Goal: Contribute content: Add original content to the website for others to see

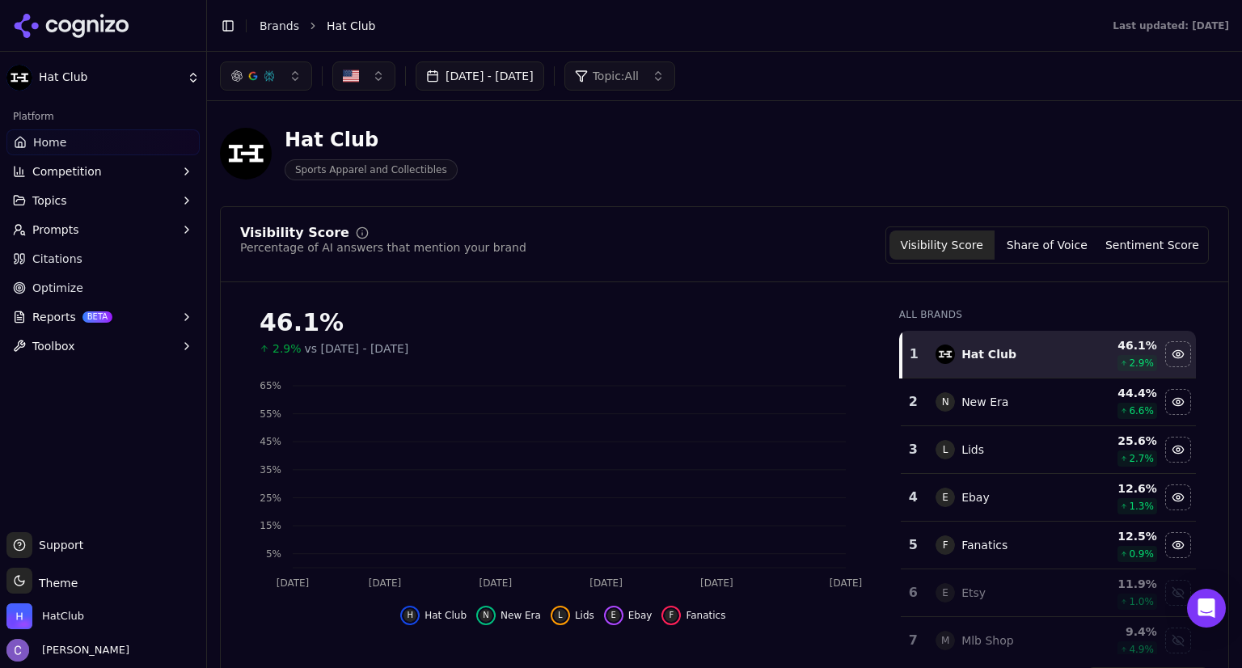
click at [544, 74] on button "Sep 06, 2025 - Oct 06, 2025" at bounding box center [480, 75] width 129 height 29
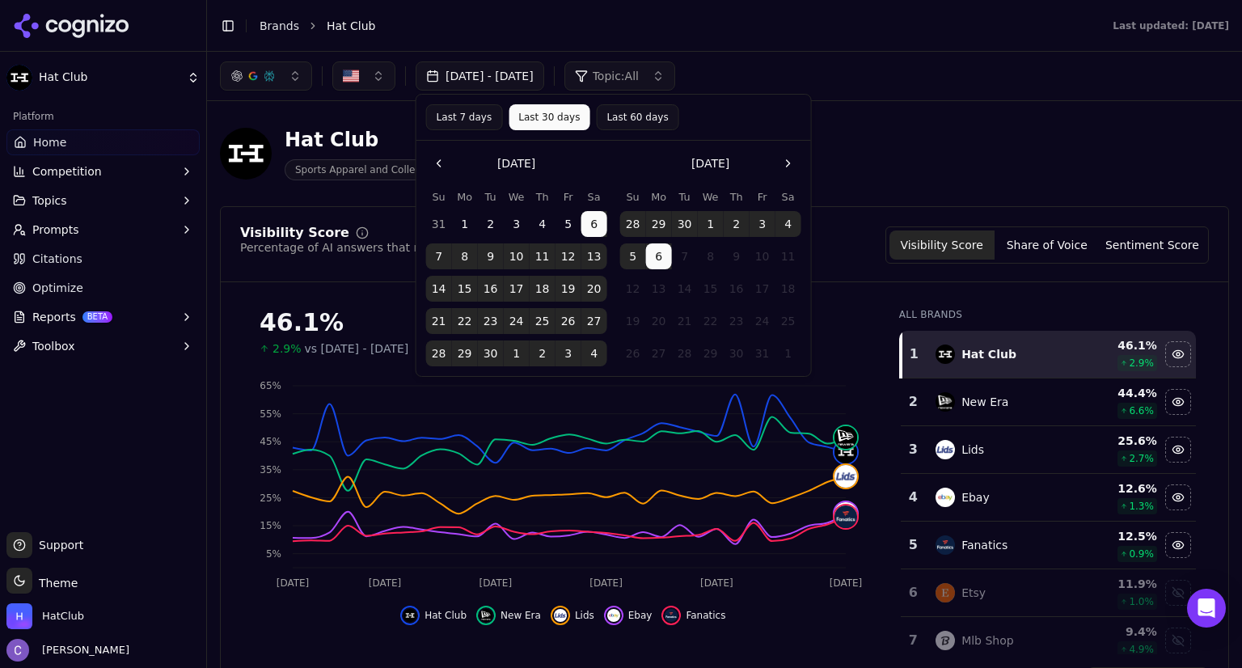
click at [867, 163] on div "Hat Club Sports Apparel and Collectibles" at bounding box center [582, 153] width 724 height 53
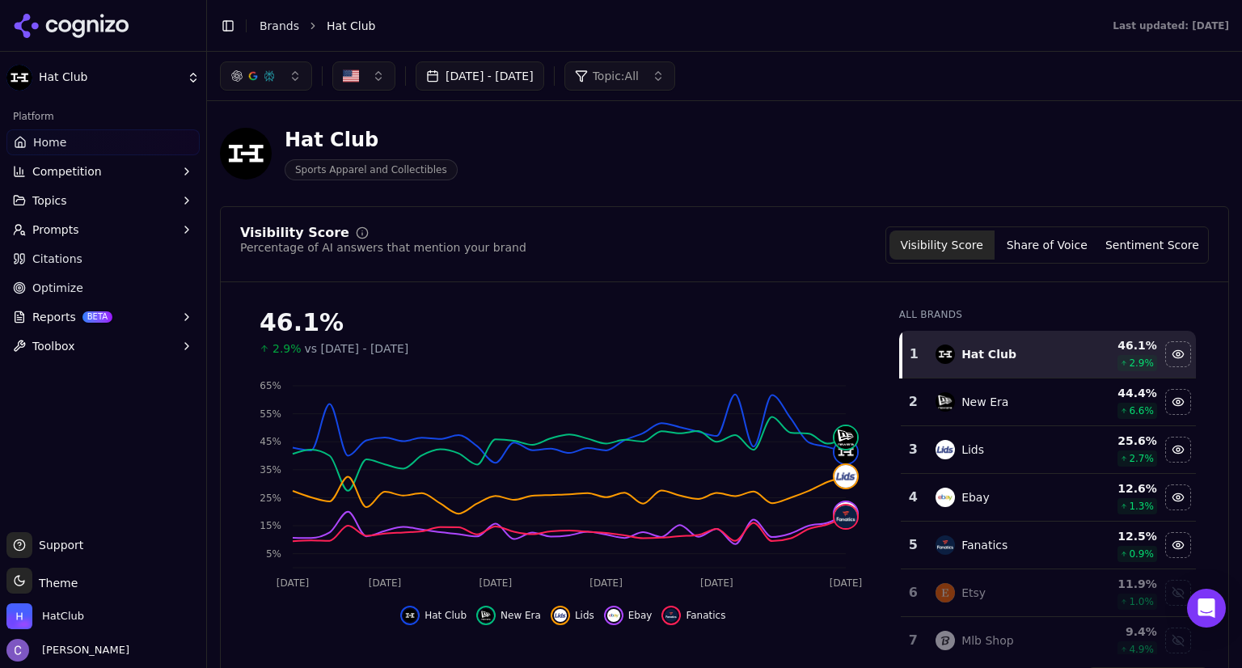
click at [540, 77] on button "Sep 06, 2025 - Oct 06, 2025" at bounding box center [480, 75] width 129 height 29
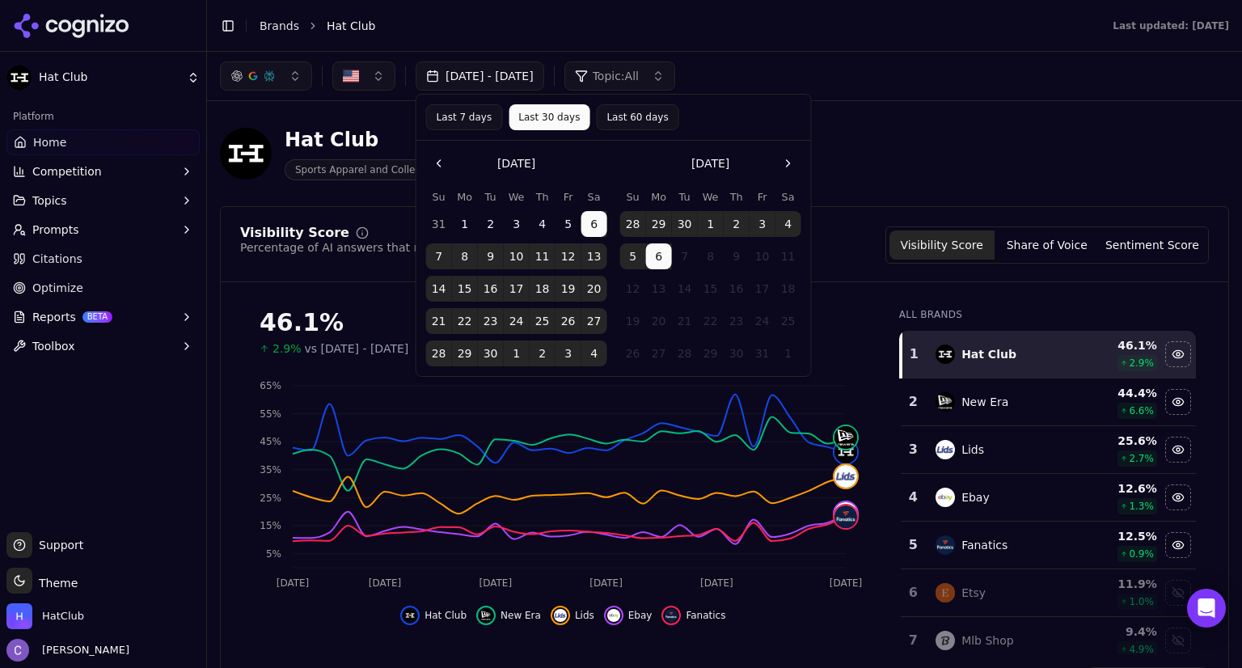
click at [555, 118] on button "Last 30 days" at bounding box center [548, 117] width 81 height 26
click at [610, 116] on button "Last 60 days" at bounding box center [637, 117] width 82 height 26
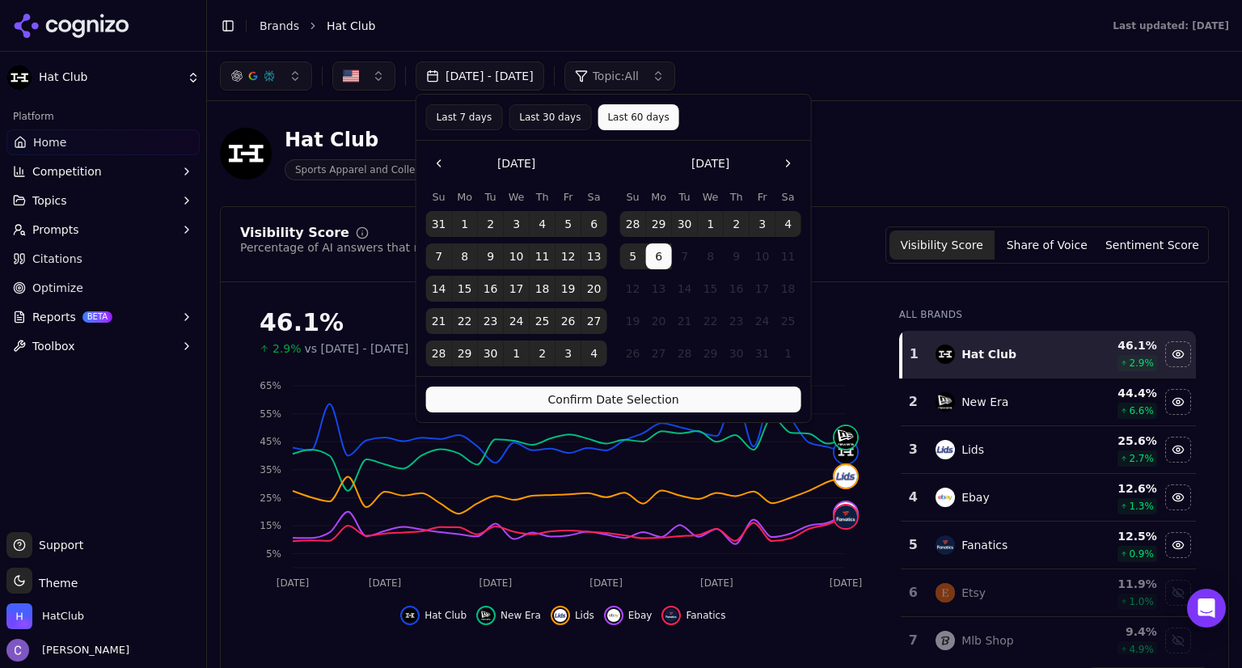
click at [682, 397] on button "Confirm Date Selection" at bounding box center [613, 399] width 375 height 26
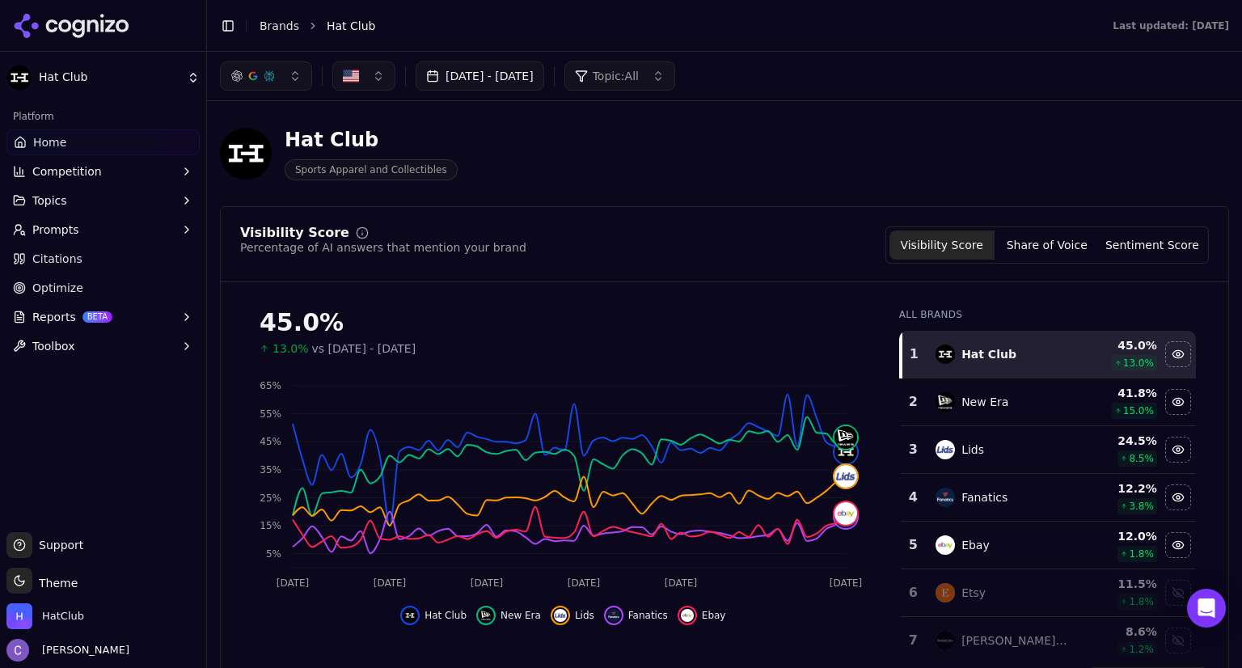
click at [97, 226] on button "Prompts" at bounding box center [102, 230] width 193 height 26
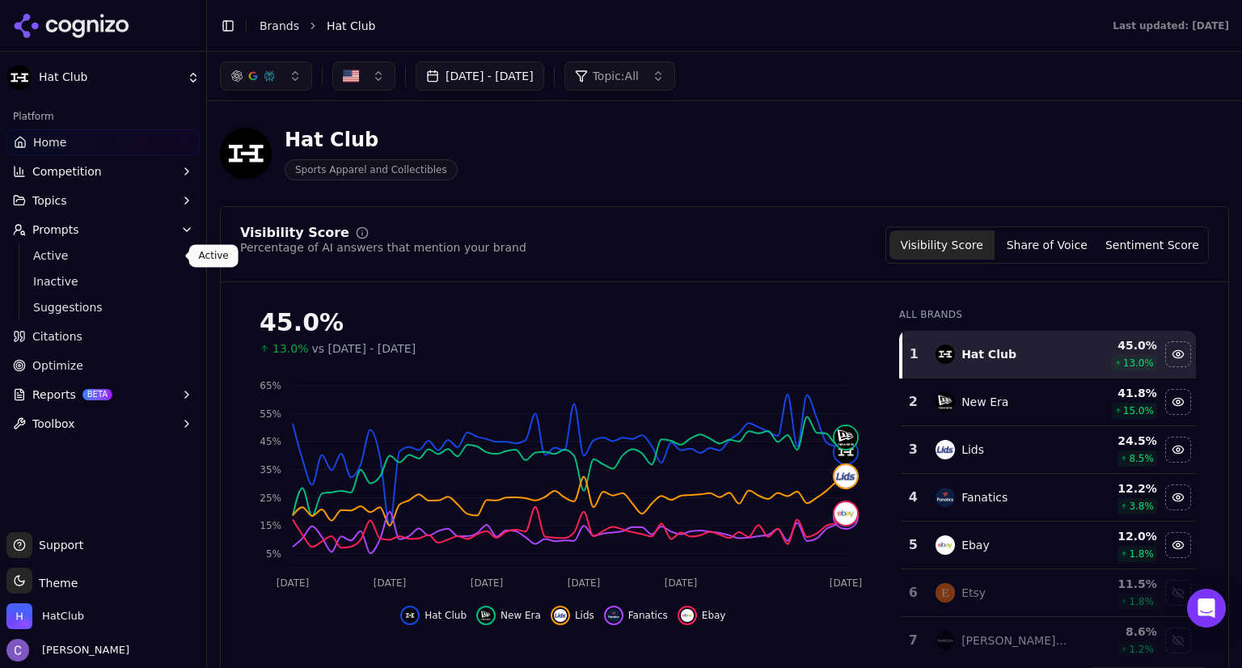
click at [105, 259] on span "Active" at bounding box center [103, 255] width 141 height 16
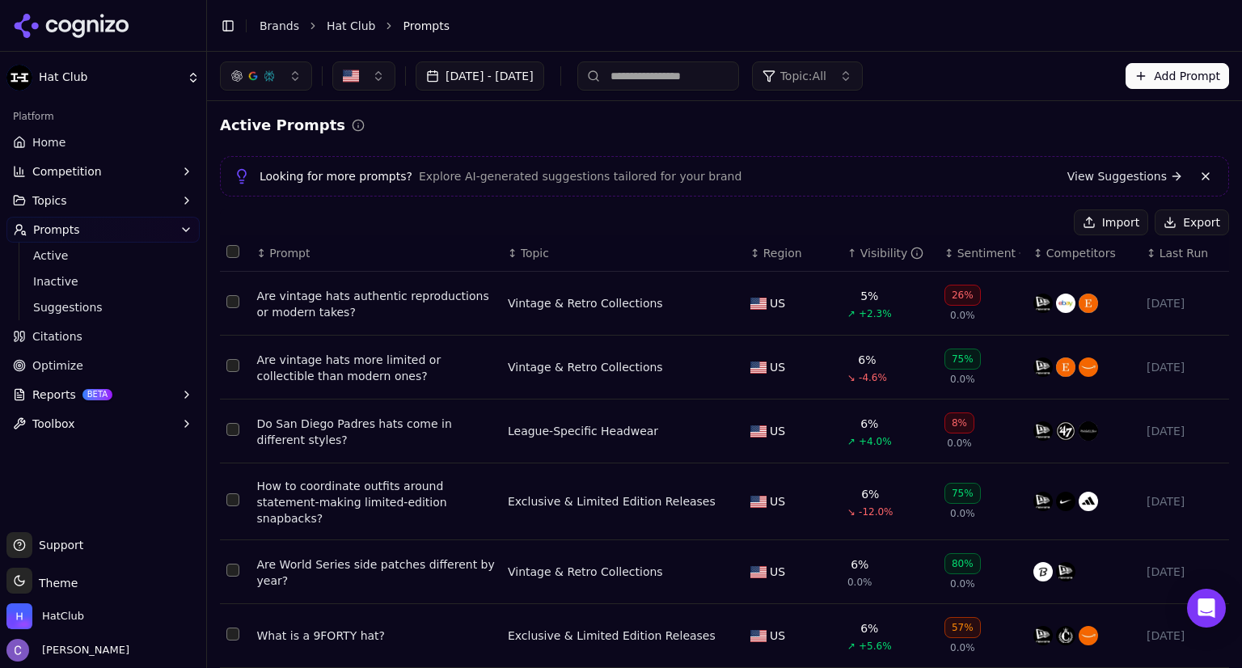
click at [847, 256] on div "↑ Visibility" at bounding box center [889, 253] width 84 height 16
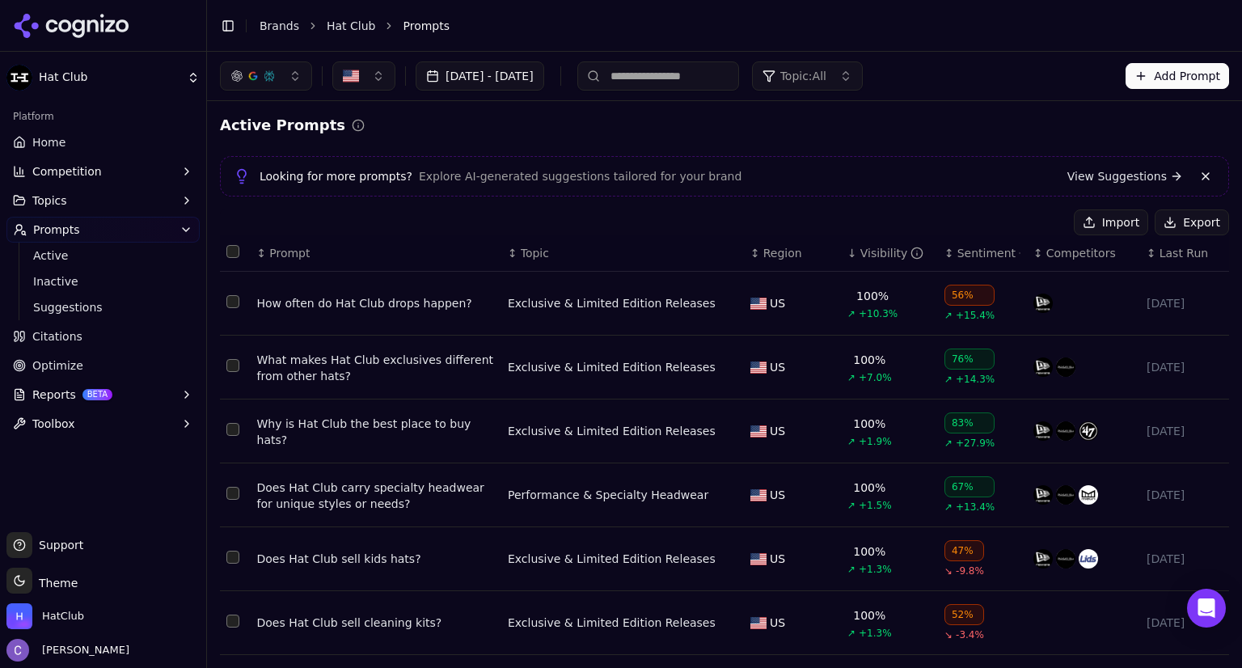
click at [847, 256] on div "↓ Visibility" at bounding box center [889, 253] width 84 height 16
click at [847, 256] on div "↕ Visibility" at bounding box center [889, 253] width 84 height 16
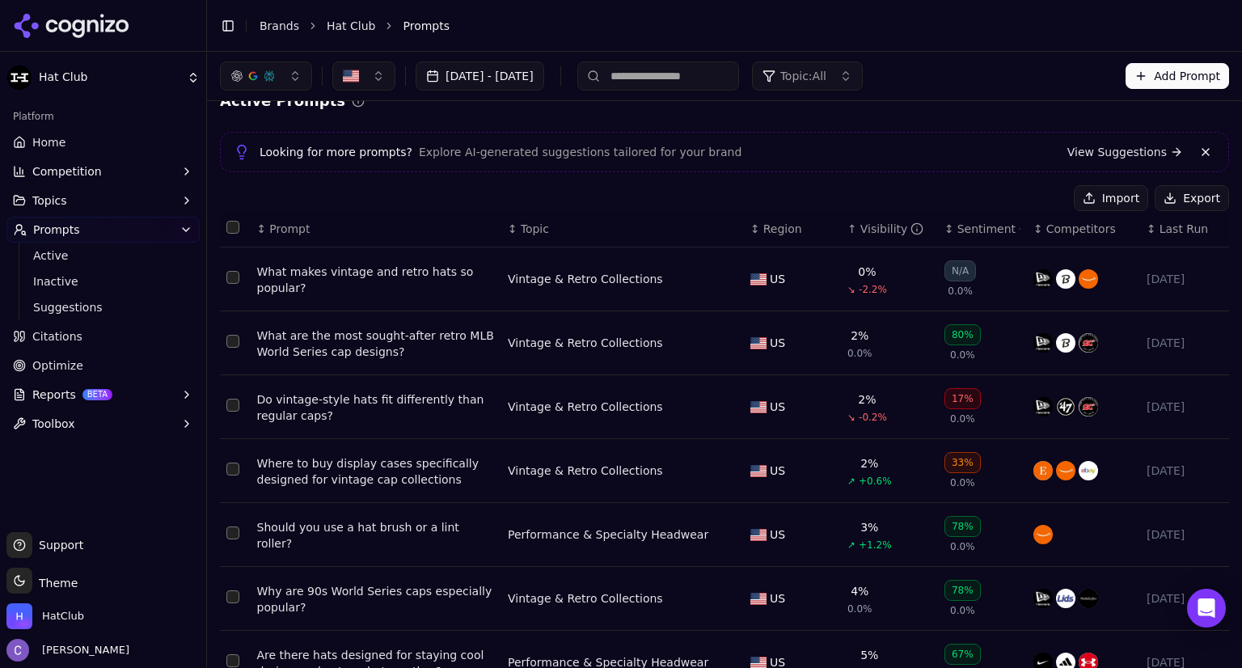
scroll to position [25, 0]
click at [356, 337] on div "What are the most sought-after retro MLB World Series cap designs?" at bounding box center [376, 343] width 238 height 32
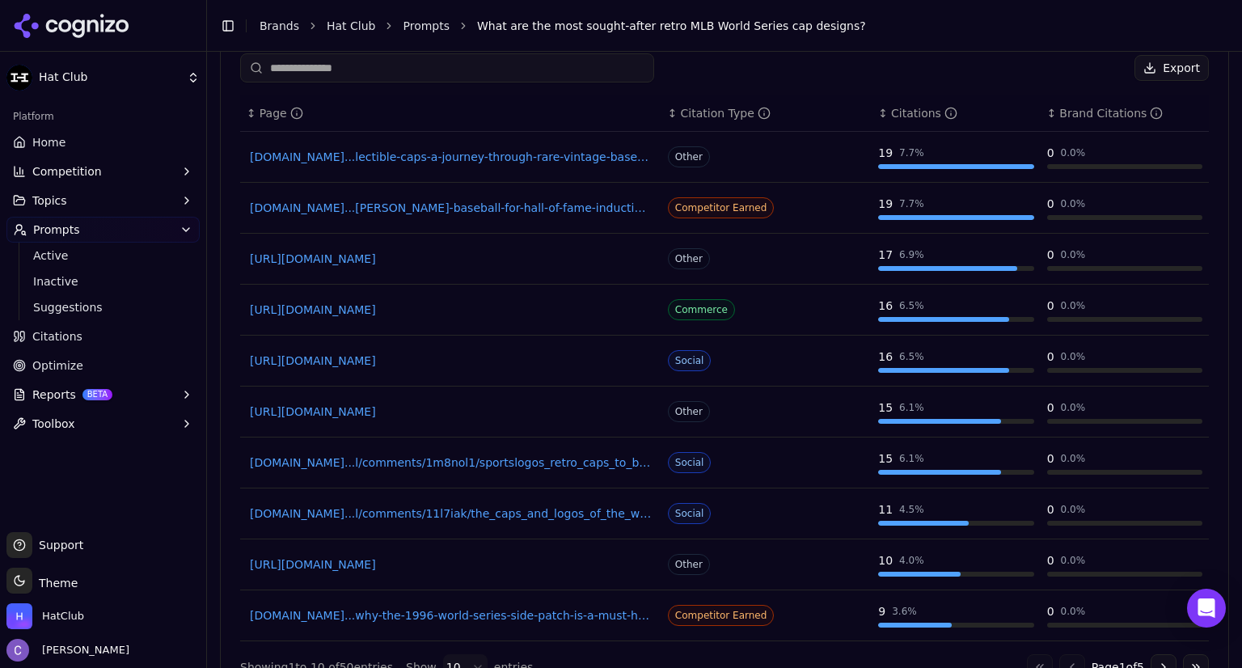
scroll to position [1390, 0]
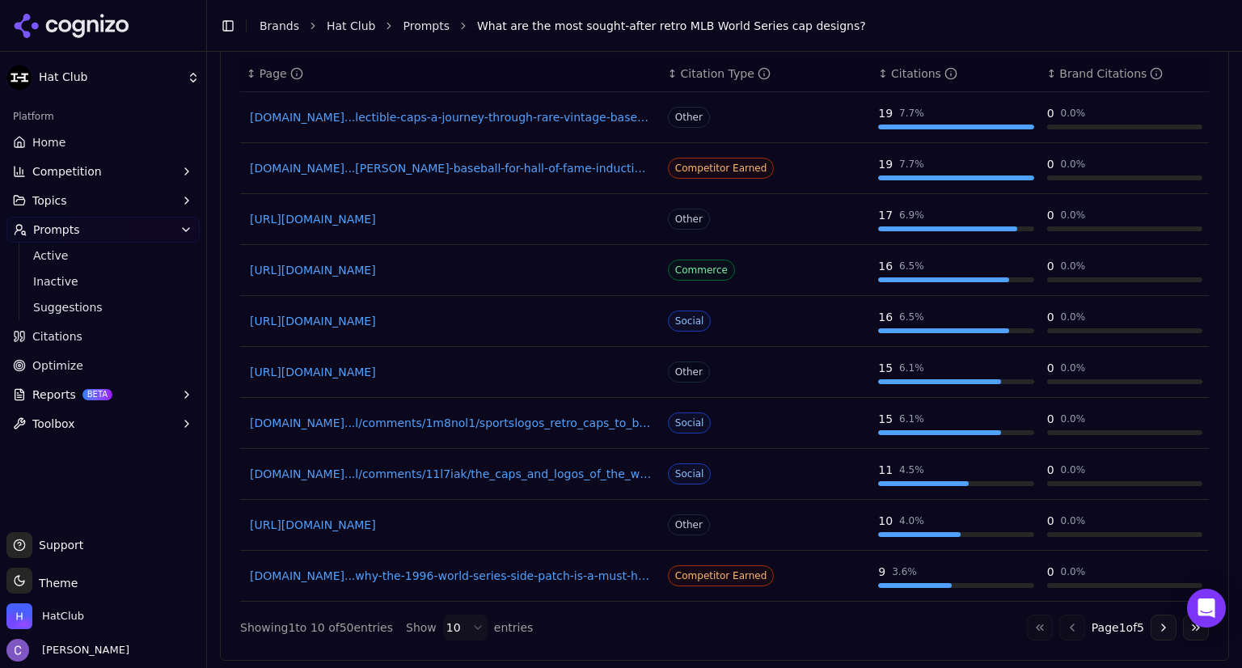
click at [76, 332] on link "Citations" at bounding box center [102, 336] width 193 height 26
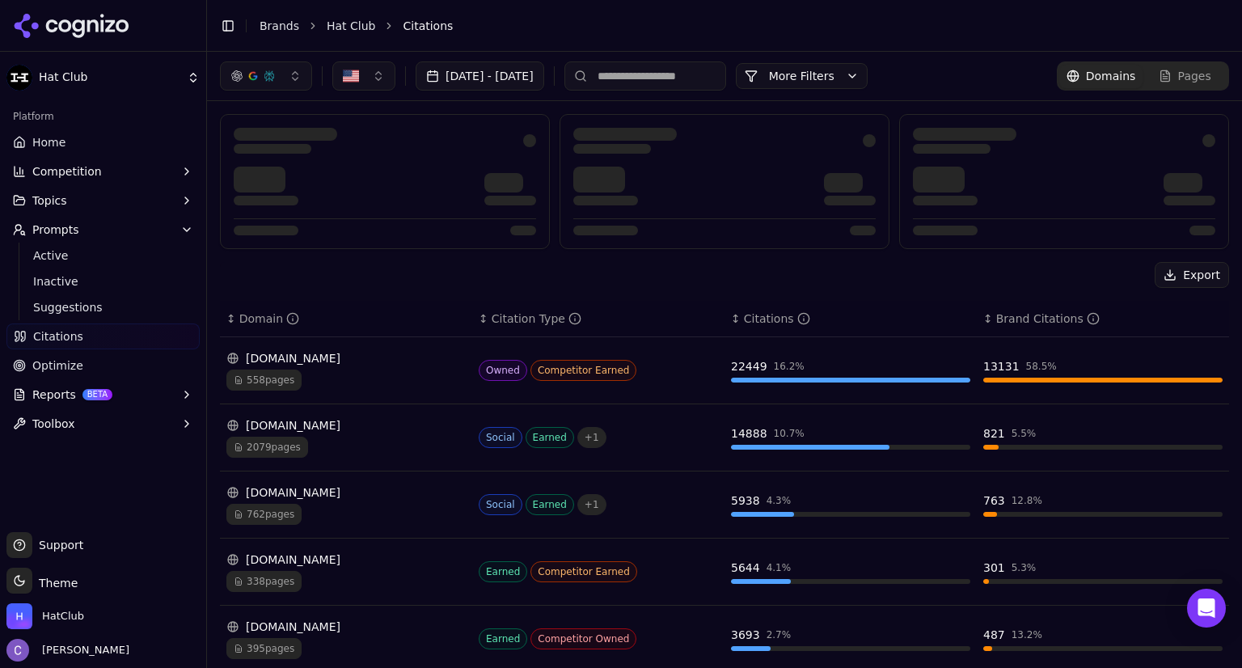
click at [288, 360] on div "[DOMAIN_NAME]" at bounding box center [345, 358] width 239 height 16
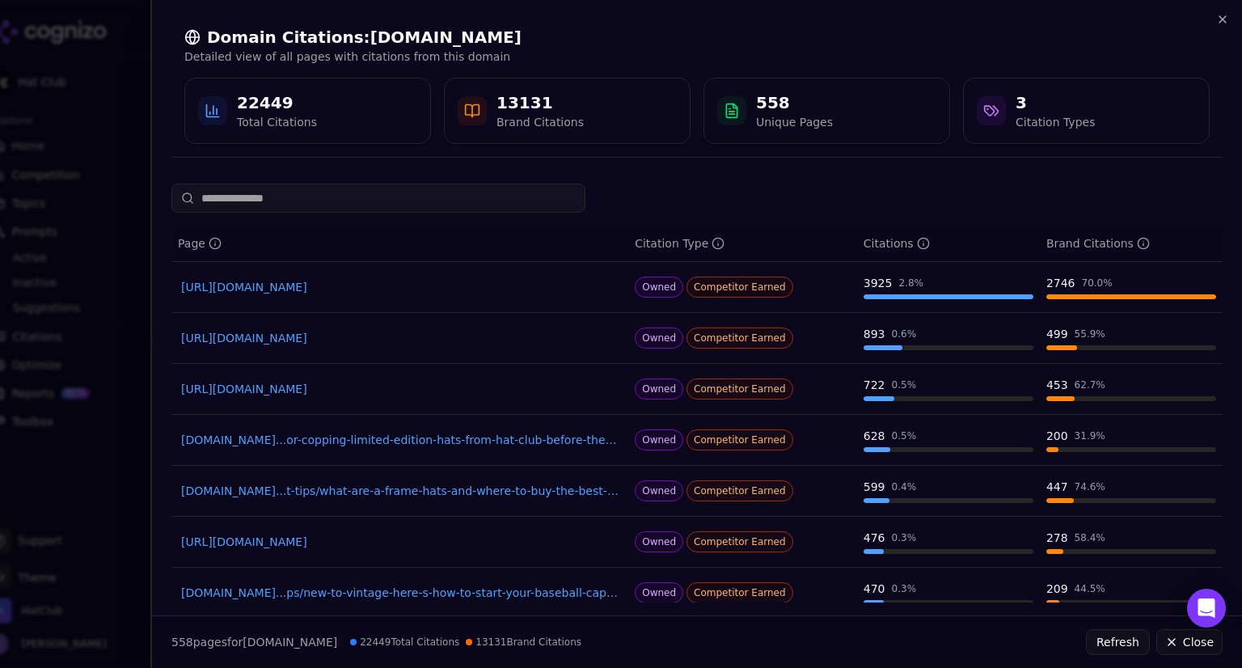
click at [347, 198] on input at bounding box center [378, 198] width 414 height 29
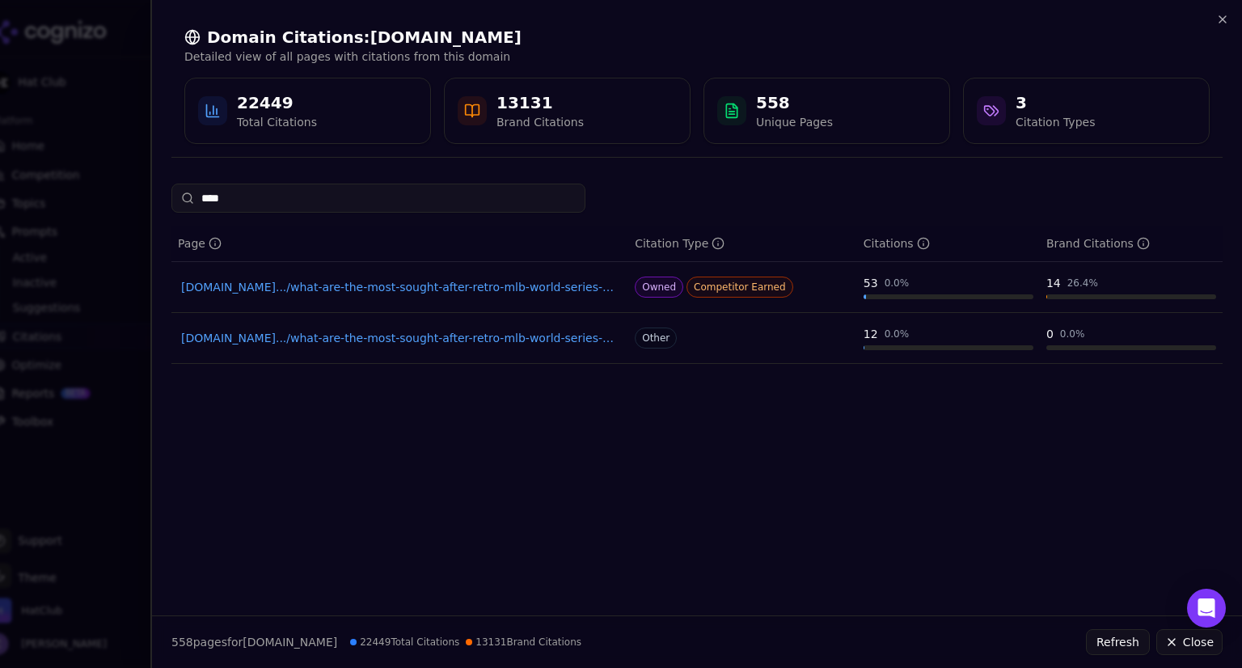
type input "****"
click at [324, 287] on link "hatclub.com.../what-are-the-most-sought-after-retro-mlb-world-series-cap-designs" at bounding box center [399, 287] width 437 height 16
click at [626, 63] on p "Detailed view of all pages with citations from this domain" at bounding box center [696, 57] width 1025 height 16
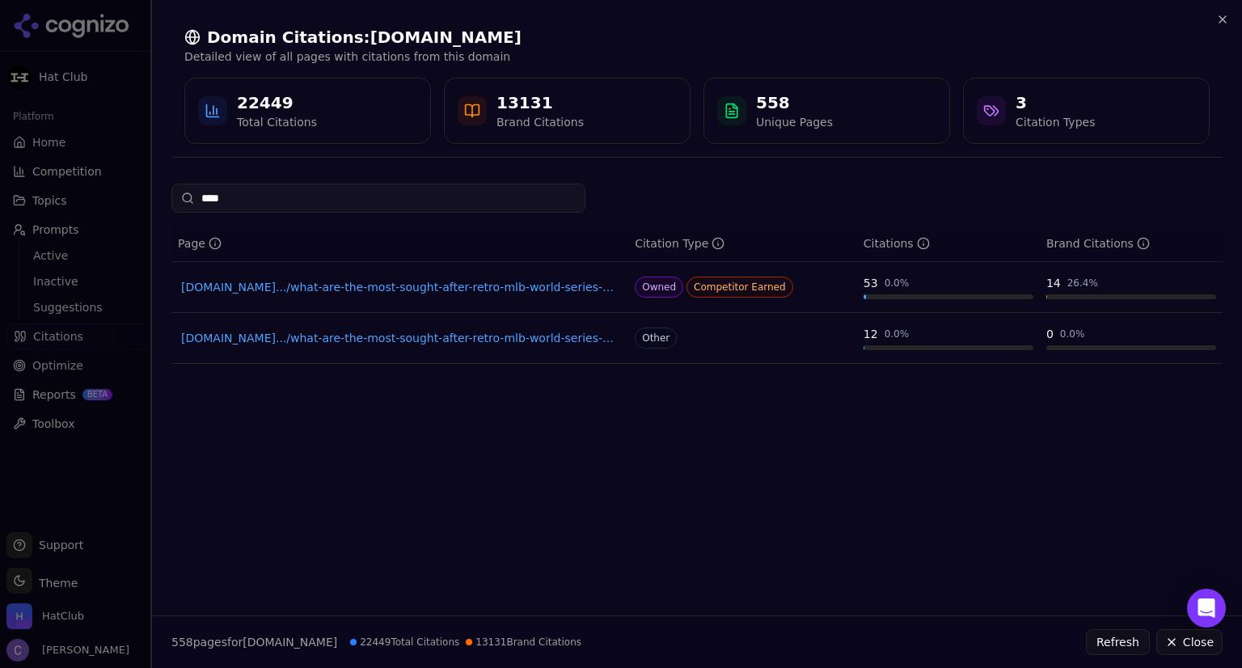
click at [126, 61] on div at bounding box center [621, 334] width 1242 height 668
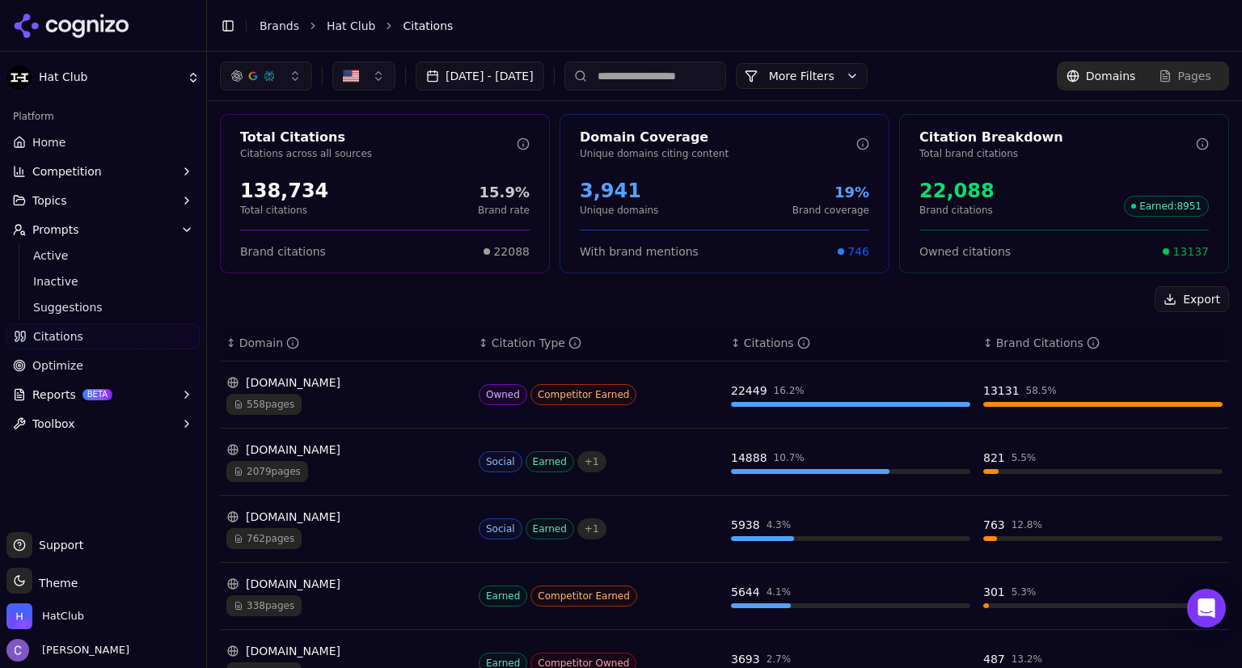
click at [51, 144] on span "Home" at bounding box center [48, 142] width 33 height 16
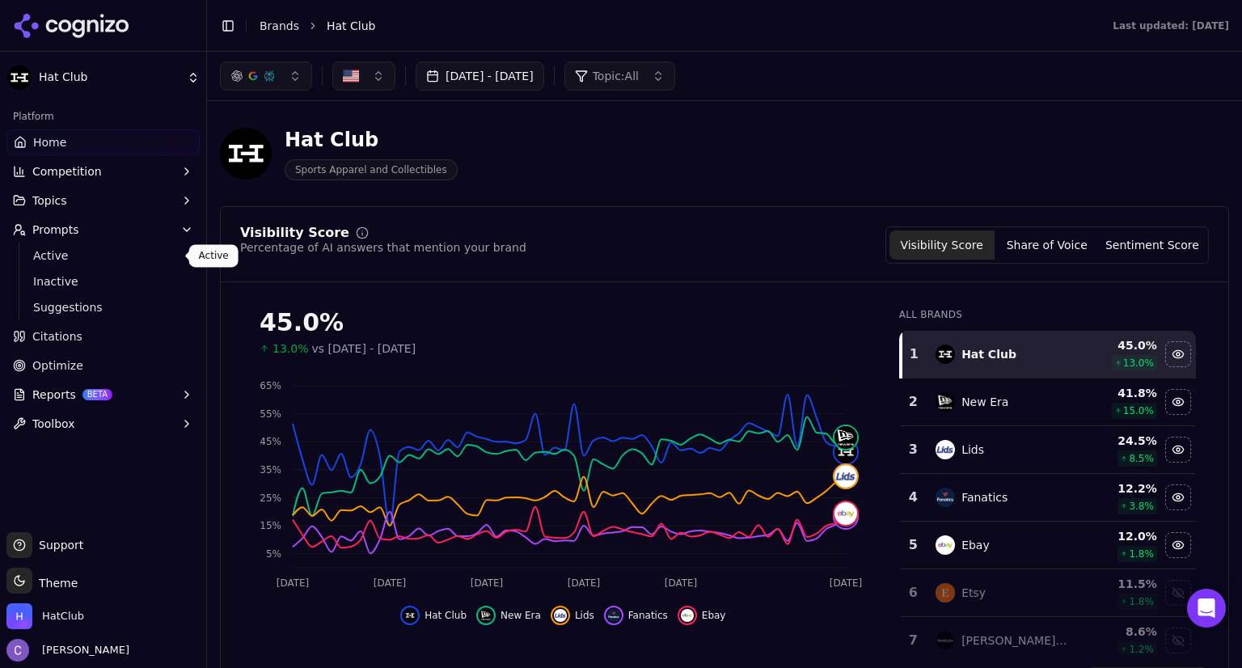
click at [78, 260] on span "Active" at bounding box center [103, 255] width 141 height 16
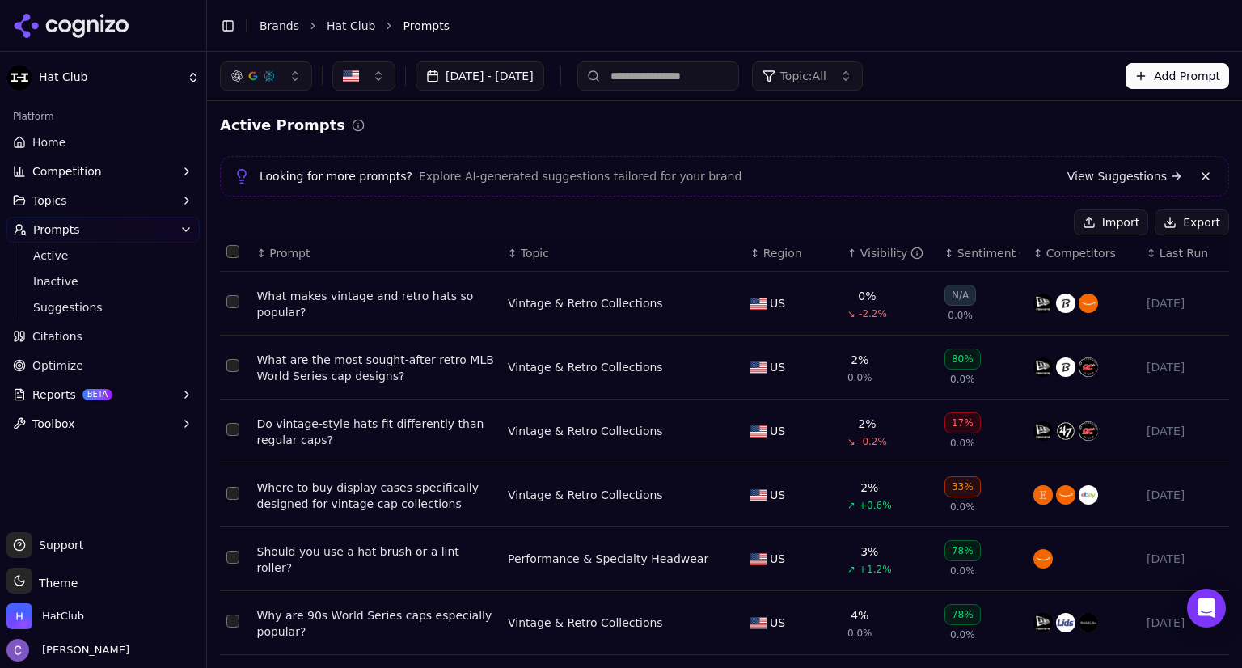
click at [739, 73] on input at bounding box center [658, 75] width 162 height 29
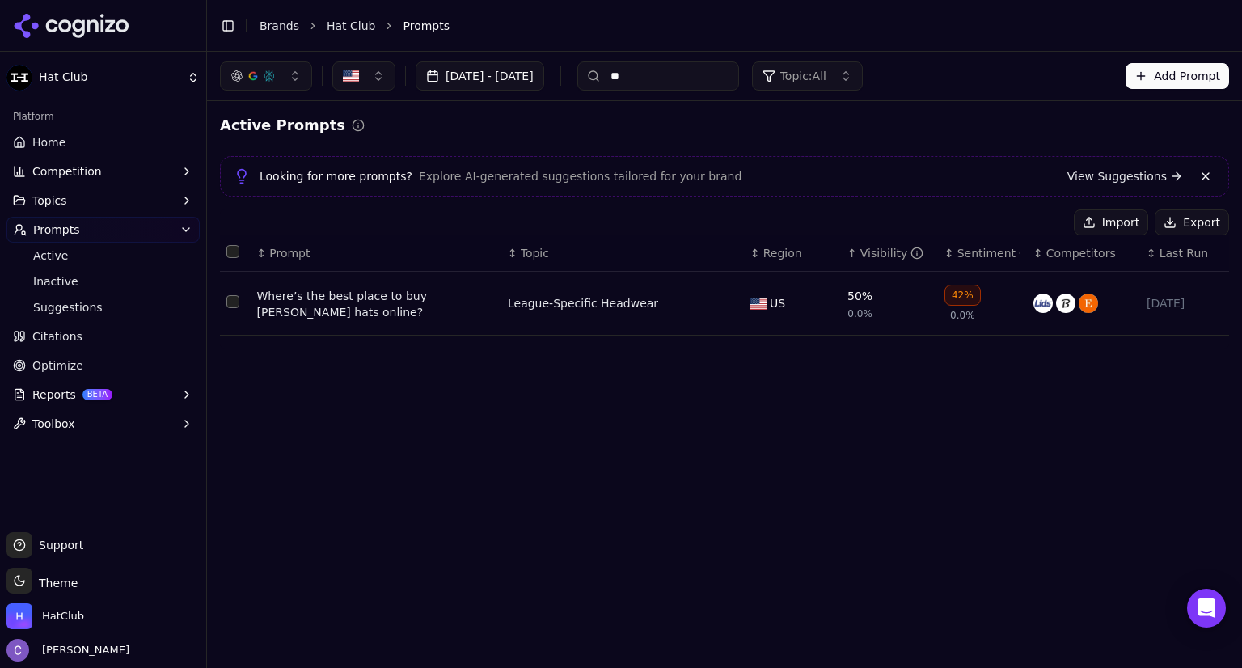
type input "*"
type input "******"
click at [370, 296] on div "Where’s the best place to buy Shohei Ohtani hats online?" at bounding box center [376, 304] width 238 height 32
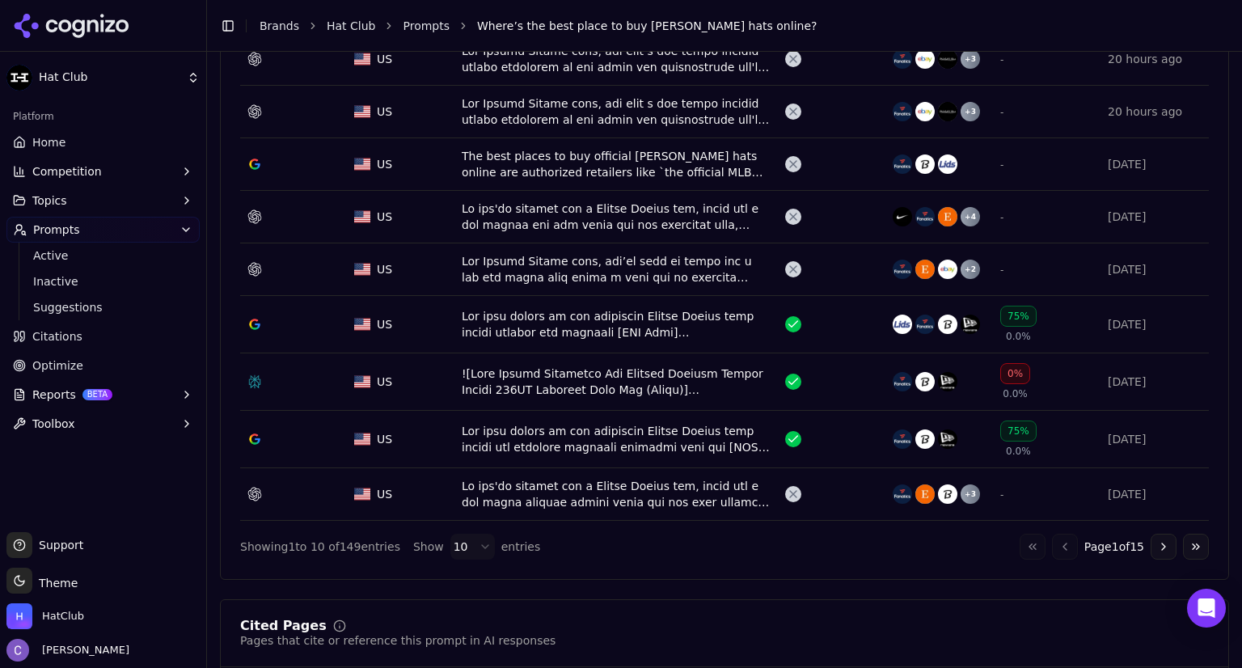
scroll to position [740, 0]
click at [574, 331] on div "Data table" at bounding box center [617, 323] width 310 height 32
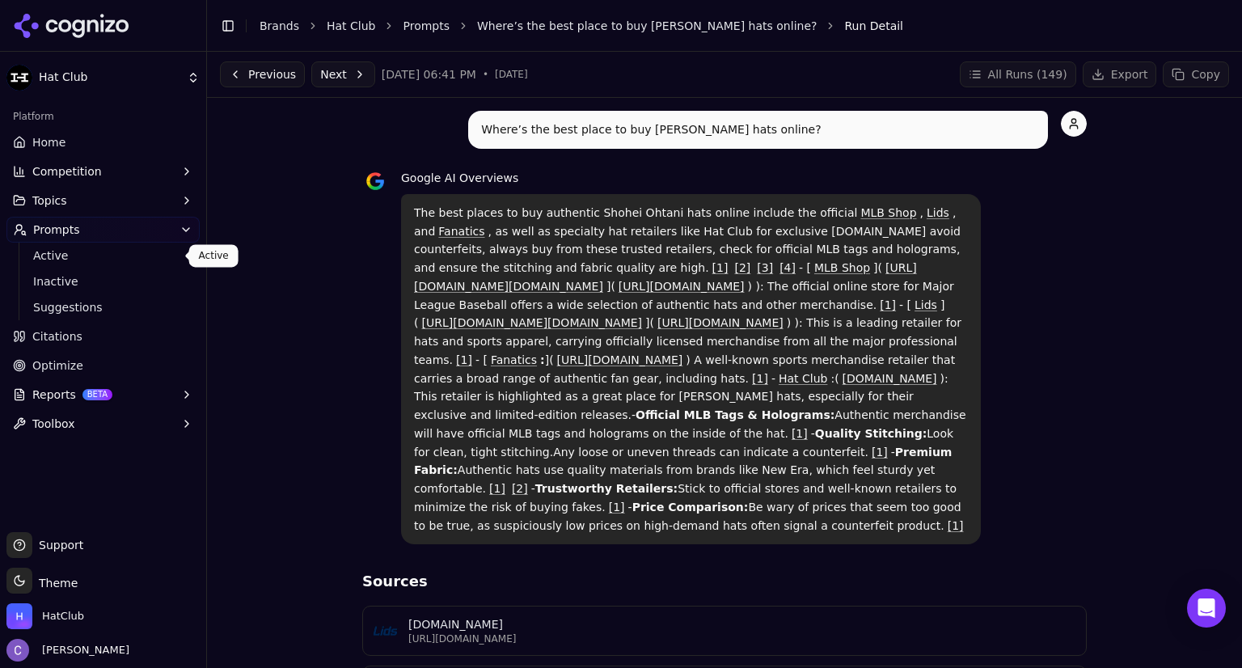
click at [65, 253] on span "Active" at bounding box center [103, 255] width 141 height 16
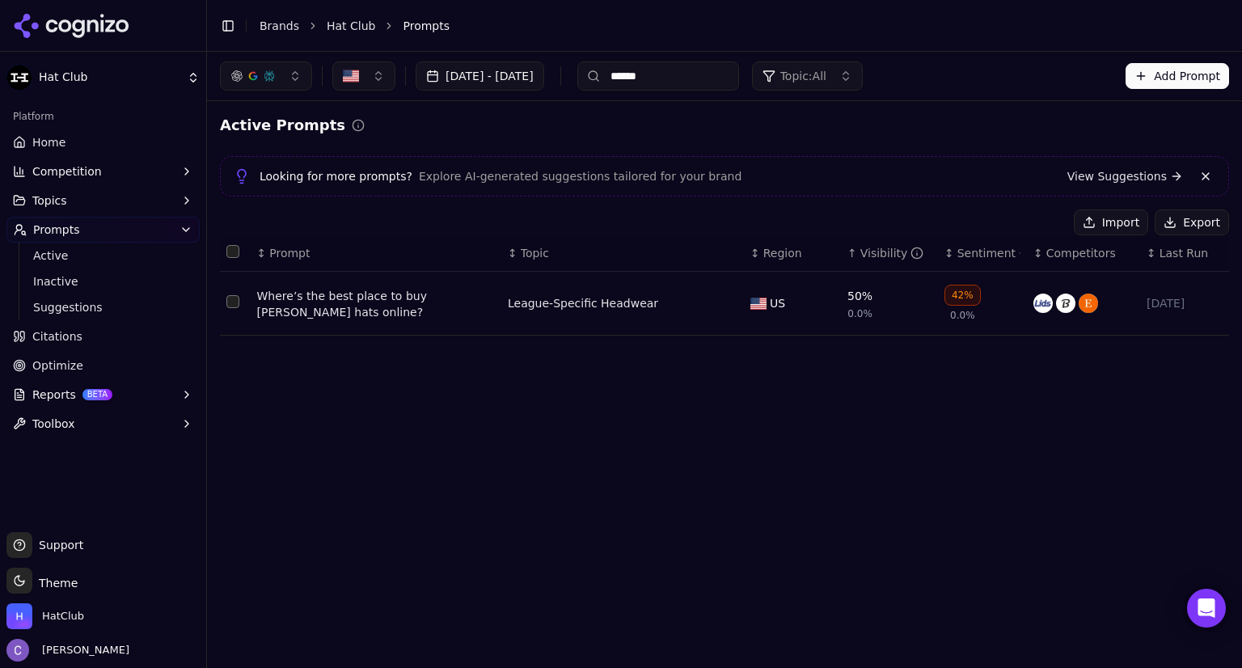
click at [711, 74] on input "******" at bounding box center [658, 75] width 162 height 29
type input "*"
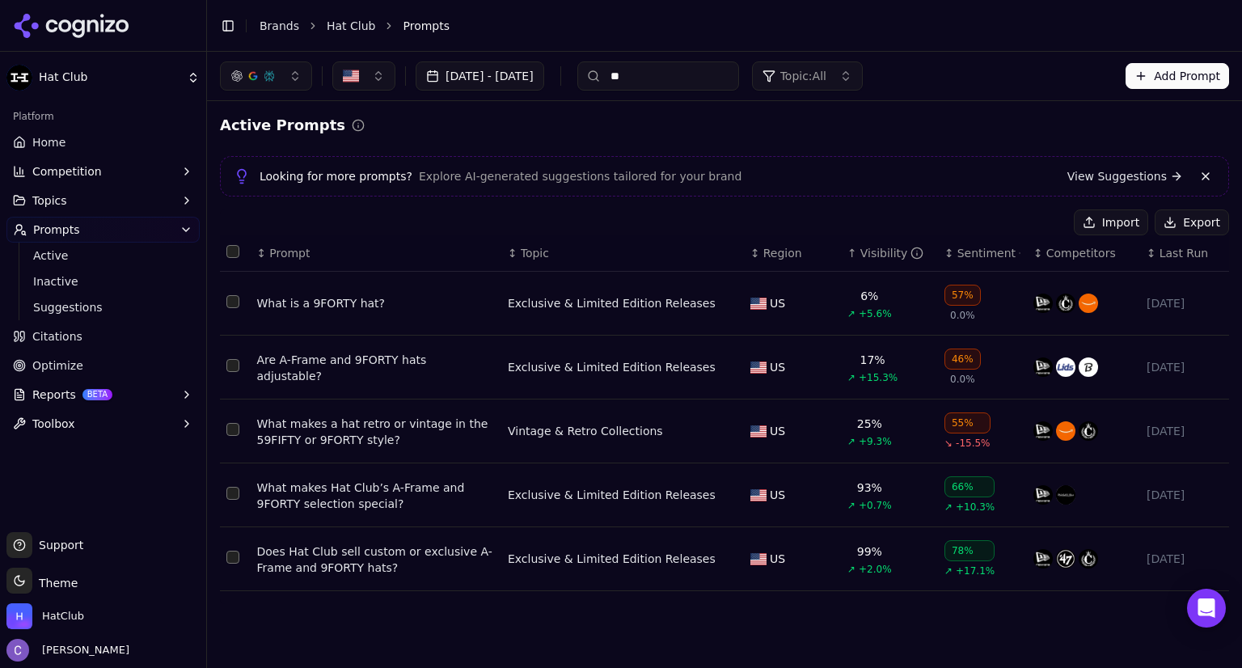
type input "*"
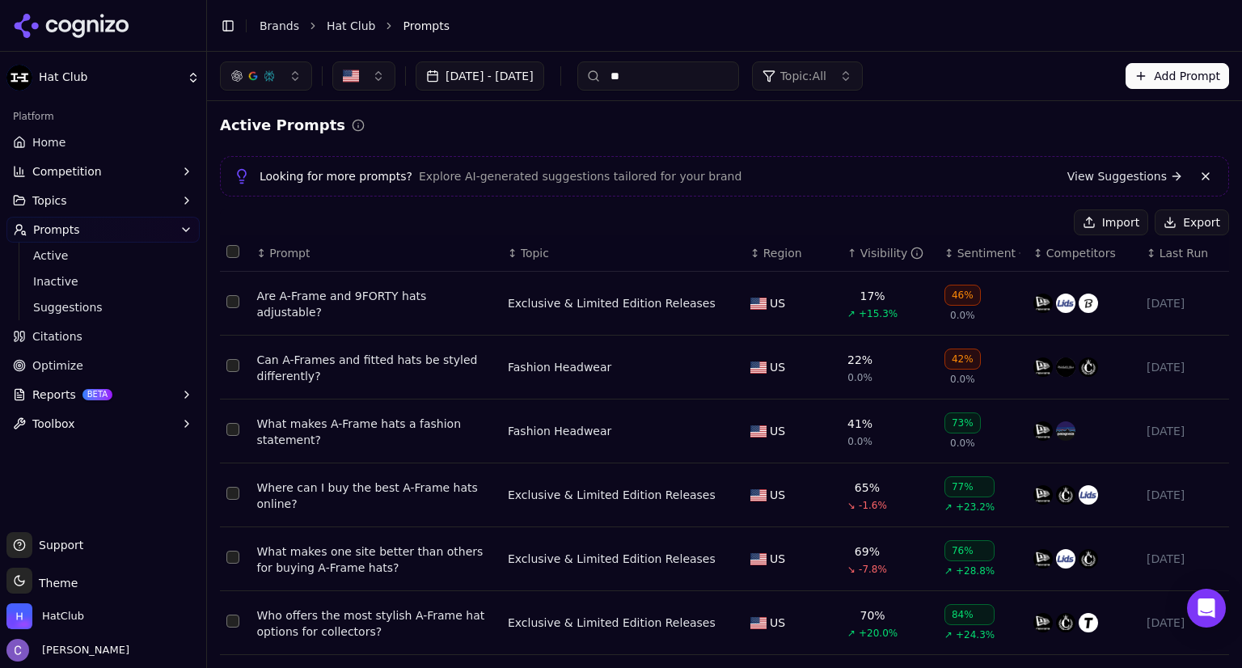
type input "*"
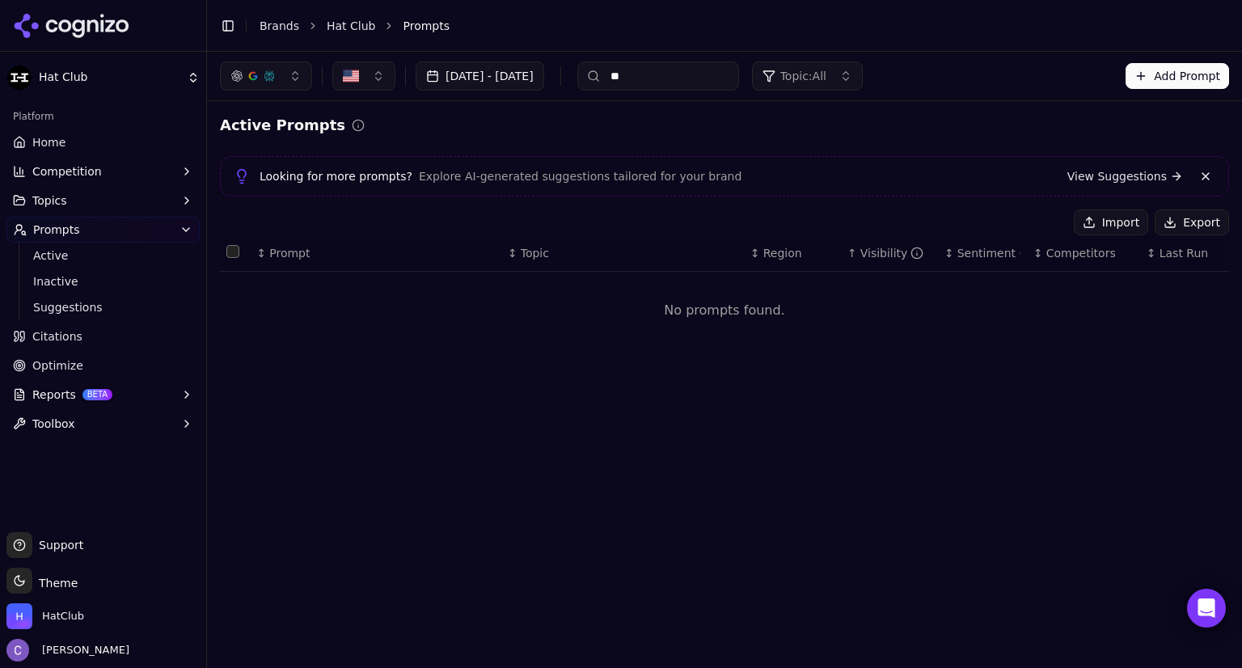
type input "*"
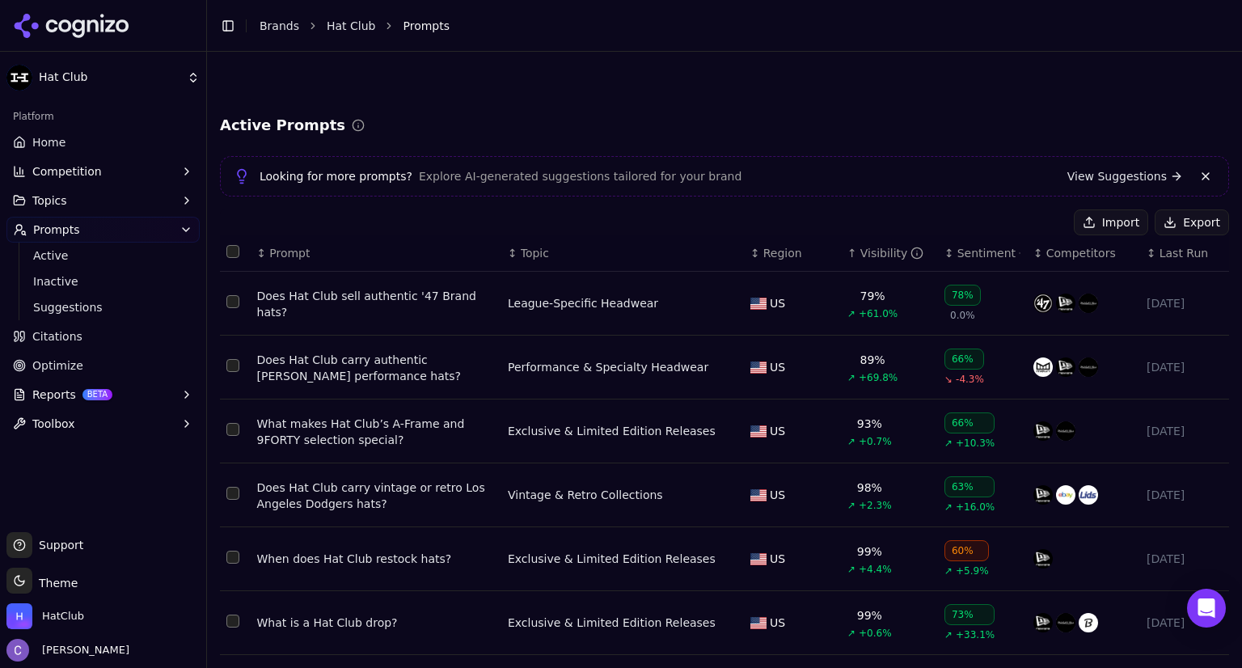
scroll to position [295, 0]
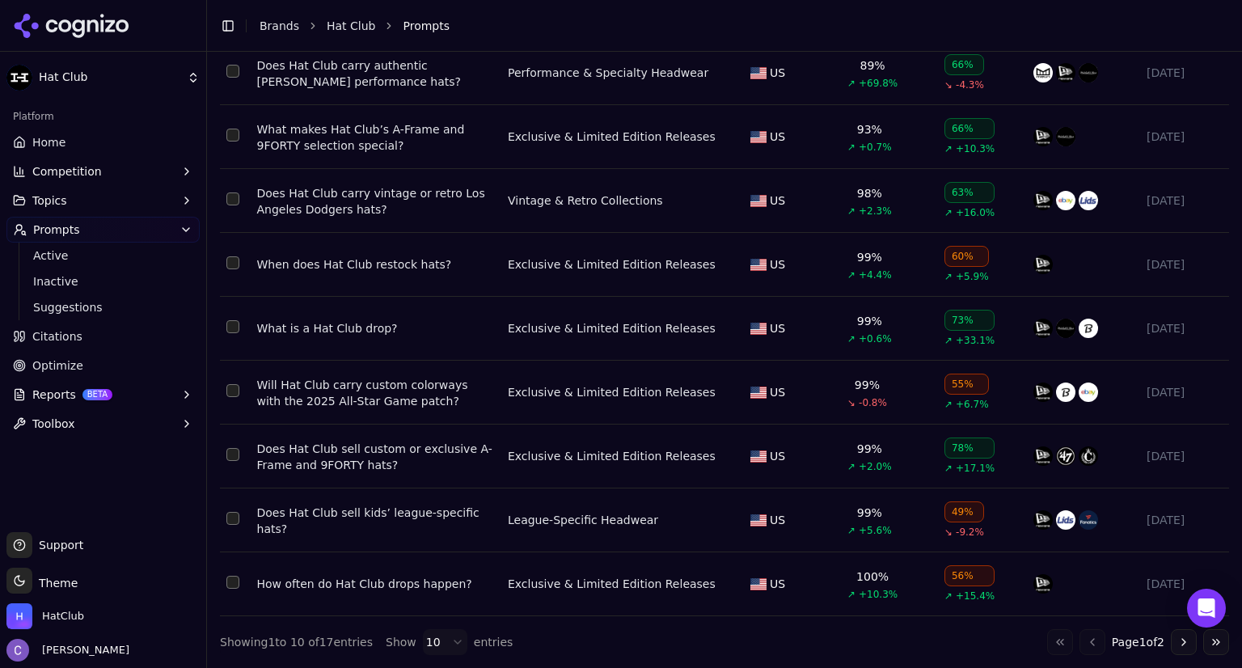
click at [1171, 643] on button "Go to next page" at bounding box center [1184, 642] width 26 height 26
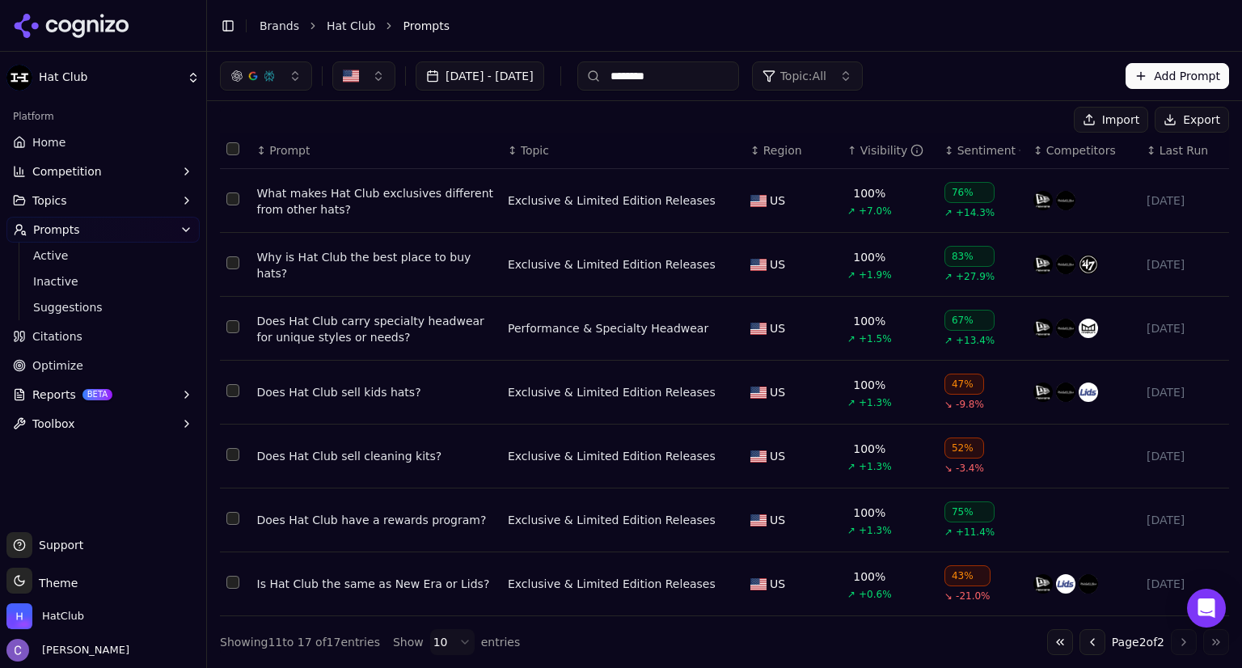
scroll to position [103, 0]
click at [1079, 636] on button "Go to previous page" at bounding box center [1092, 642] width 26 height 26
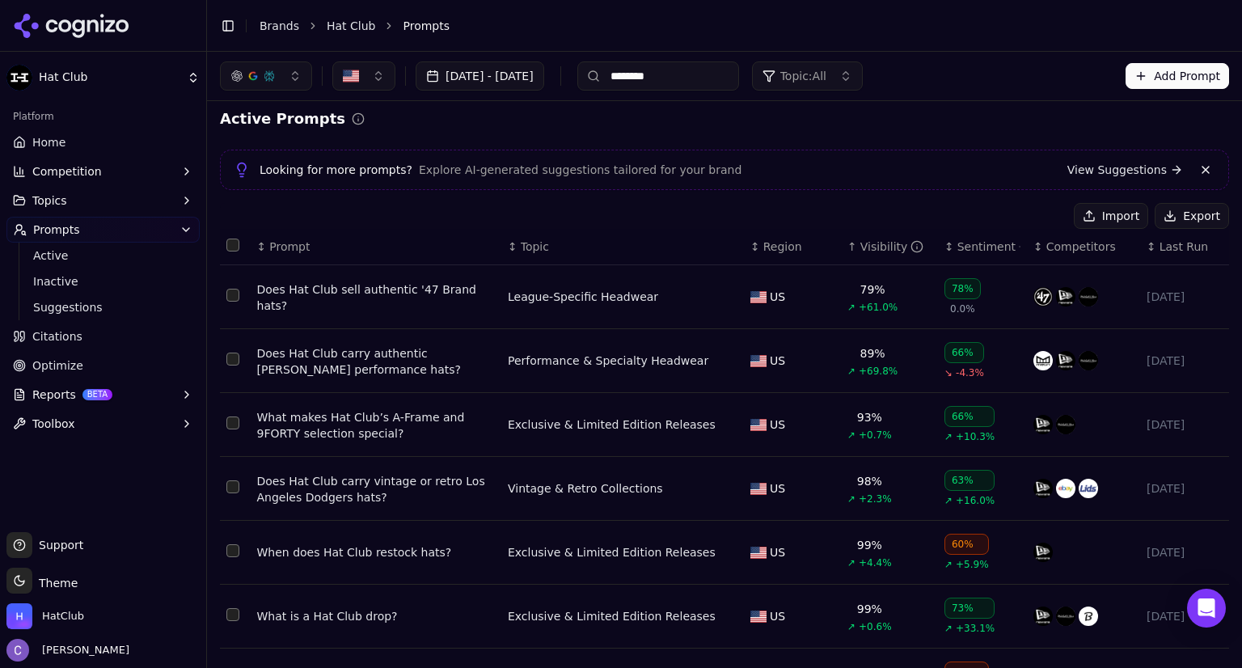
scroll to position [5, 0]
click at [739, 84] on input "********" at bounding box center [658, 75] width 162 height 29
type input "*"
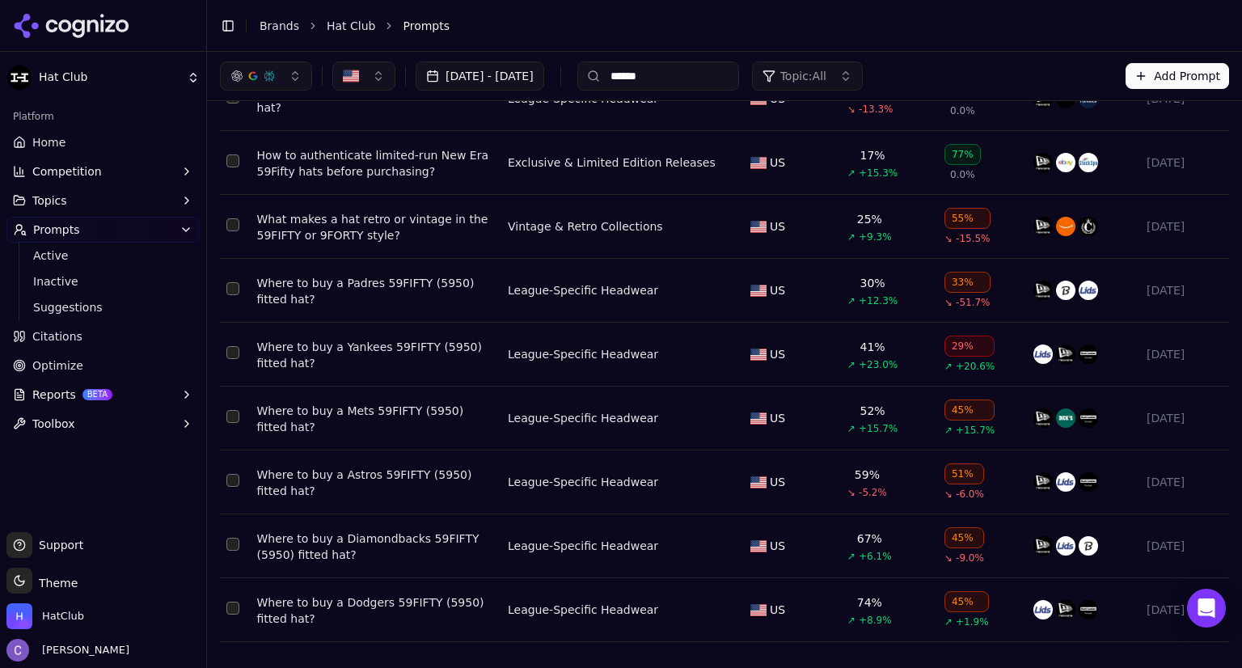
scroll to position [0, 0]
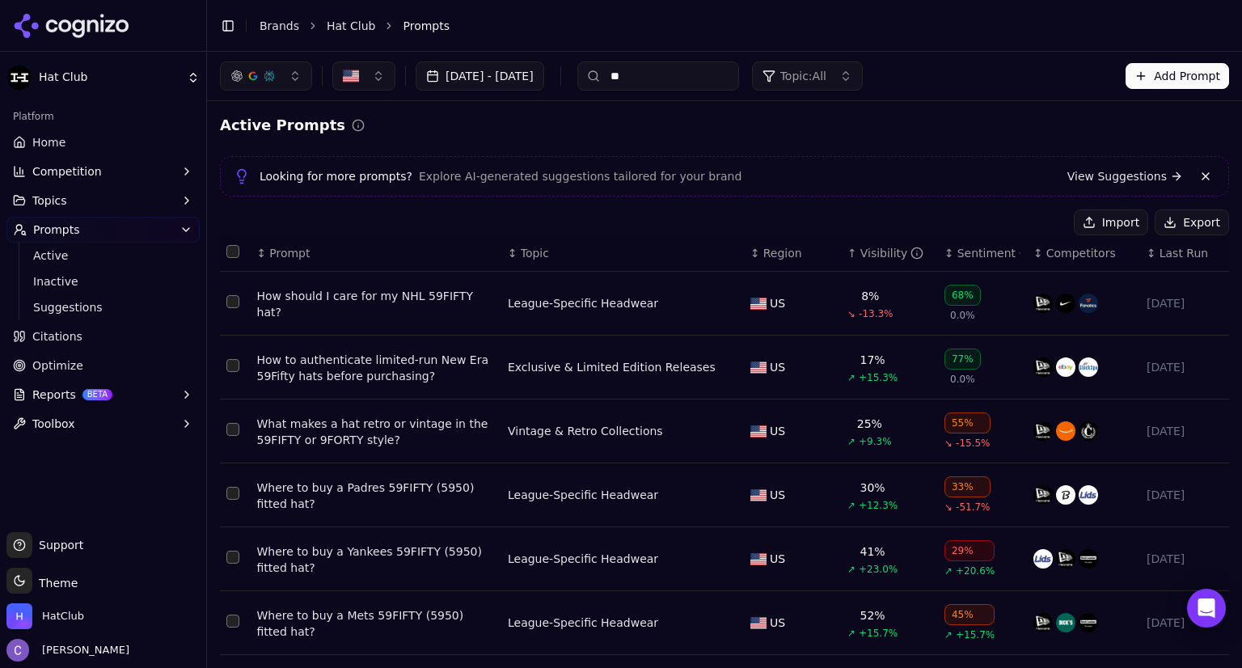
type input "*"
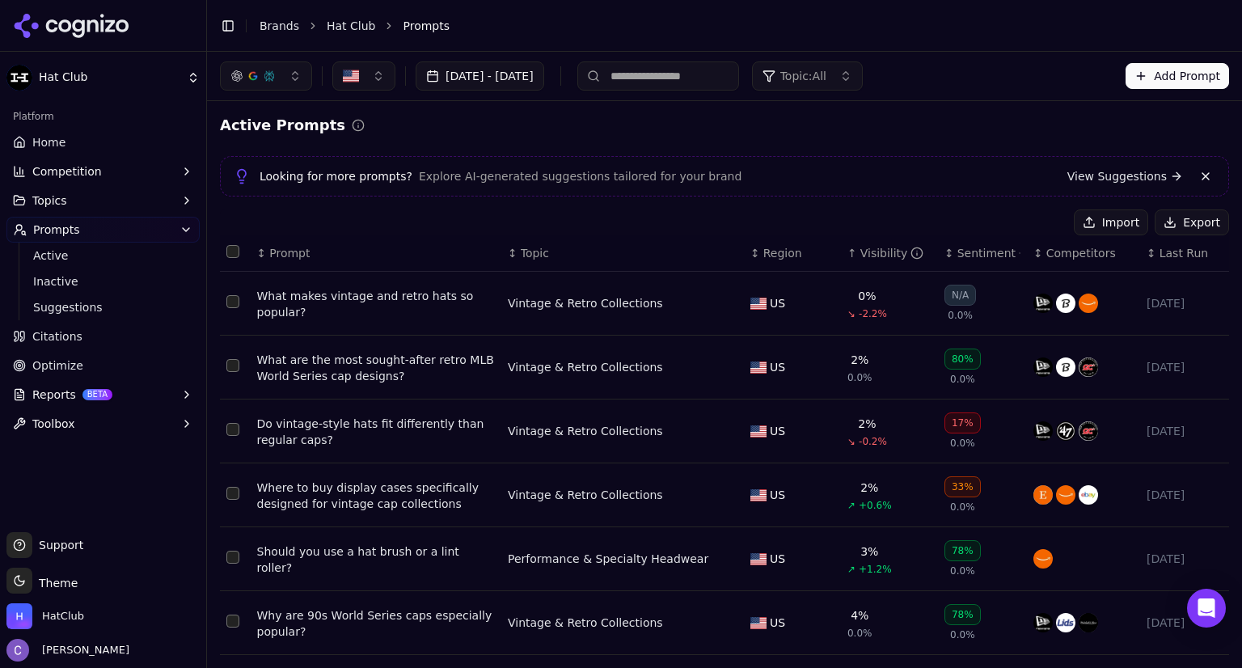
click at [847, 259] on div "↑ Visibility" at bounding box center [889, 253] width 84 height 16
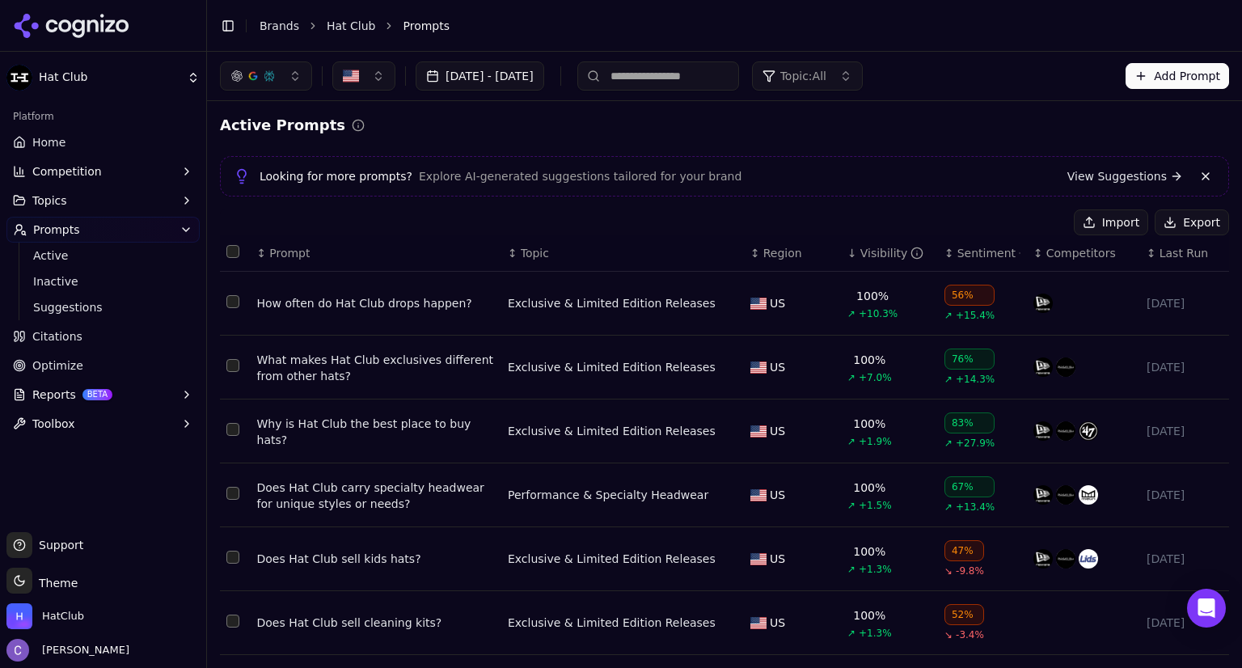
click at [847, 259] on div "↓ Visibility" at bounding box center [889, 253] width 84 height 16
click at [847, 259] on div "↕ Visibility" at bounding box center [889, 253] width 84 height 16
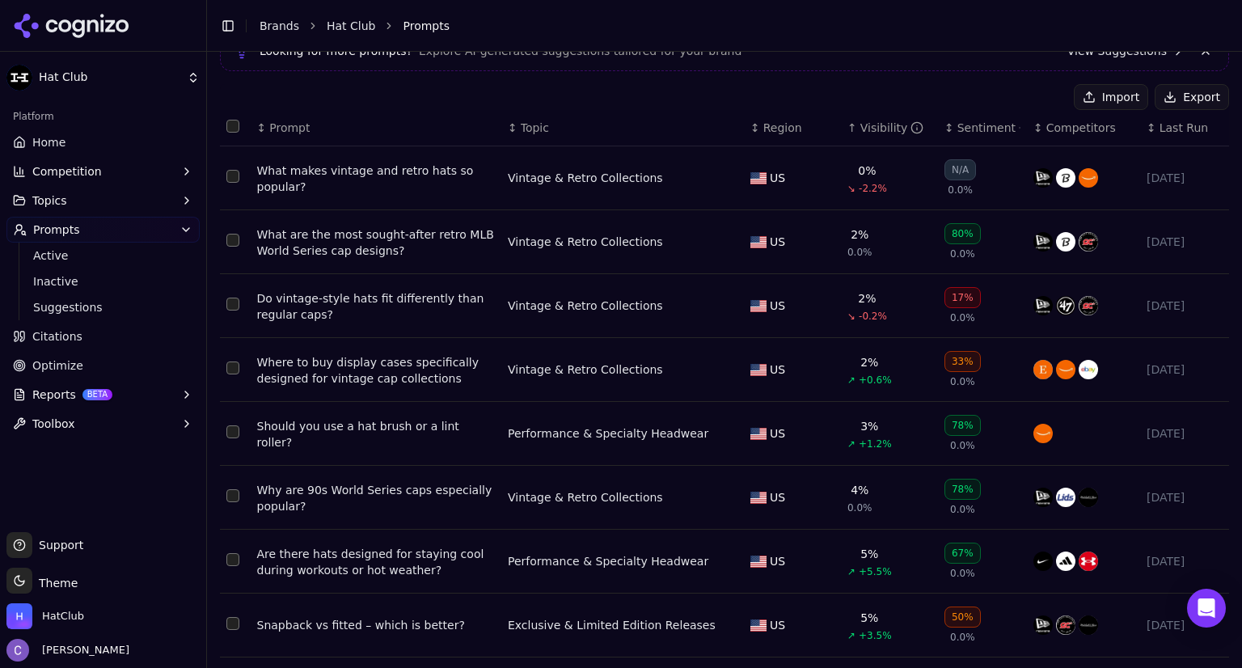
scroll to position [126, 0]
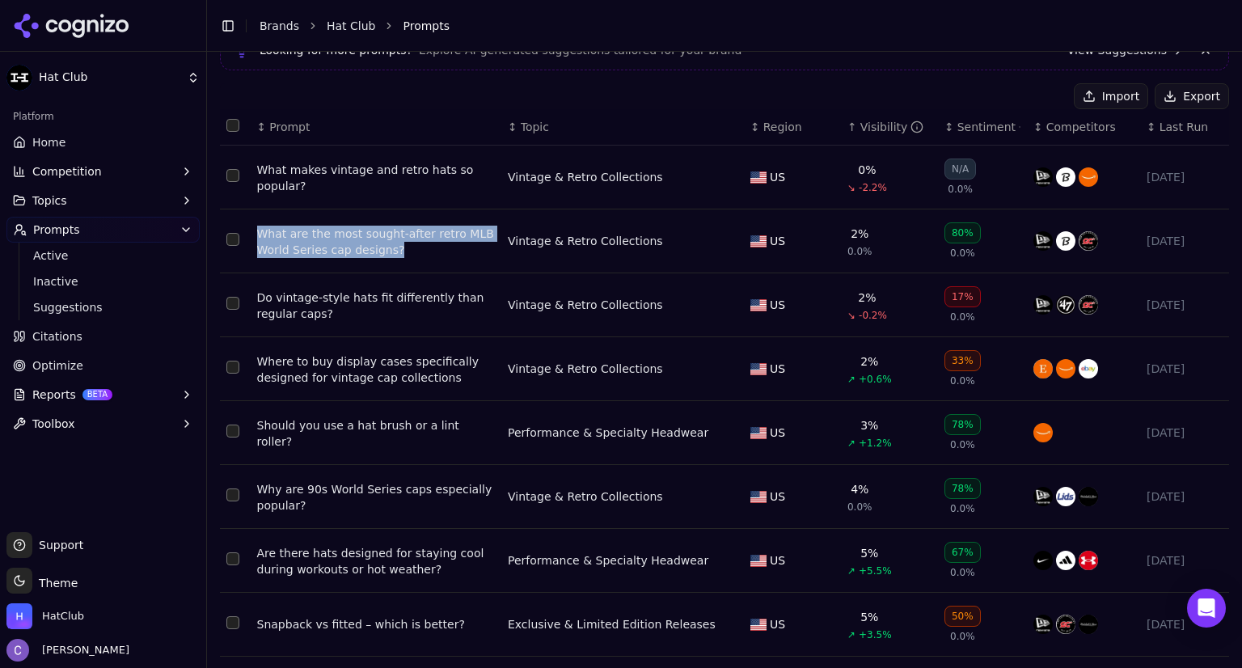
drag, startPoint x: 253, startPoint y: 230, endPoint x: 428, endPoint y: 256, distance: 176.6
click at [428, 256] on td "What are the most sought-after retro MLB World Series cap designs?" at bounding box center [376, 241] width 251 height 64
copy div "What are the most sought-after retro MLB World Series cap designs?"
click at [595, 273] on td "Vintage & Retro Collections" at bounding box center [622, 305] width 243 height 64
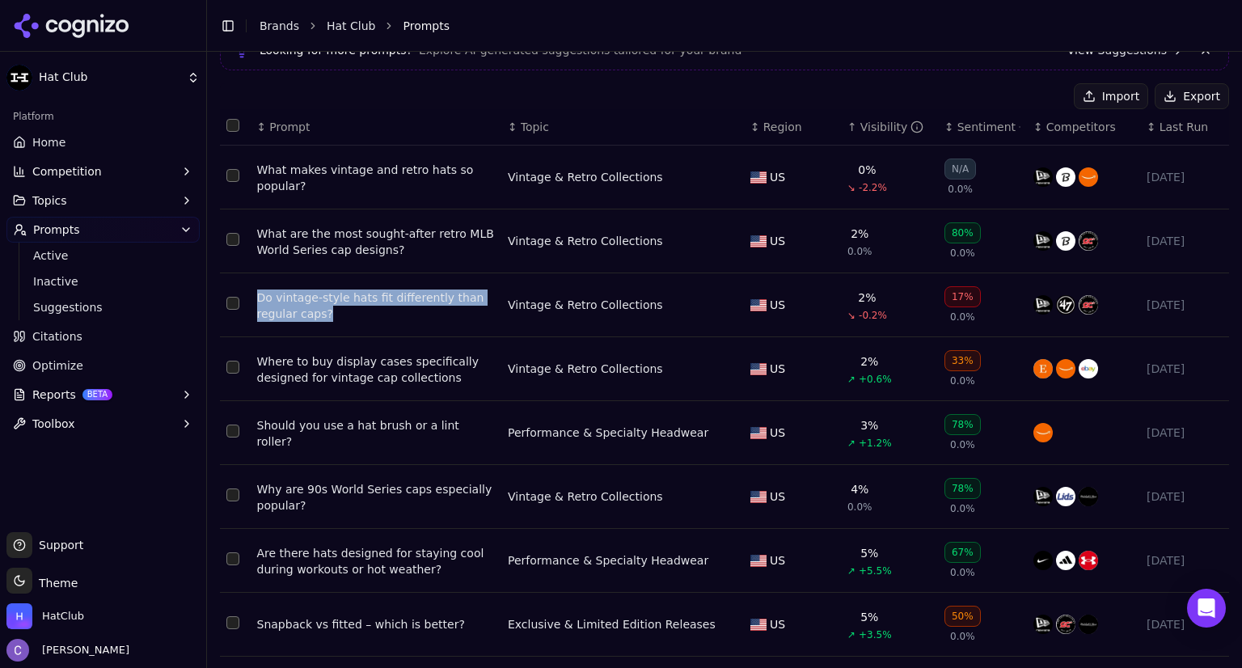
drag, startPoint x: 252, startPoint y: 297, endPoint x: 376, endPoint y: 311, distance: 124.4
click at [376, 311] on td "Do vintage-style hats fit differently than regular caps?" at bounding box center [376, 305] width 251 height 64
copy div "Do vintage-style hats fit differently than regular caps?"
click at [446, 420] on td "Should you use a hat brush or a lint roller?" at bounding box center [376, 433] width 251 height 64
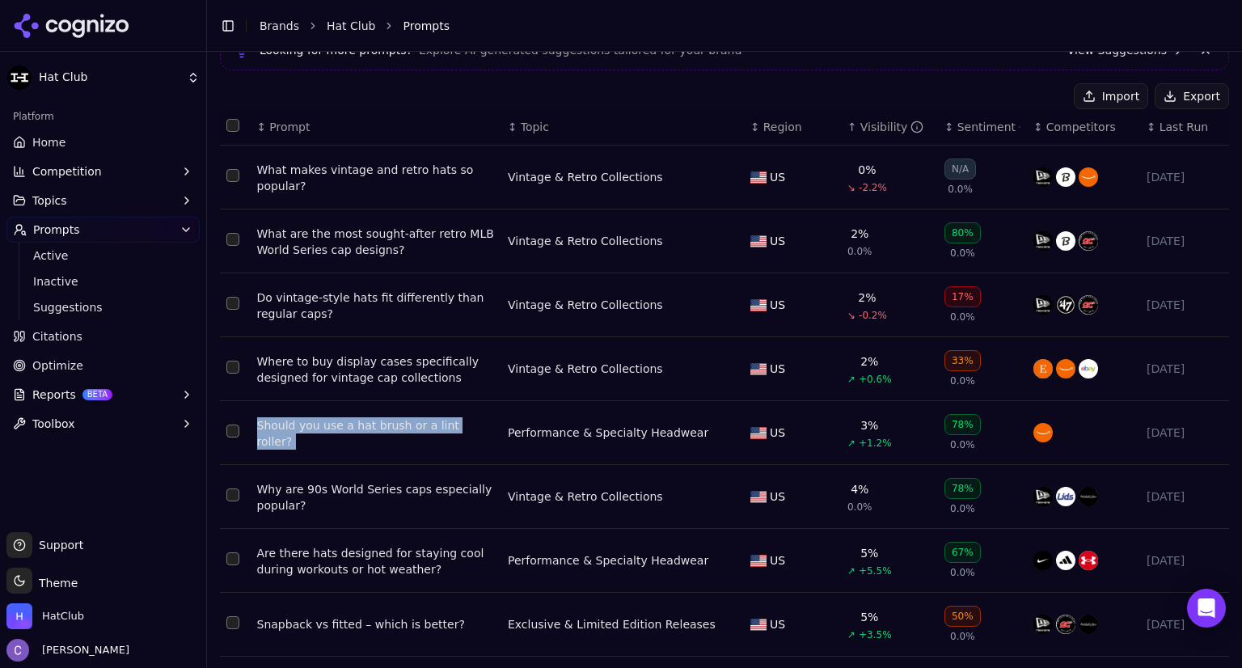
drag, startPoint x: 251, startPoint y: 432, endPoint x: 490, endPoint y: 431, distance: 238.5
click at [490, 431] on tr "Should you use a hat brush or a lint roller? Performance & Specialty Headwear U…" at bounding box center [724, 433] width 1009 height 64
click at [634, 87] on div "Import Export" at bounding box center [724, 96] width 1009 height 26
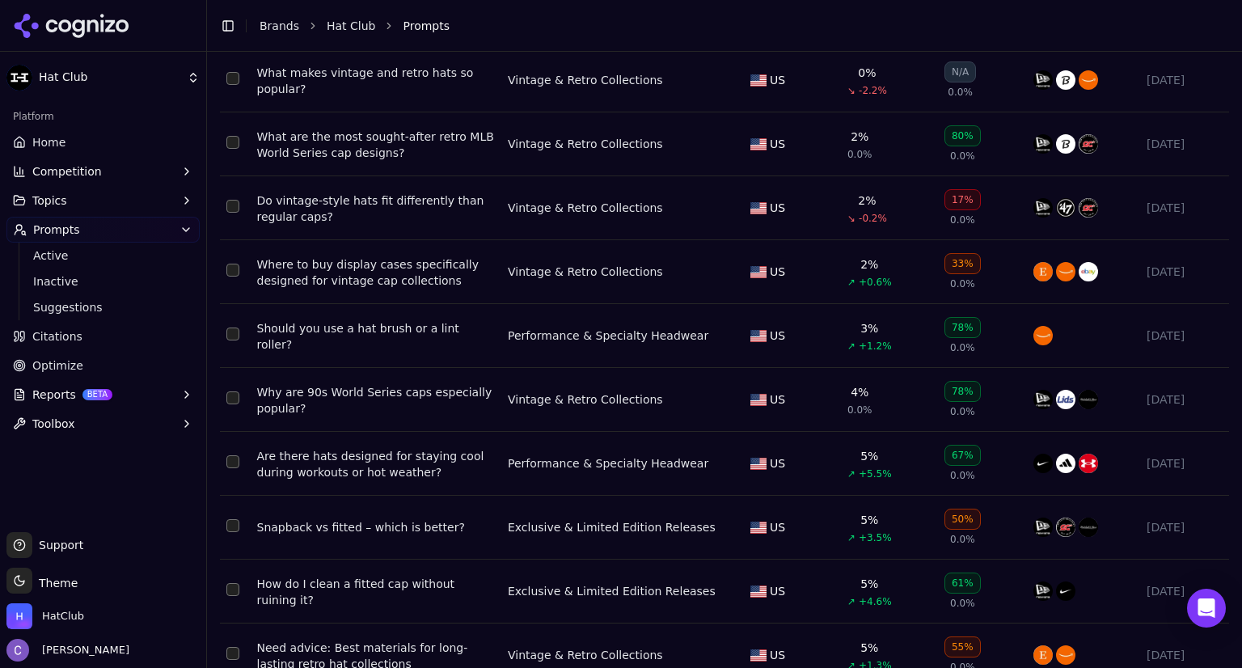
scroll to position [295, 0]
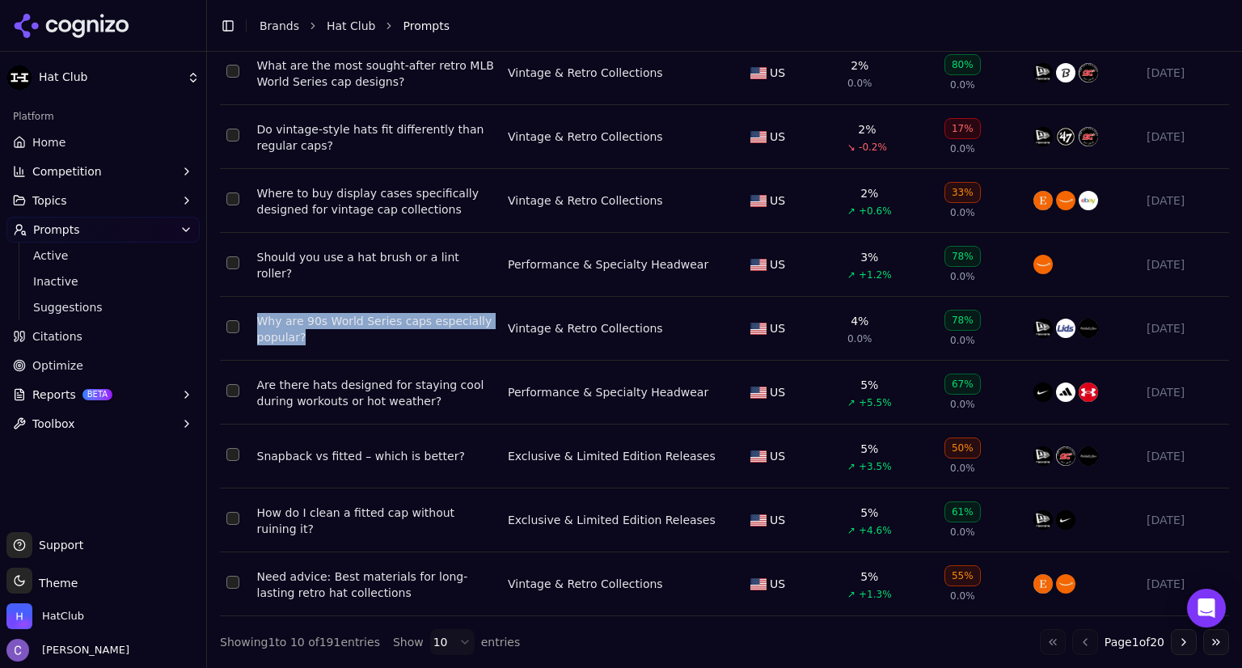
drag, startPoint x: 252, startPoint y: 318, endPoint x: 422, endPoint y: 336, distance: 170.8
click at [422, 336] on td "Why are 90s World Series caps especially popular?" at bounding box center [376, 329] width 251 height 64
copy div "Why are 90s World Series caps especially popular?"
click at [1171, 637] on button "Go to next page" at bounding box center [1184, 642] width 26 height 26
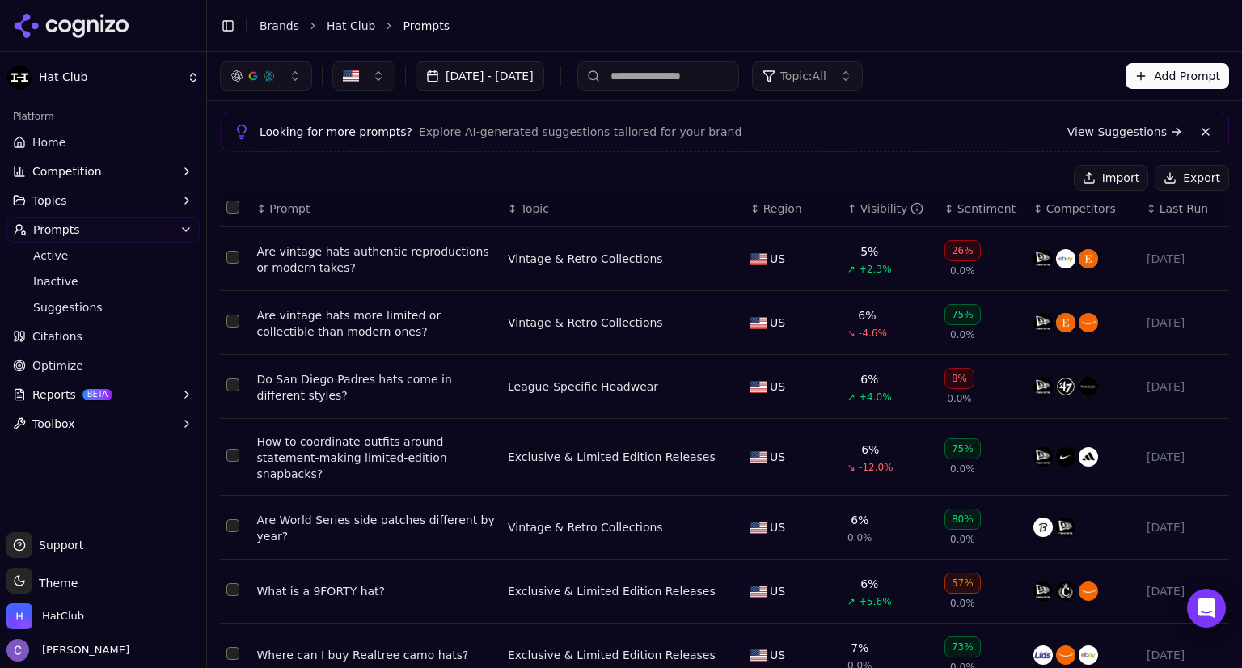
scroll to position [45, 0]
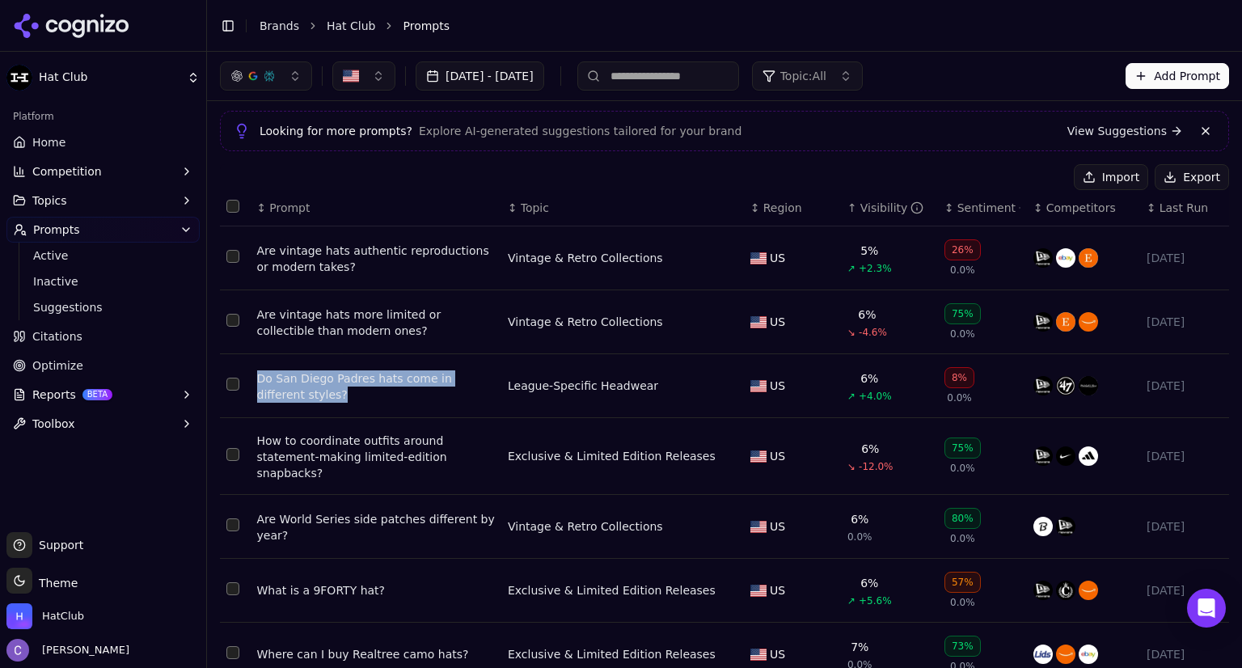
drag, startPoint x: 253, startPoint y: 375, endPoint x: 448, endPoint y: 398, distance: 196.1
click at [448, 398] on td "Do San Diego Padres hats come in different styles?" at bounding box center [376, 386] width 251 height 64
copy div "Do San Diego Padres hats come in different styles?"
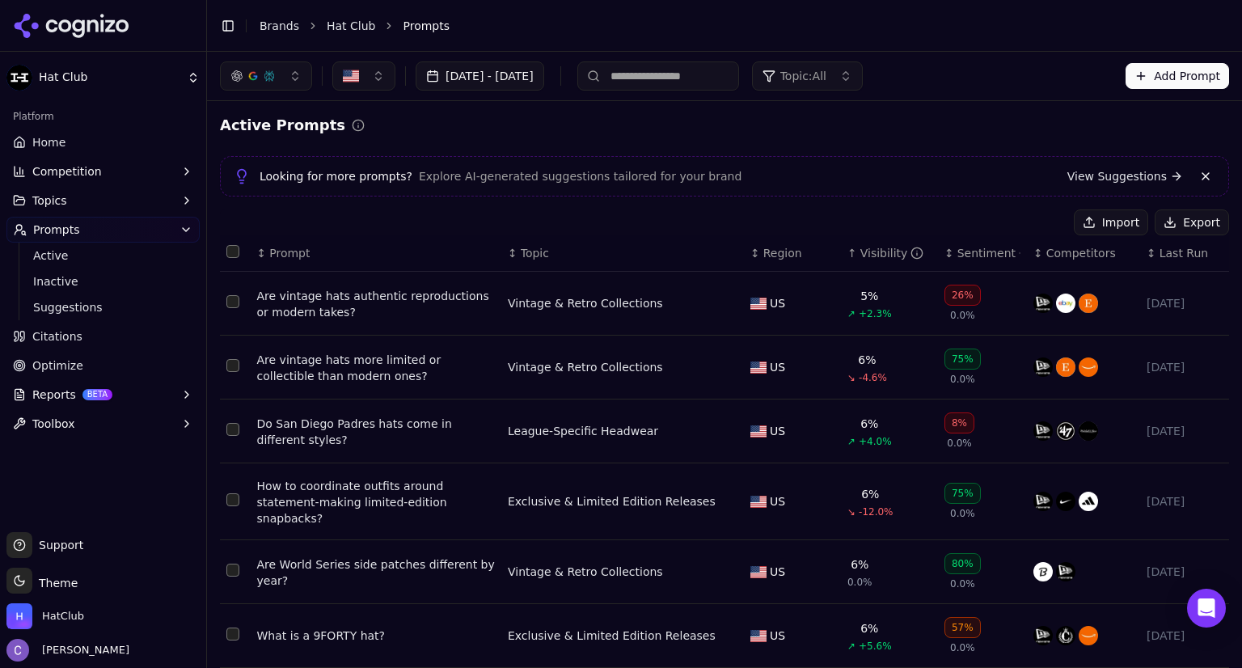
click at [863, 66] on button "Topic: All" at bounding box center [807, 75] width 111 height 29
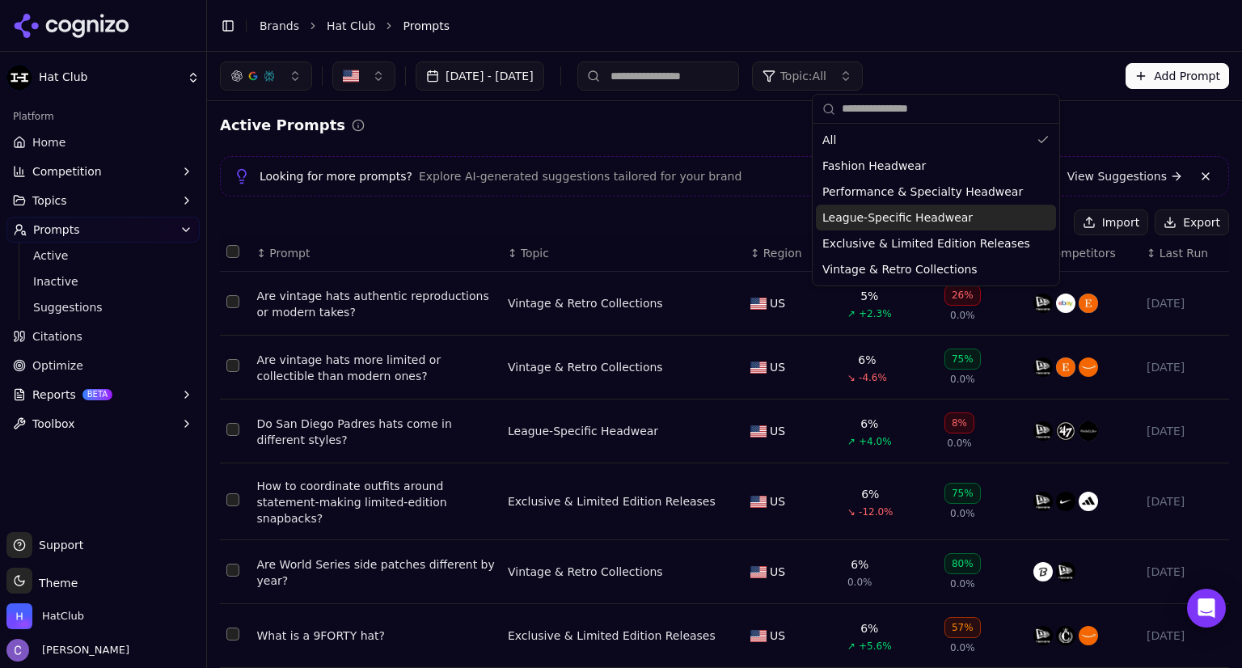
click at [883, 216] on span "League-Specific Headwear" at bounding box center [897, 217] width 150 height 16
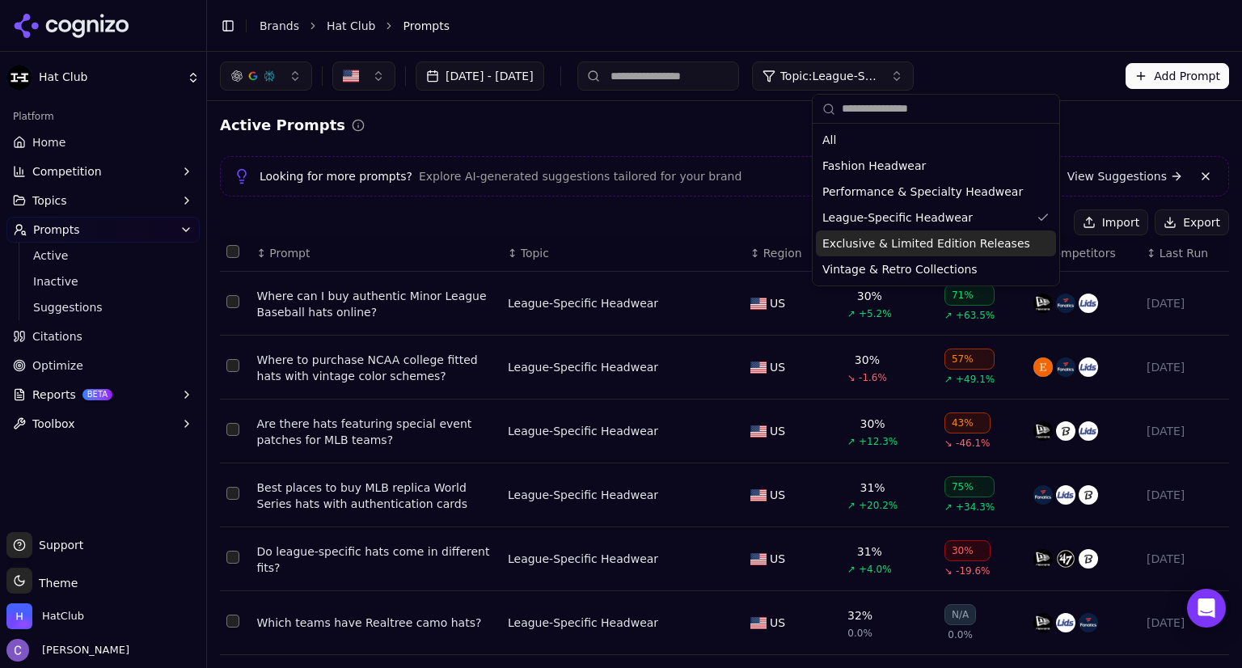
click at [723, 214] on div "Import Export" at bounding box center [724, 222] width 1009 height 26
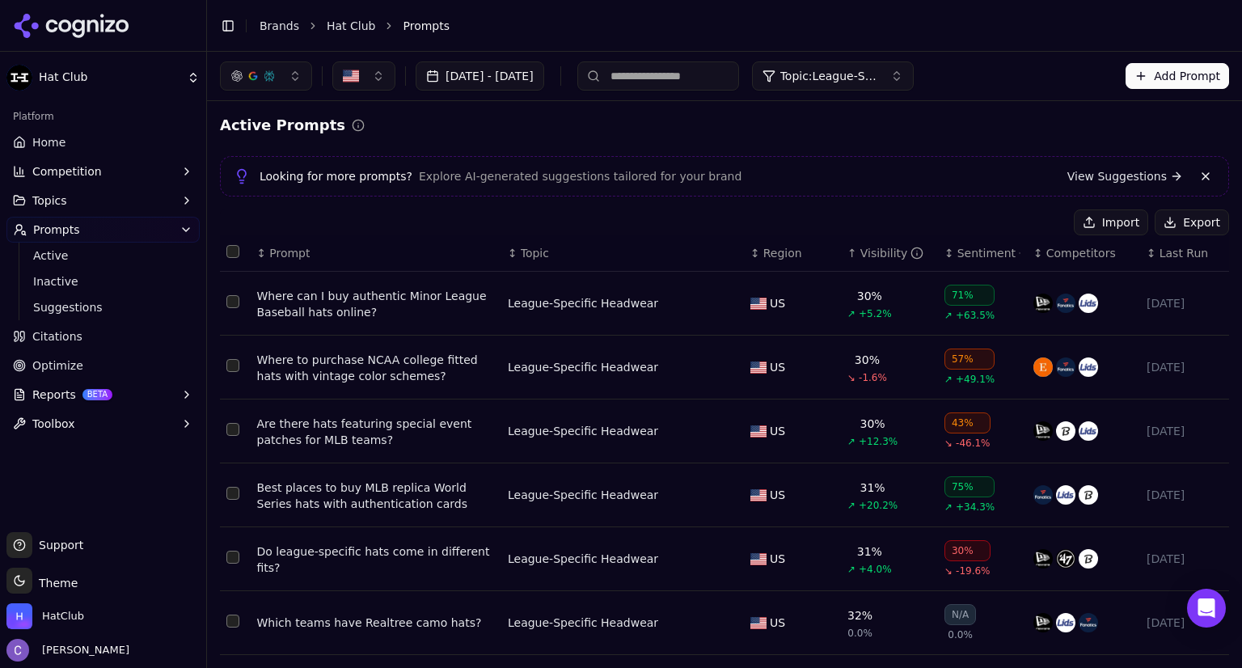
click at [847, 259] on div "↑ Visibility" at bounding box center [889, 253] width 84 height 16
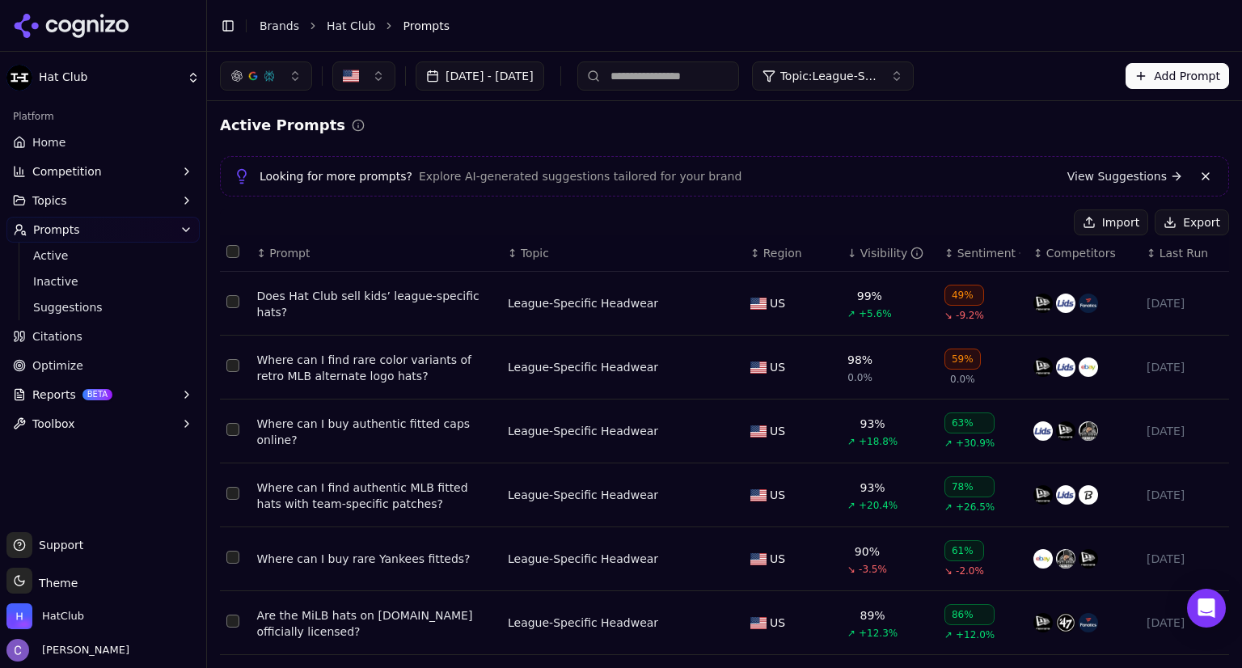
click at [847, 259] on div "↓ Visibility" at bounding box center [889, 253] width 84 height 16
click at [847, 259] on div "↕ Visibility" at bounding box center [889, 253] width 84 height 16
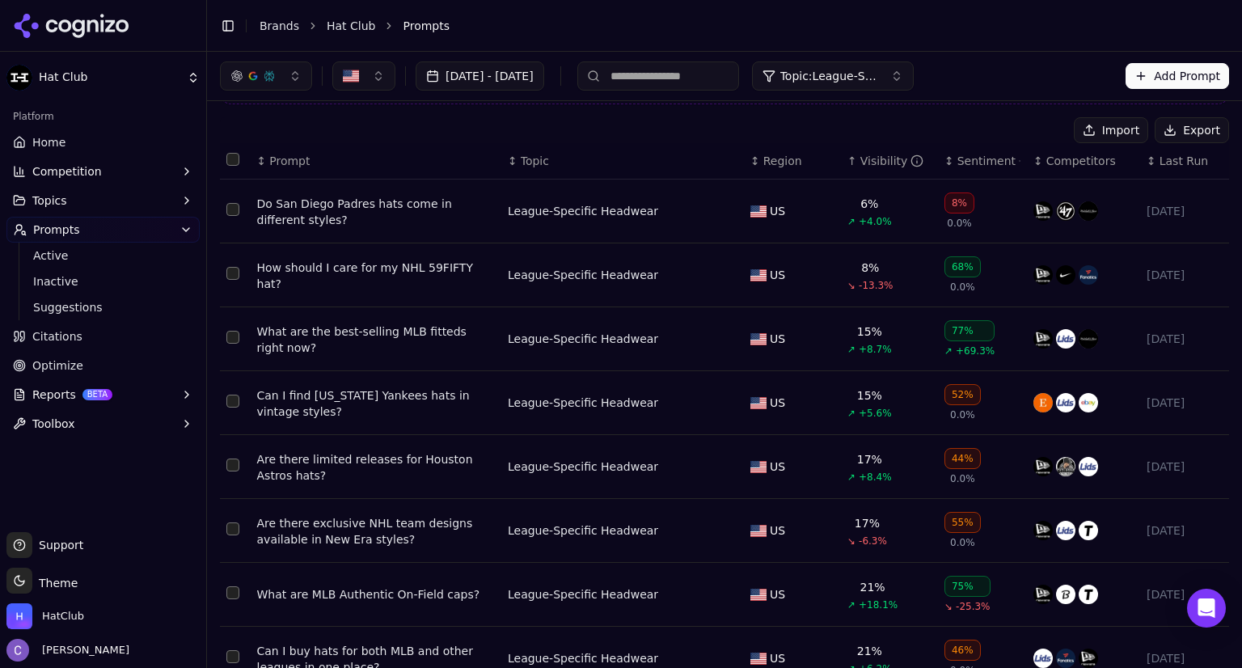
scroll to position [91, 0]
click at [877, 82] on span "Topic: League-Specific Headwear" at bounding box center [828, 76] width 97 height 16
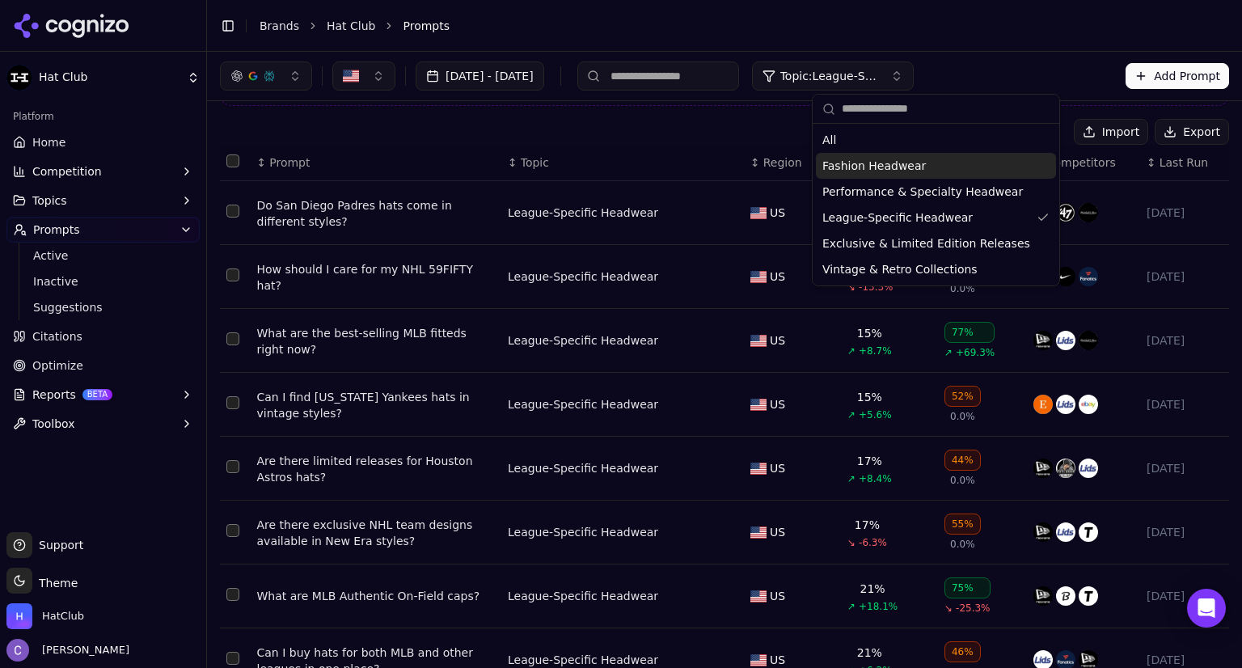
click at [870, 167] on span "Fashion Headwear" at bounding box center [873, 166] width 103 height 16
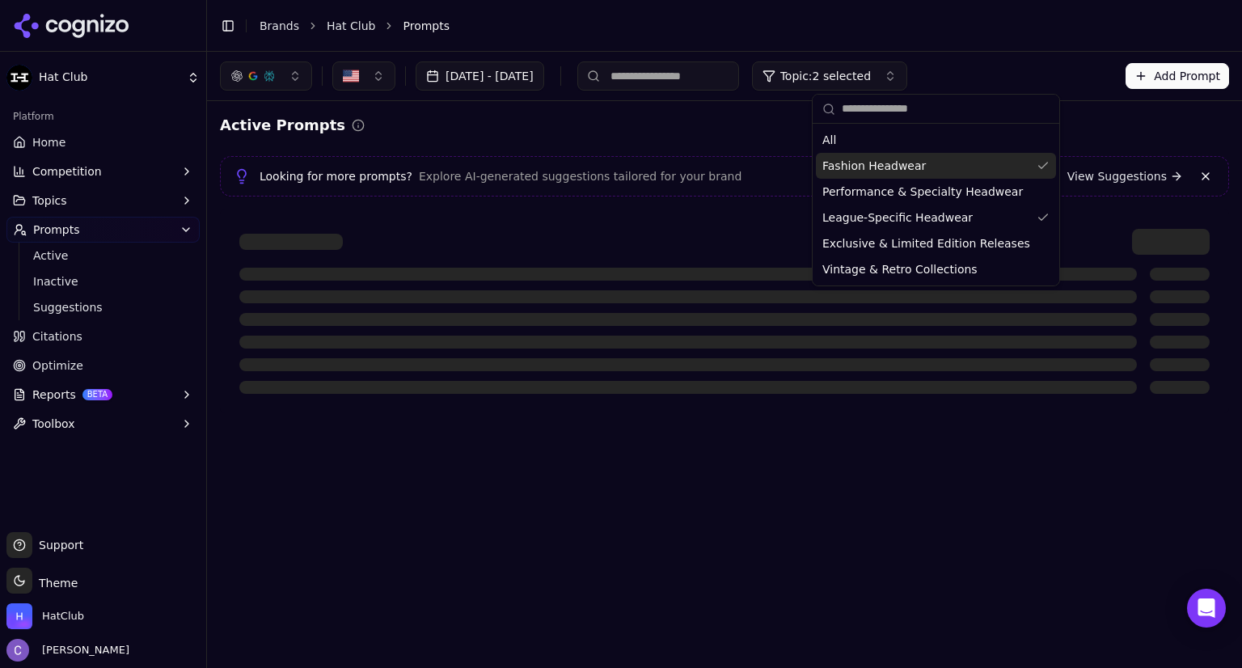
scroll to position [0, 0]
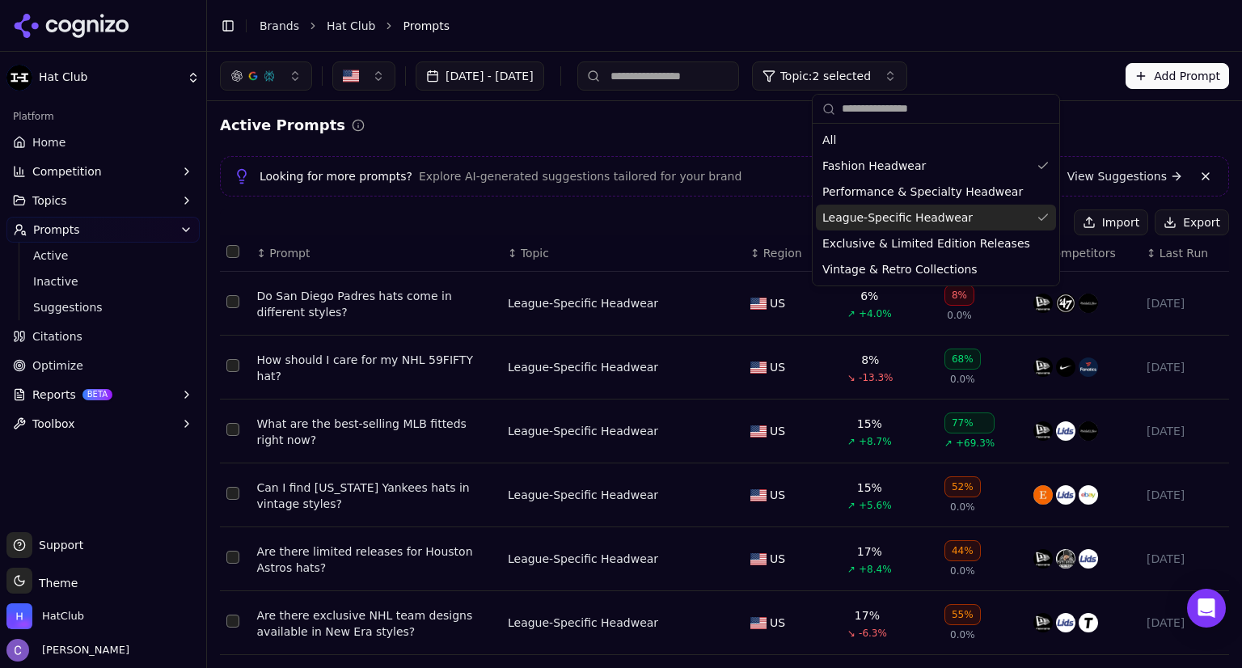
click at [1016, 218] on div "League-Specific Headwear" at bounding box center [936, 218] width 240 height 26
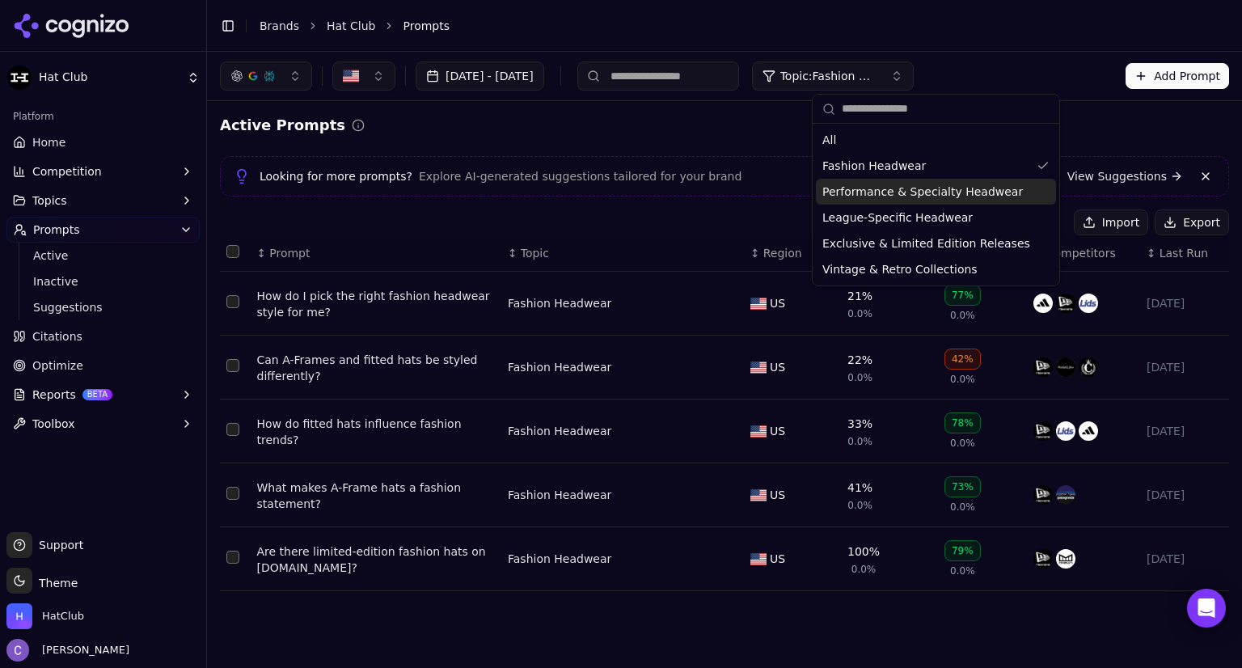
click at [629, 230] on div "Import Export" at bounding box center [724, 222] width 1009 height 26
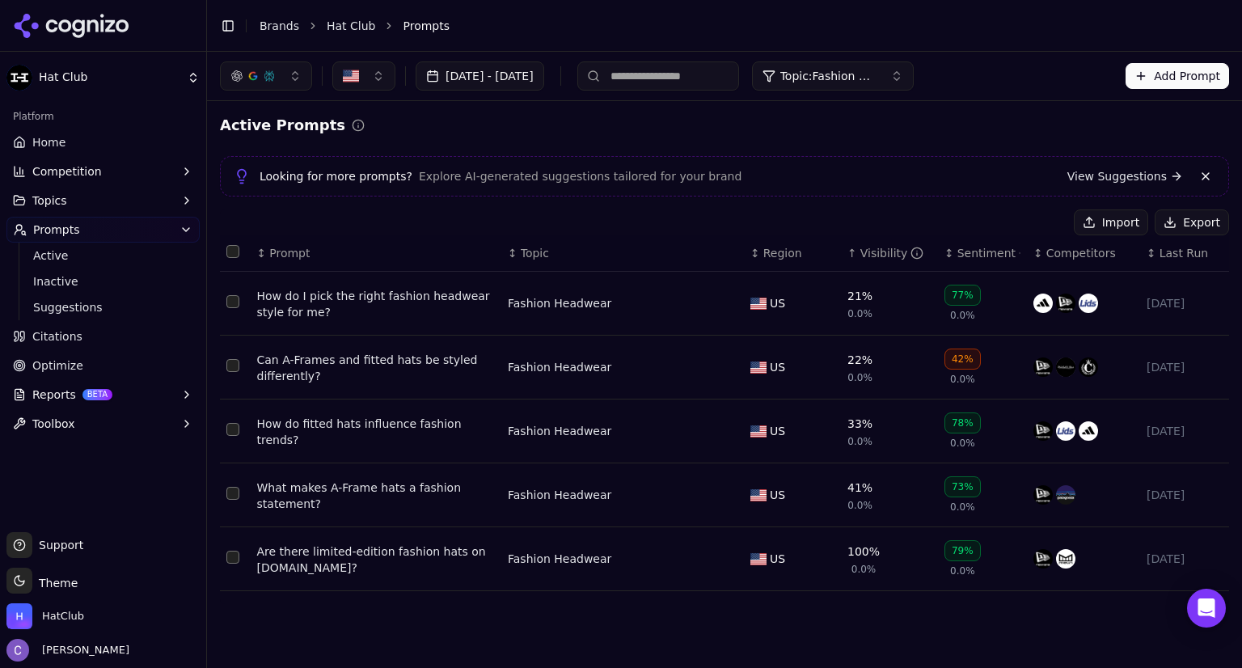
click at [1150, 78] on button "Add Prompt" at bounding box center [1176, 76] width 103 height 26
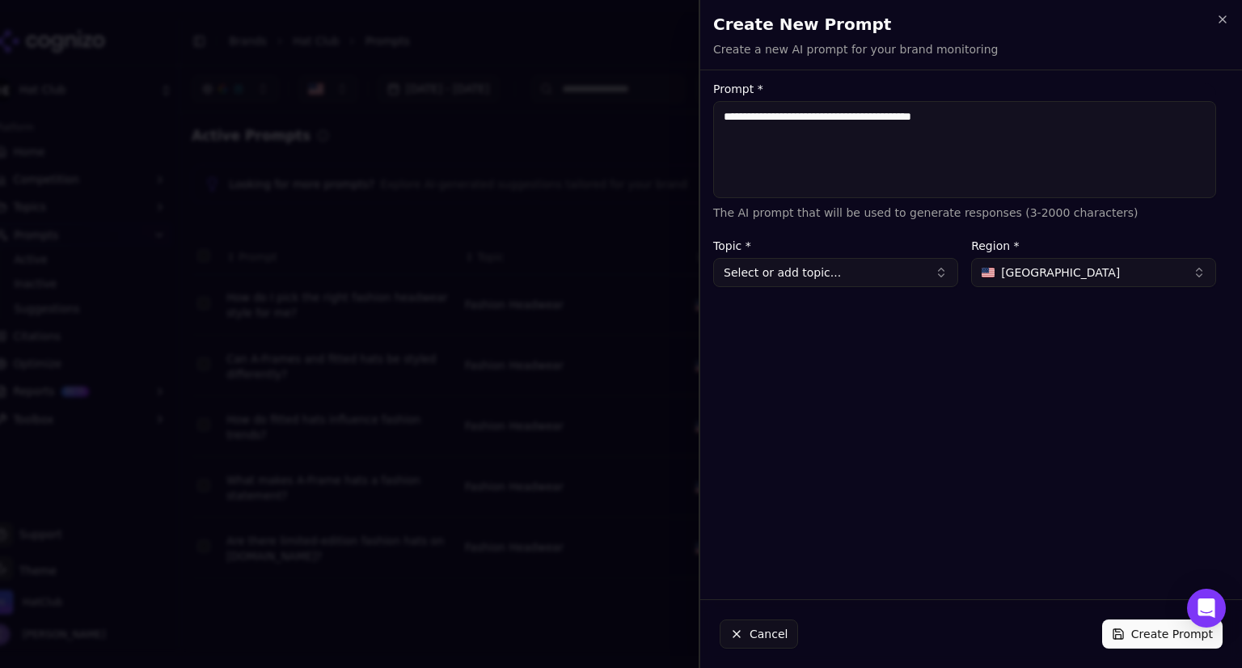
type textarea "**********"
click at [860, 263] on button "Select or add topic..." at bounding box center [835, 272] width 245 height 29
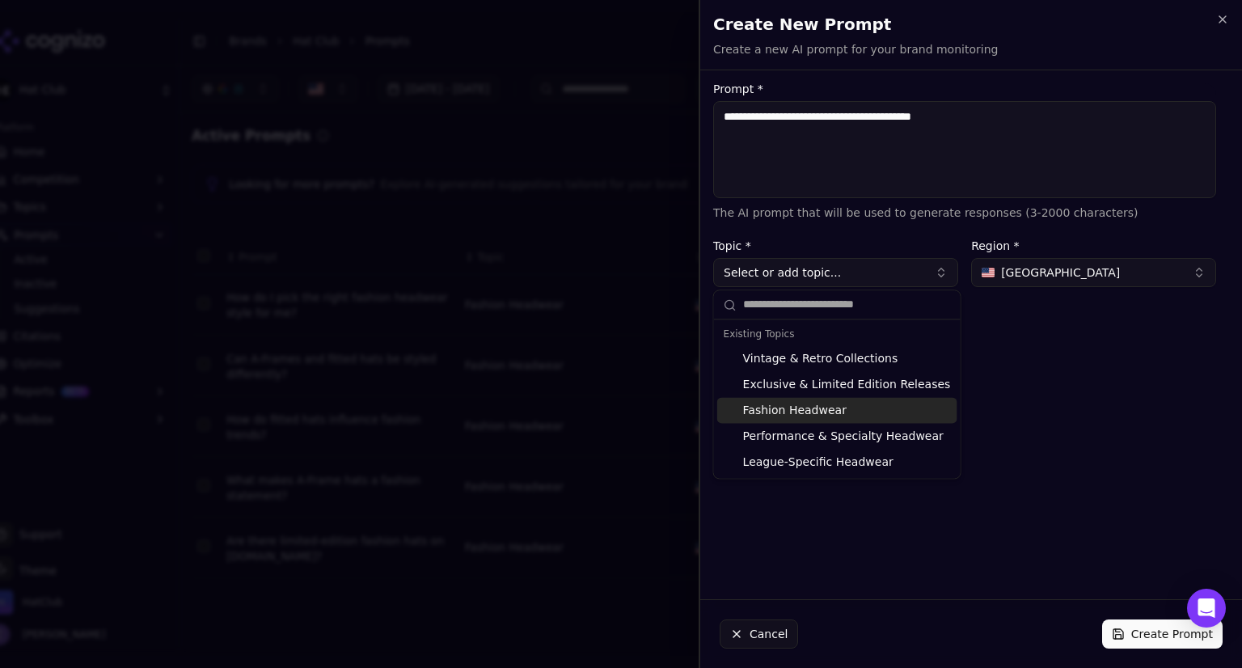
click at [826, 404] on div "Fashion Headwear" at bounding box center [837, 410] width 240 height 26
type input "**********"
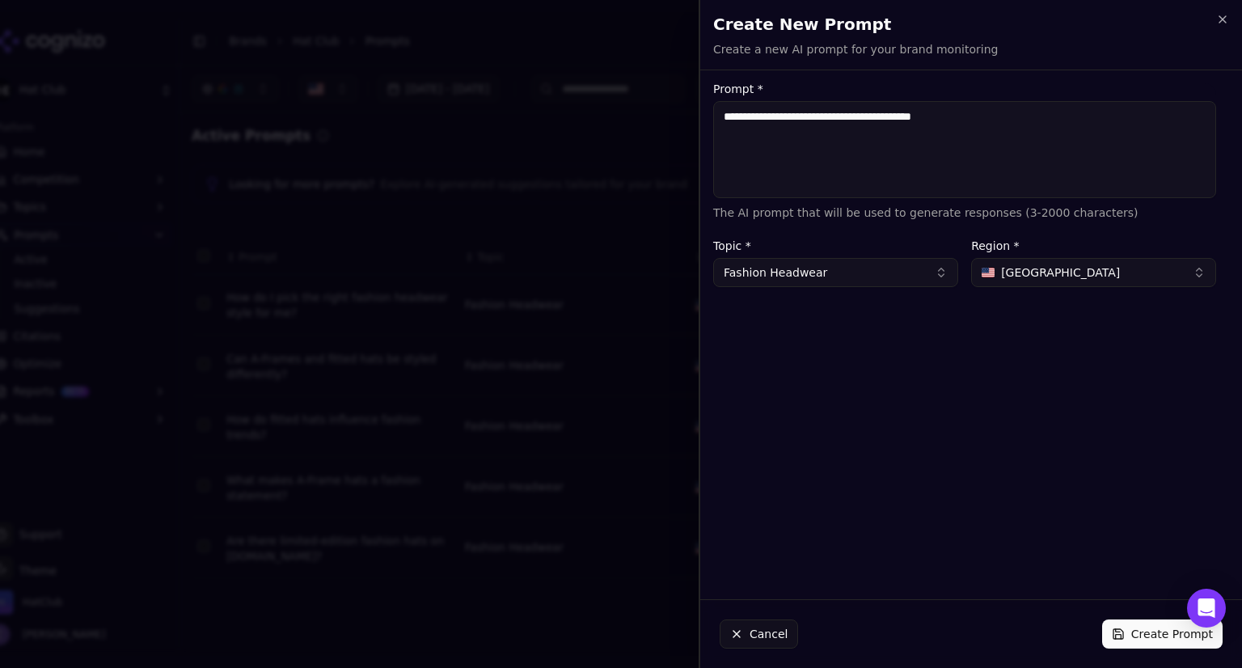
click at [1147, 642] on button "Create Prompt" at bounding box center [1162, 633] width 120 height 29
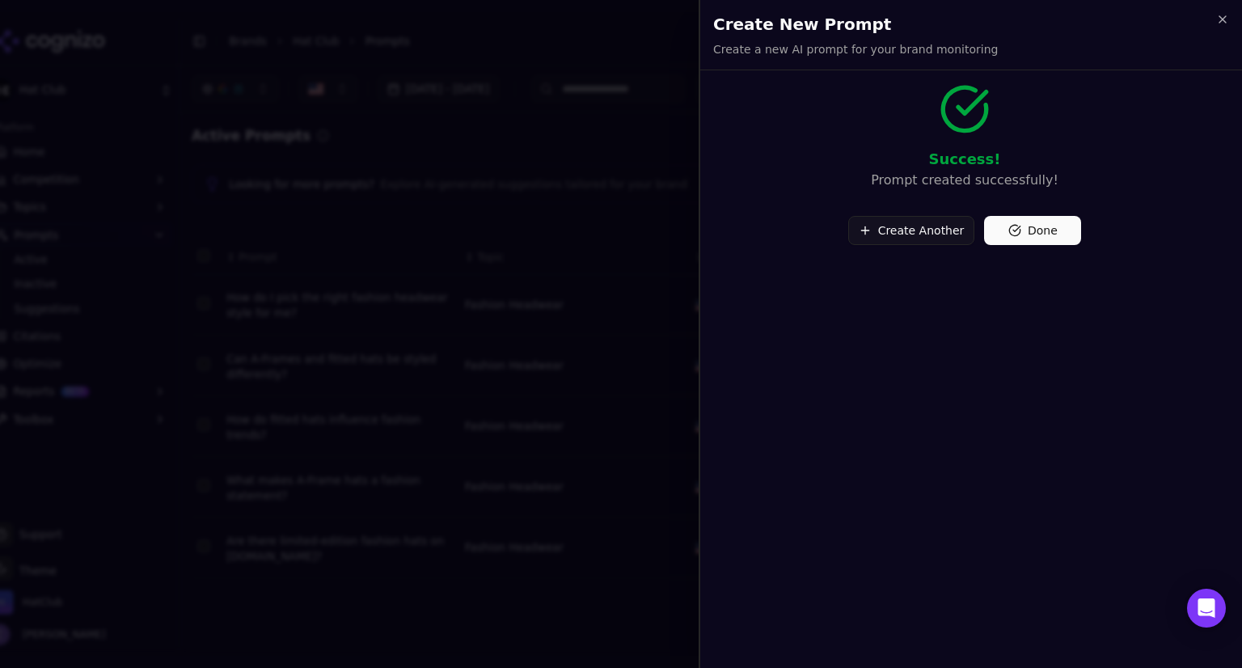
click at [1003, 234] on button "Done" at bounding box center [1032, 230] width 97 height 29
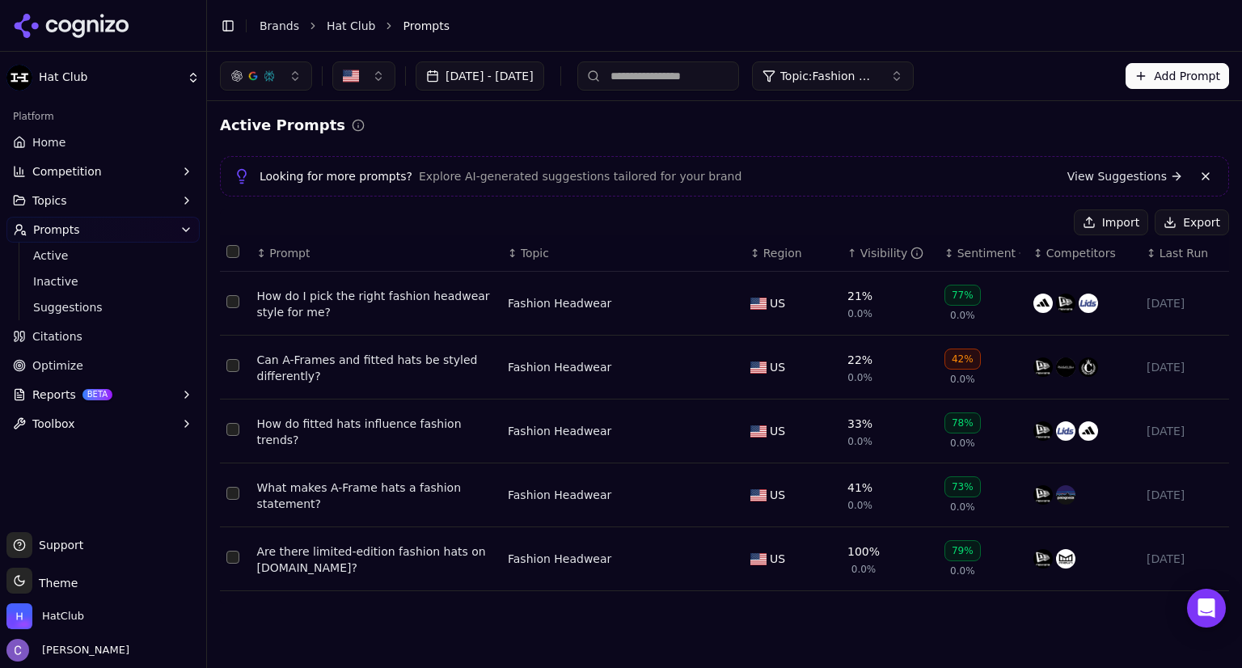
click at [1169, 75] on button "Add Prompt" at bounding box center [1176, 76] width 103 height 26
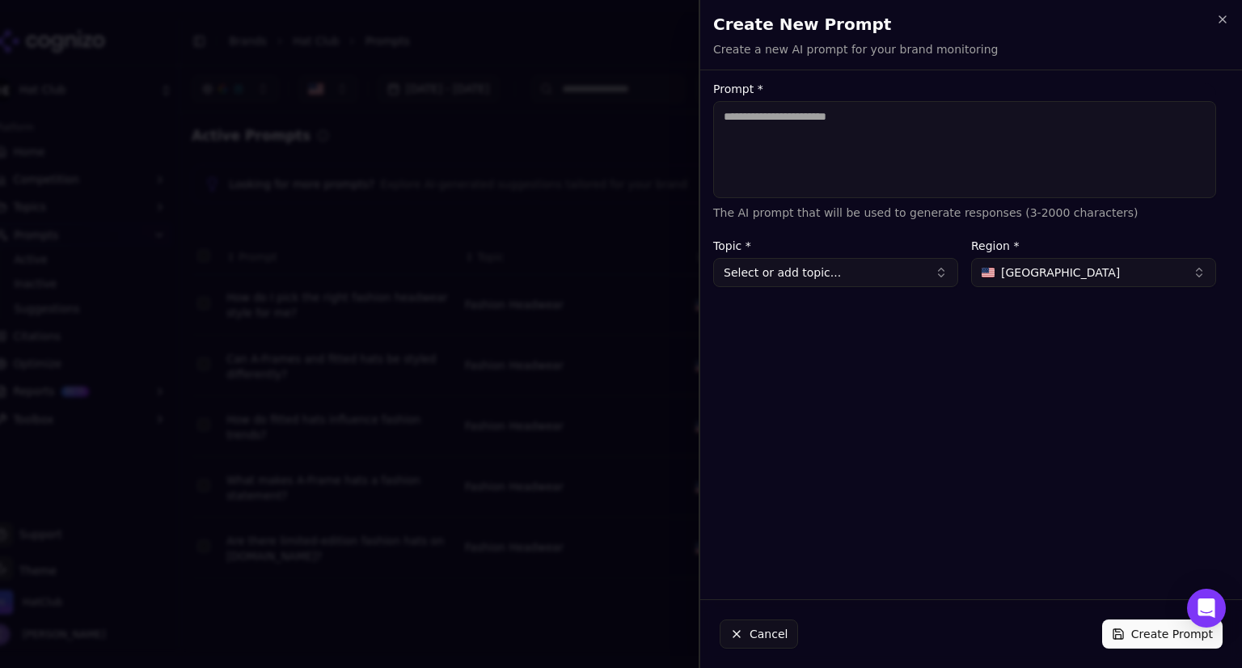
click at [866, 137] on textarea "Prompt *" at bounding box center [964, 149] width 503 height 97
type textarea "**********"
click at [825, 269] on button "Select or add topic..." at bounding box center [835, 272] width 245 height 29
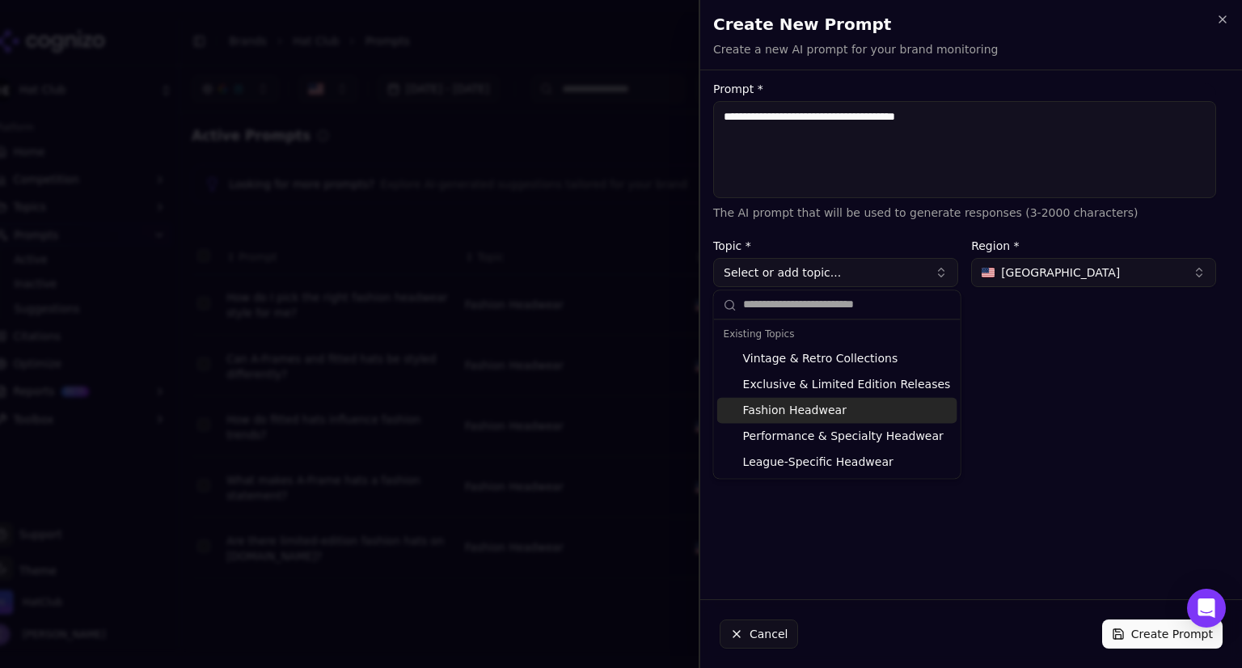
click at [812, 408] on div "Fashion Headwear" at bounding box center [837, 410] width 240 height 26
type input "**********"
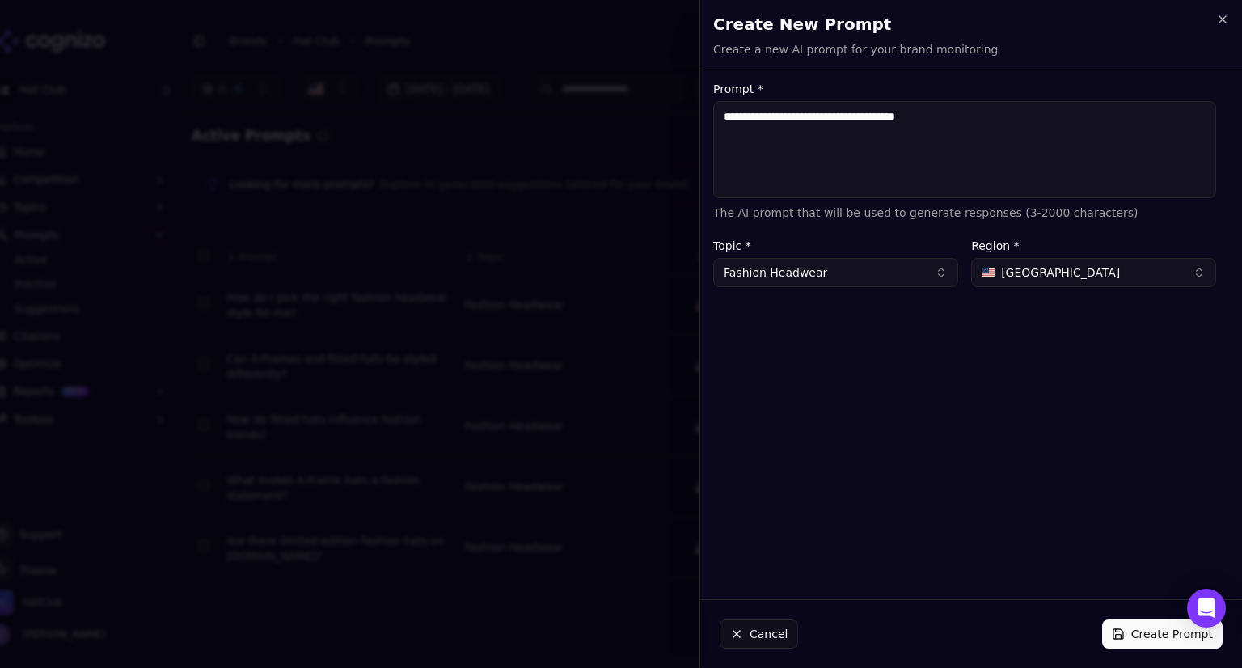
click at [1140, 640] on button "Create Prompt" at bounding box center [1162, 633] width 120 height 29
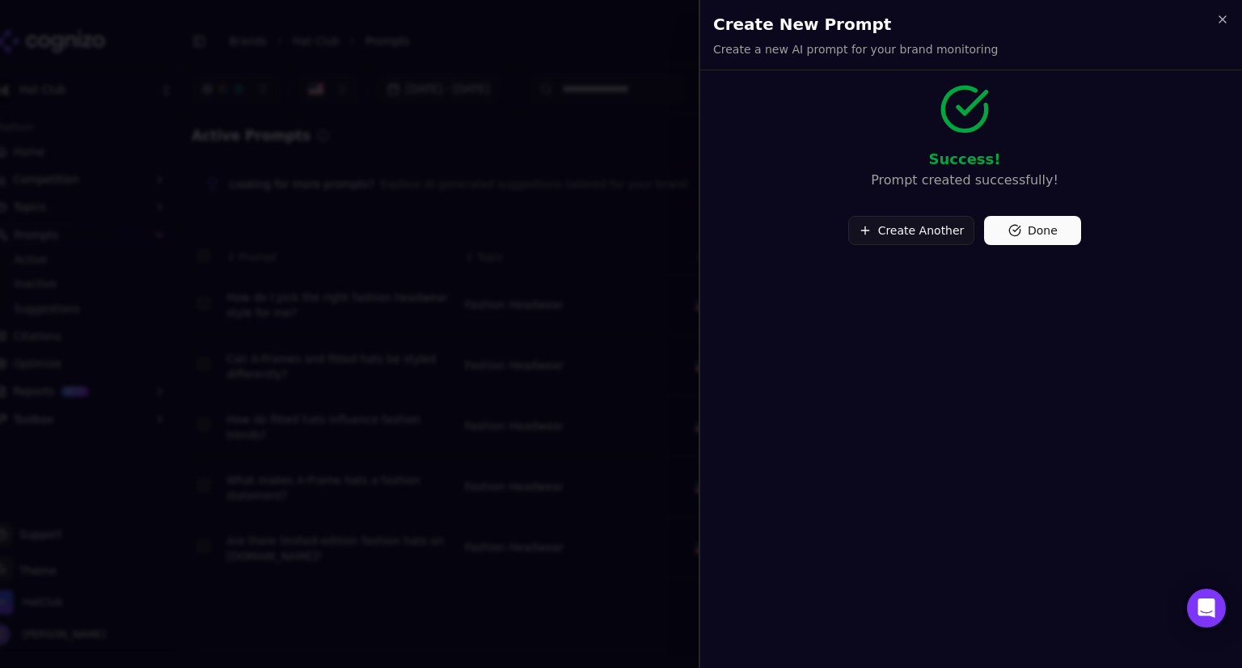
click at [920, 226] on button "Create Another" at bounding box center [911, 230] width 127 height 29
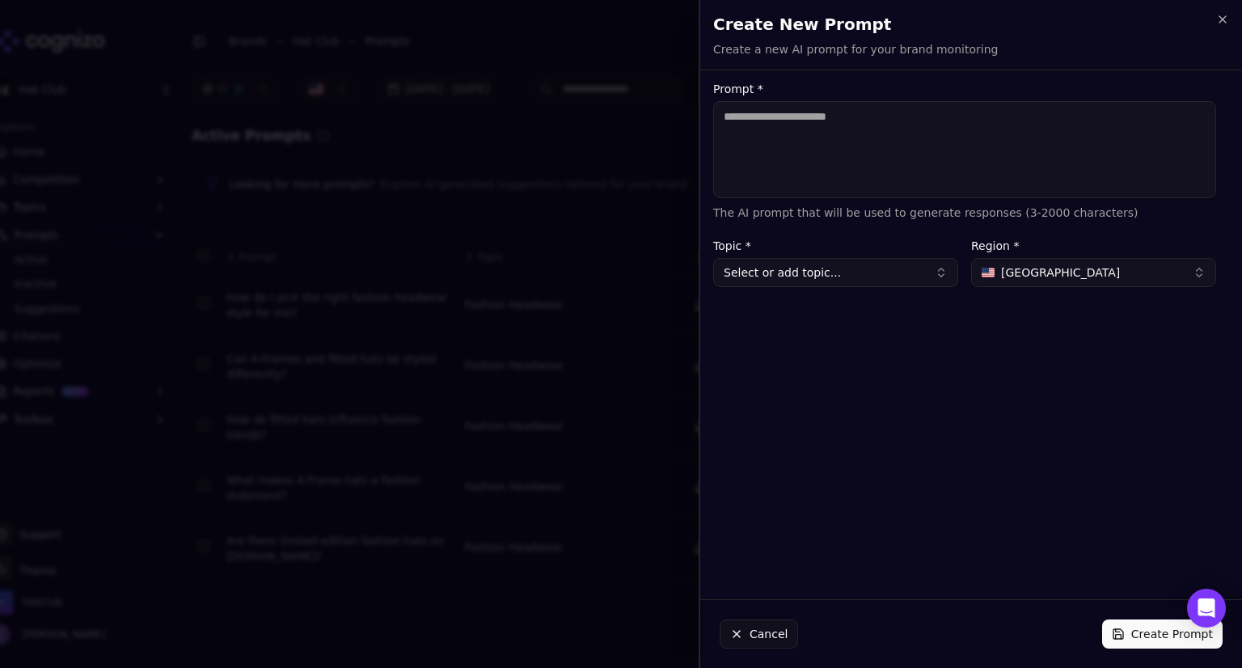
click at [803, 124] on textarea "Prompt *" at bounding box center [964, 149] width 503 height 97
paste textarea "**********"
type textarea "**********"
click at [821, 268] on button "Select or add topic..." at bounding box center [835, 272] width 245 height 29
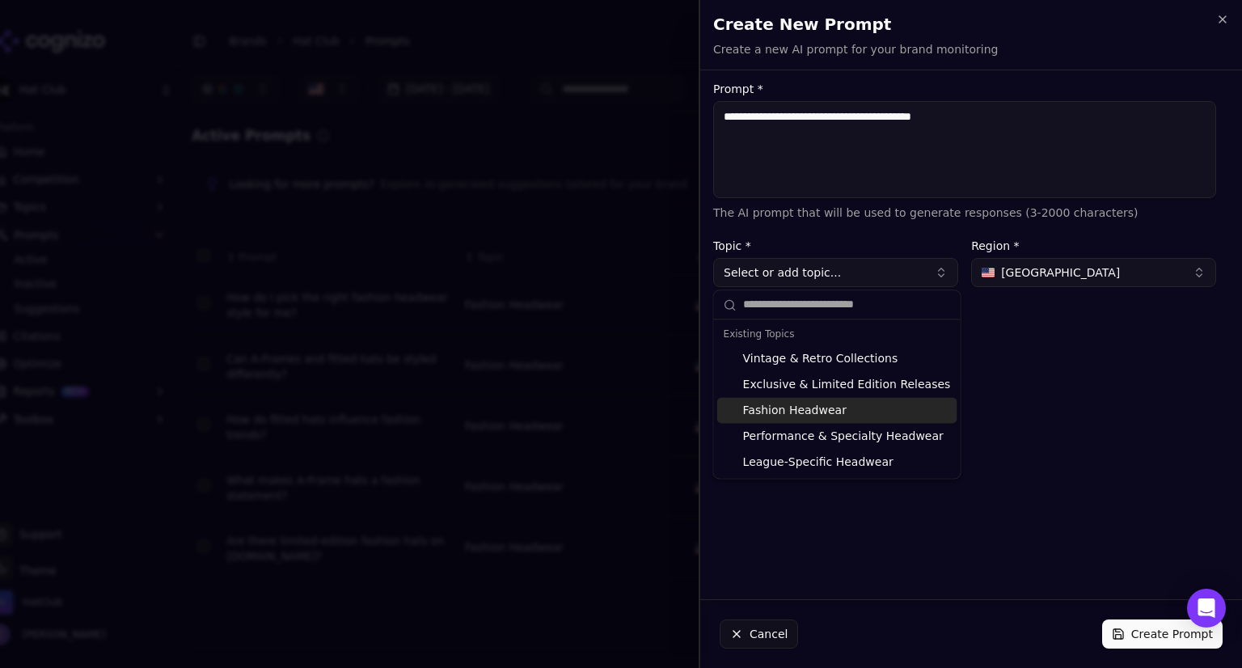
click at [828, 411] on div "Fashion Headwear" at bounding box center [837, 410] width 240 height 26
type input "**********"
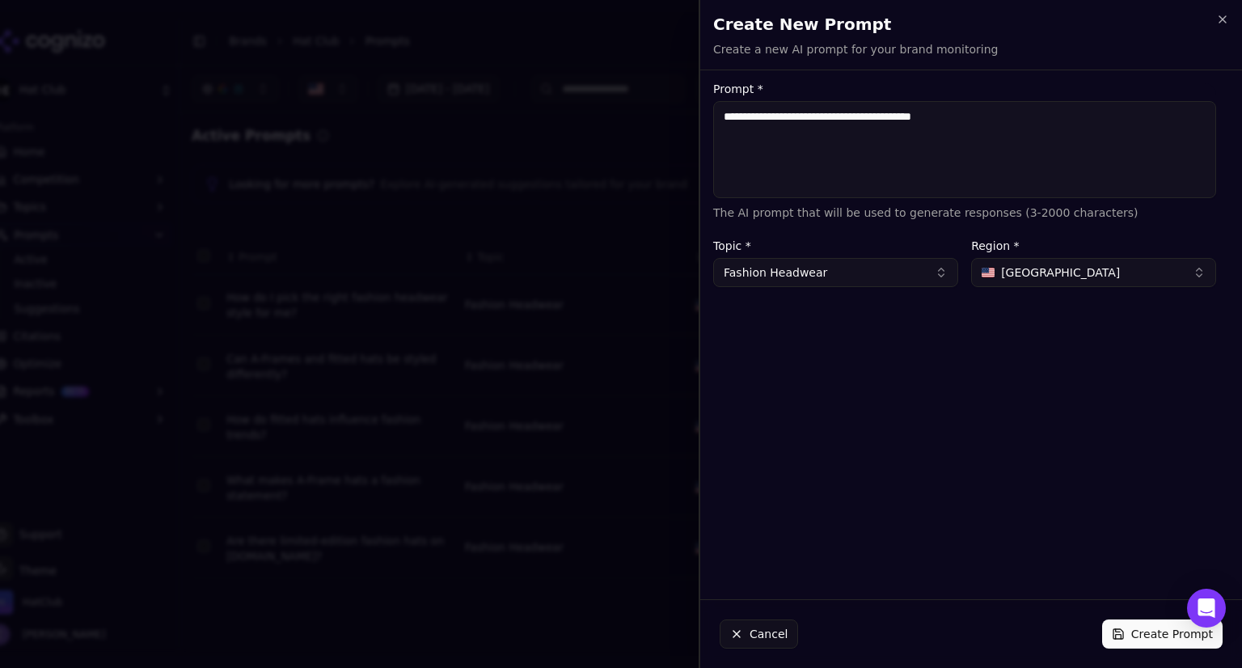
click at [1141, 626] on button "Create Prompt" at bounding box center [1162, 633] width 120 height 29
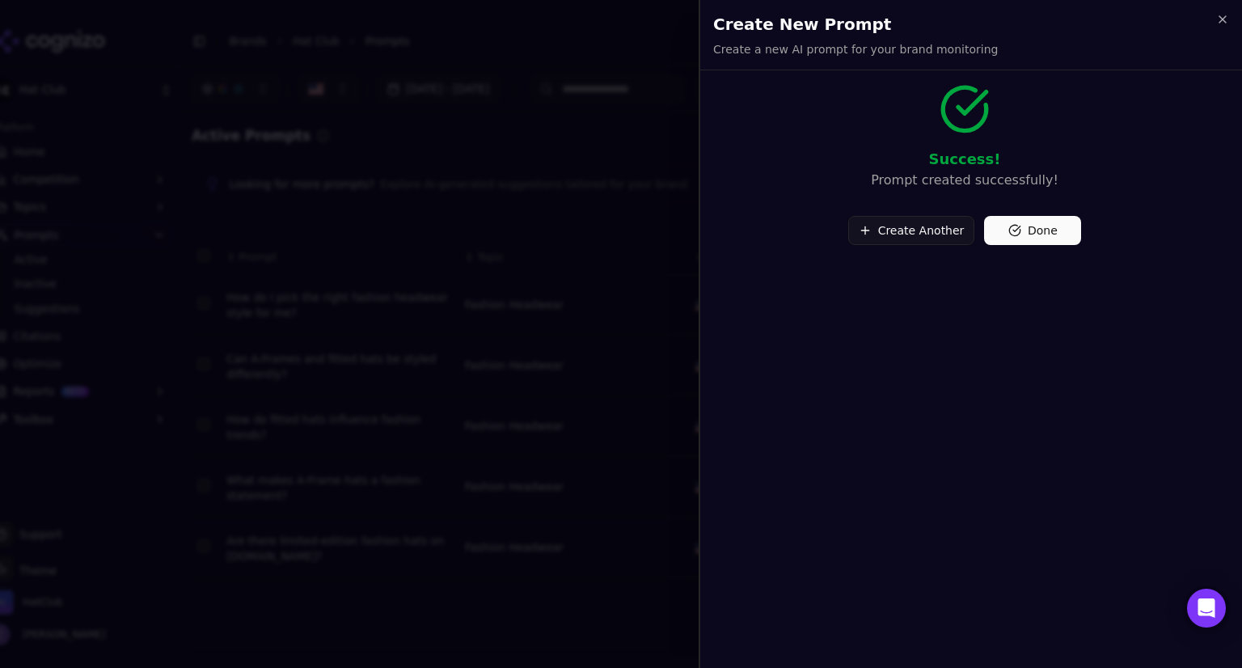
click at [1023, 230] on button "Done" at bounding box center [1032, 230] width 97 height 29
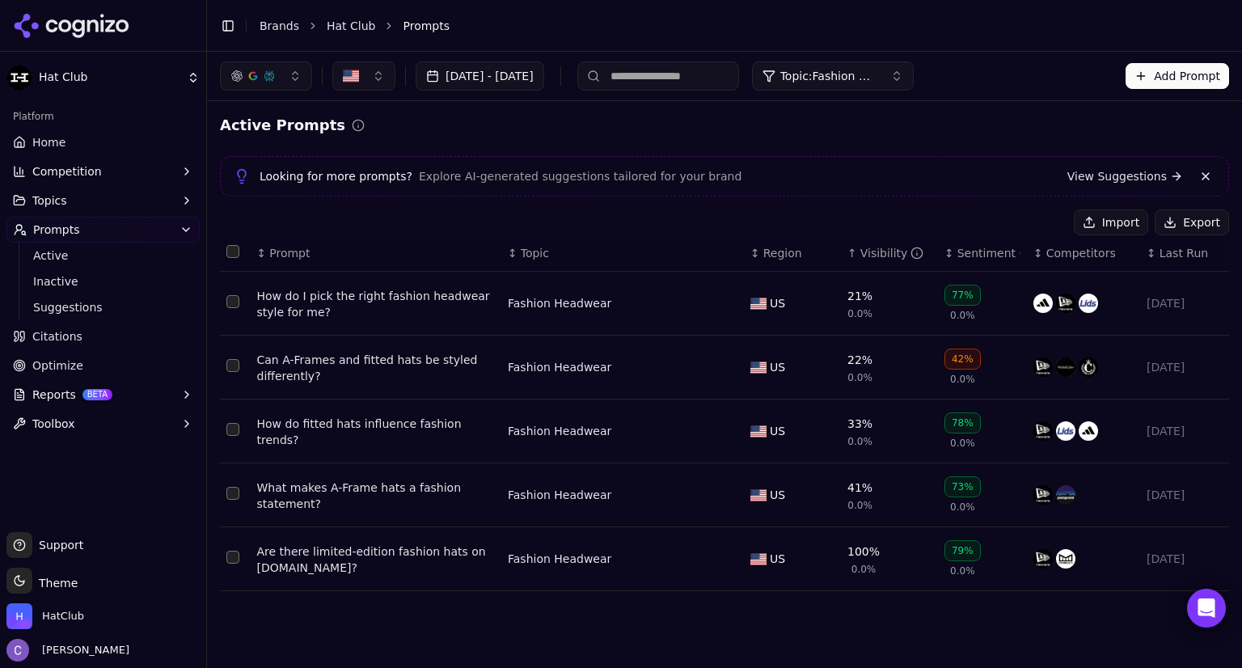
click at [909, 85] on button "Topic: Fashion Headwear" at bounding box center [833, 75] width 162 height 29
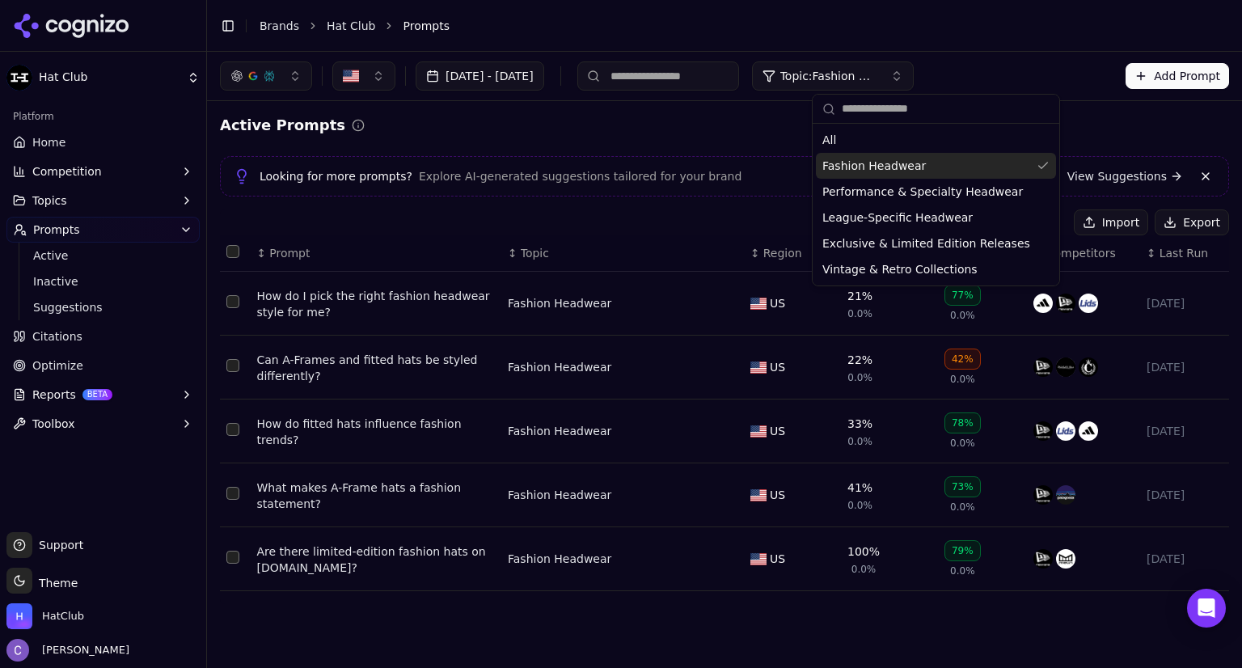
click at [1170, 75] on button "Add Prompt" at bounding box center [1176, 76] width 103 height 26
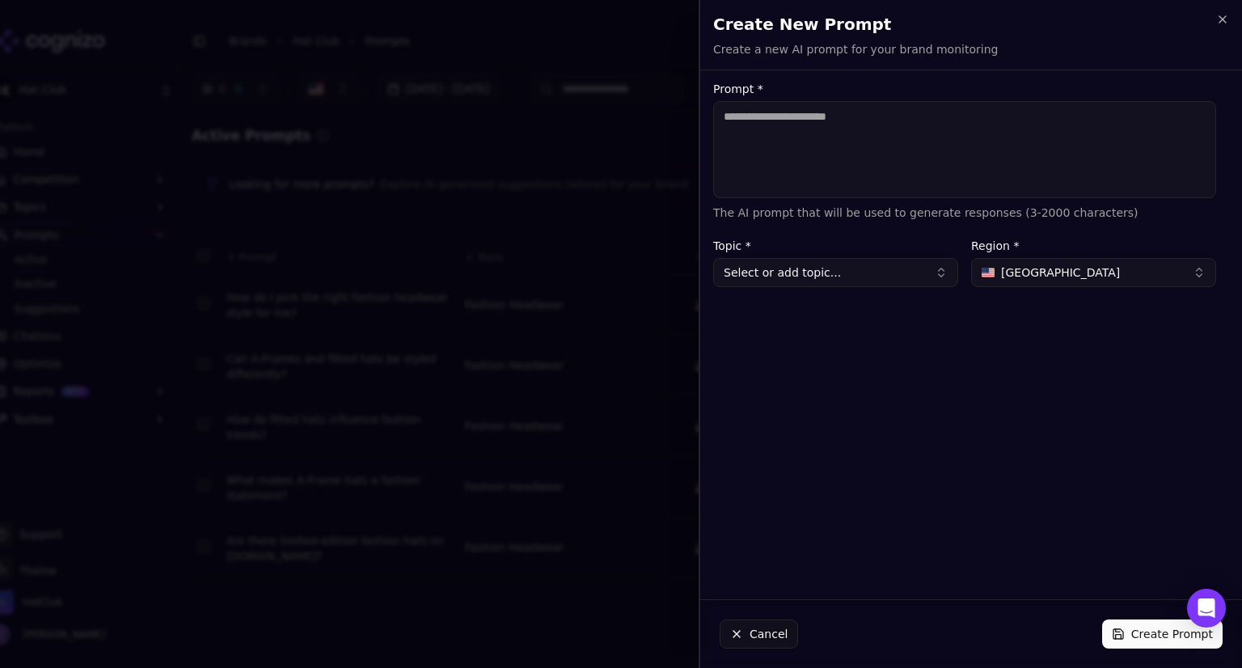
paste textarea "**********"
type textarea "**********"
click at [847, 266] on button "Select or add topic..." at bounding box center [835, 272] width 245 height 29
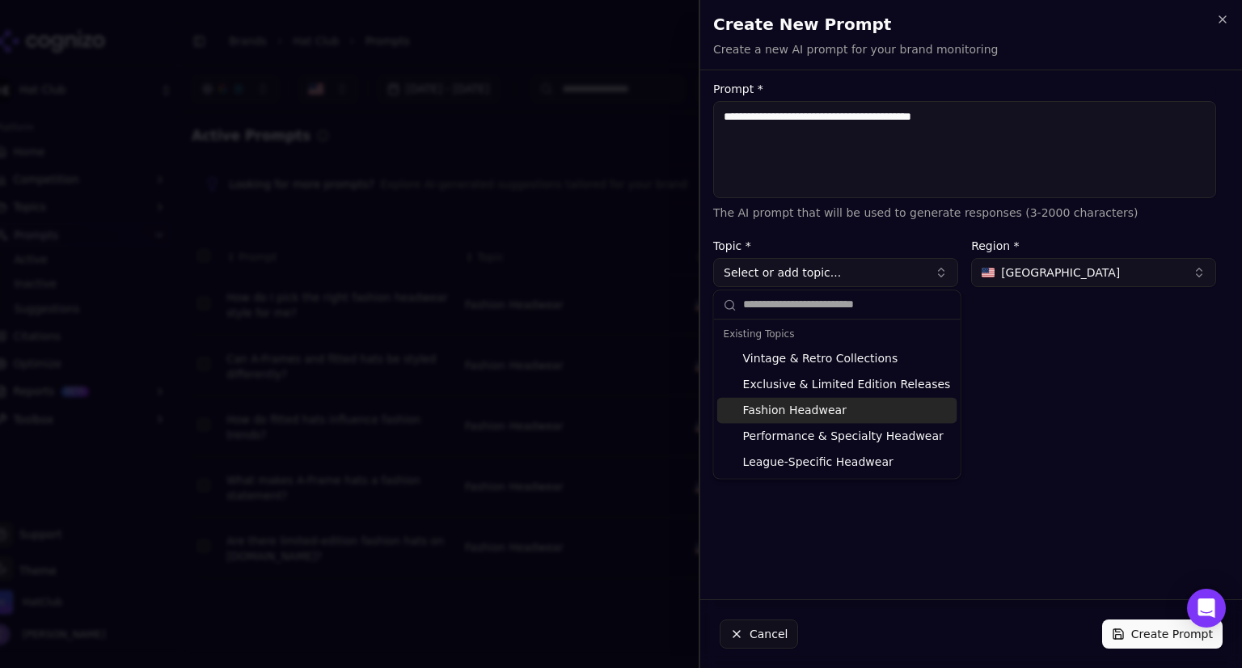
click at [795, 408] on div "Fashion Headwear" at bounding box center [837, 410] width 240 height 26
type input "**********"
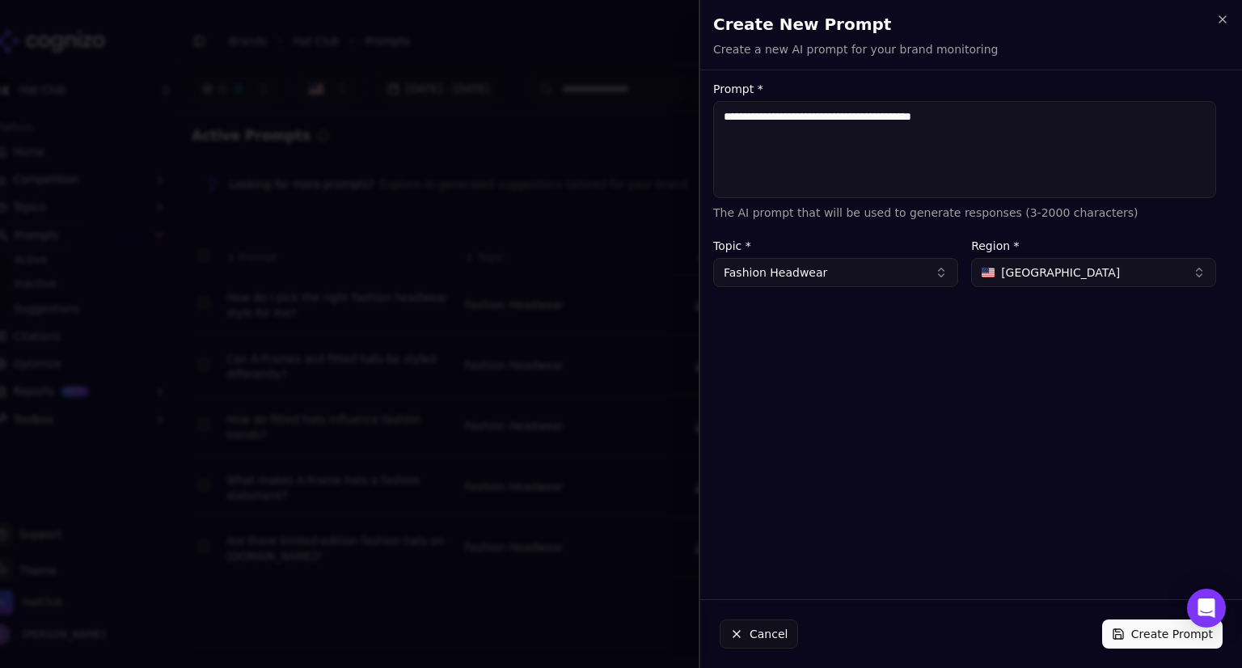
click at [1162, 639] on button "Create Prompt" at bounding box center [1162, 633] width 120 height 29
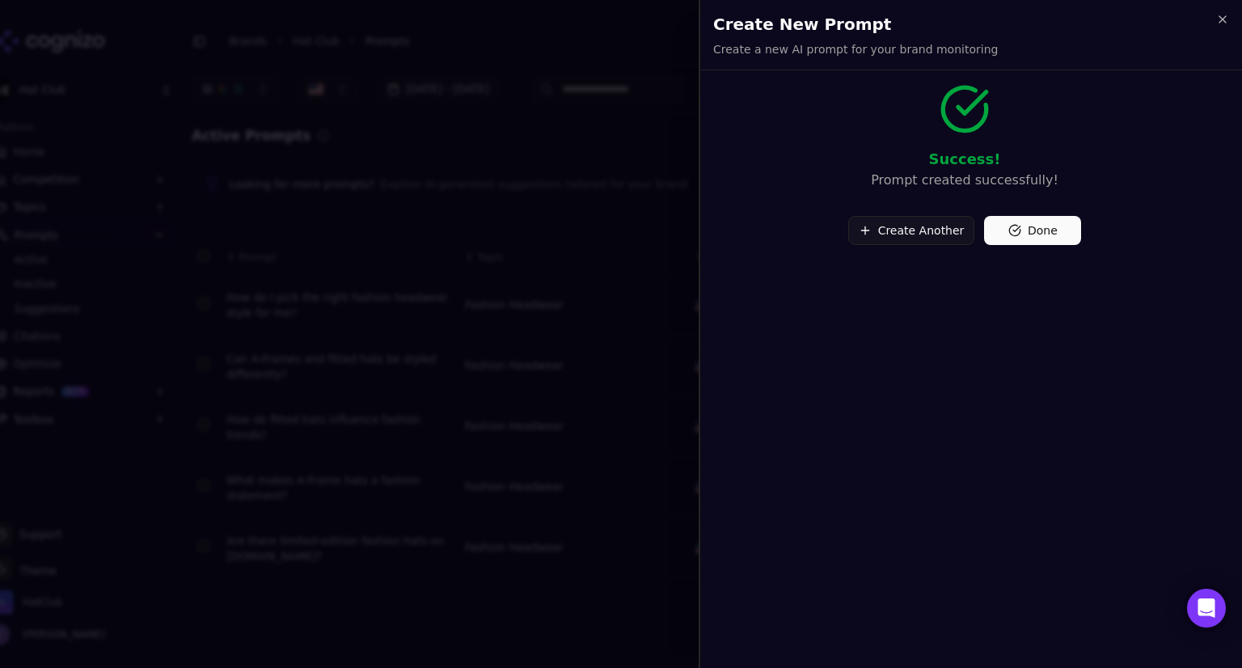
click at [1021, 229] on button "Done" at bounding box center [1032, 230] width 97 height 29
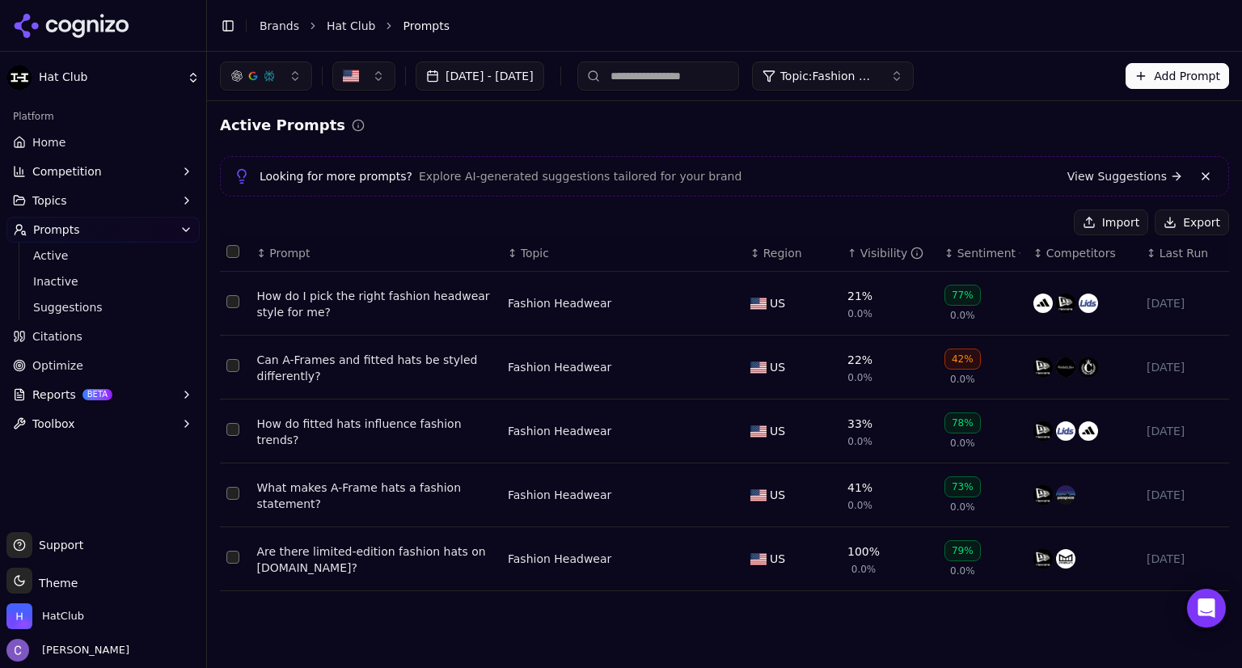
click at [877, 69] on span "Topic: Fashion Headwear" at bounding box center [828, 76] width 97 height 16
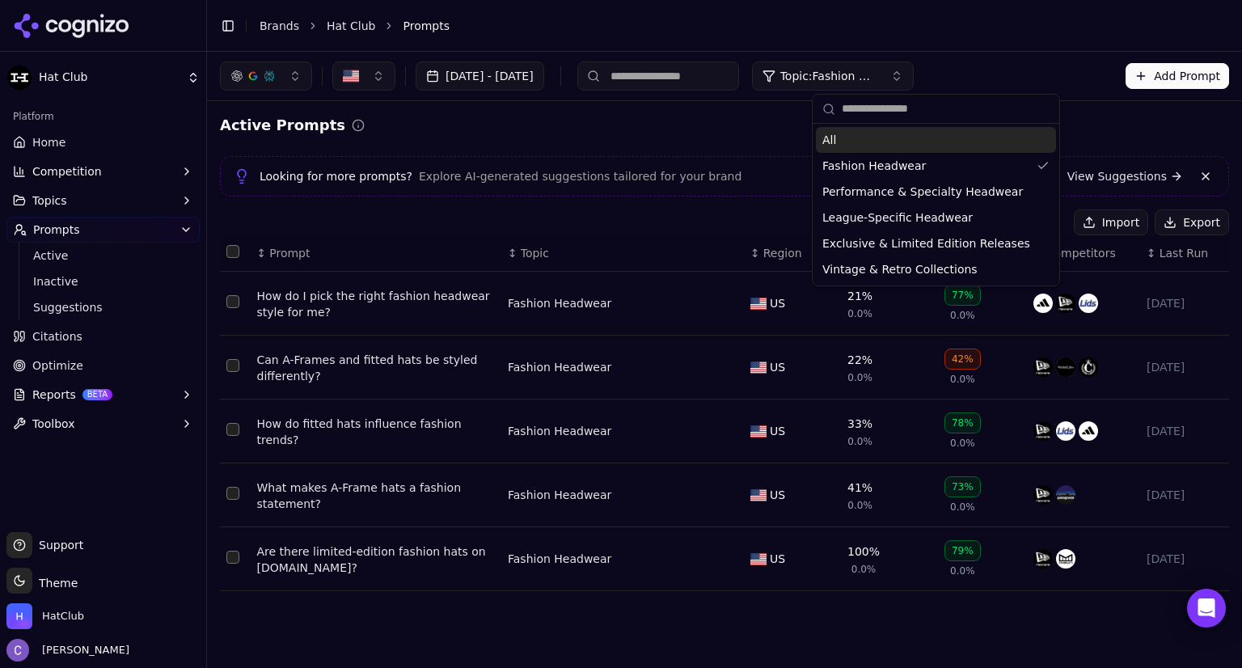
click at [873, 134] on div "All" at bounding box center [936, 140] width 240 height 26
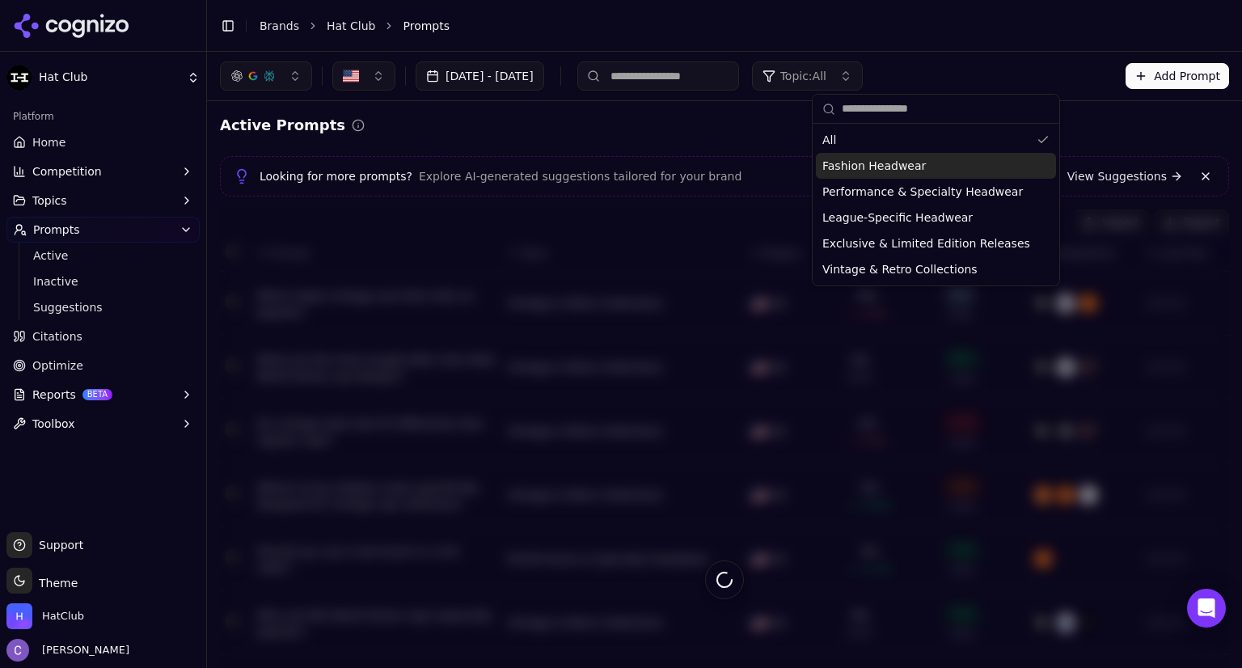
click at [566, 149] on div "Active Prompts Looking for more prompts? Explore AI-generated suggestions tailo…" at bounding box center [724, 531] width 1009 height 835
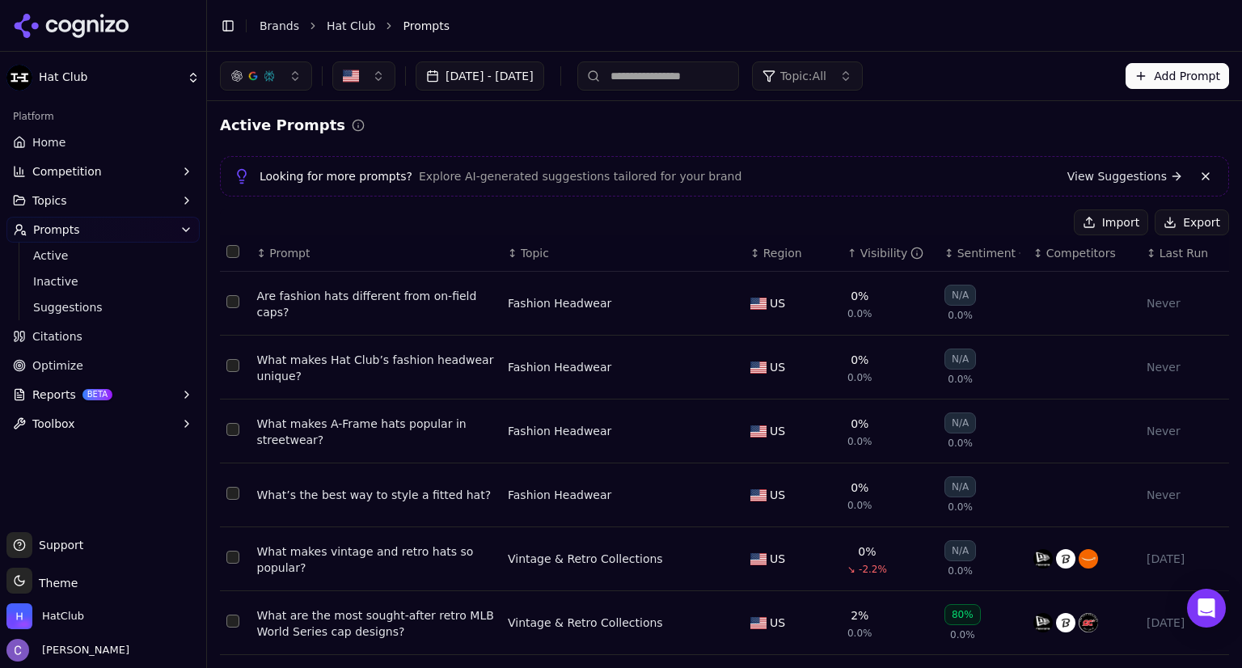
click at [95, 145] on link "Home" at bounding box center [102, 142] width 193 height 26
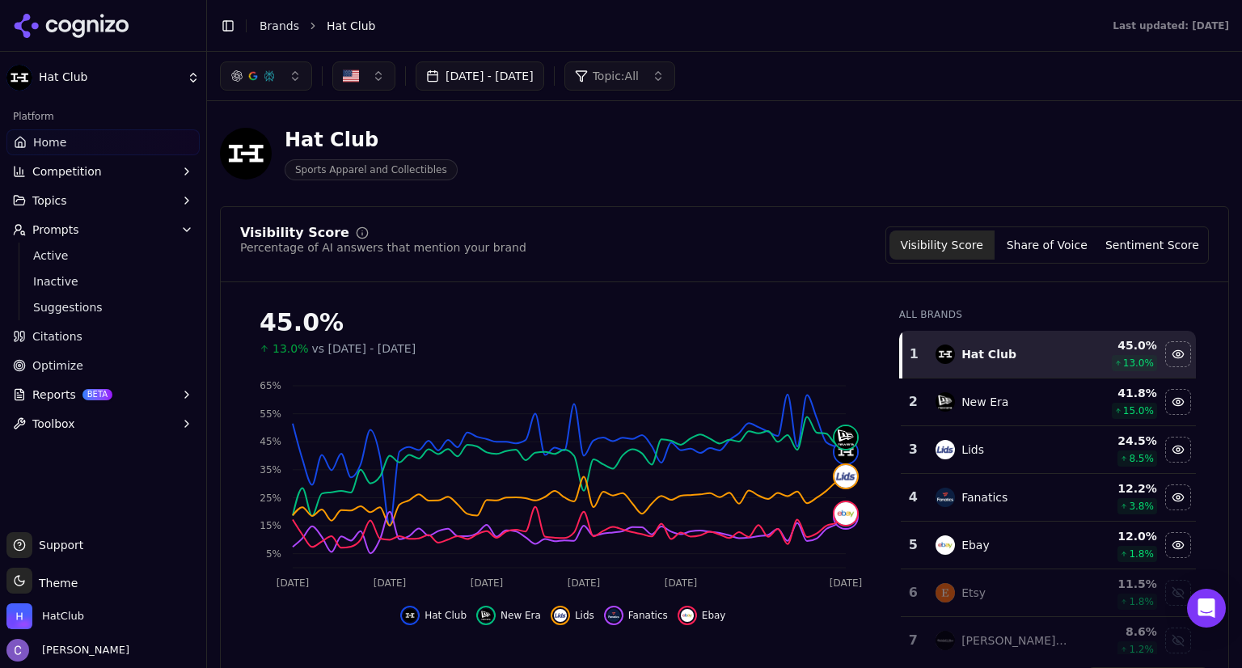
click at [544, 78] on button "[DATE] - [DATE]" at bounding box center [480, 75] width 129 height 29
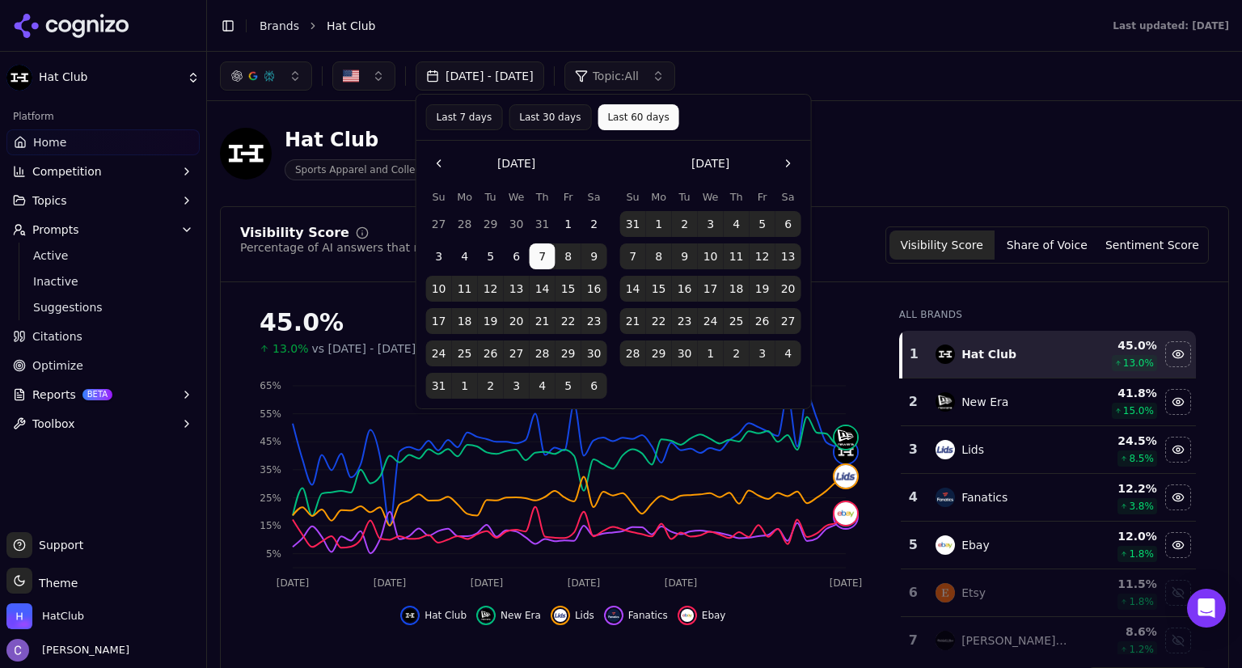
click at [544, 78] on button "[DATE] - [DATE]" at bounding box center [480, 75] width 129 height 29
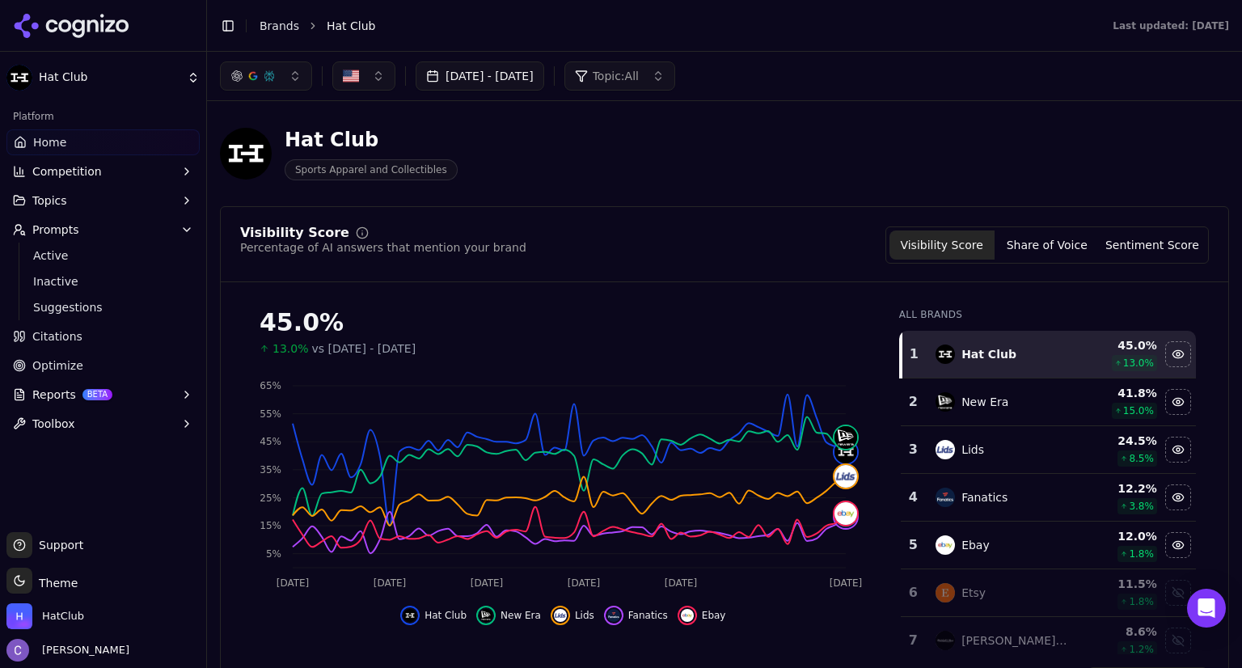
click at [283, 81] on button "button" at bounding box center [266, 75] width 92 height 29
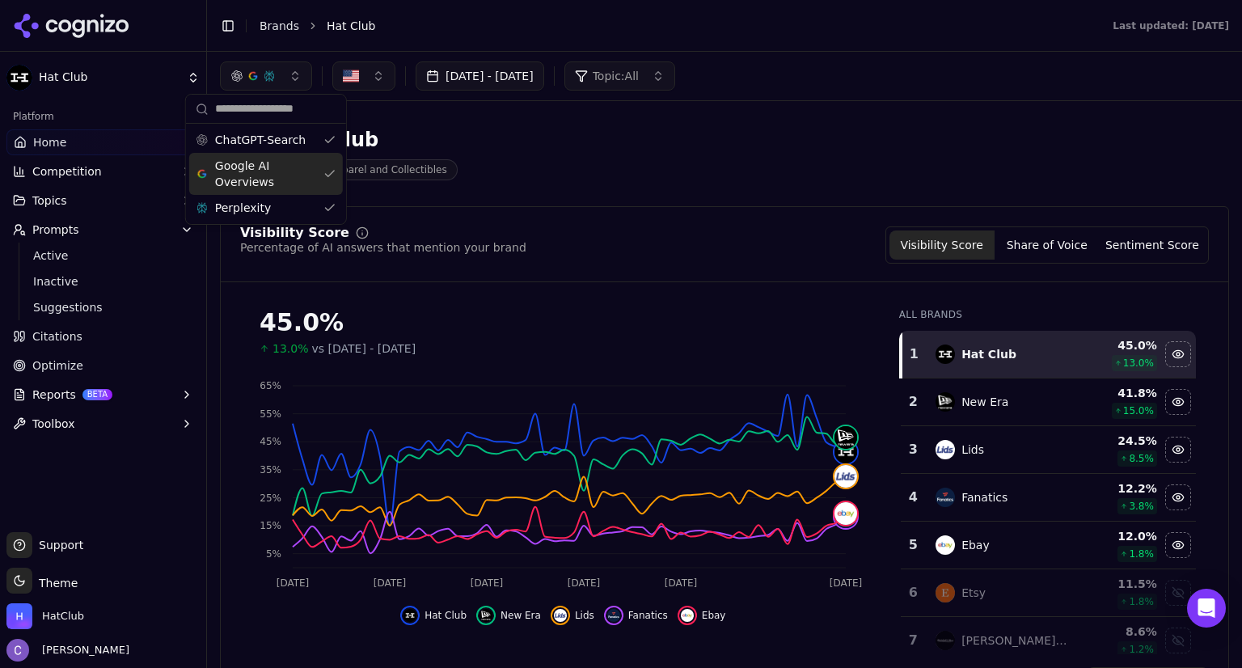
click at [318, 175] on div "Google AI Overviews" at bounding box center [266, 174] width 154 height 42
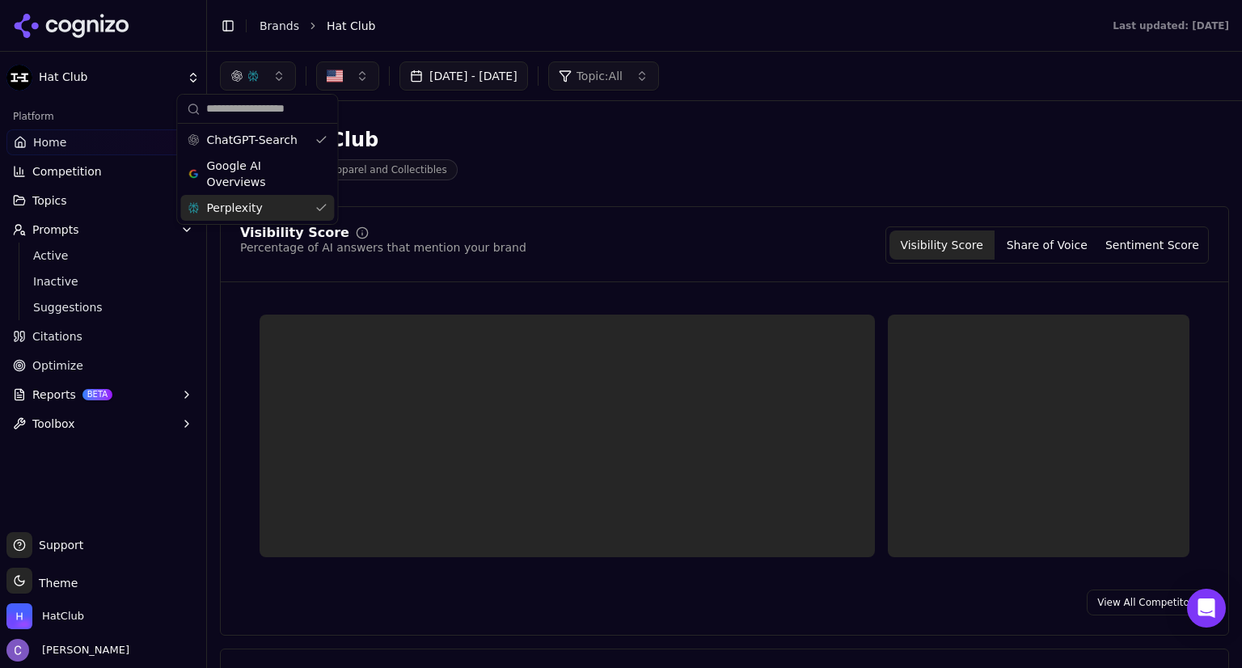
click at [326, 203] on div "Perplexity" at bounding box center [257, 208] width 154 height 26
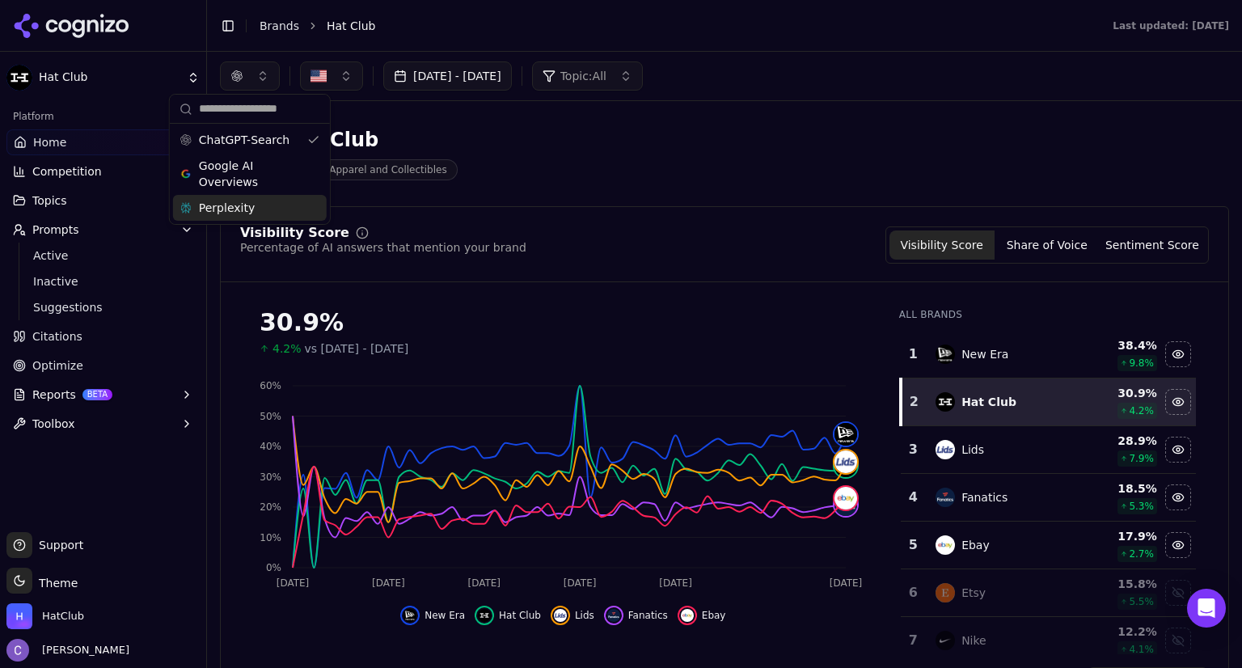
click at [112, 234] on button "Prompts" at bounding box center [102, 230] width 193 height 26
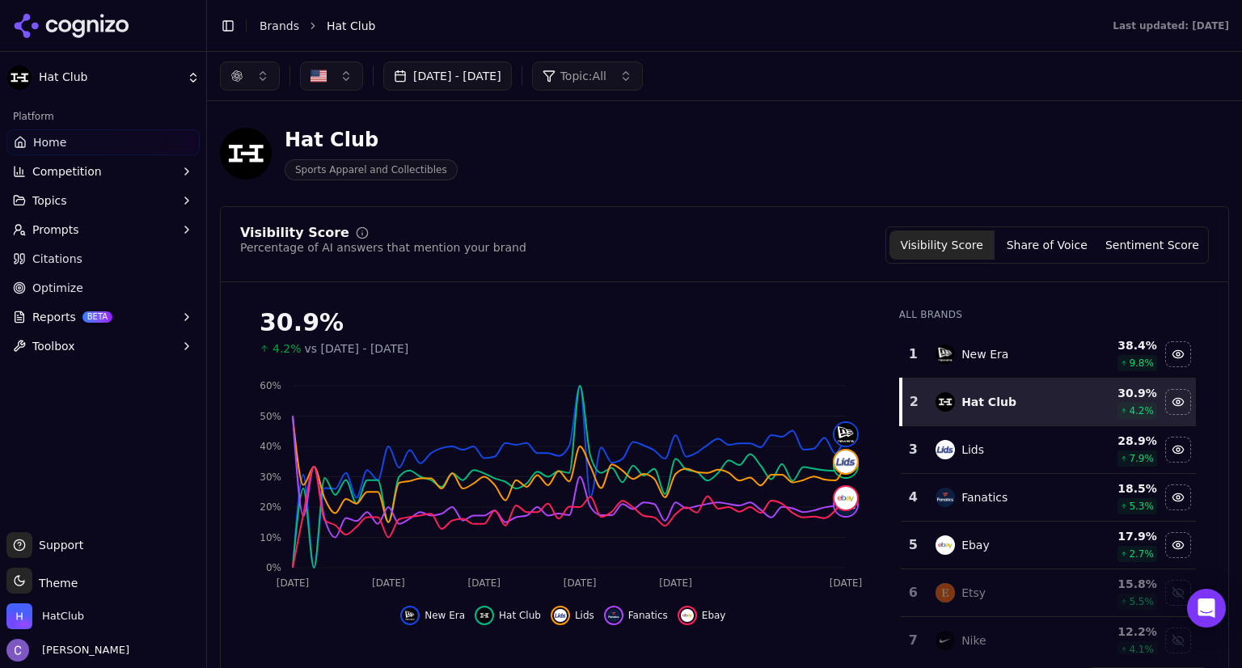
click at [106, 234] on button "Prompts" at bounding box center [102, 230] width 193 height 26
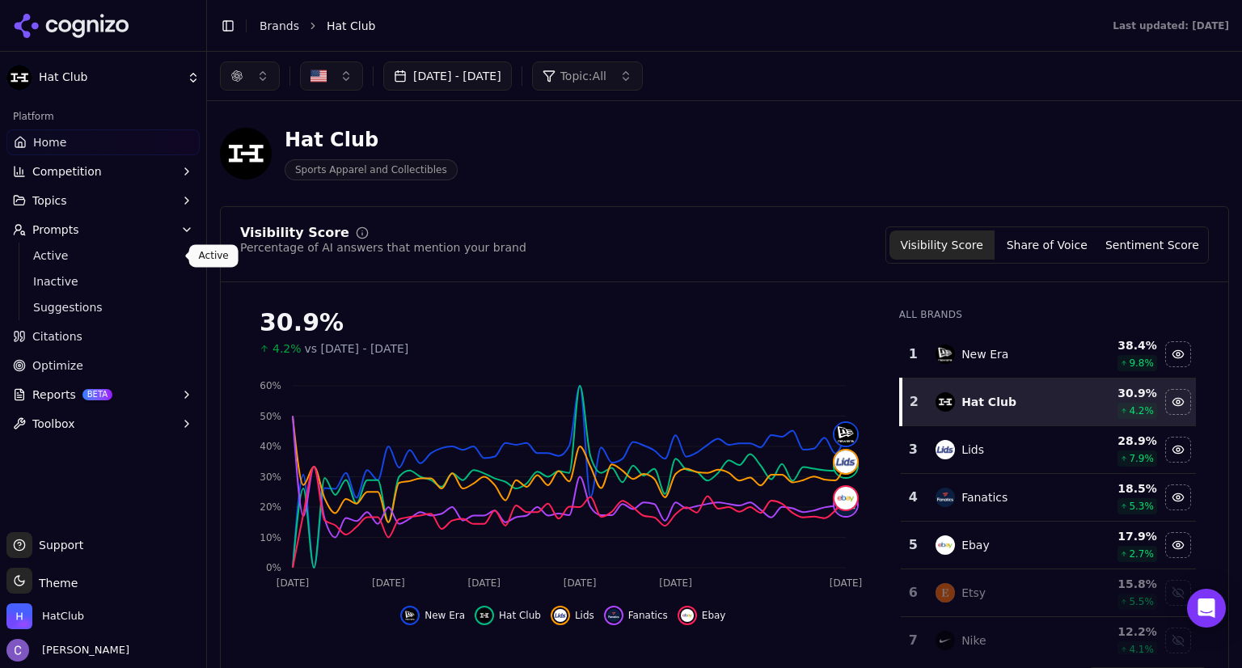
click at [65, 259] on span "Active" at bounding box center [103, 255] width 141 height 16
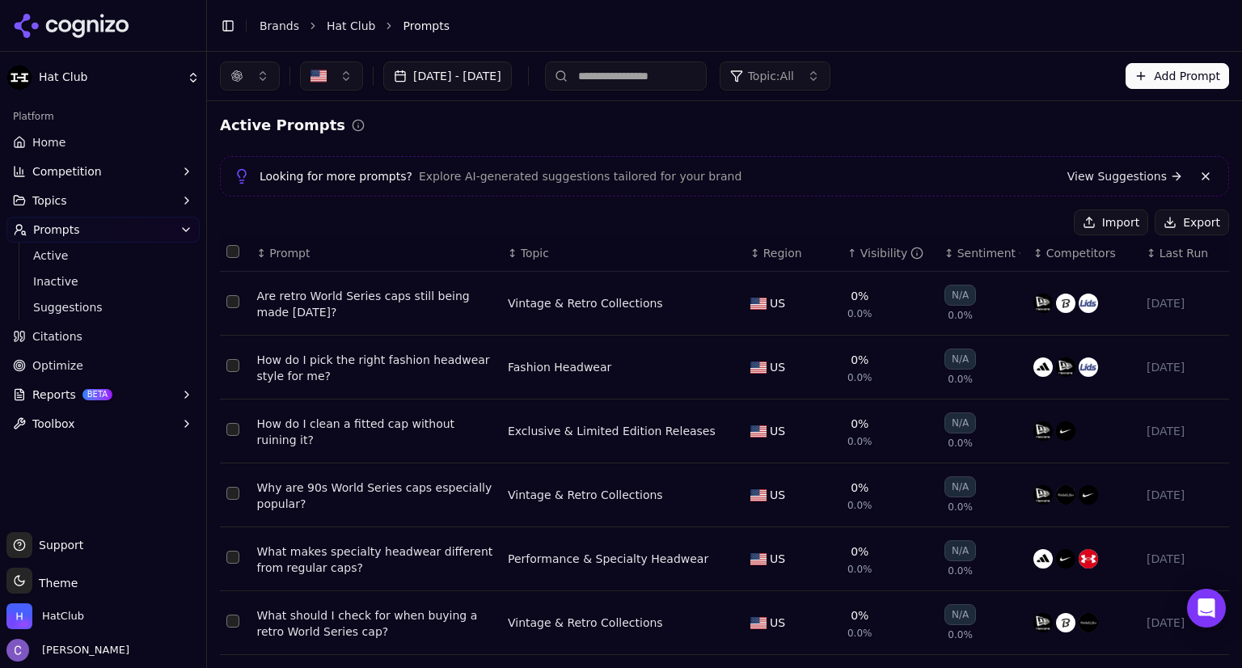
click at [1153, 79] on button "Add Prompt" at bounding box center [1176, 76] width 103 height 26
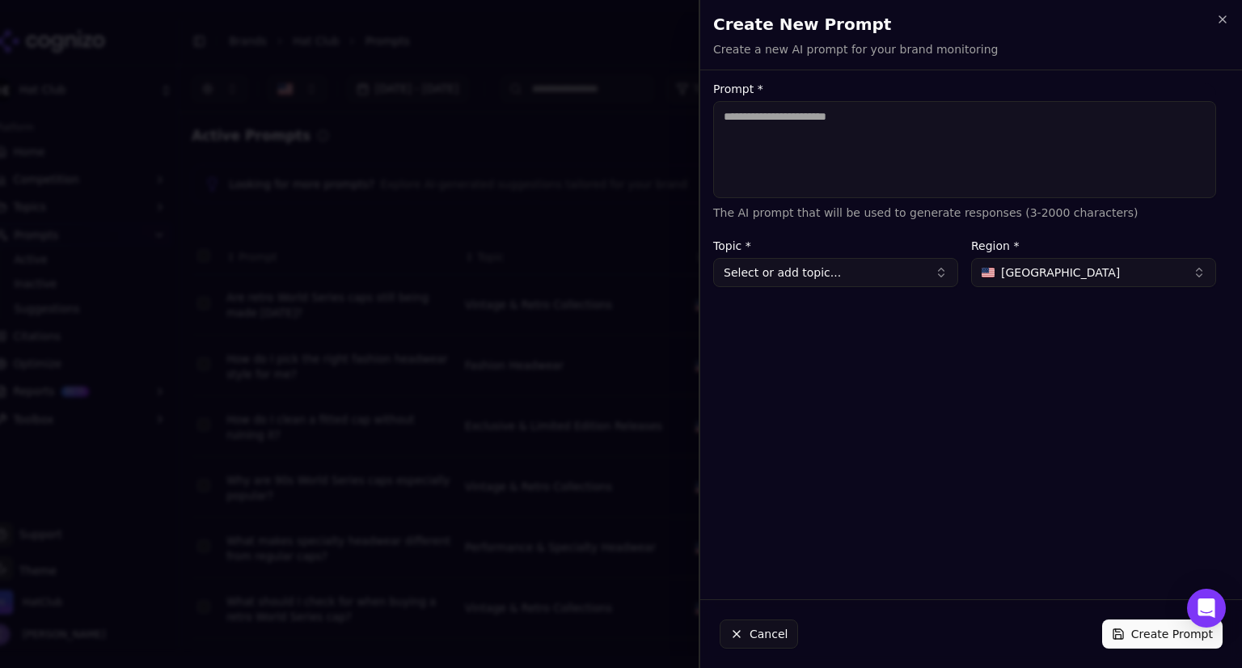
paste textarea "**********"
type textarea "**********"
click at [800, 273] on button "Select or add topic..." at bounding box center [835, 272] width 245 height 29
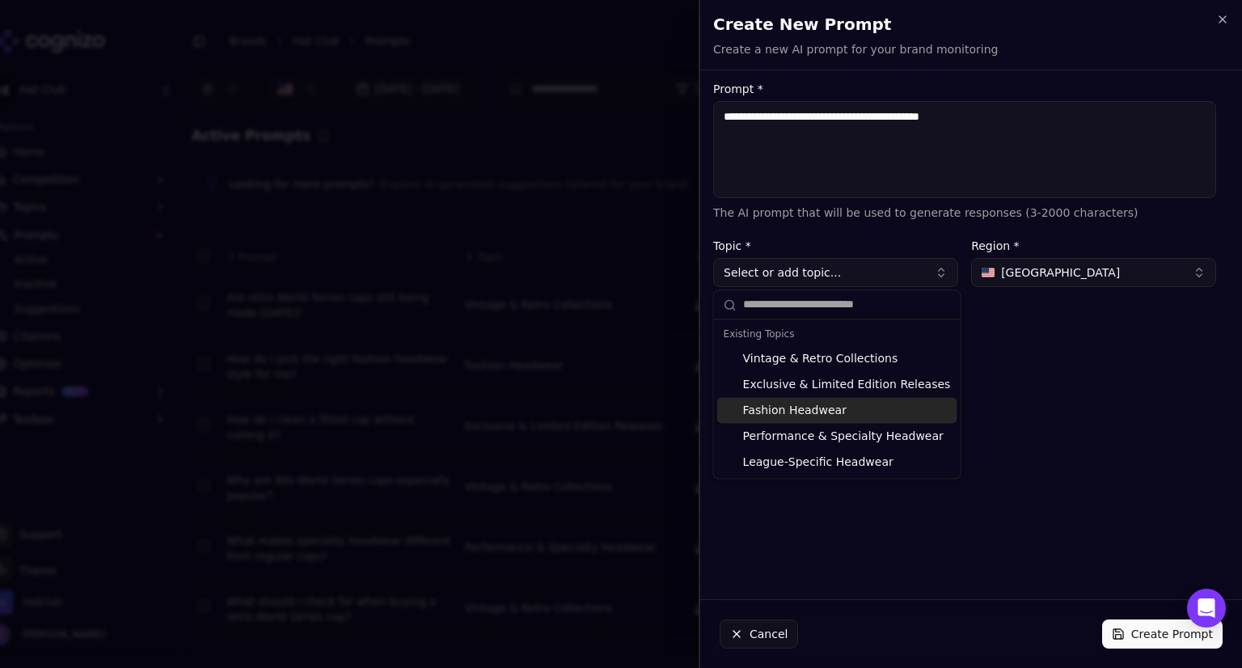
click at [802, 416] on div "Fashion Headwear" at bounding box center [837, 410] width 240 height 26
type input "**********"
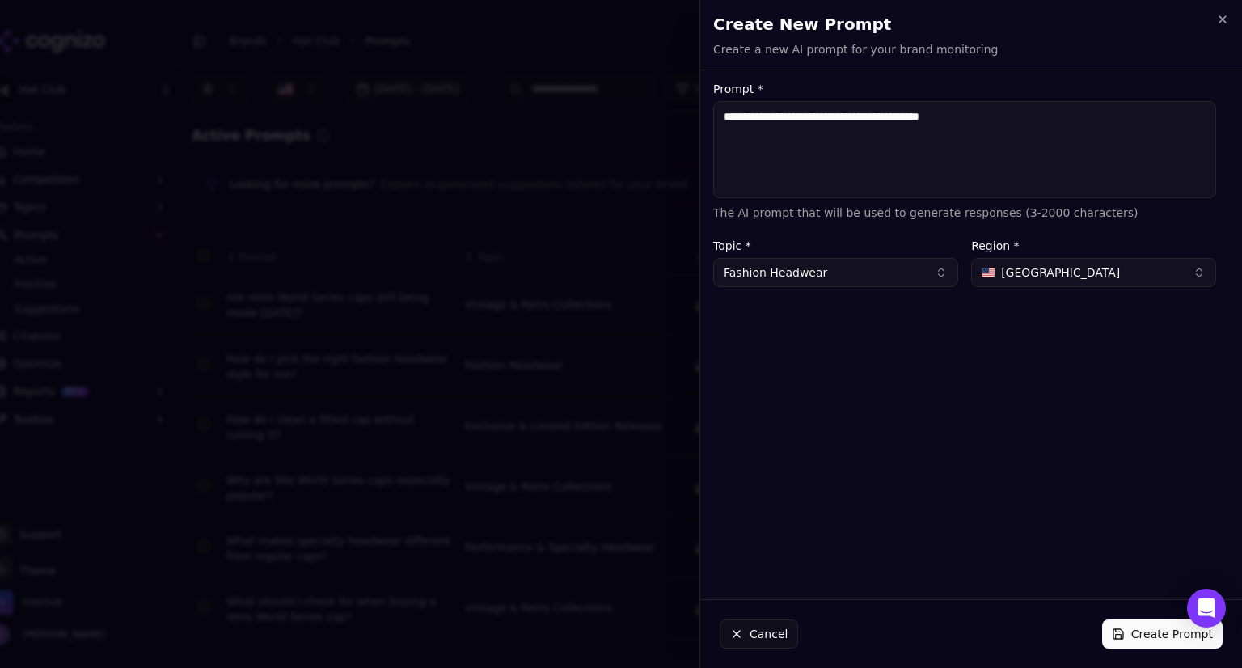
click at [1153, 643] on button "Create Prompt" at bounding box center [1162, 633] width 120 height 29
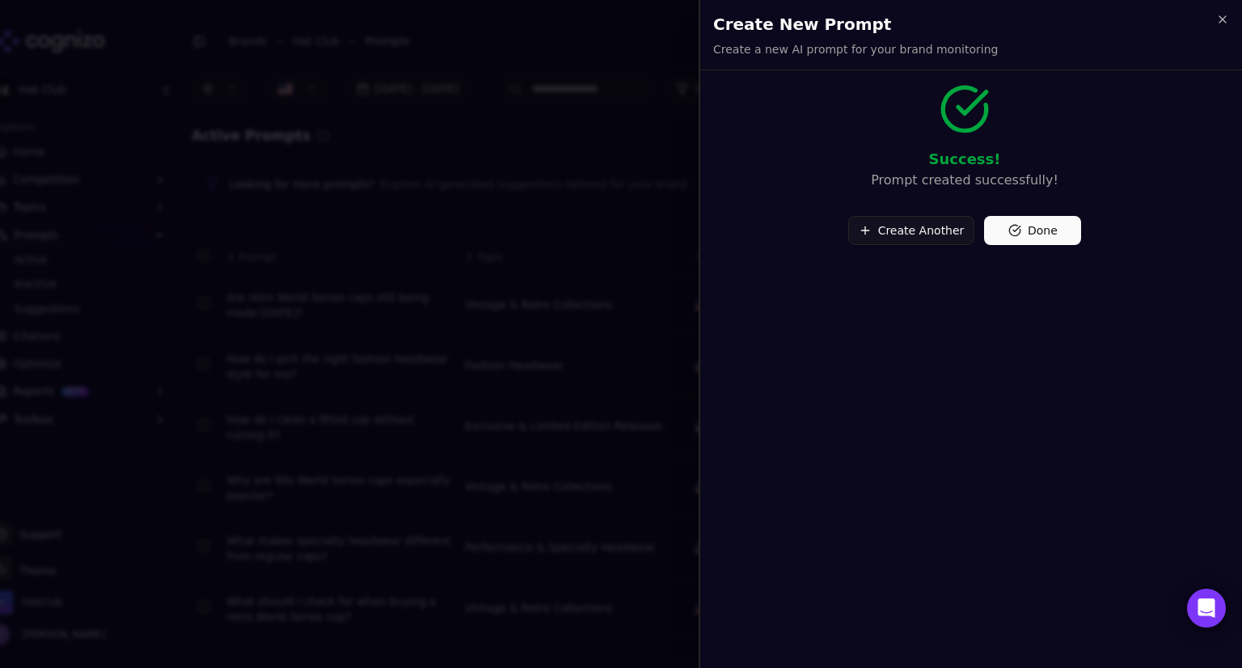
click at [1037, 226] on button "Done" at bounding box center [1032, 230] width 97 height 29
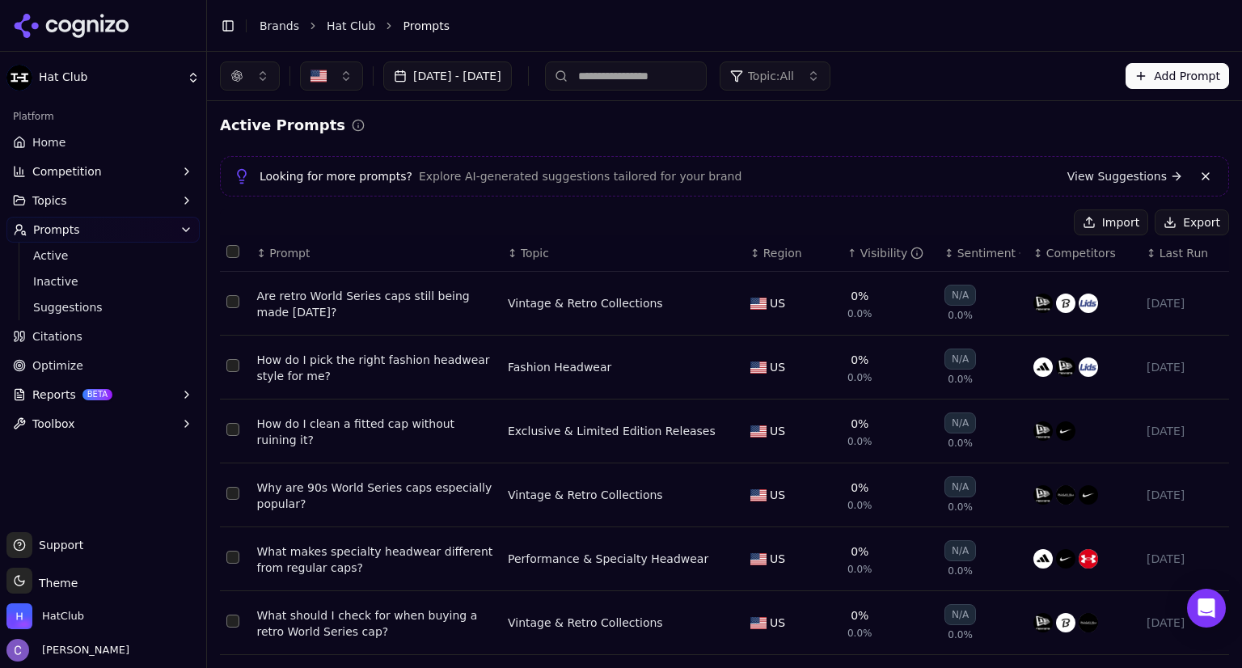
click at [794, 78] on span "Topic: All" at bounding box center [771, 76] width 46 height 16
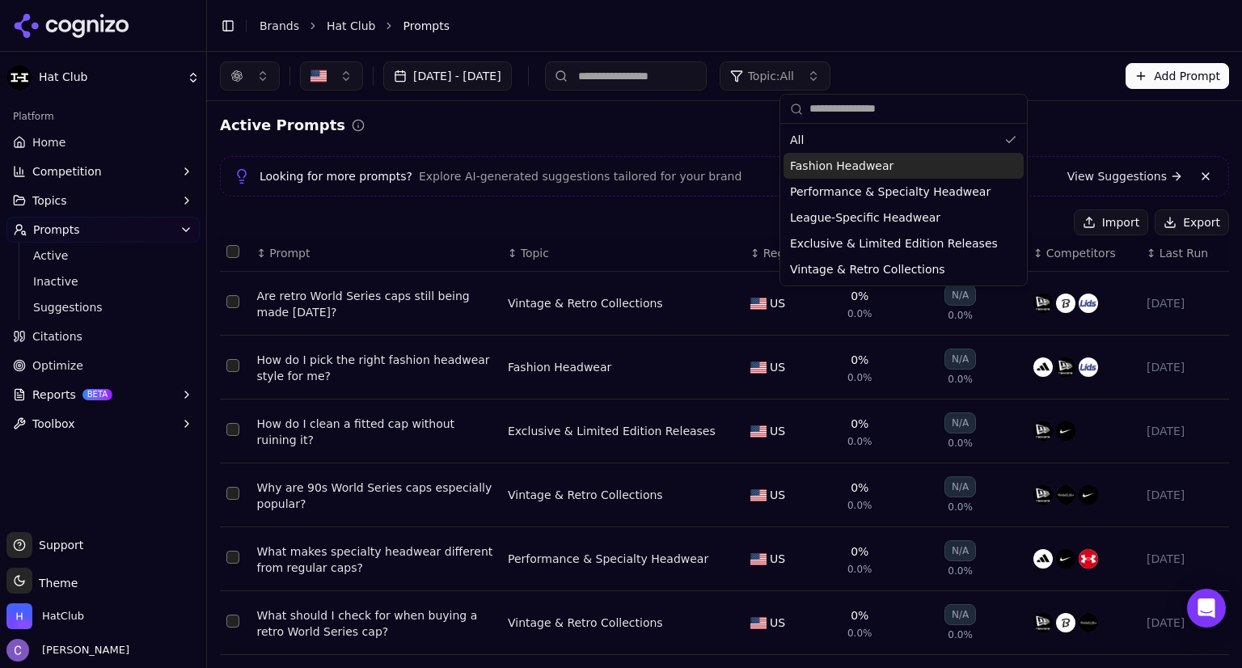
click at [995, 166] on div "Fashion Headwear" at bounding box center [903, 166] width 240 height 26
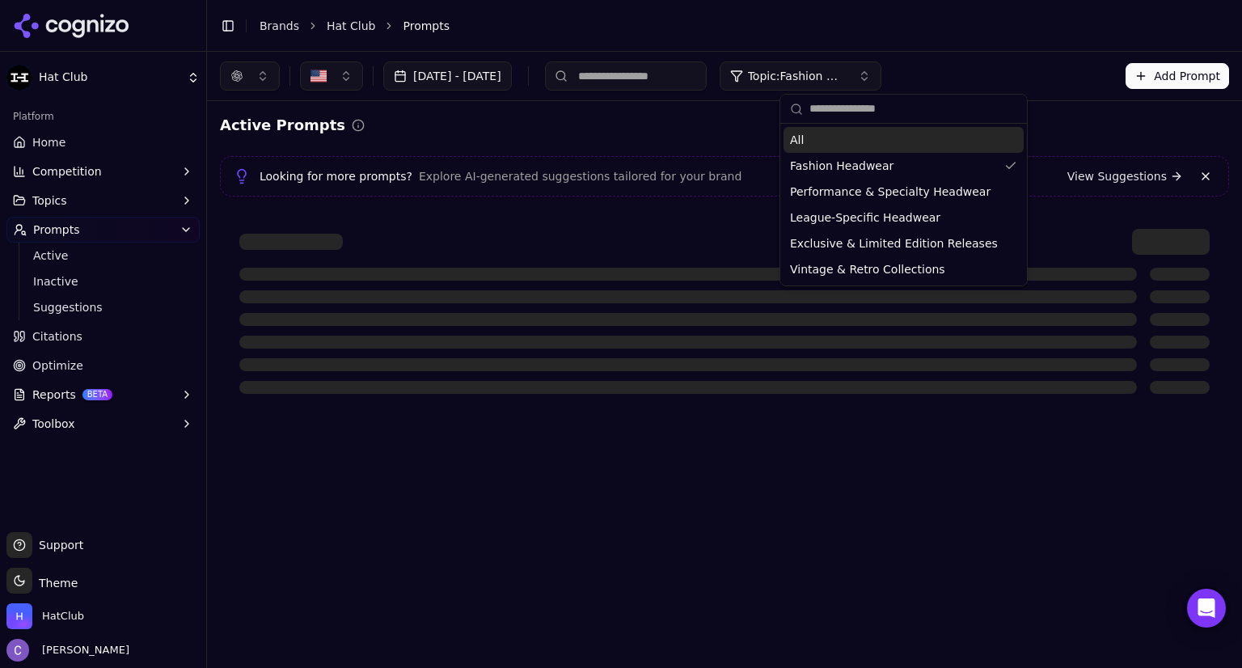
click at [1023, 117] on div "Active Prompts" at bounding box center [724, 125] width 1009 height 23
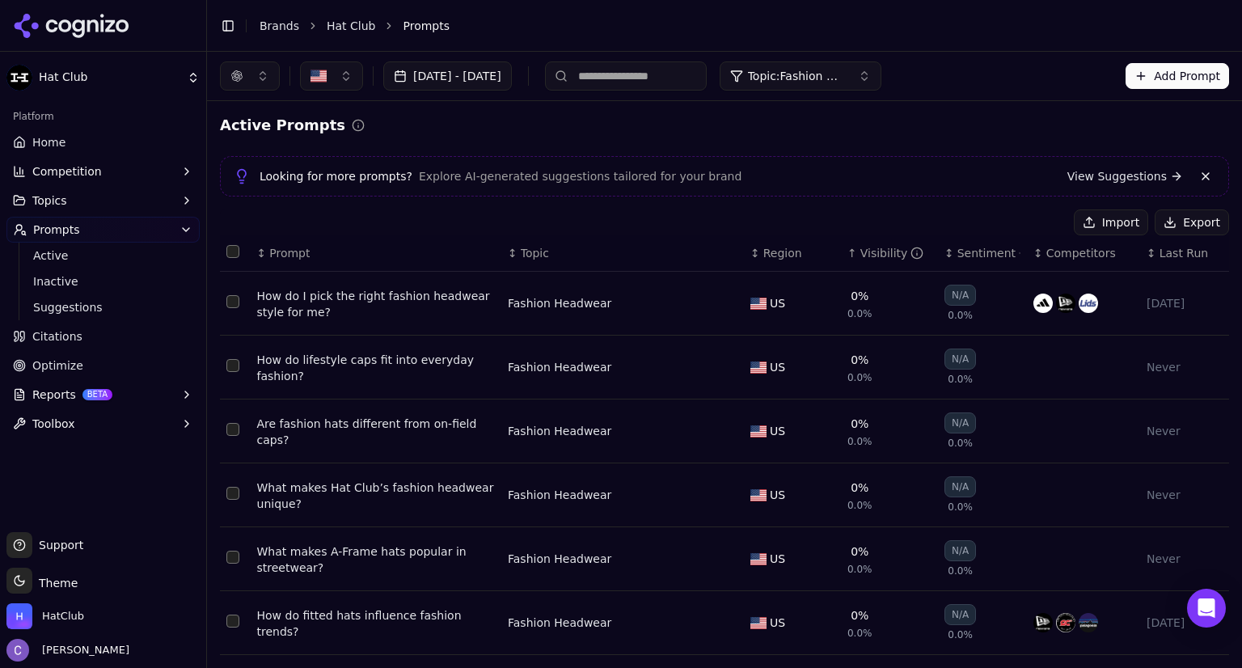
click at [81, 136] on link "Home" at bounding box center [102, 142] width 193 height 26
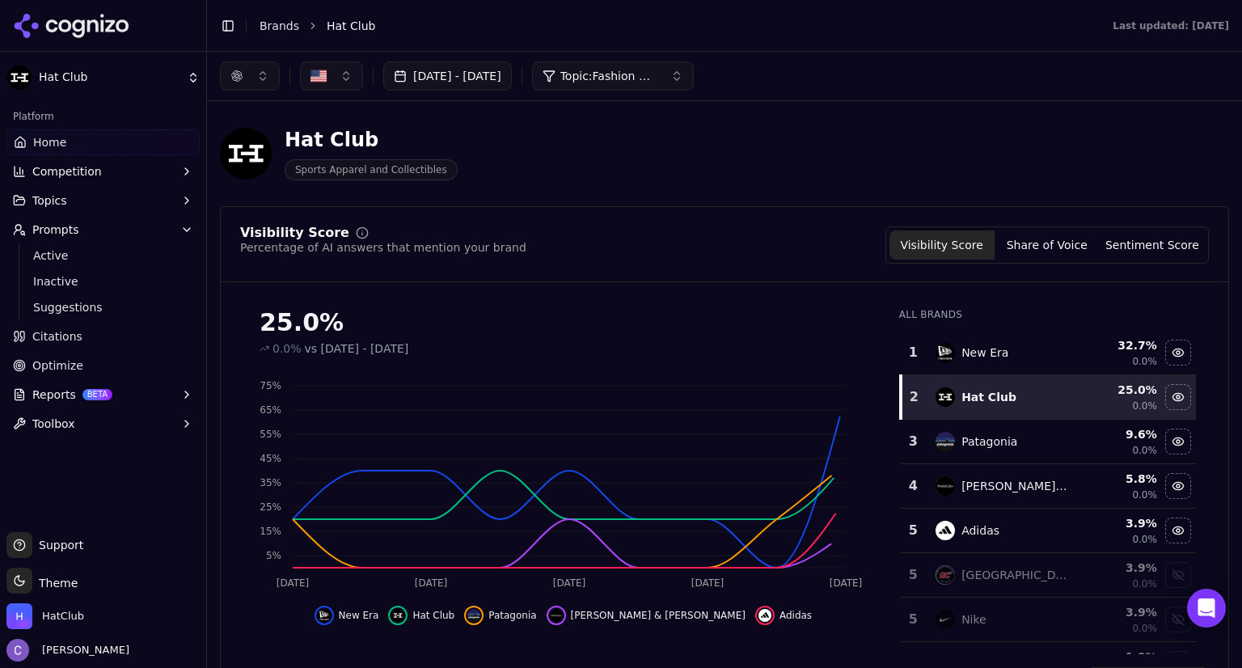
click at [79, 230] on button "Prompts" at bounding box center [102, 230] width 193 height 26
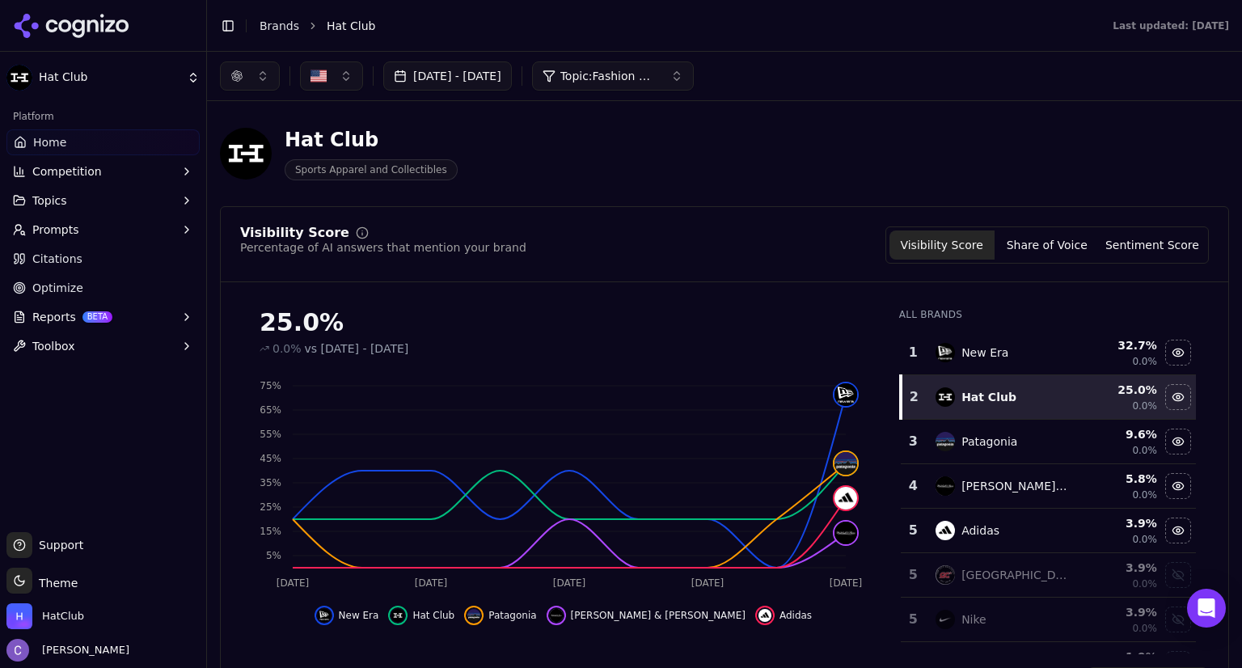
click at [242, 81] on div "button" at bounding box center [236, 76] width 13 height 13
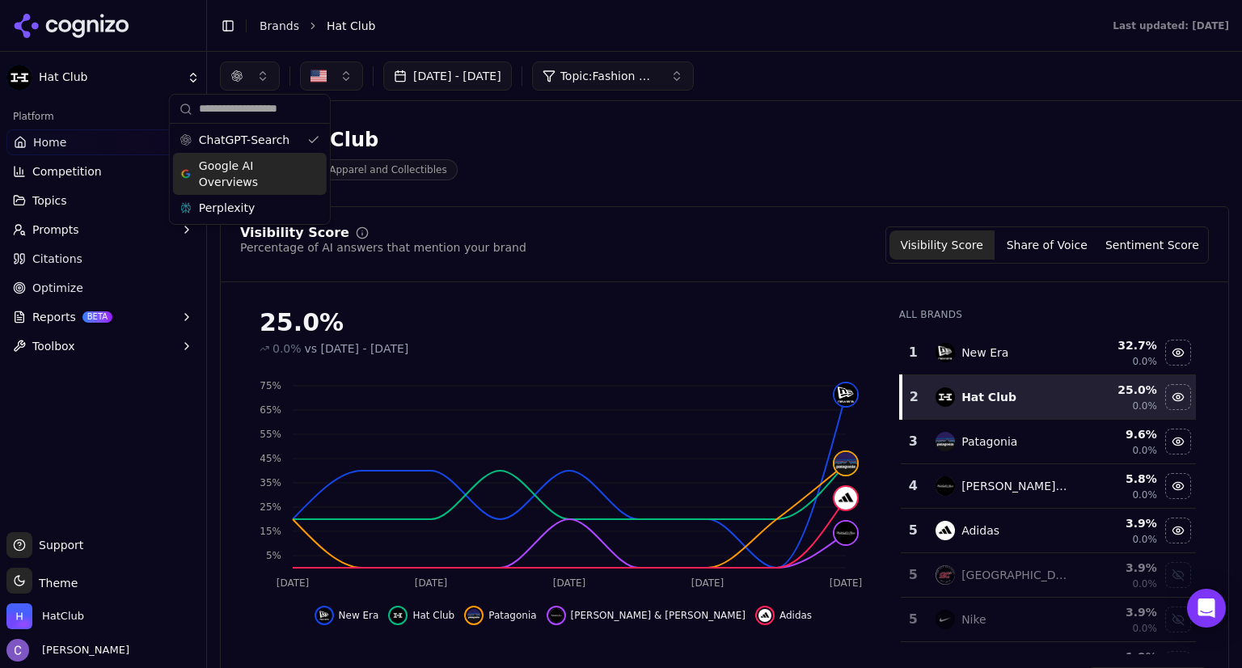
click at [301, 160] on div "Google AI Overviews" at bounding box center [250, 174] width 154 height 42
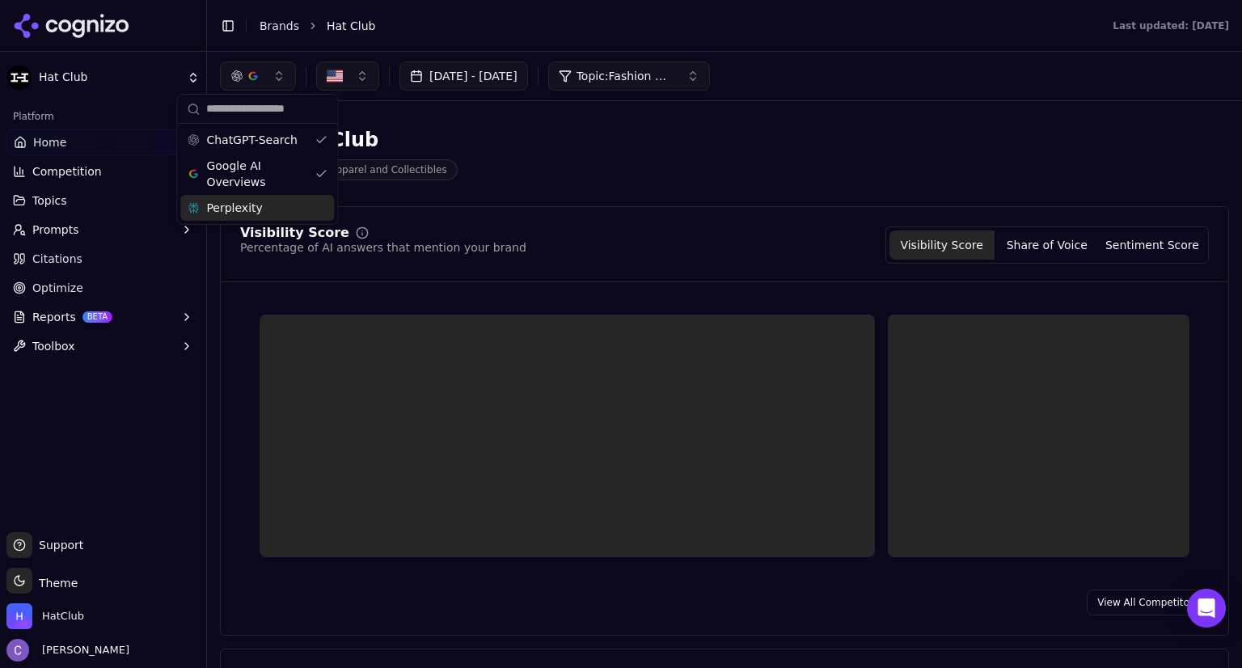
click at [326, 208] on div "Perplexity" at bounding box center [257, 208] width 154 height 26
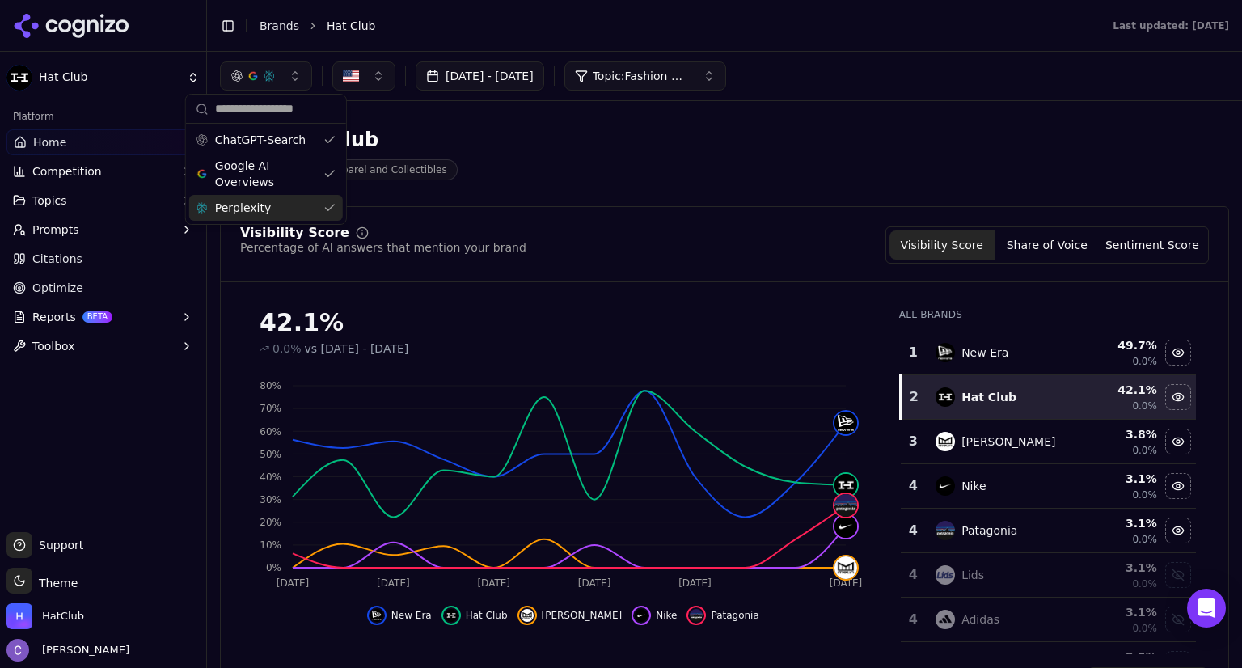
click at [686, 69] on span "Topic: Fashion Headwear" at bounding box center [641, 76] width 97 height 16
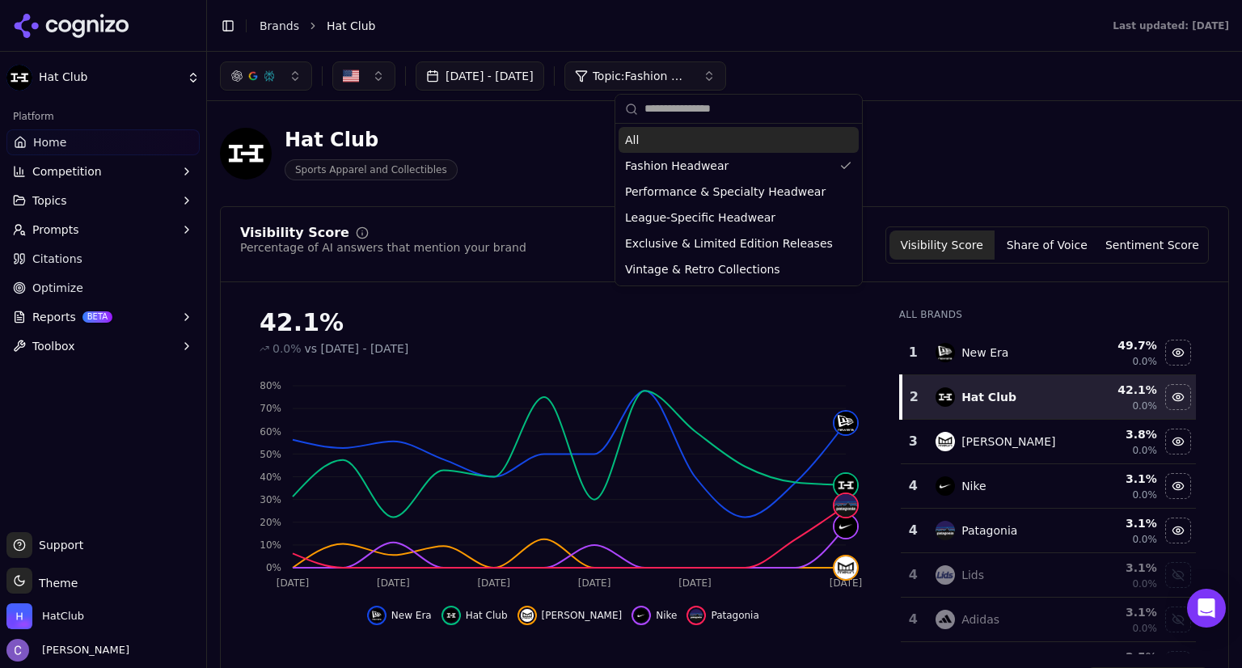
click at [702, 137] on div "All" at bounding box center [738, 140] width 240 height 26
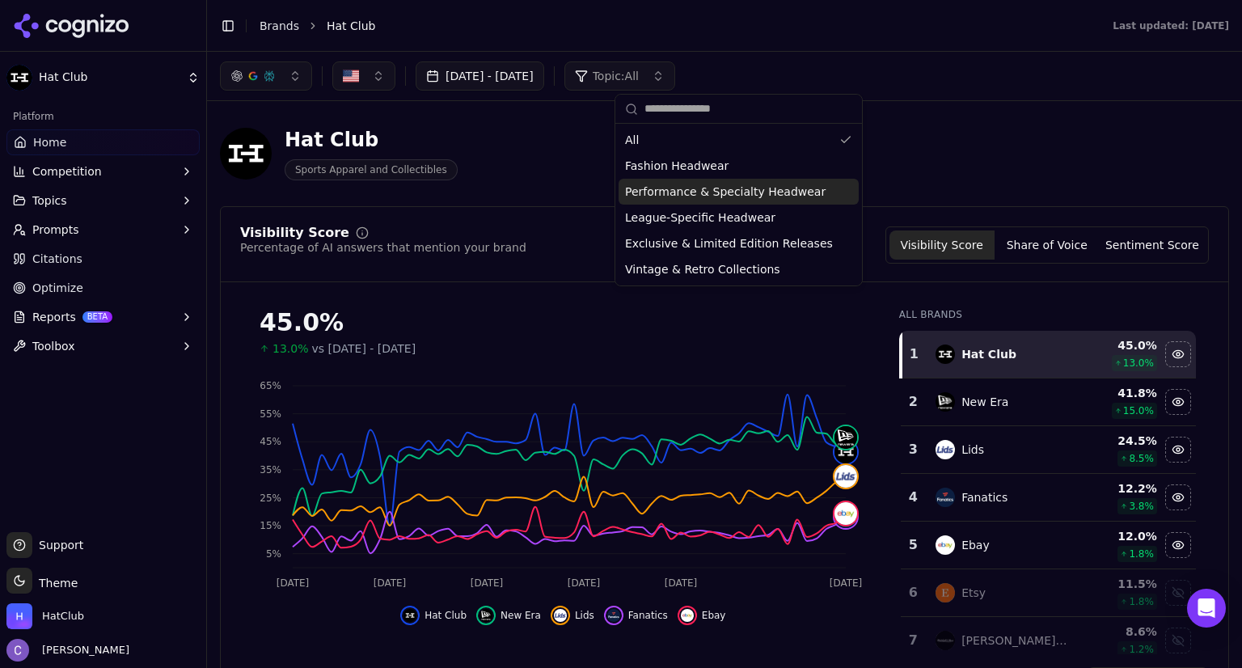
click at [94, 201] on button "Topics" at bounding box center [102, 201] width 193 height 26
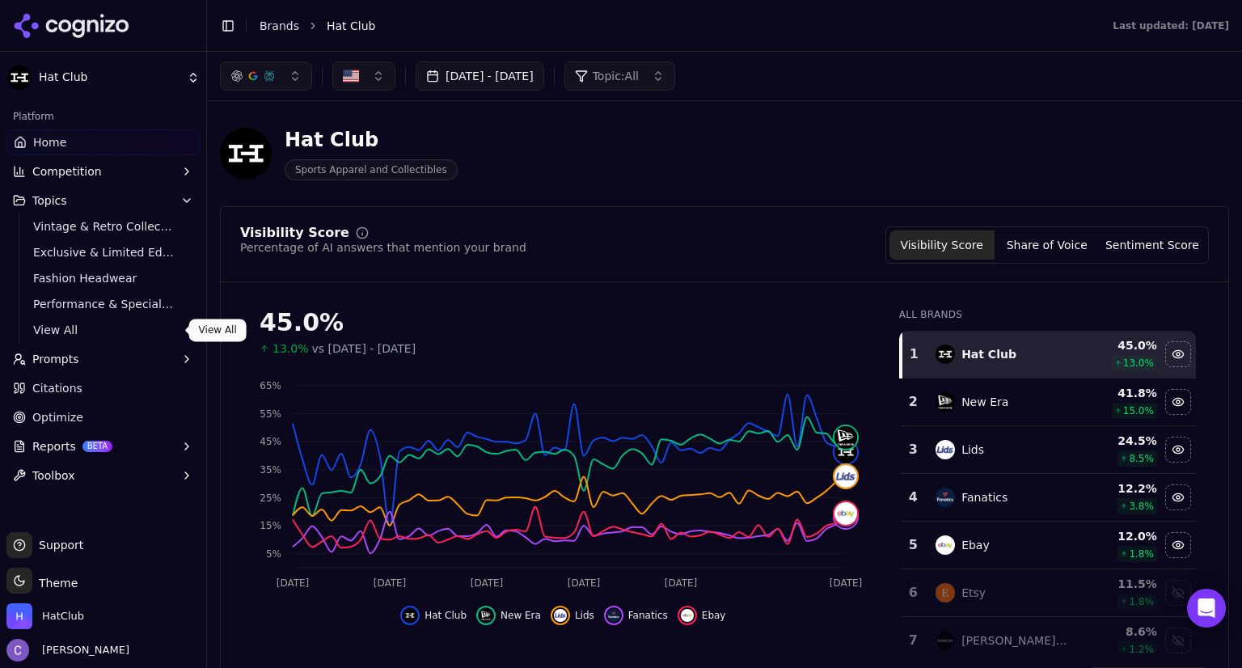
click at [74, 335] on span "View All" at bounding box center [103, 330] width 141 height 16
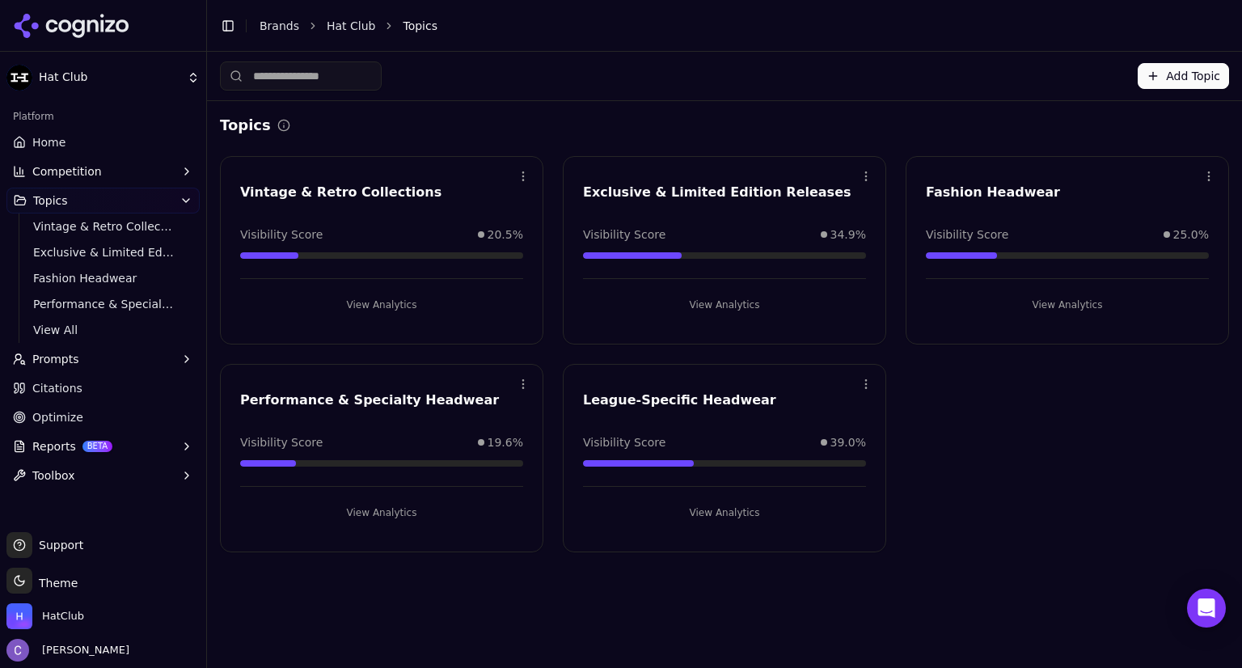
click at [466, 293] on button "View Analytics" at bounding box center [381, 305] width 283 height 26
click at [761, 310] on button "View Analytics" at bounding box center [724, 305] width 283 height 26
click at [1053, 307] on button "View Analytics" at bounding box center [1067, 305] width 283 height 26
click at [737, 516] on button "View Analytics" at bounding box center [724, 513] width 283 height 26
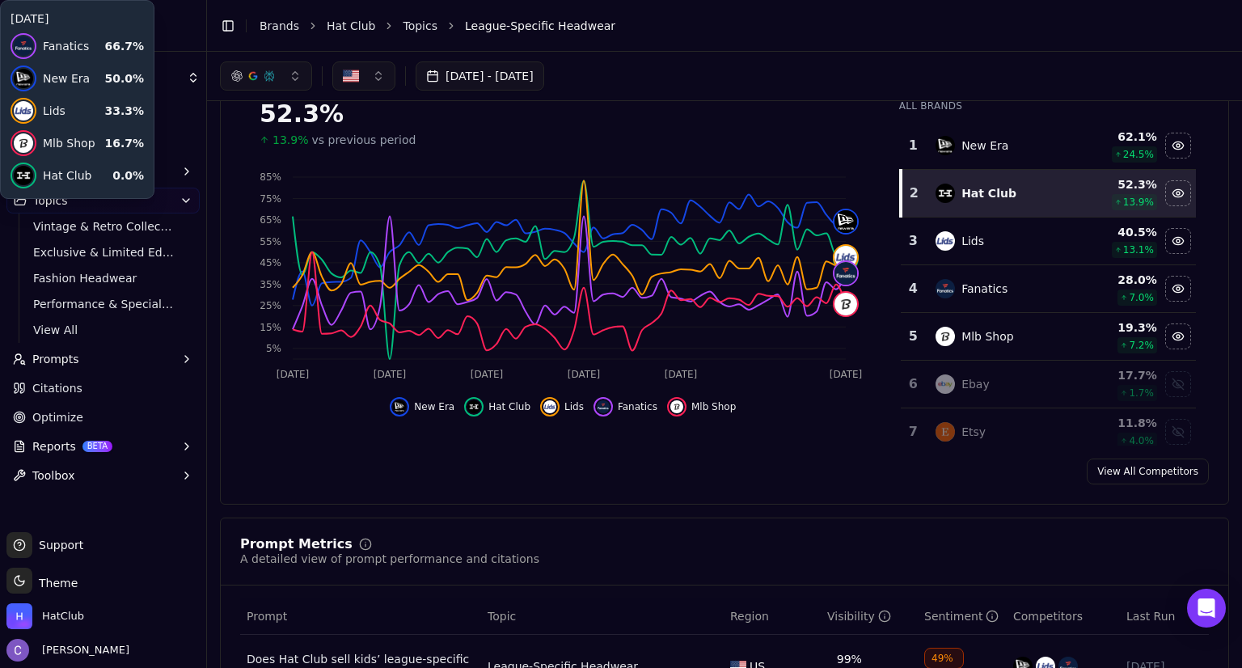
scroll to position [145, 0]
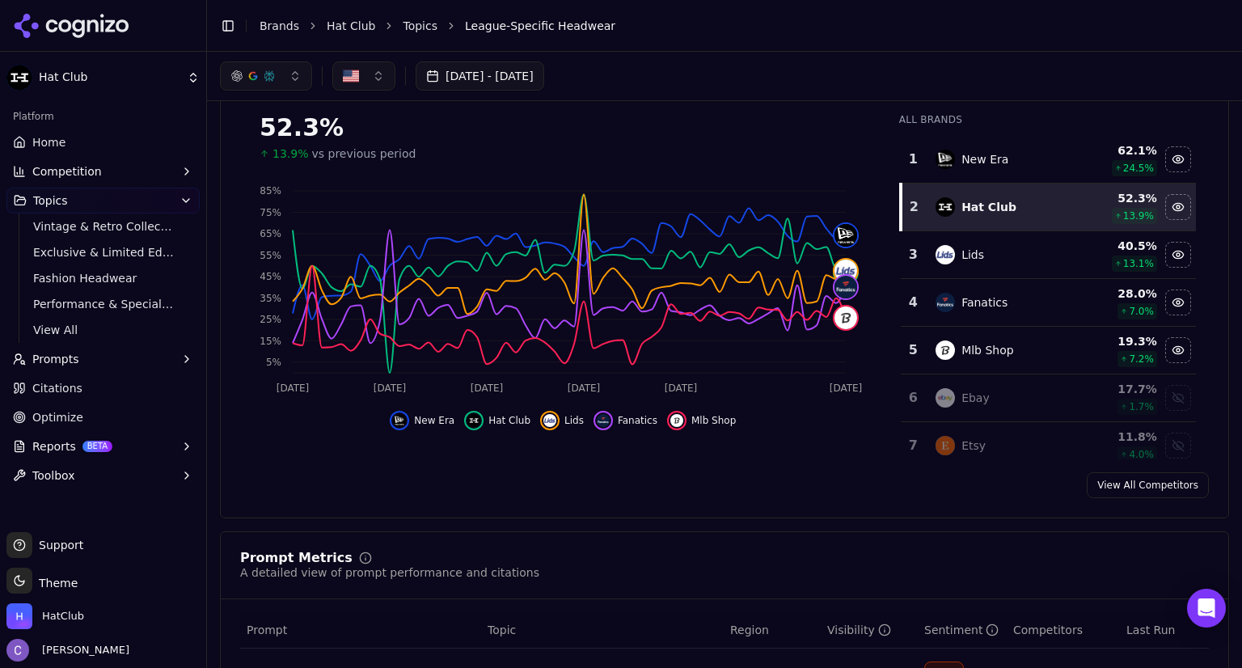
click at [68, 361] on span "Prompts" at bounding box center [55, 359] width 47 height 16
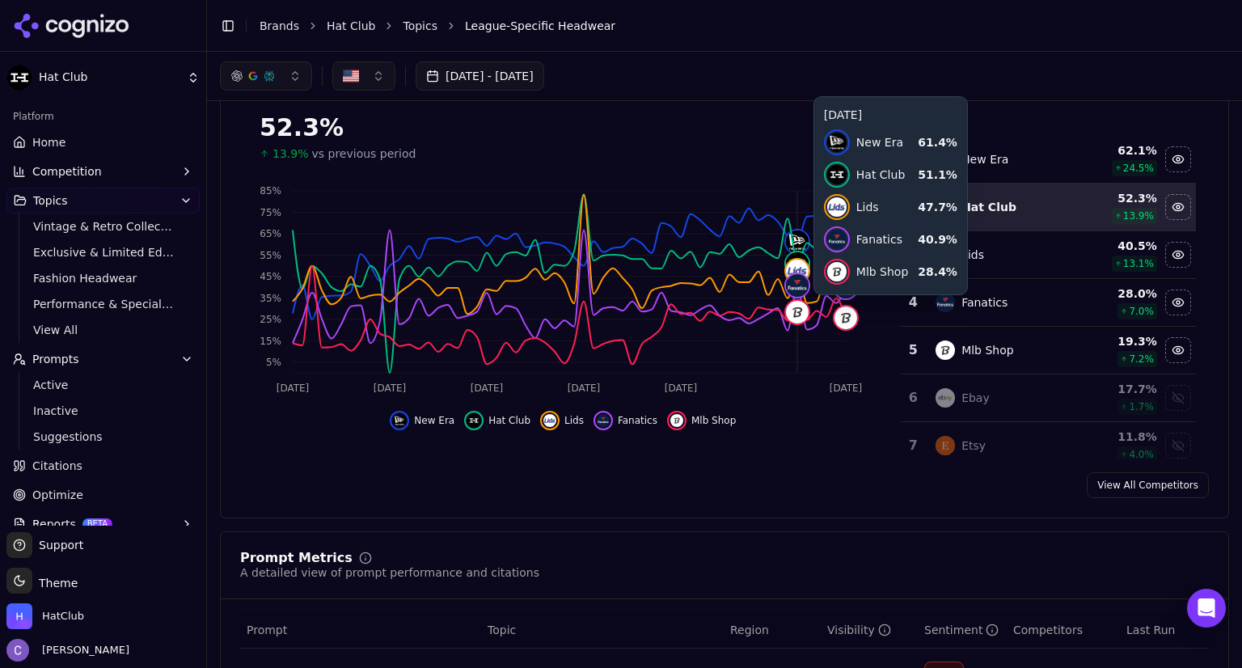
scroll to position [0, 0]
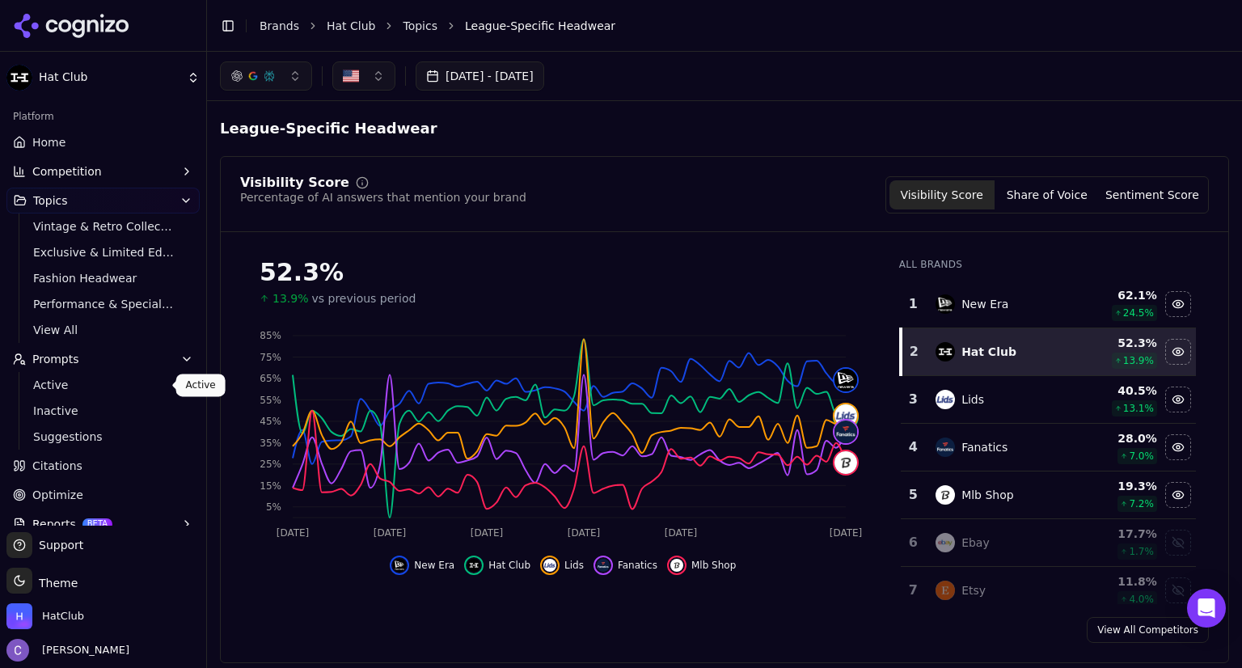
click at [57, 382] on span "Active" at bounding box center [103, 385] width 141 height 16
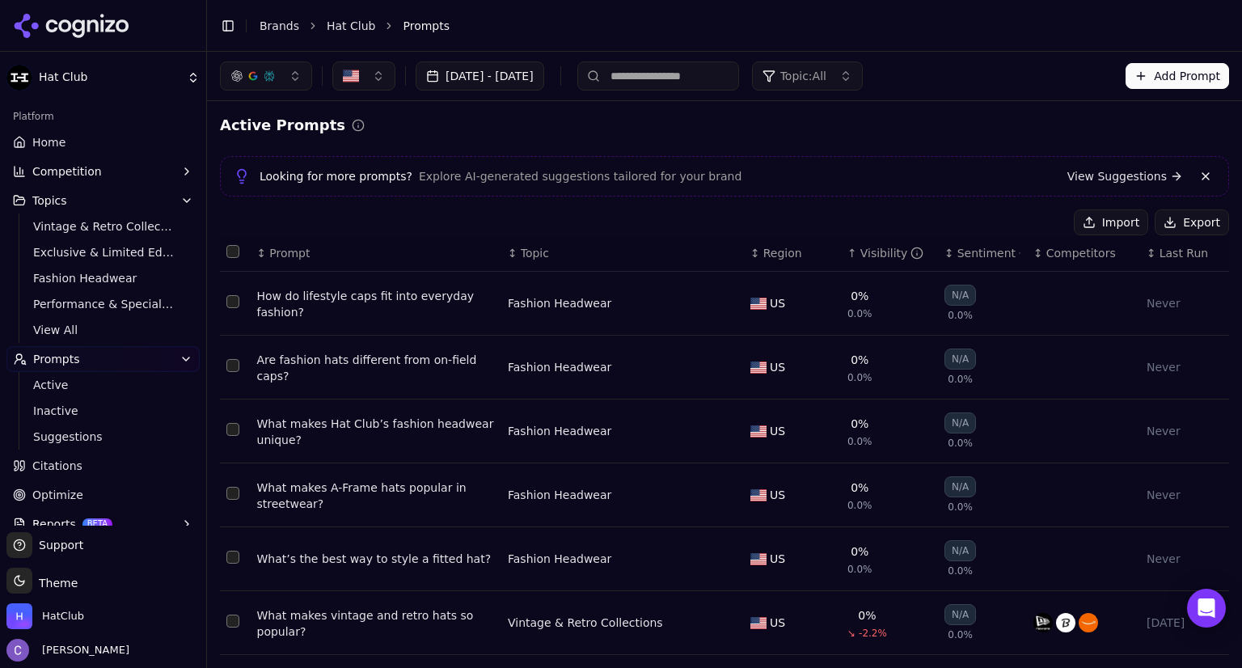
click at [716, 77] on input at bounding box center [658, 75] width 162 height 29
paste input "**********"
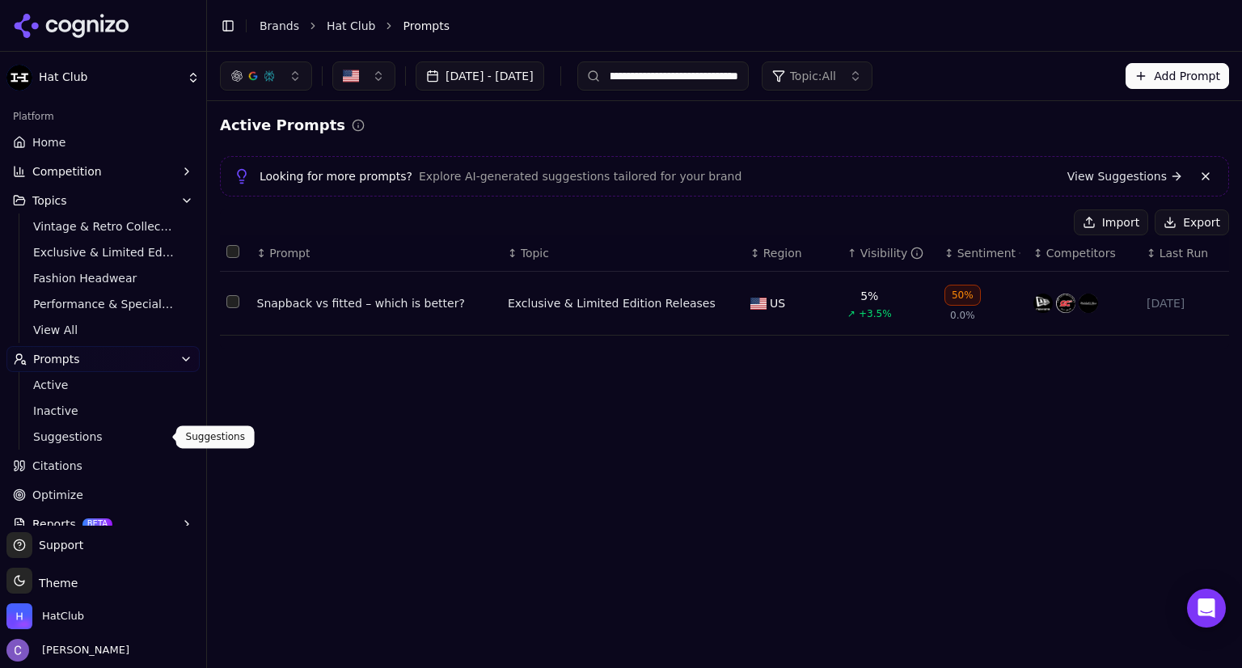
click at [103, 431] on span "Suggestions" at bounding box center [103, 436] width 141 height 16
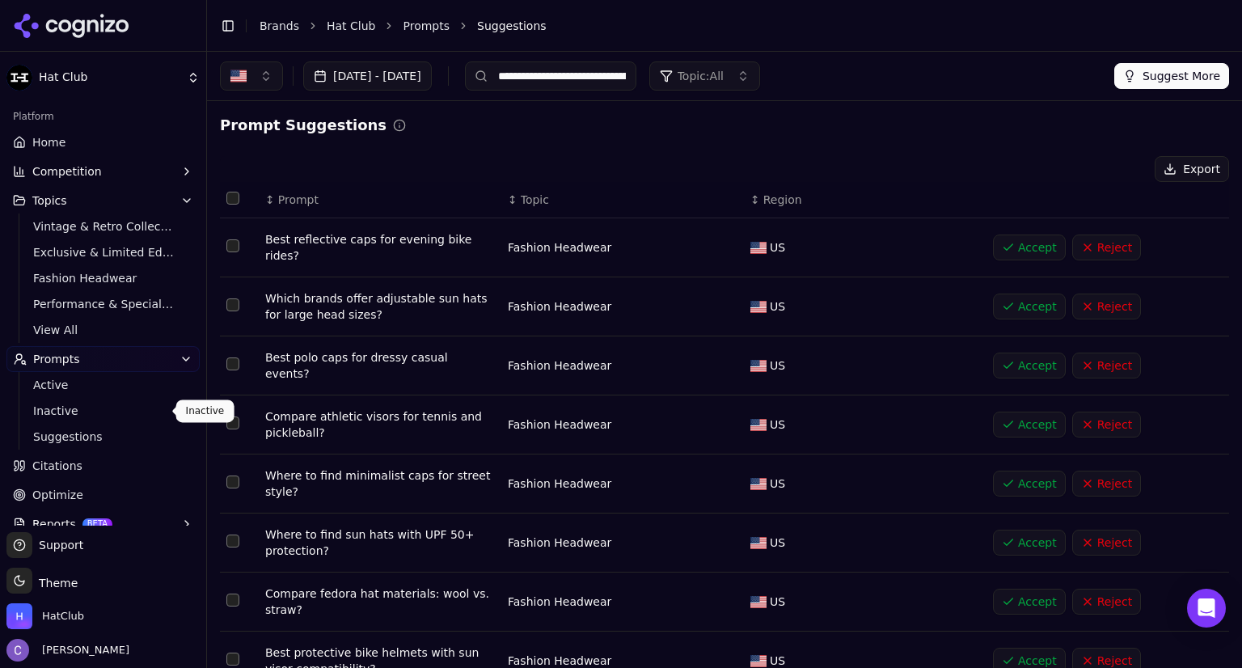
click at [108, 409] on span "Inactive" at bounding box center [103, 411] width 141 height 16
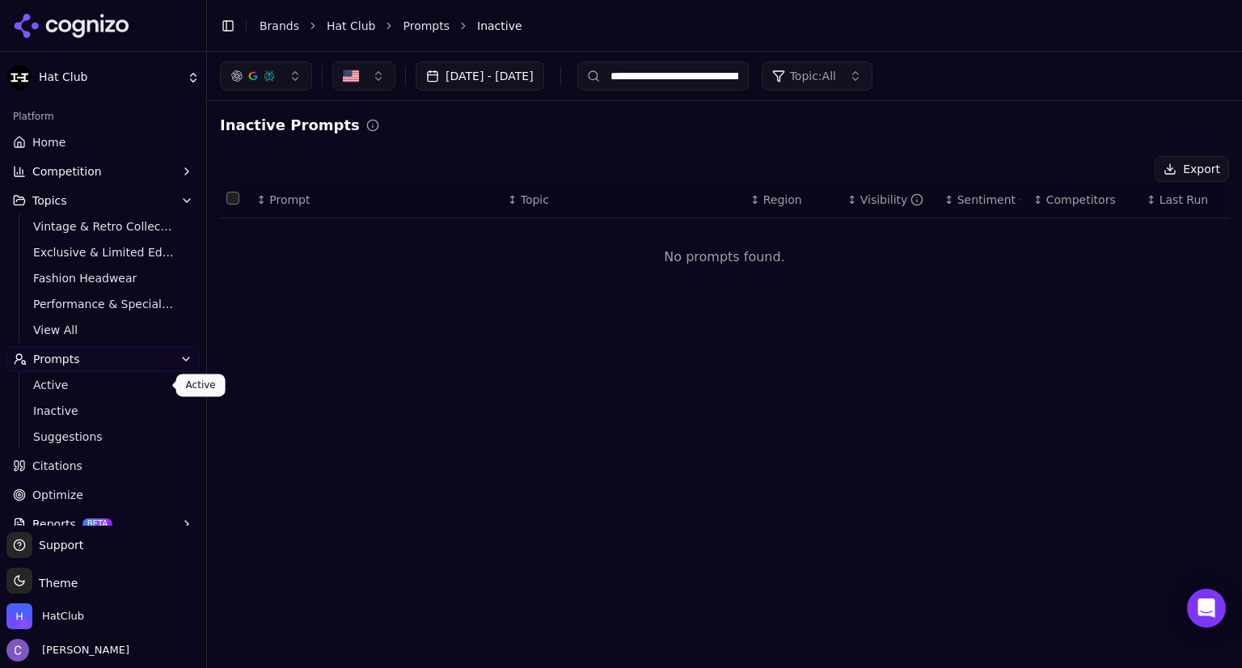
click at [91, 382] on span "Active" at bounding box center [103, 385] width 141 height 16
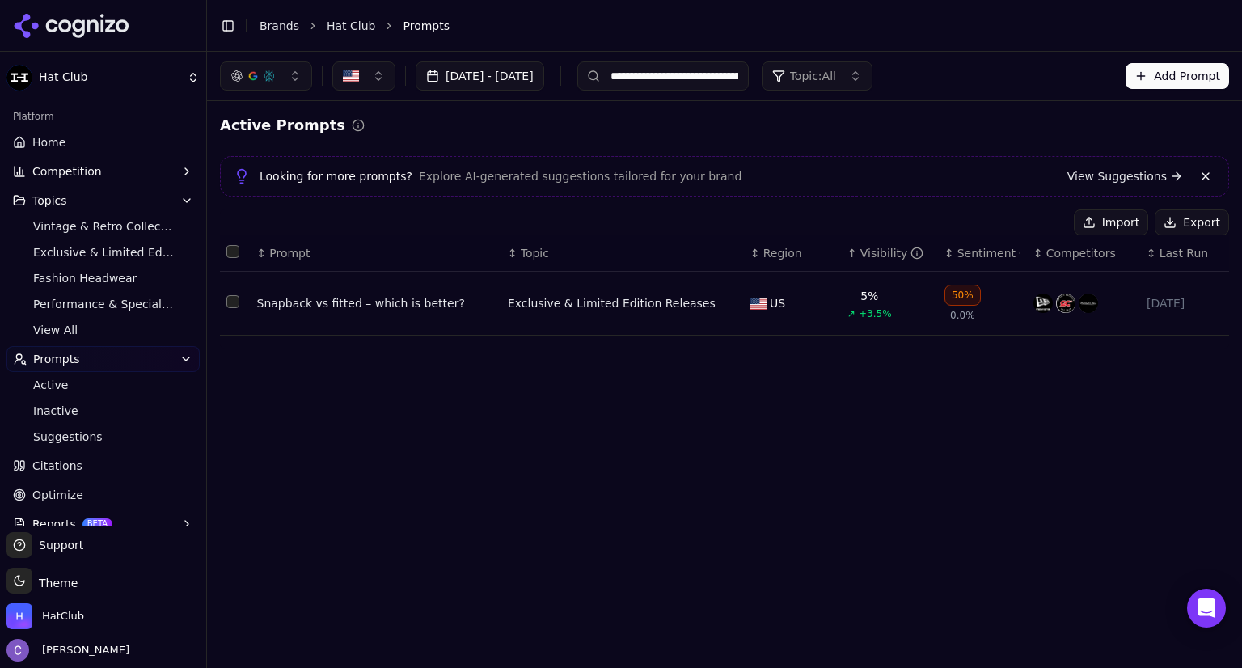
click at [749, 78] on input "**********" at bounding box center [662, 75] width 171 height 29
click at [749, 77] on input "**********" at bounding box center [662, 75] width 171 height 29
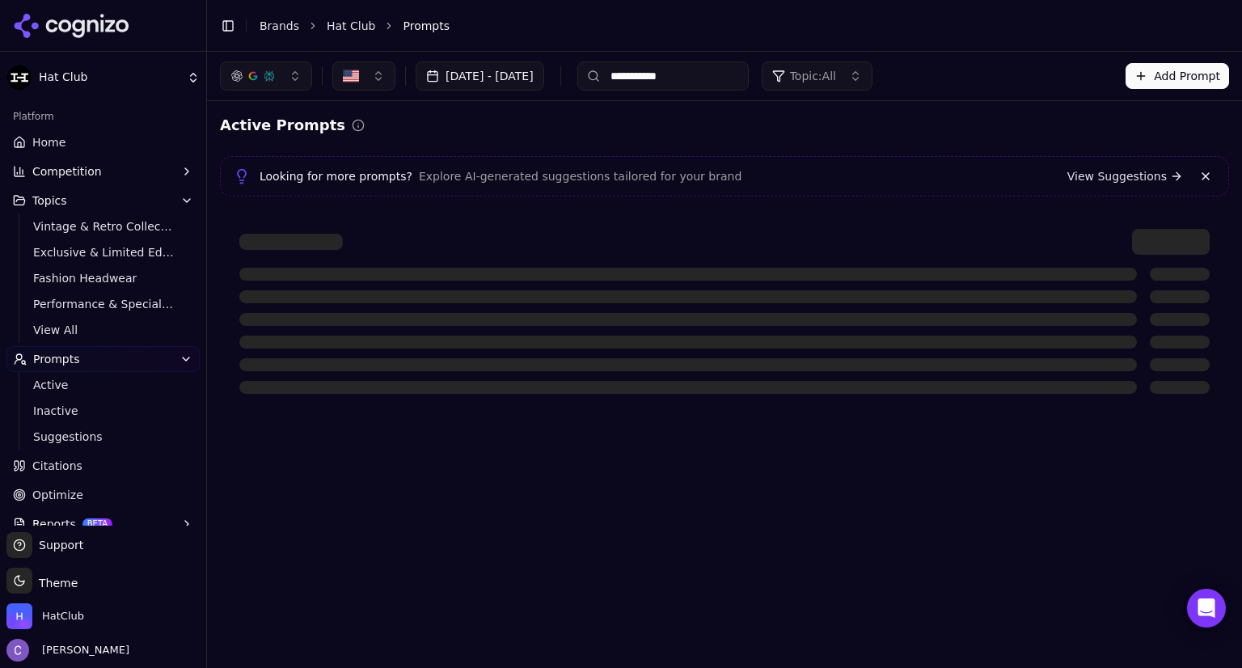
click at [749, 78] on input "**********" at bounding box center [662, 75] width 171 height 29
type input "*"
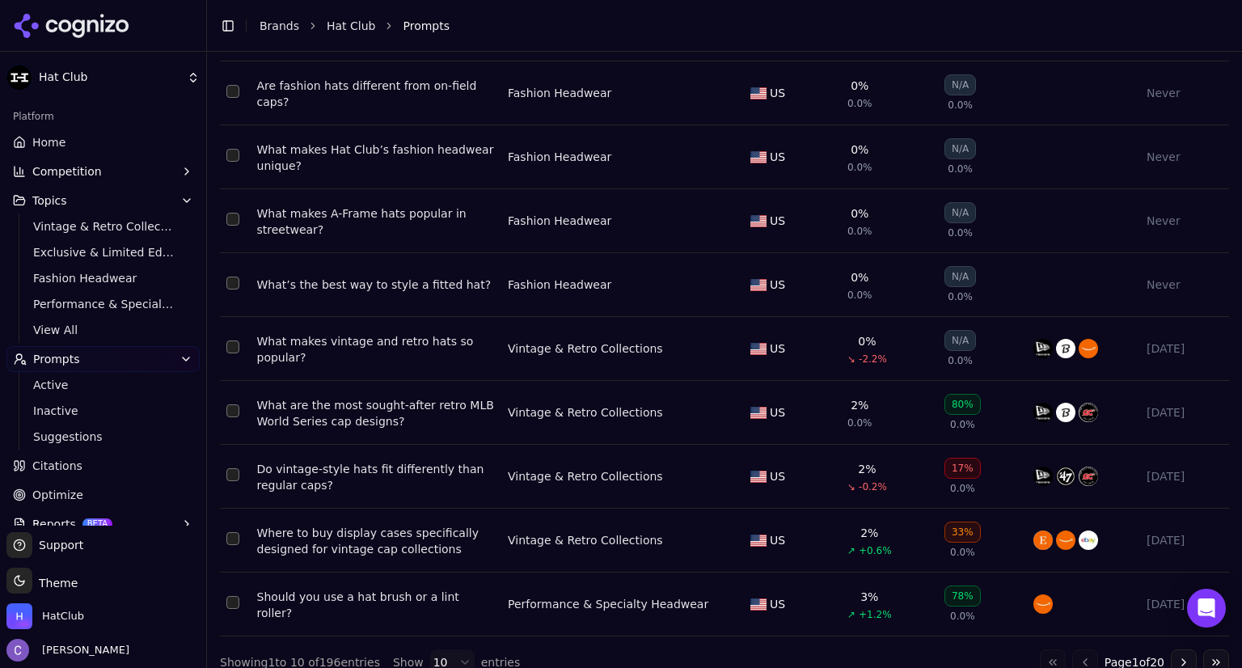
scroll to position [295, 0]
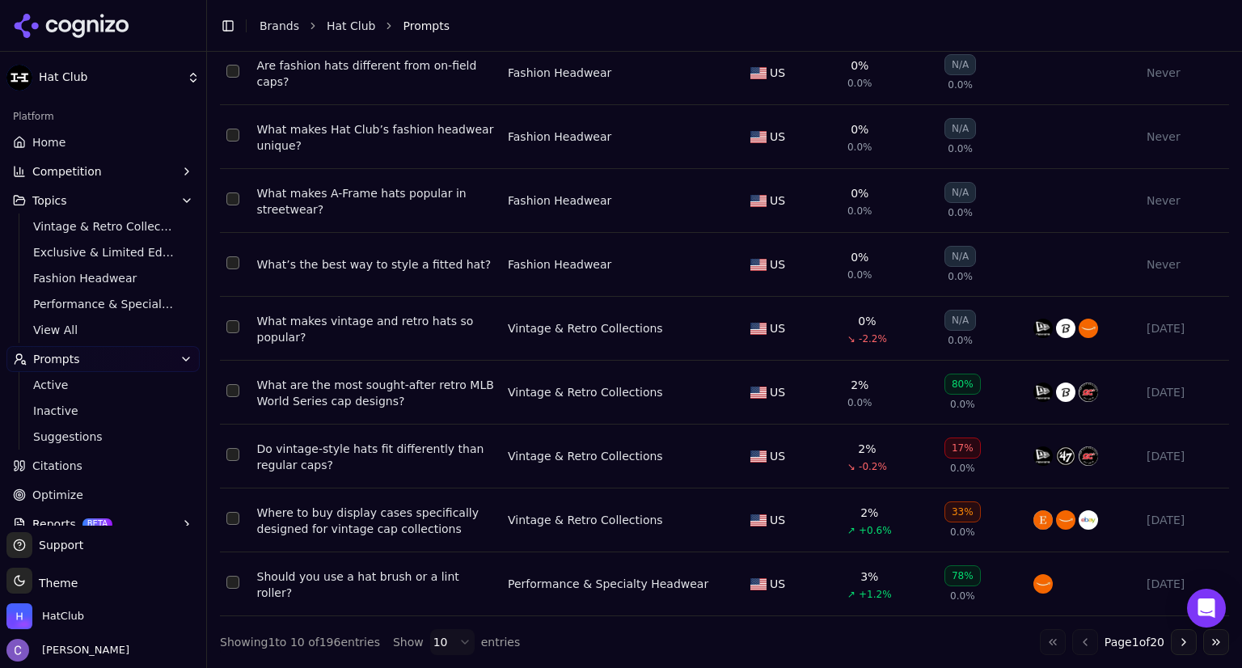
click at [351, 327] on div "What makes vintage and retro hats so popular?" at bounding box center [376, 329] width 238 height 32
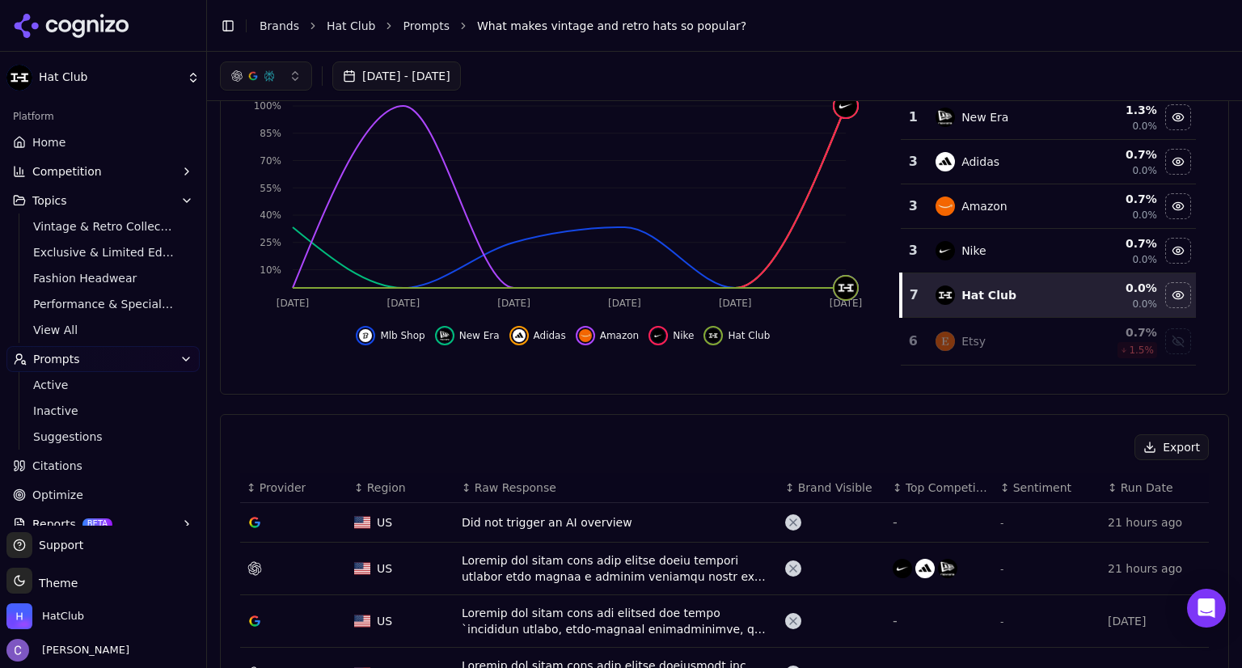
scroll to position [203, 0]
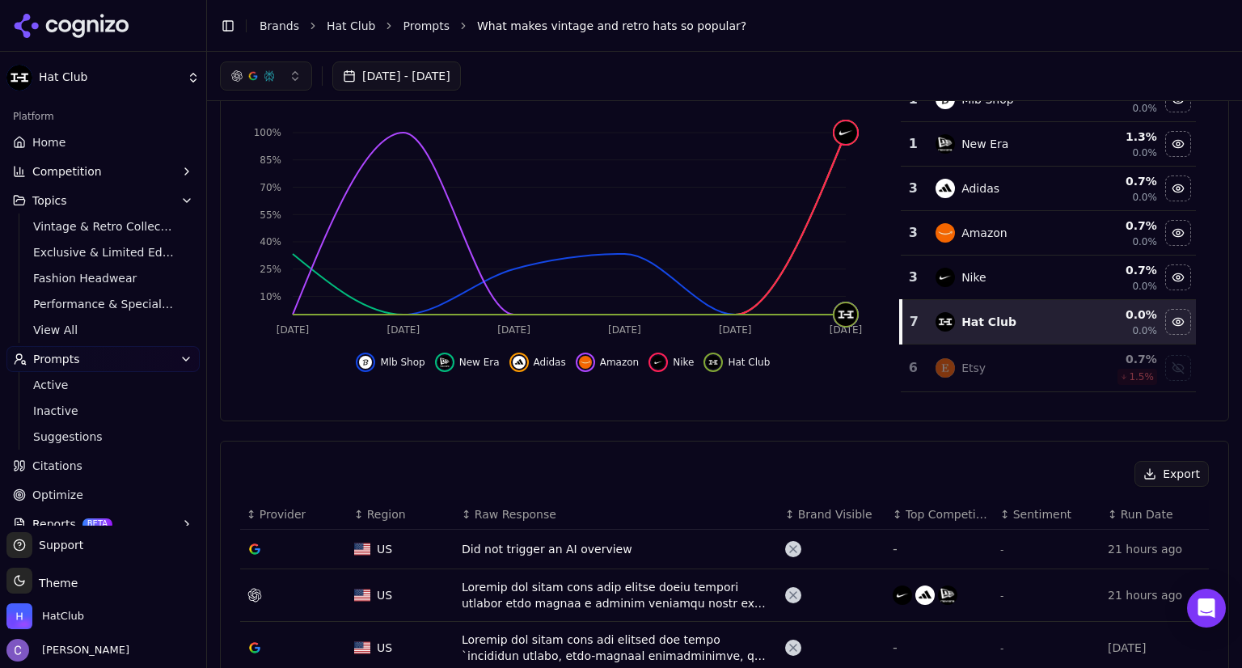
scroll to position [295, 0]
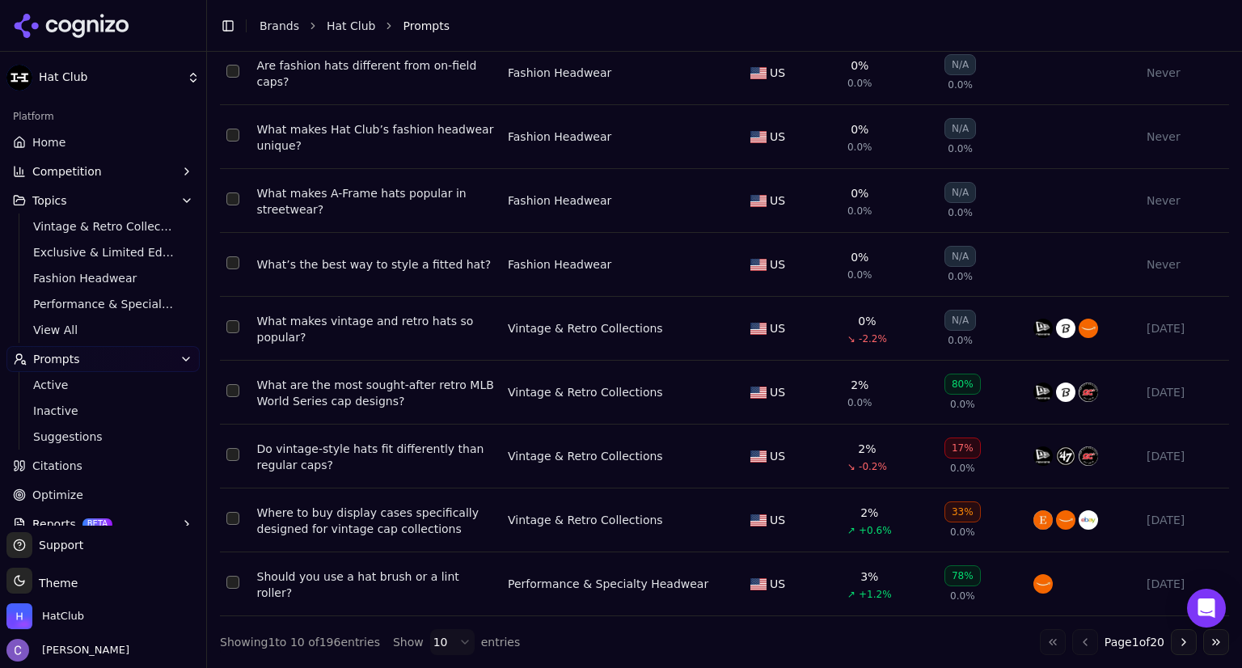
click at [231, 323] on button "Select row 196" at bounding box center [232, 326] width 13 height 13
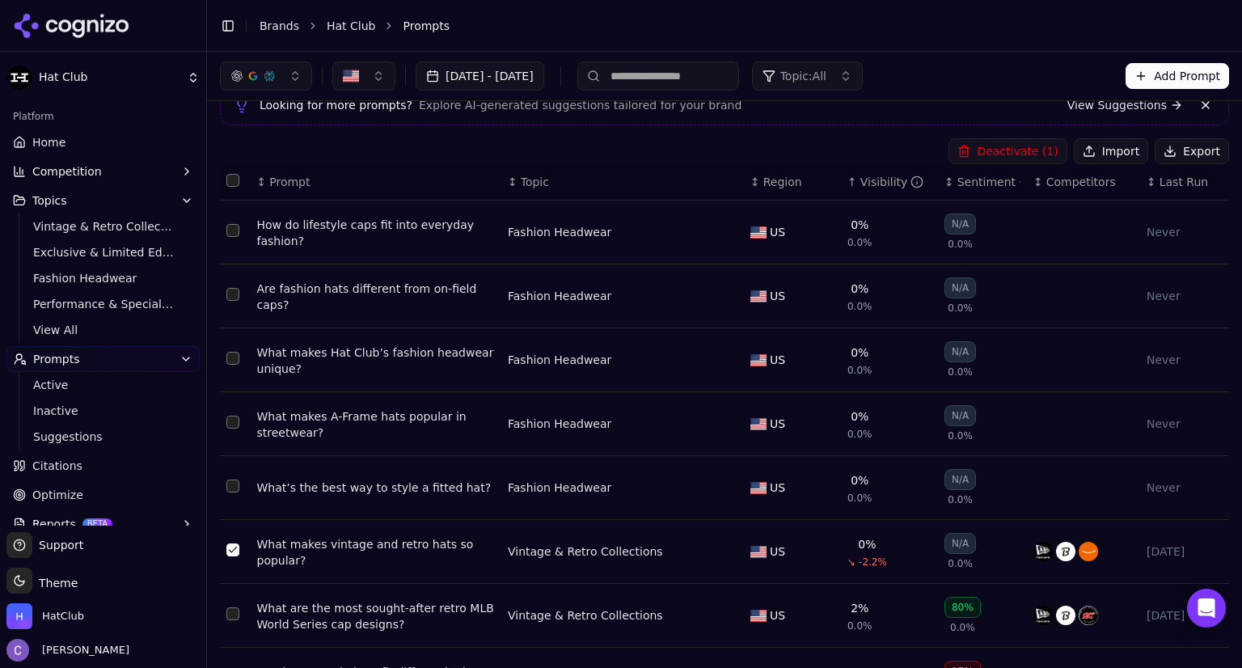
scroll to position [69, 0]
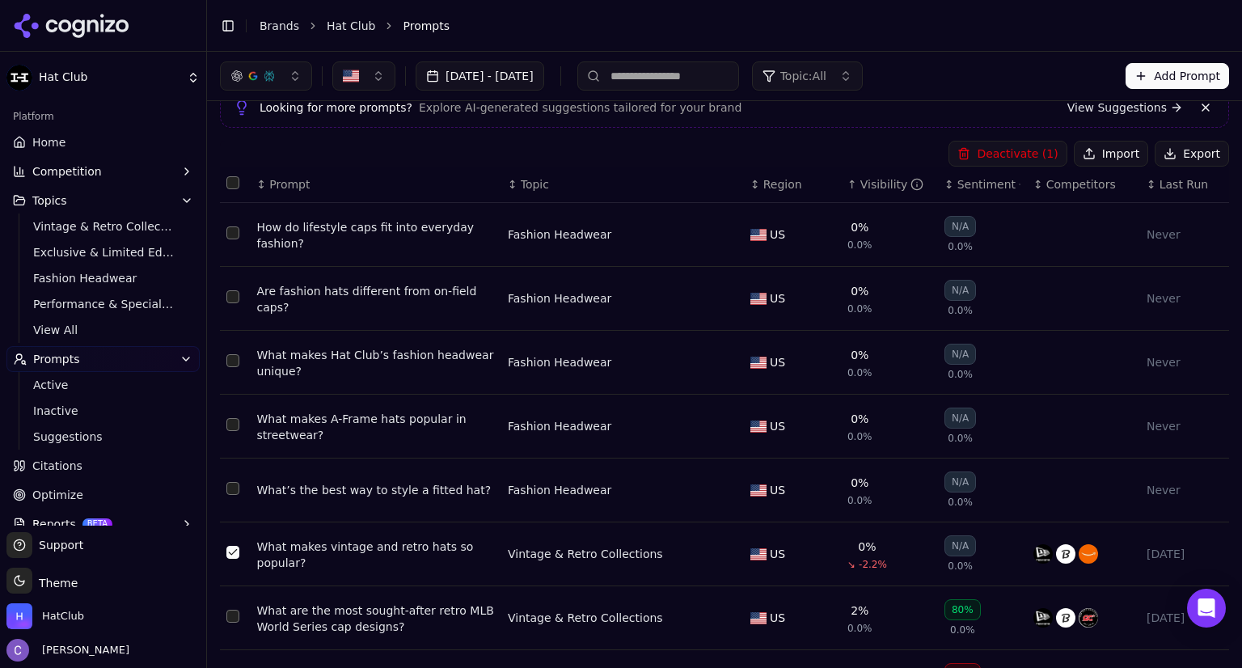
click at [1011, 154] on button "Deactivate ( 1 )" at bounding box center [1007, 154] width 118 height 26
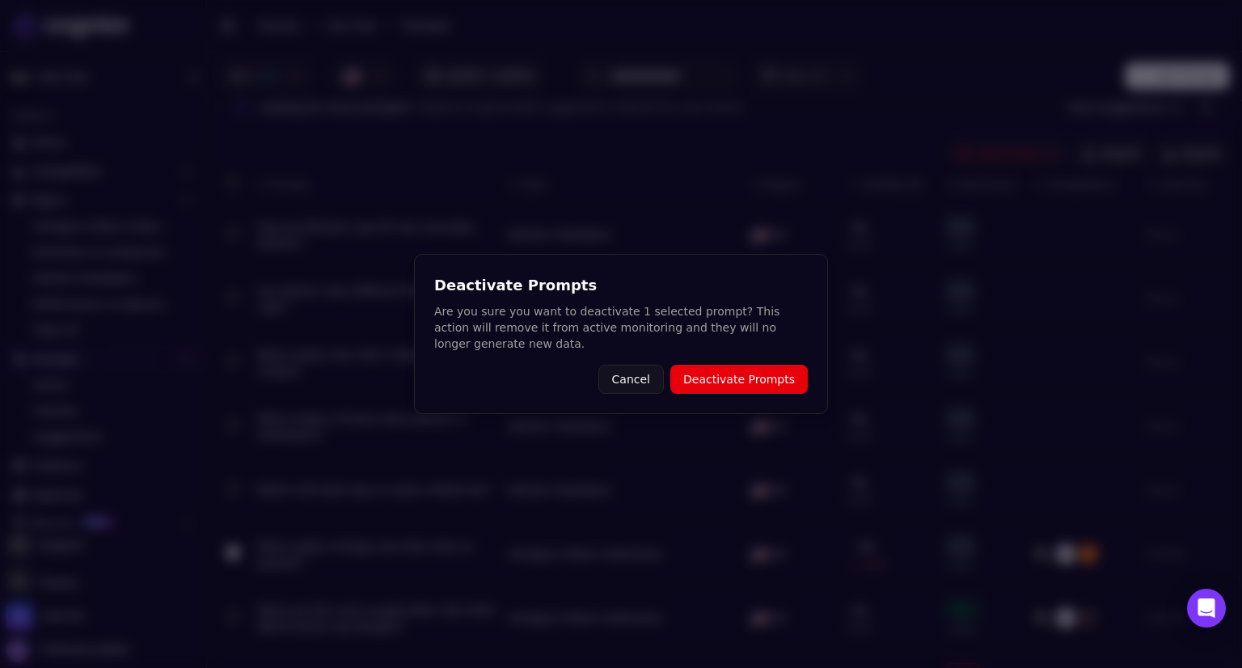
click at [774, 369] on button "Deactivate Prompts" at bounding box center [738, 379] width 137 height 29
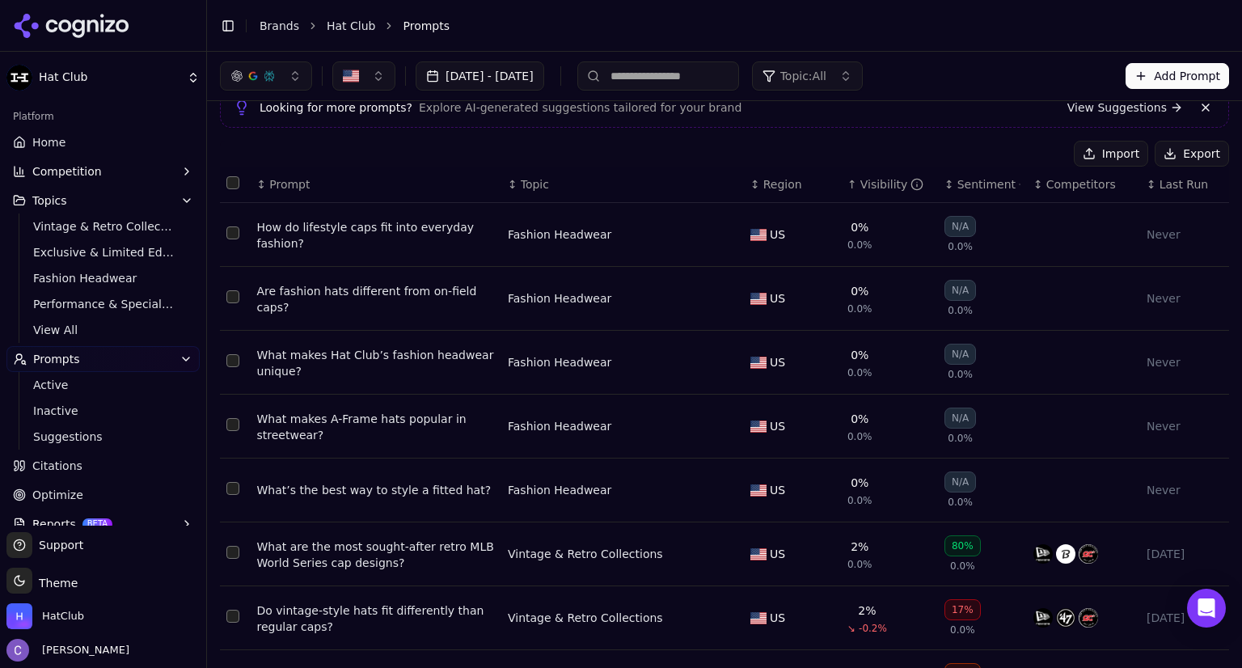
click at [98, 171] on button "Competition" at bounding box center [102, 171] width 193 height 26
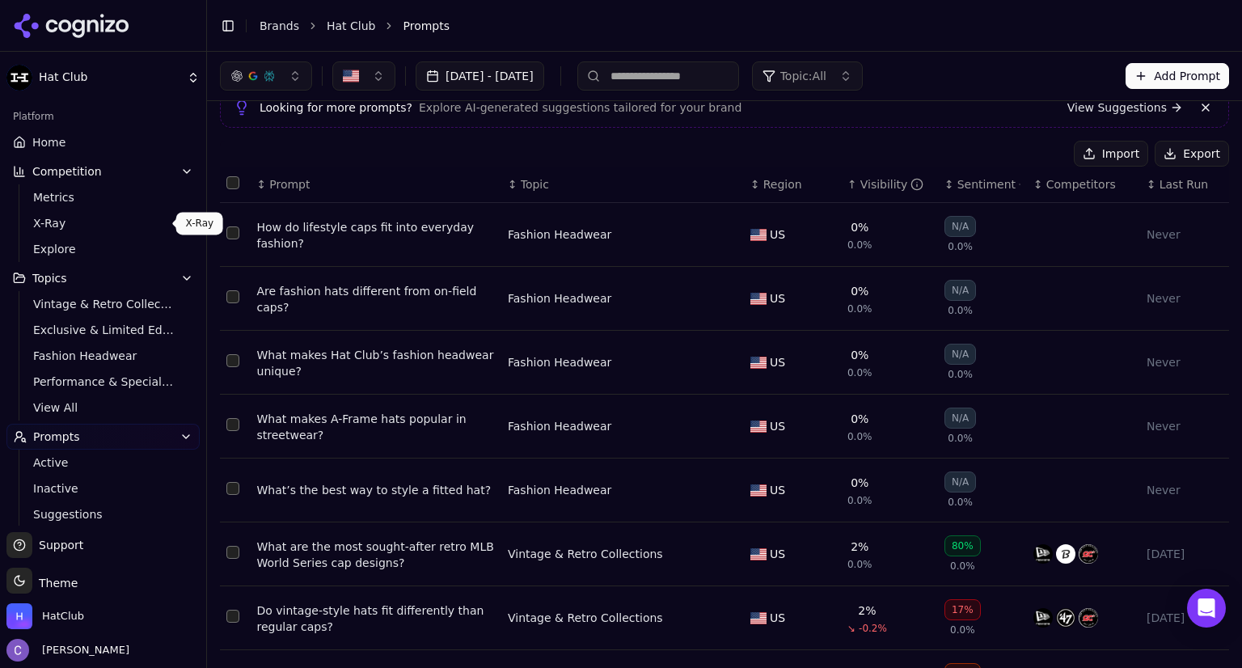
click at [57, 221] on span "X-Ray" at bounding box center [103, 223] width 141 height 16
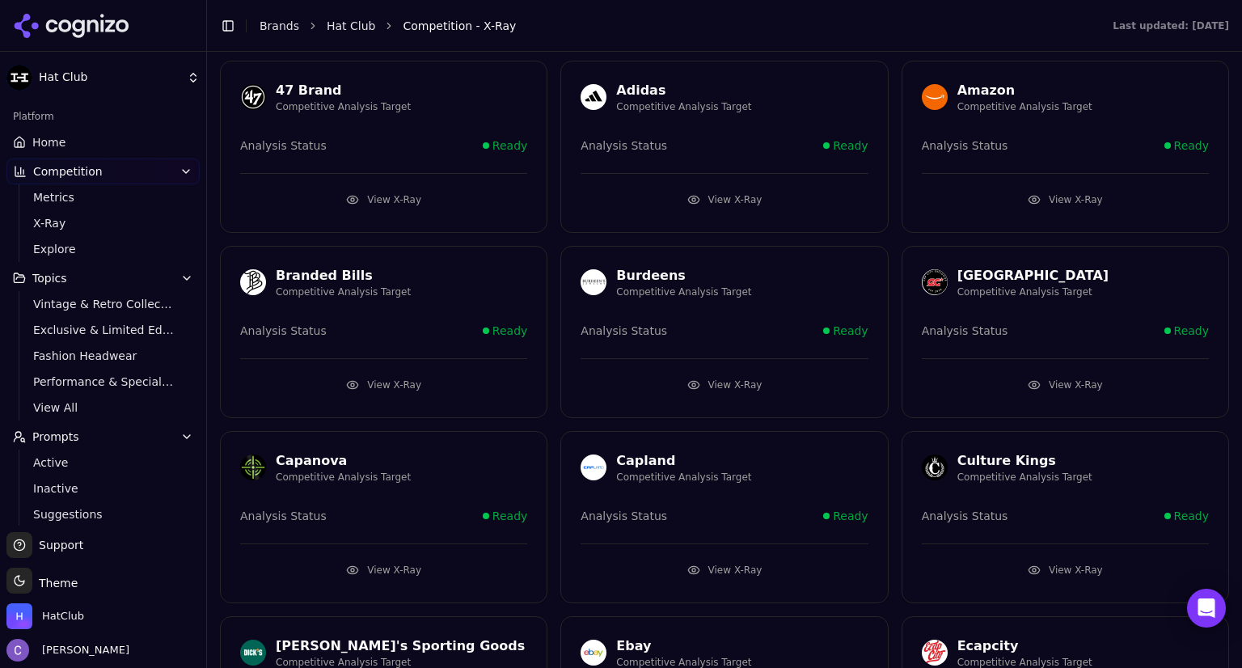
scroll to position [49, 0]
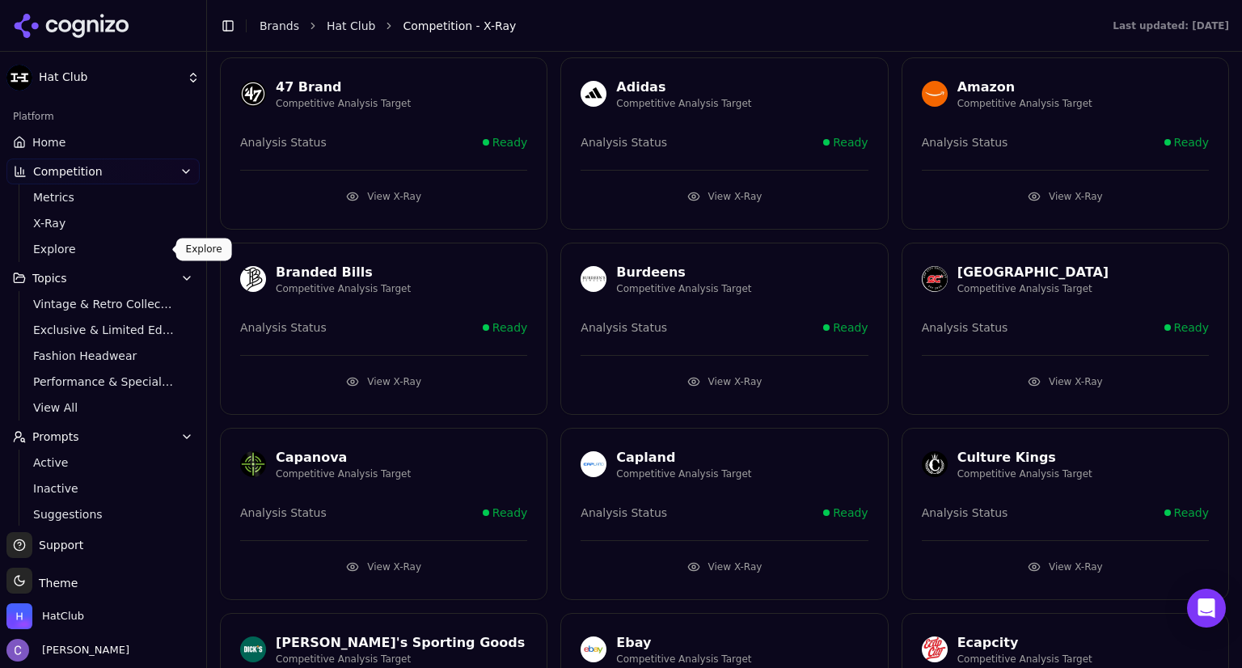
click at [99, 255] on span "Explore" at bounding box center [103, 249] width 141 height 16
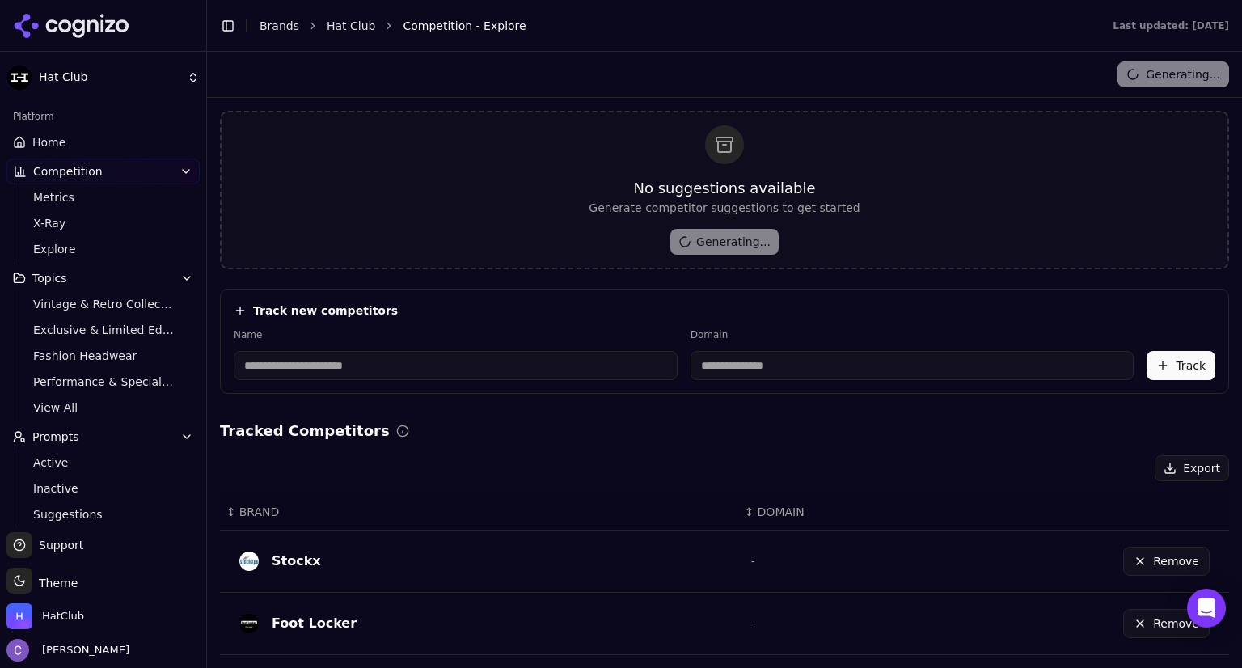
click at [53, 195] on span "Metrics" at bounding box center [103, 197] width 141 height 16
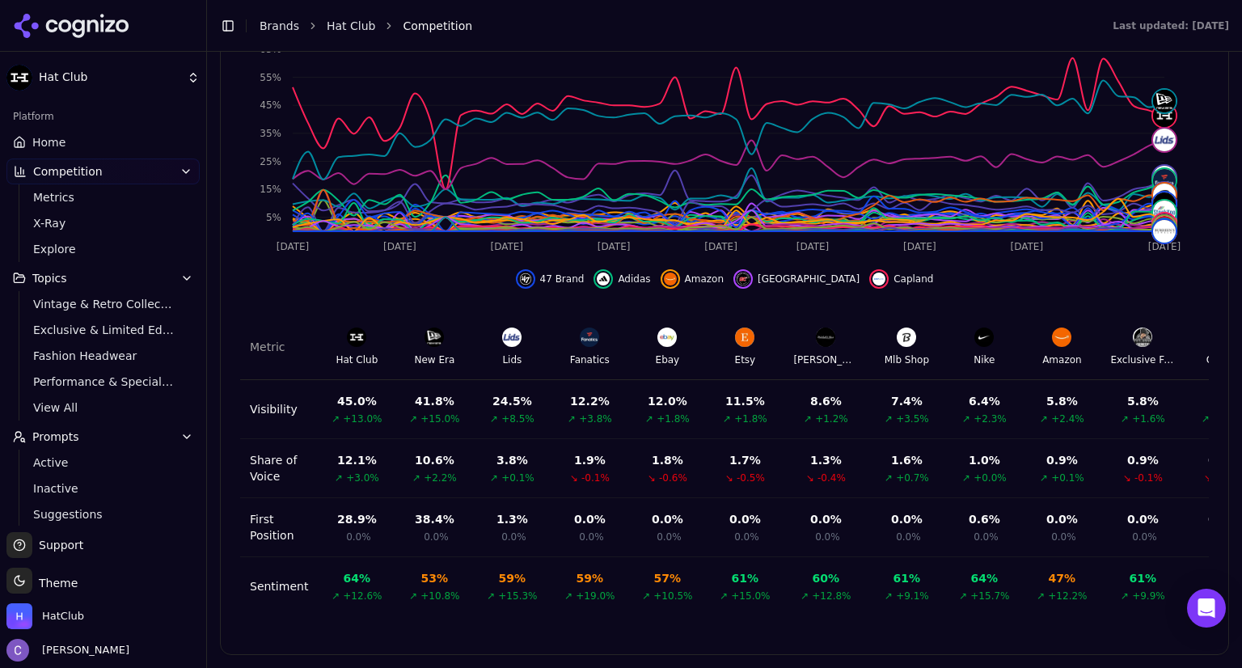
scroll to position [555, 0]
click at [93, 218] on span "X-Ray" at bounding box center [103, 223] width 141 height 16
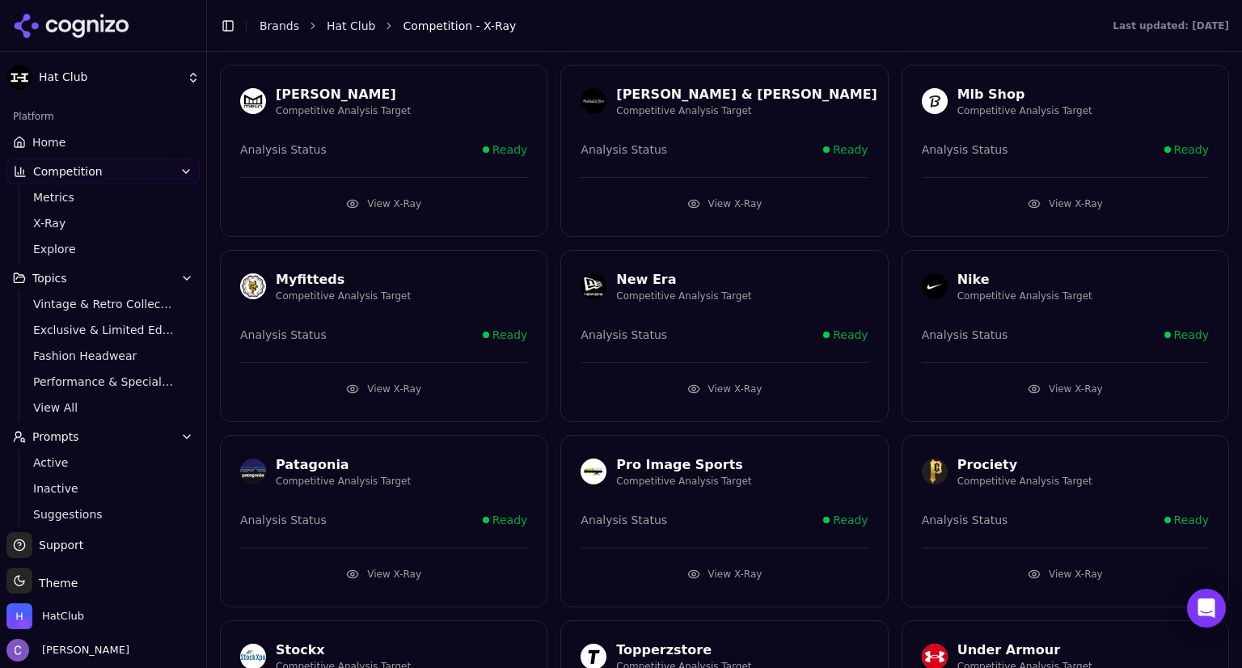
scroll to position [1148, 0]
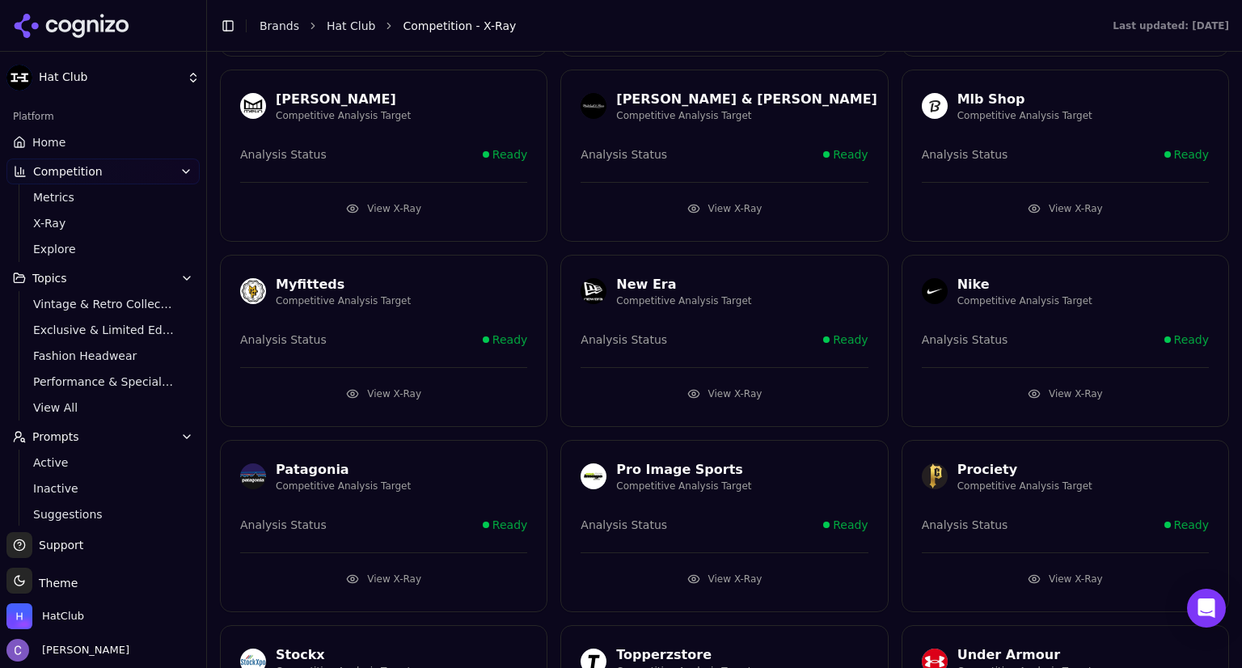
click at [757, 381] on button "View X-Ray" at bounding box center [723, 394] width 287 height 26
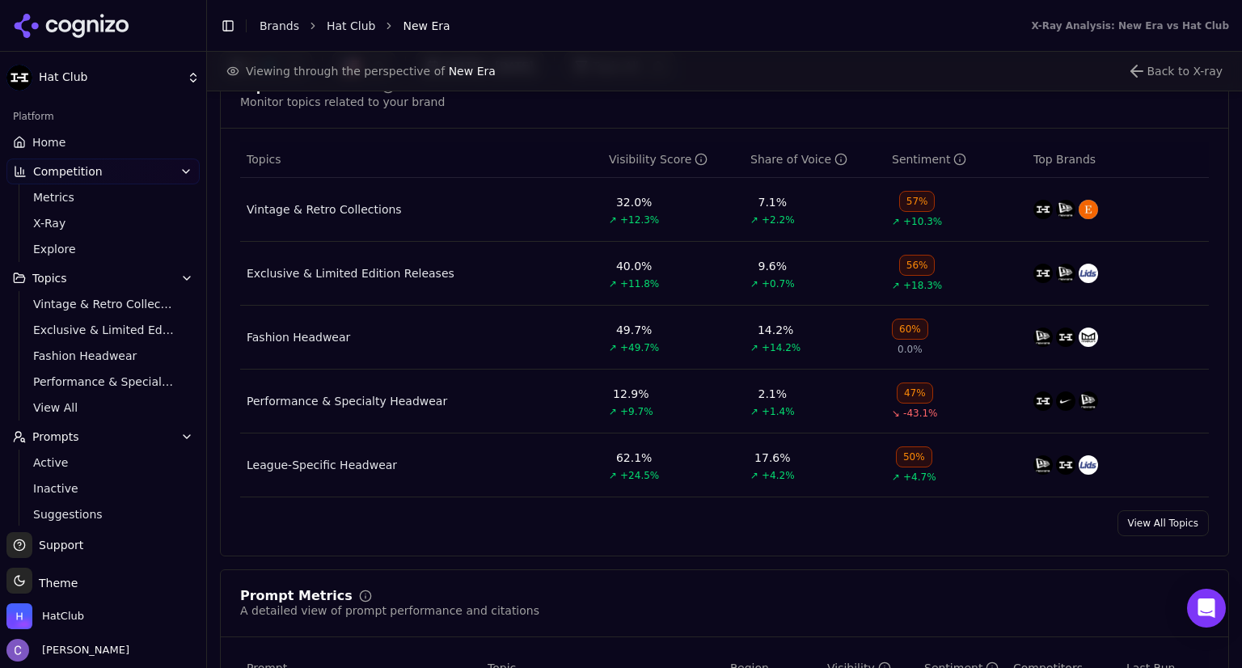
scroll to position [704, 0]
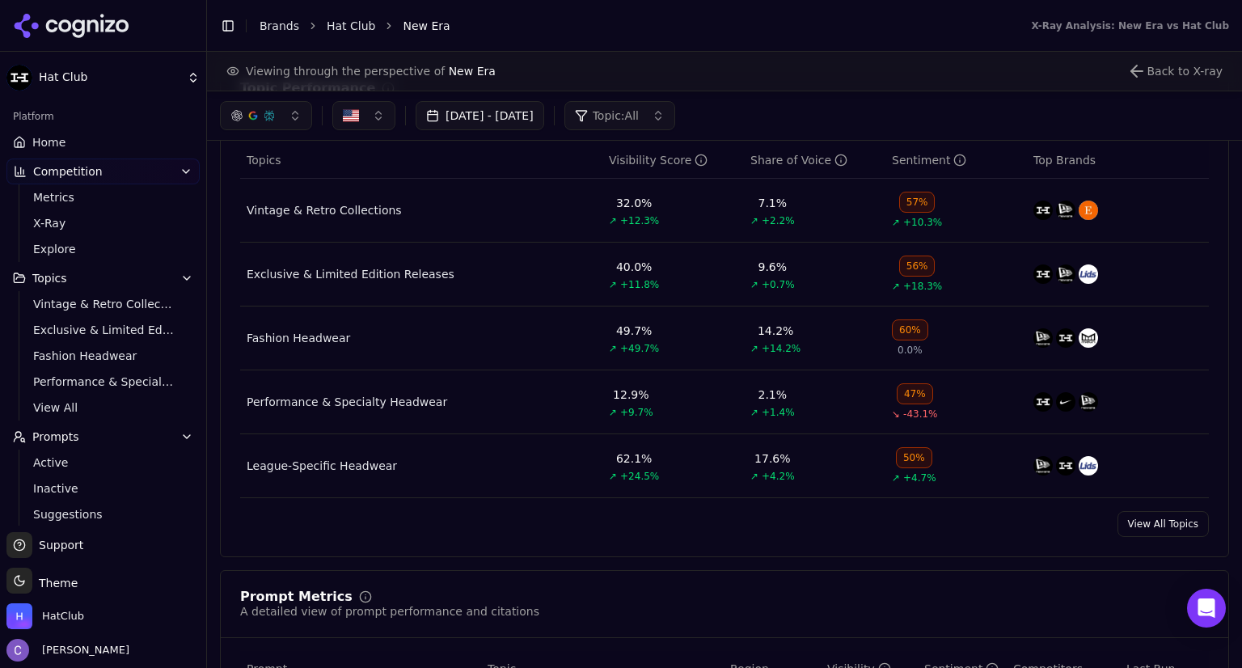
click at [1146, 523] on link "View All Topics" at bounding box center [1162, 524] width 91 height 26
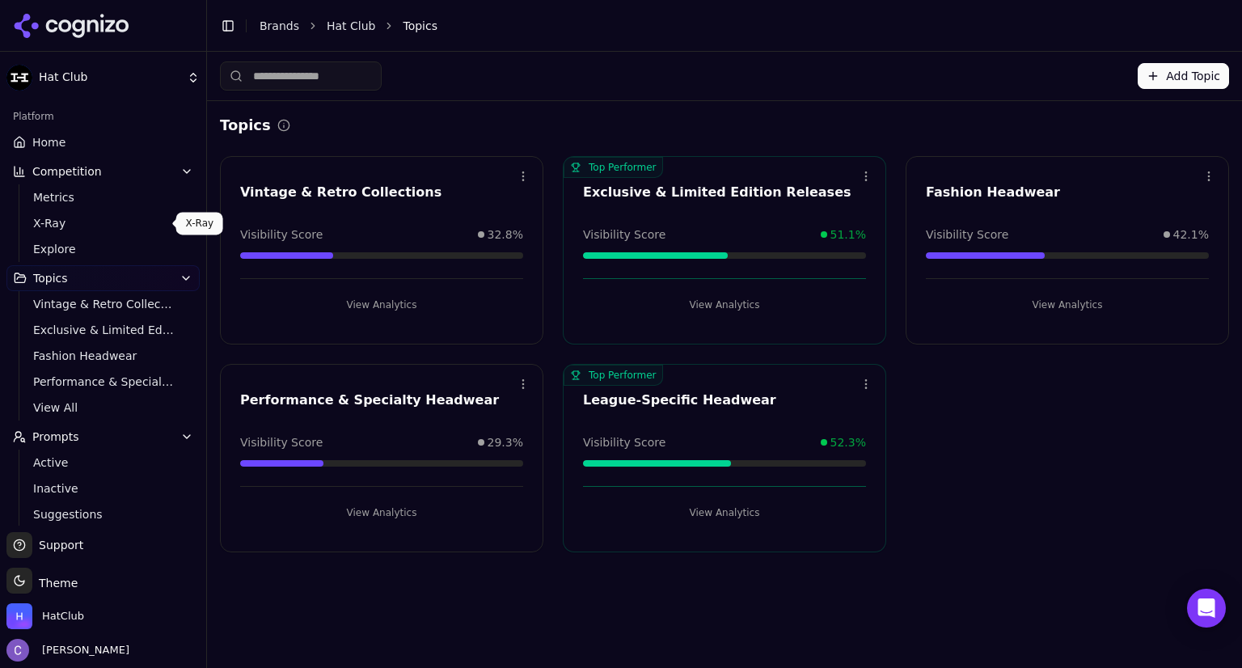
click at [92, 227] on span "X-Ray" at bounding box center [103, 223] width 141 height 16
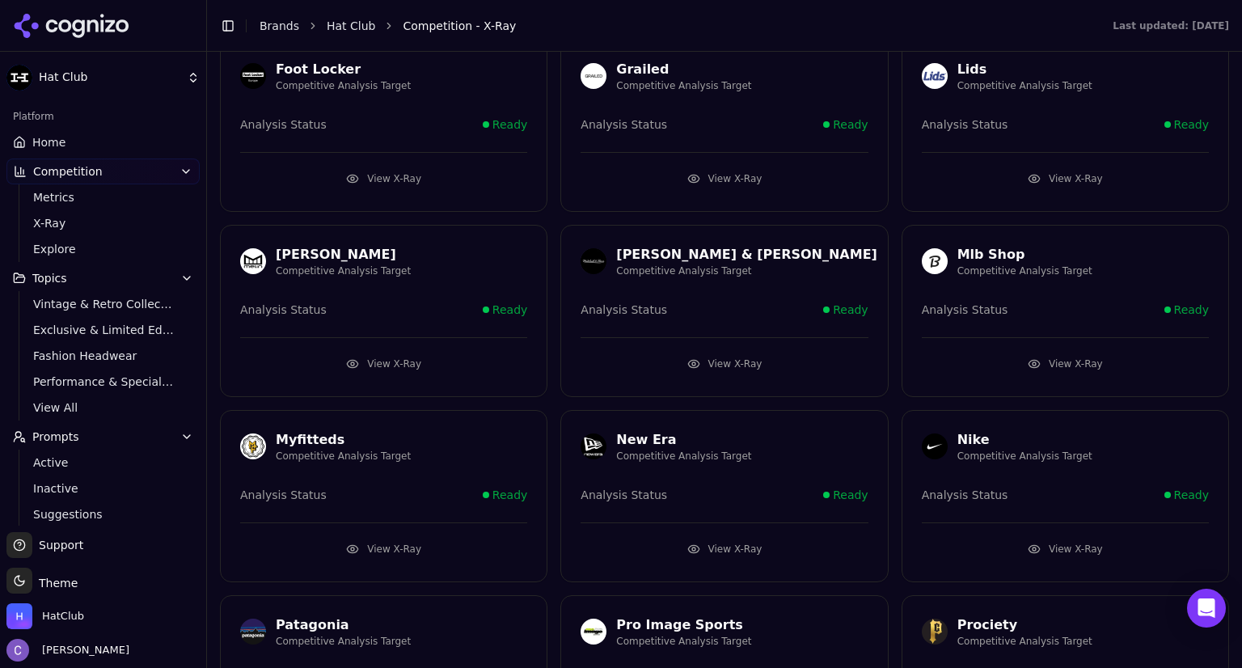
scroll to position [1060, 0]
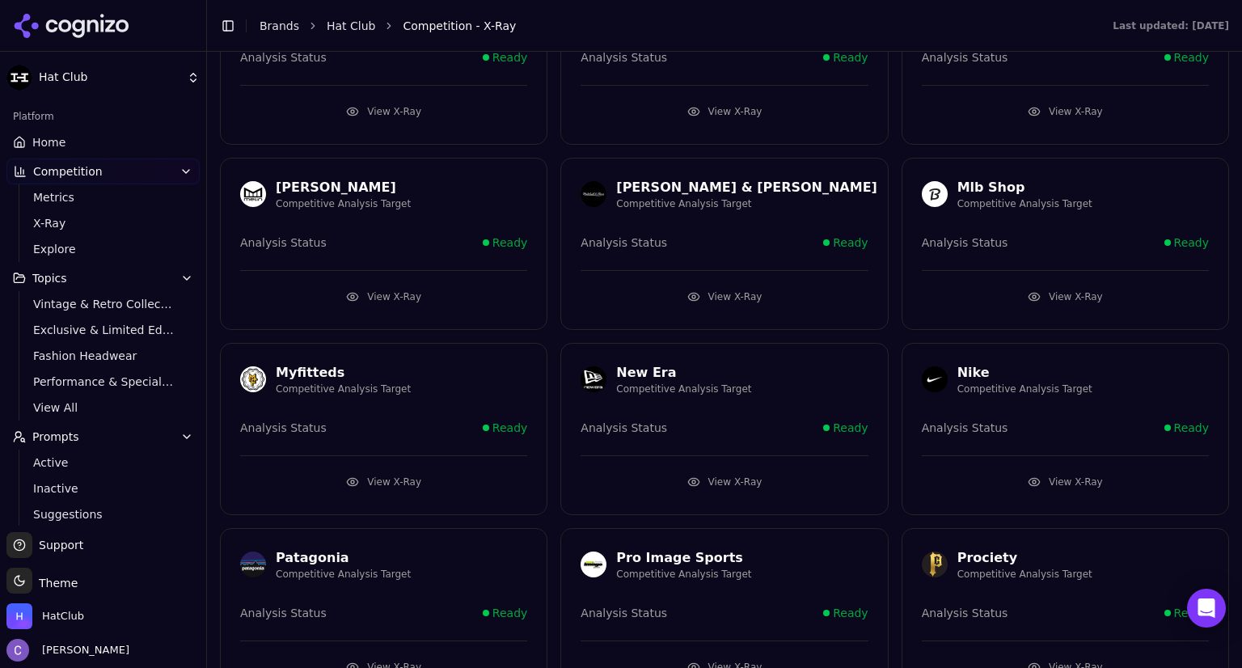
click at [696, 480] on button "View X-Ray" at bounding box center [723, 482] width 287 height 26
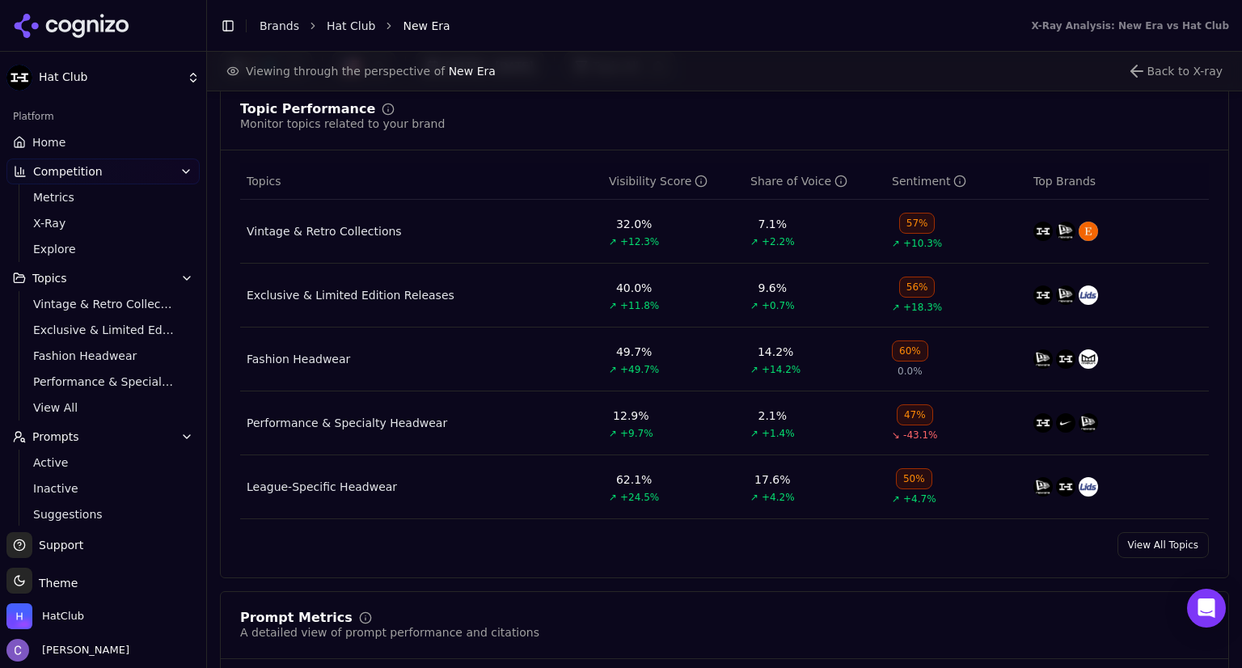
scroll to position [685, 0]
click at [326, 353] on div "Fashion Headwear" at bounding box center [298, 357] width 103 height 16
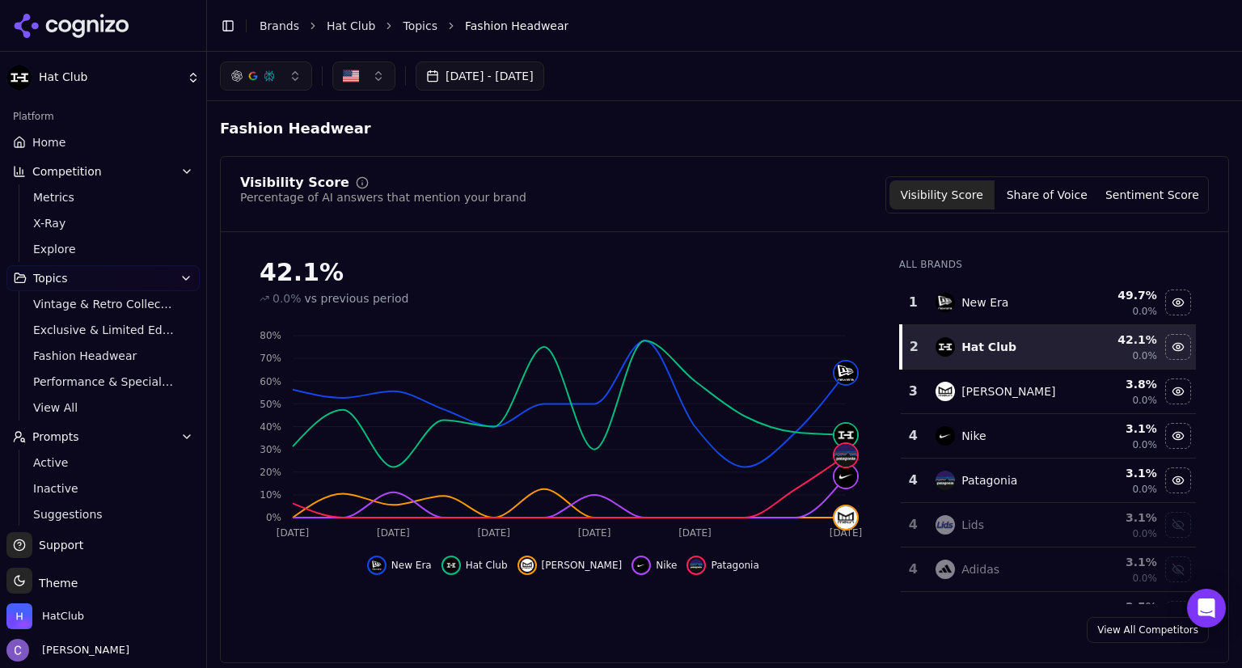
click at [94, 143] on link "Home" at bounding box center [102, 142] width 193 height 26
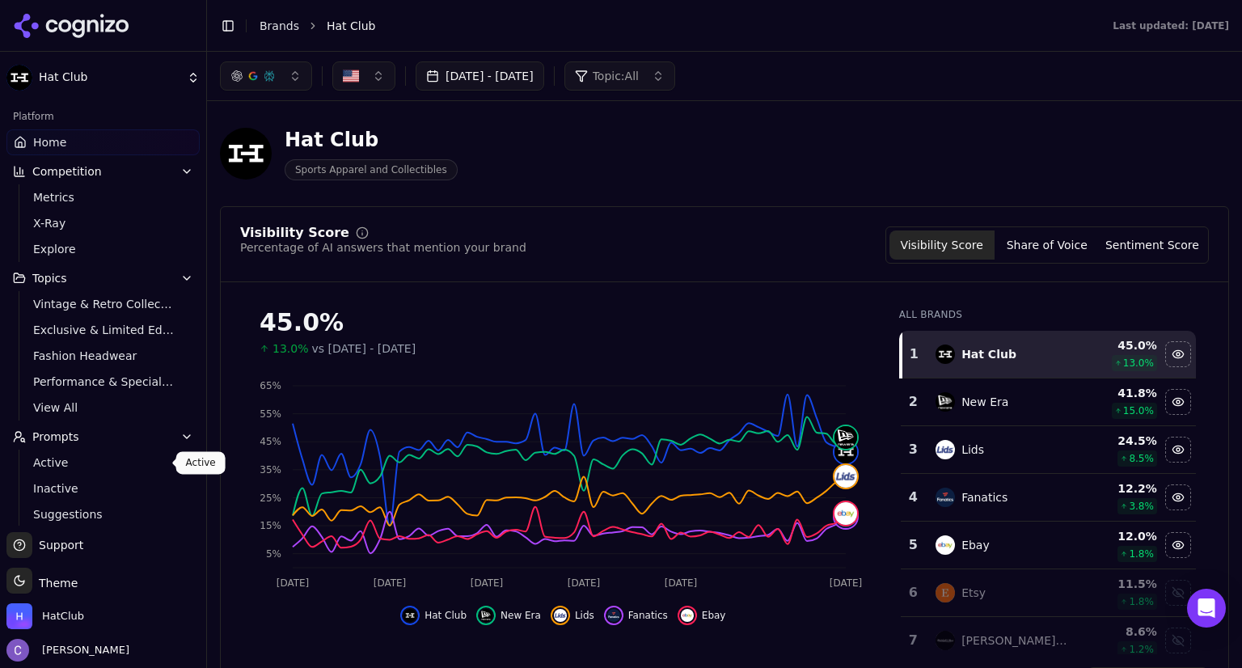
click at [76, 458] on span "Active" at bounding box center [103, 462] width 141 height 16
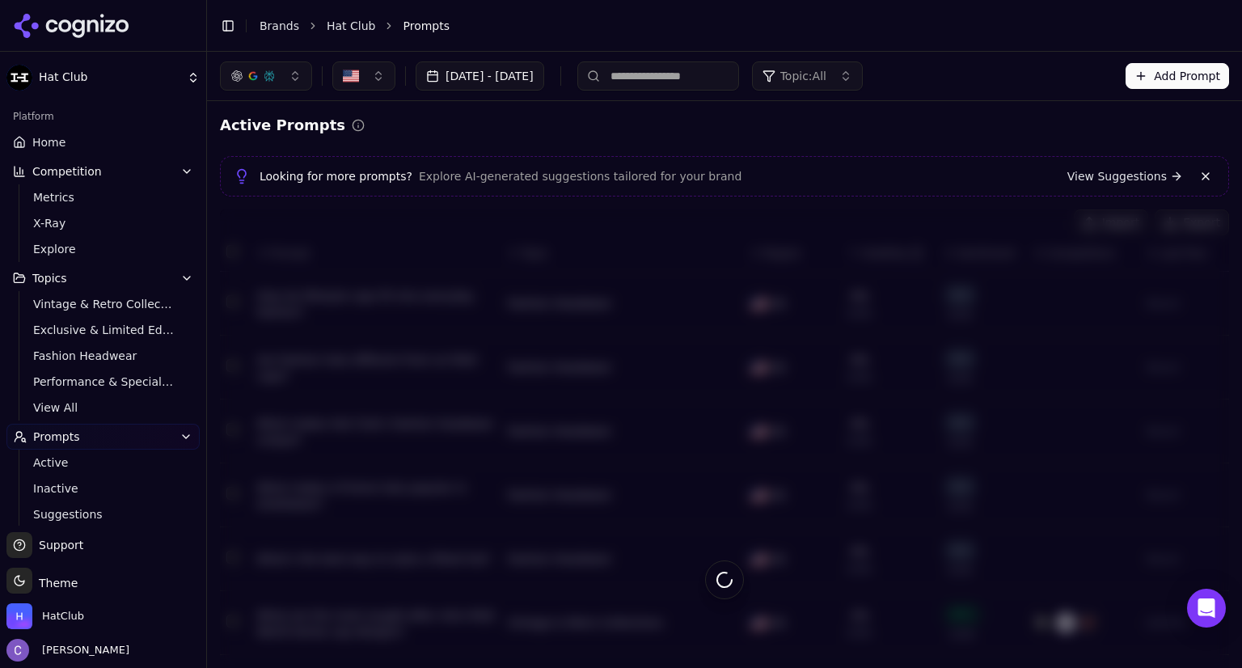
click at [702, 78] on input at bounding box center [658, 75] width 162 height 29
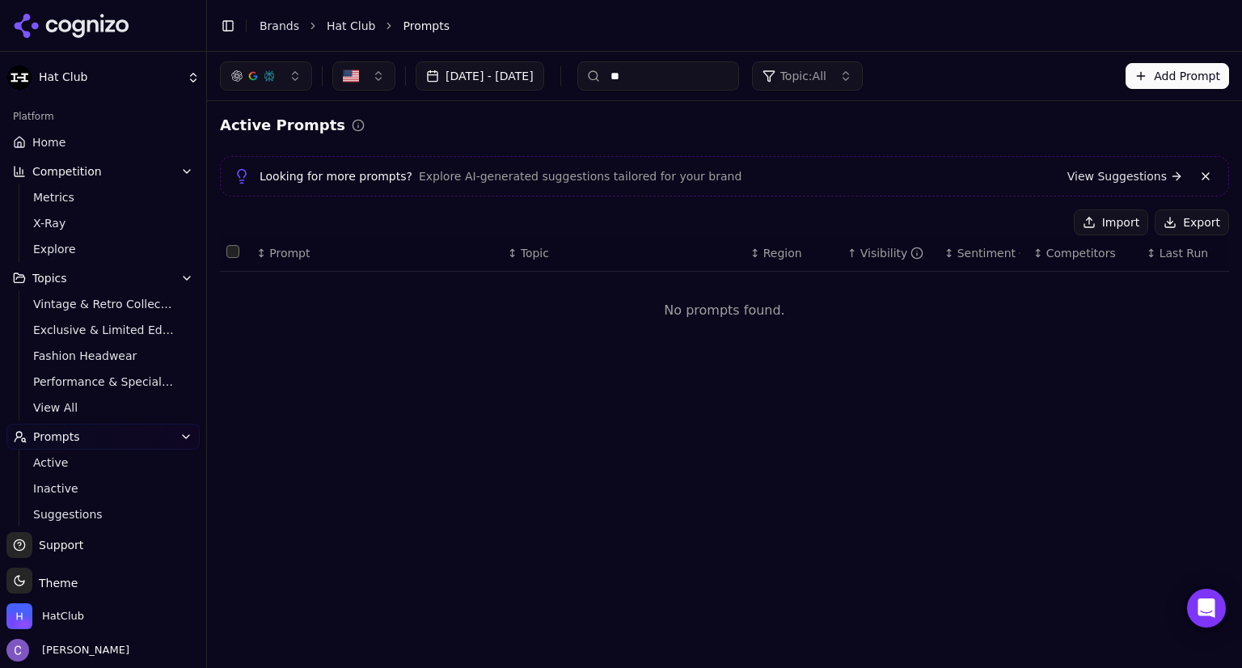
type input "*"
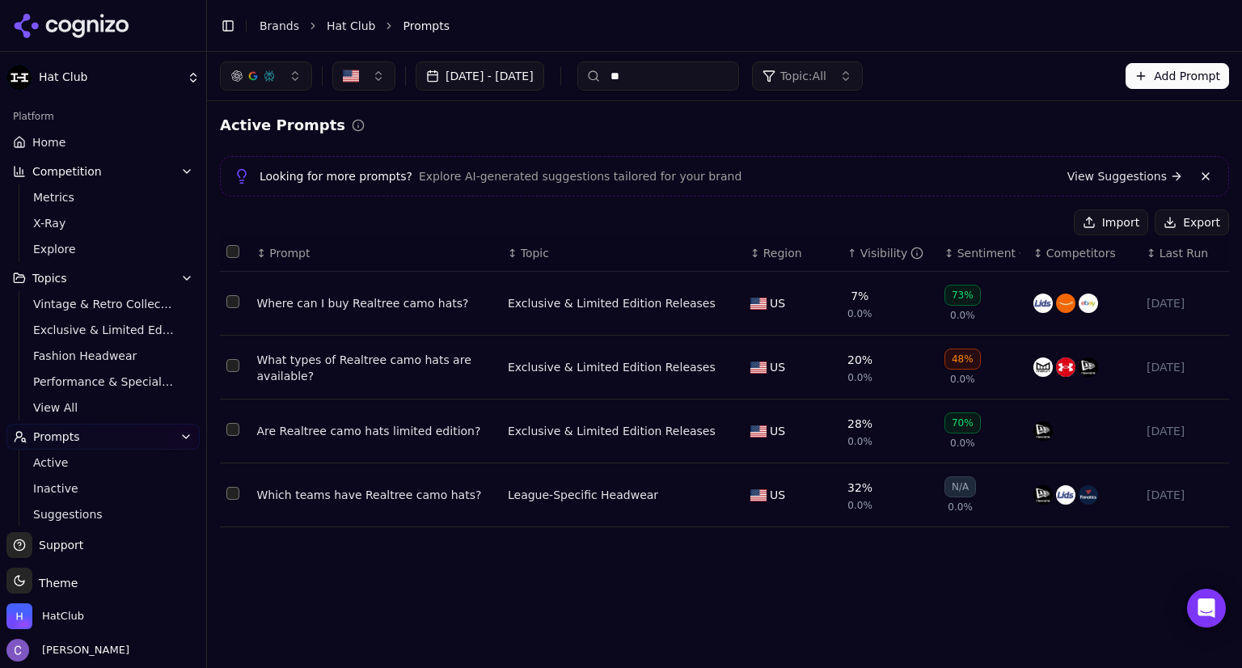
type input "*"
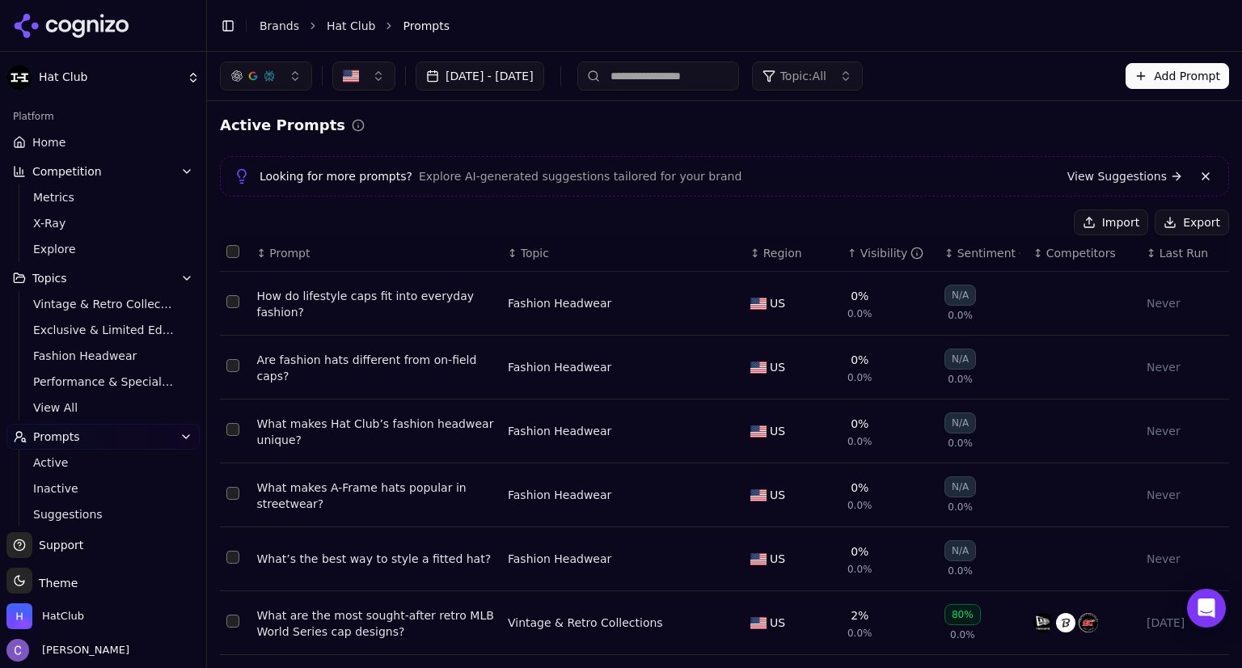
click at [707, 81] on input at bounding box center [658, 75] width 162 height 29
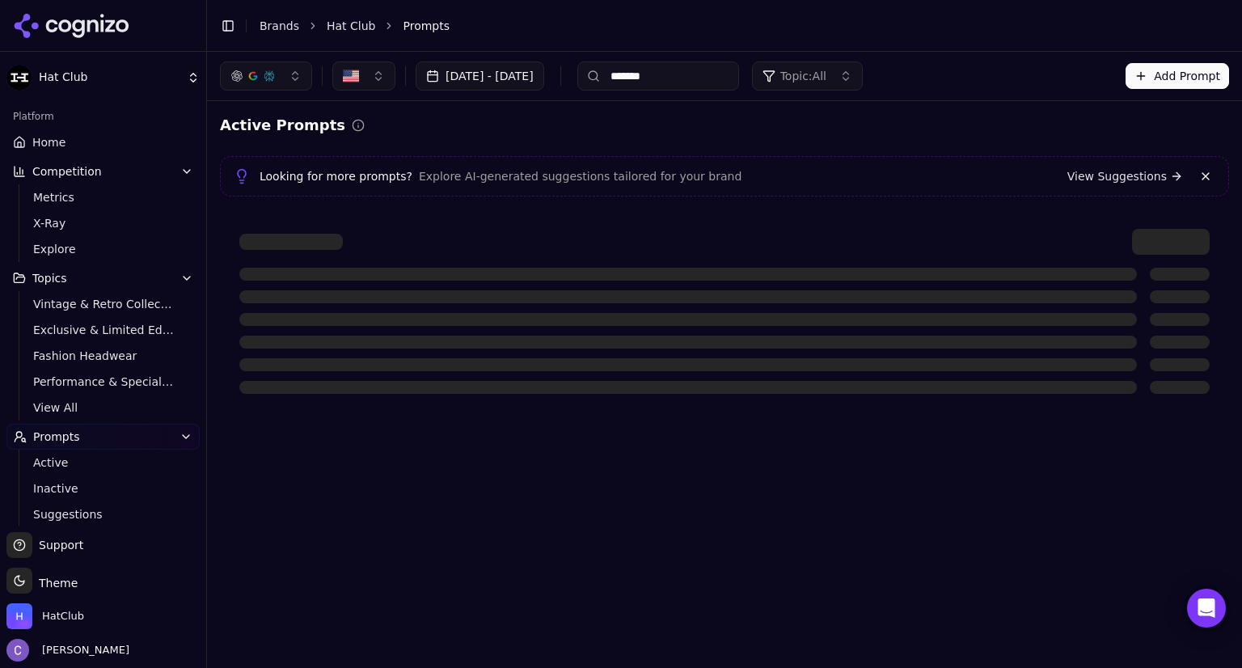
type input "*******"
click at [663, 383] on div at bounding box center [687, 387] width 897 height 13
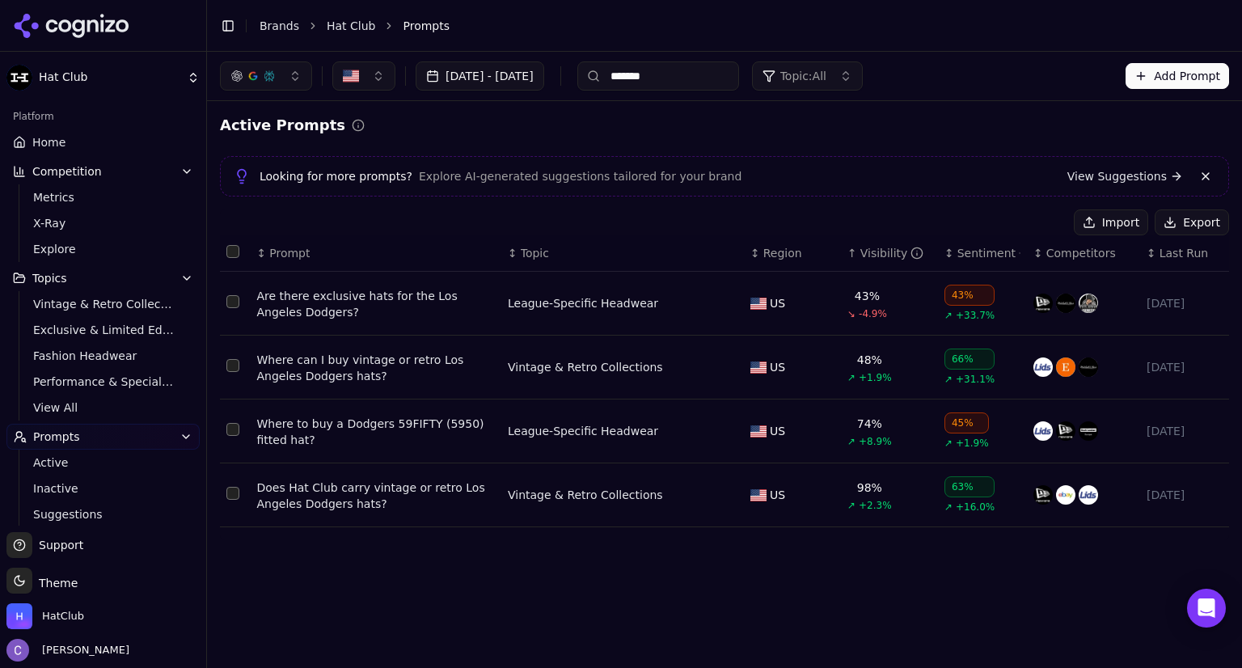
click at [400, 293] on div "Are there exclusive hats for the Los Angeles Dodgers?" at bounding box center [376, 304] width 238 height 32
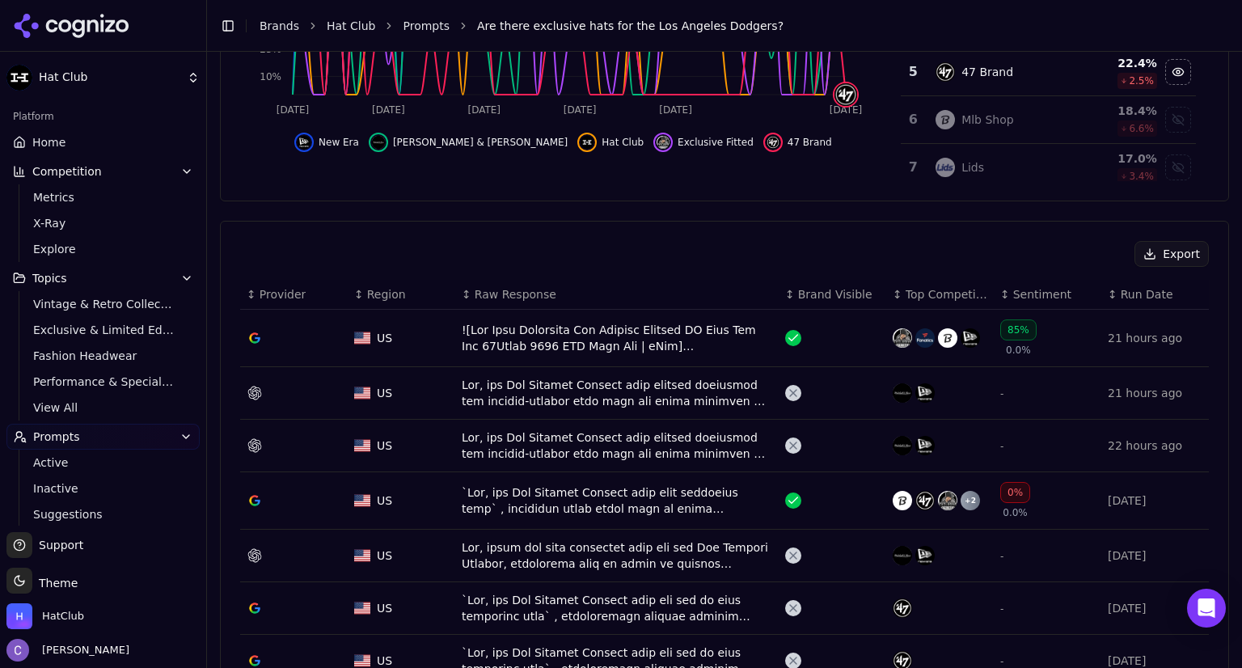
scroll to position [540, 0]
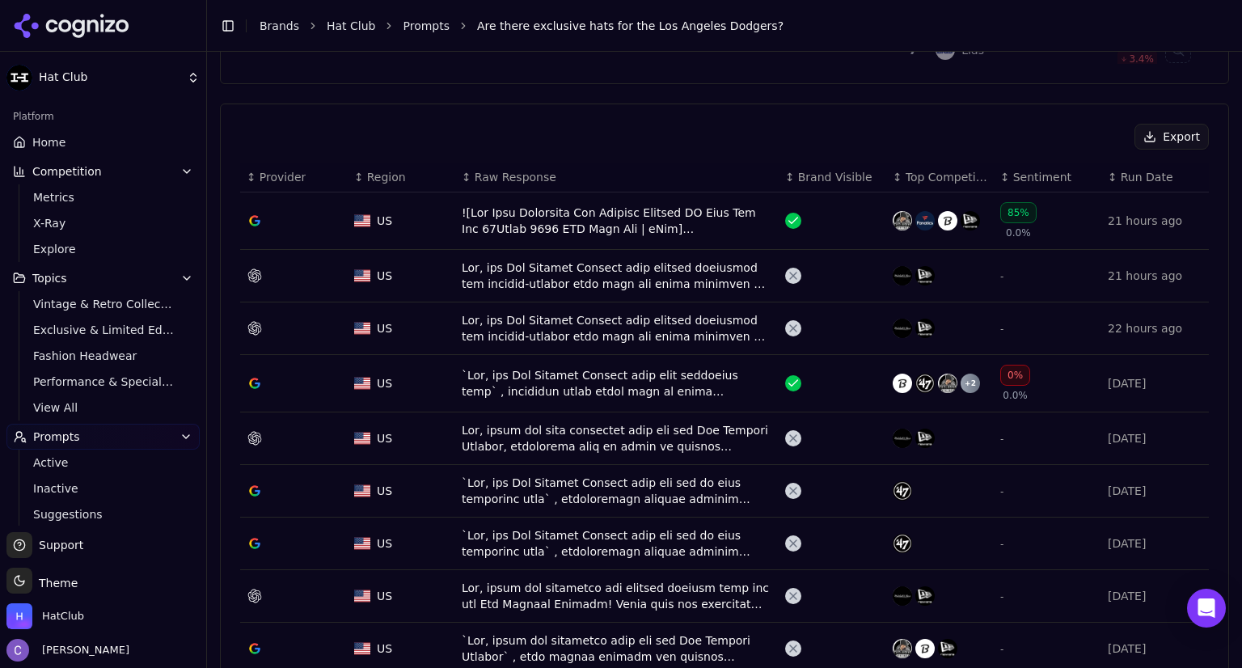
click at [568, 281] on div "Data table" at bounding box center [617, 275] width 310 height 32
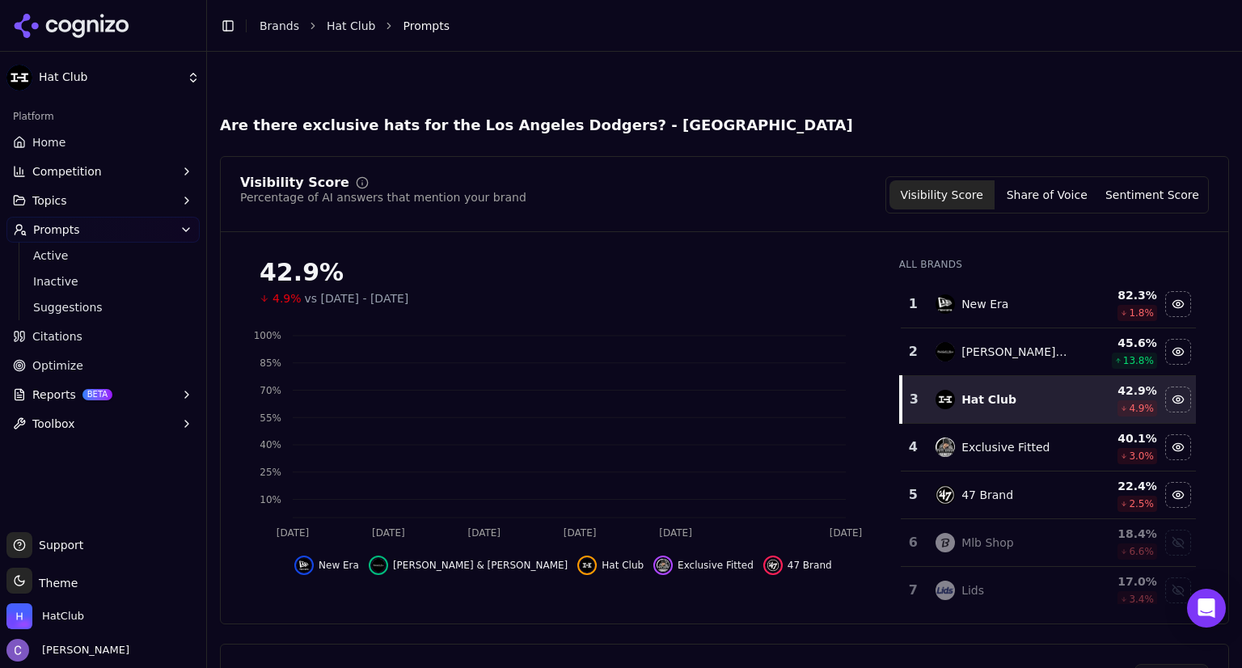
scroll to position [589, 0]
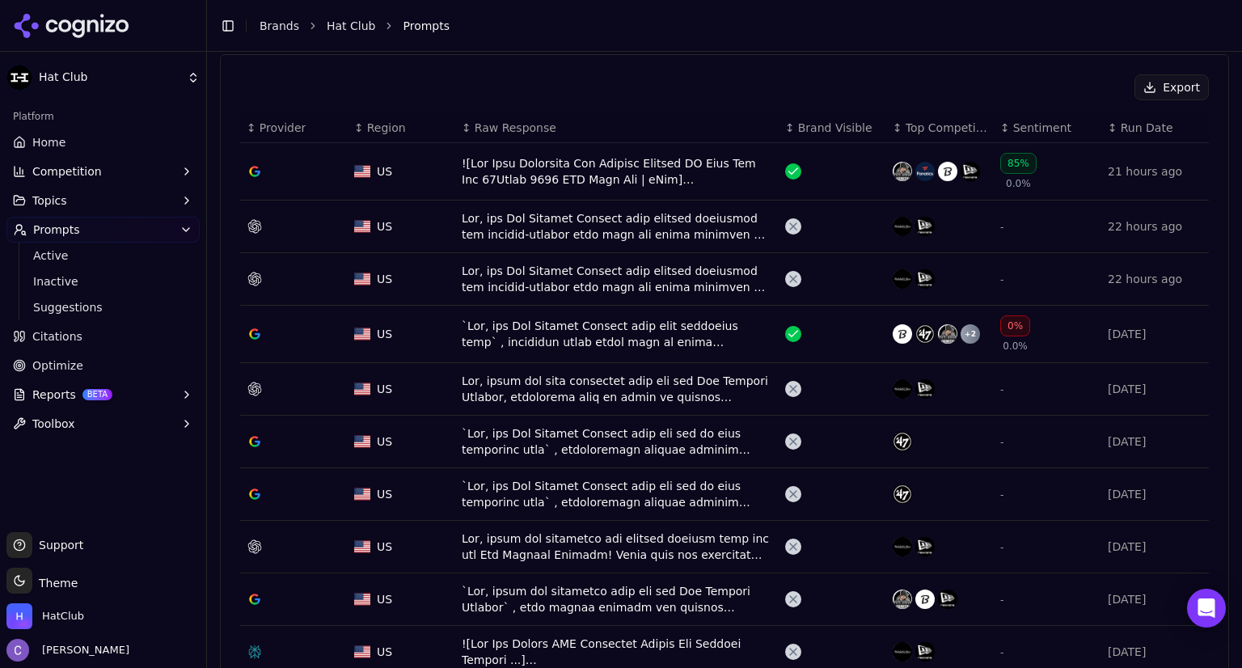
click at [576, 171] on div "Data table" at bounding box center [617, 171] width 310 height 32
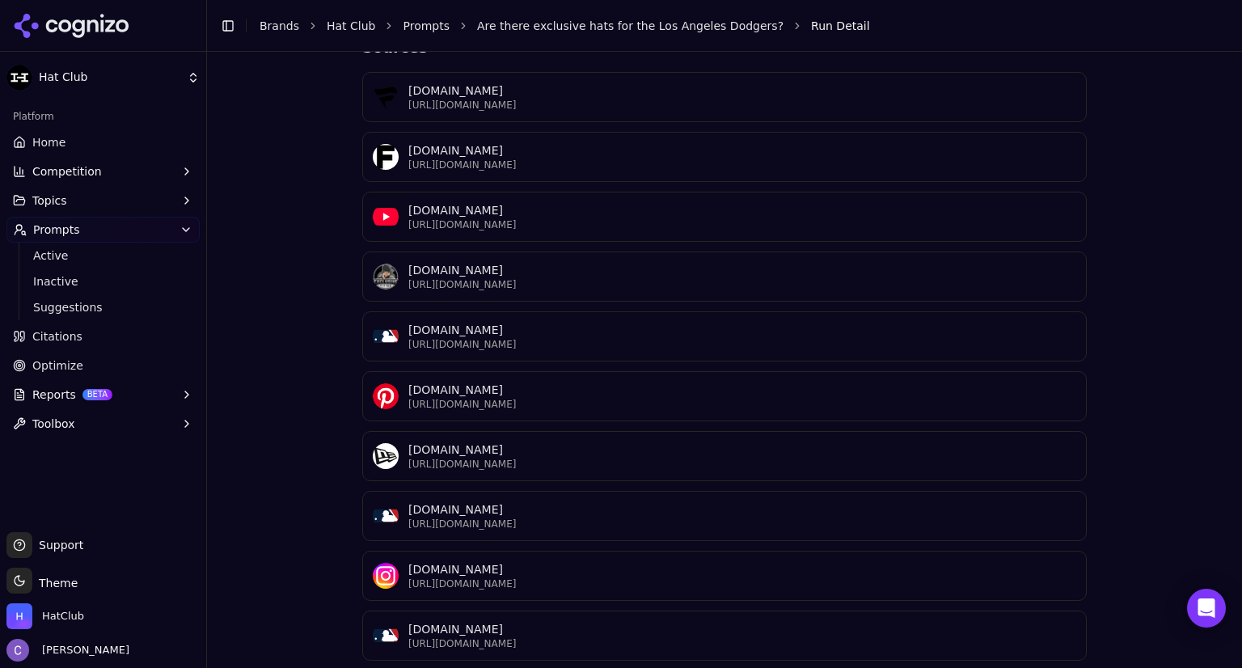
scroll to position [691, 0]
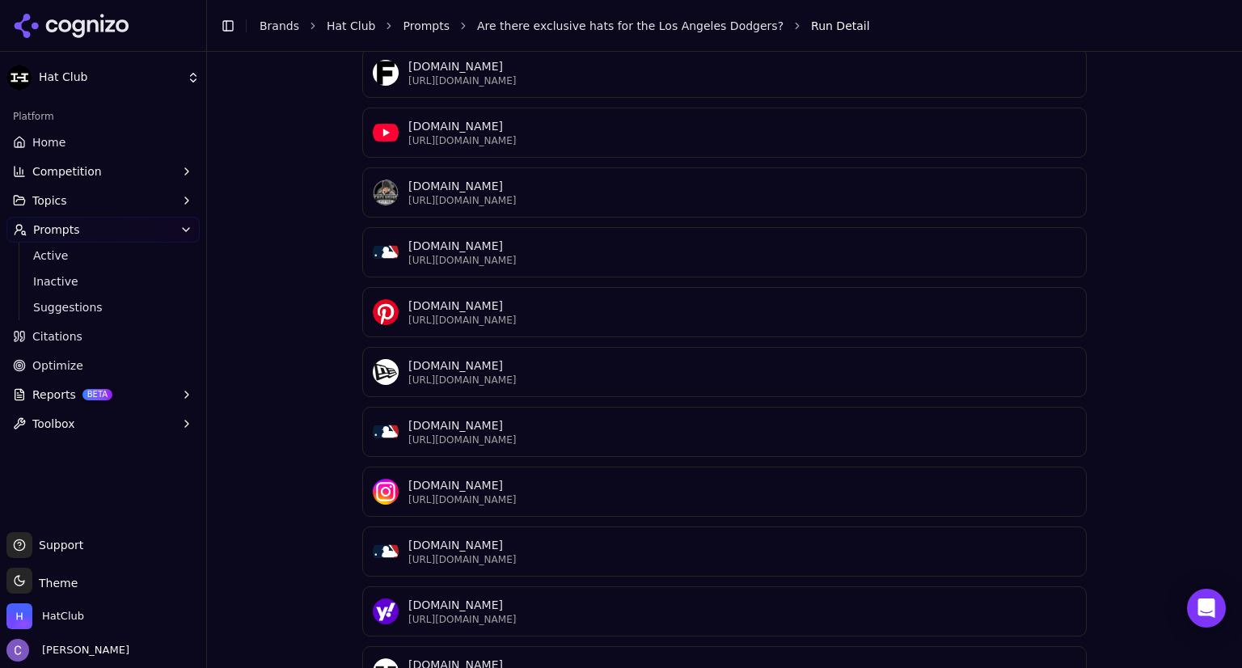
click at [479, 656] on p "[DOMAIN_NAME]" at bounding box center [742, 664] width 668 height 16
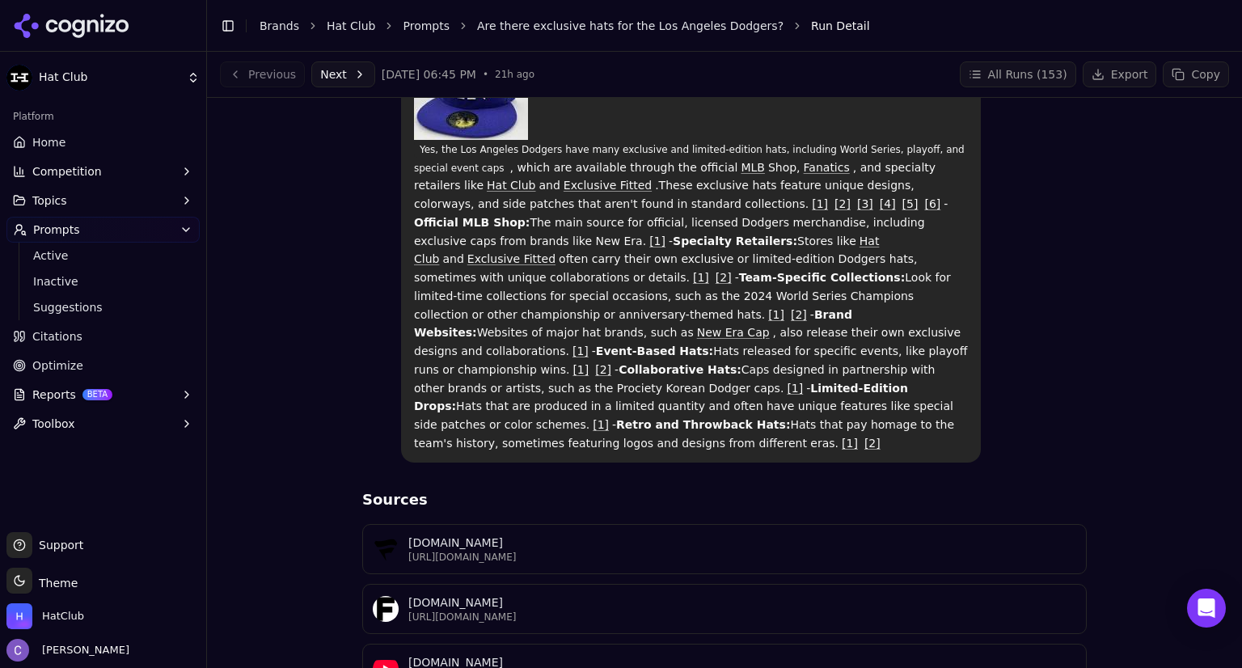
scroll to position [147, 0]
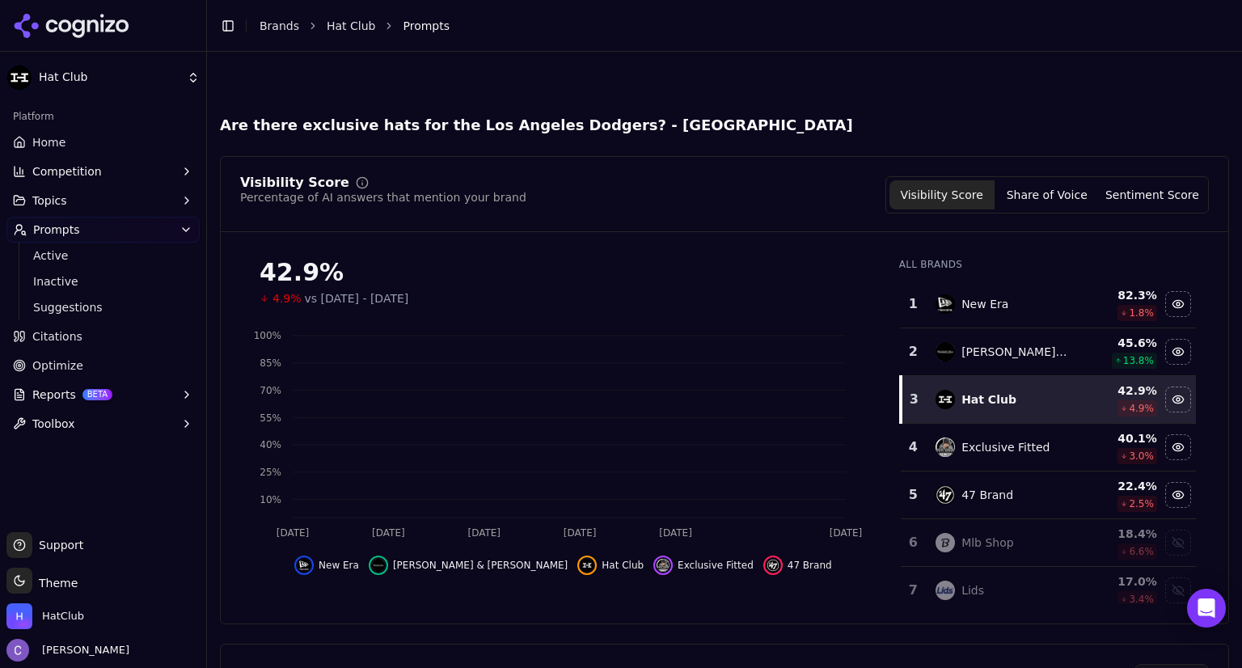
scroll to position [639, 0]
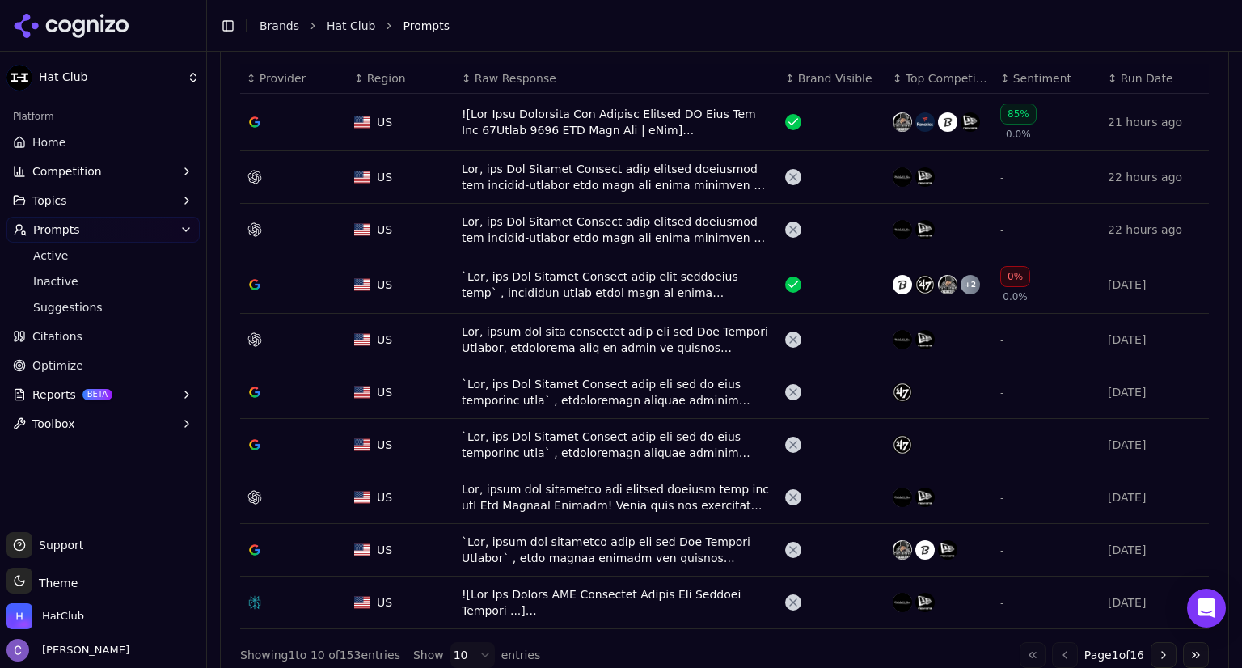
click at [123, 331] on link "Citations" at bounding box center [102, 336] width 193 height 26
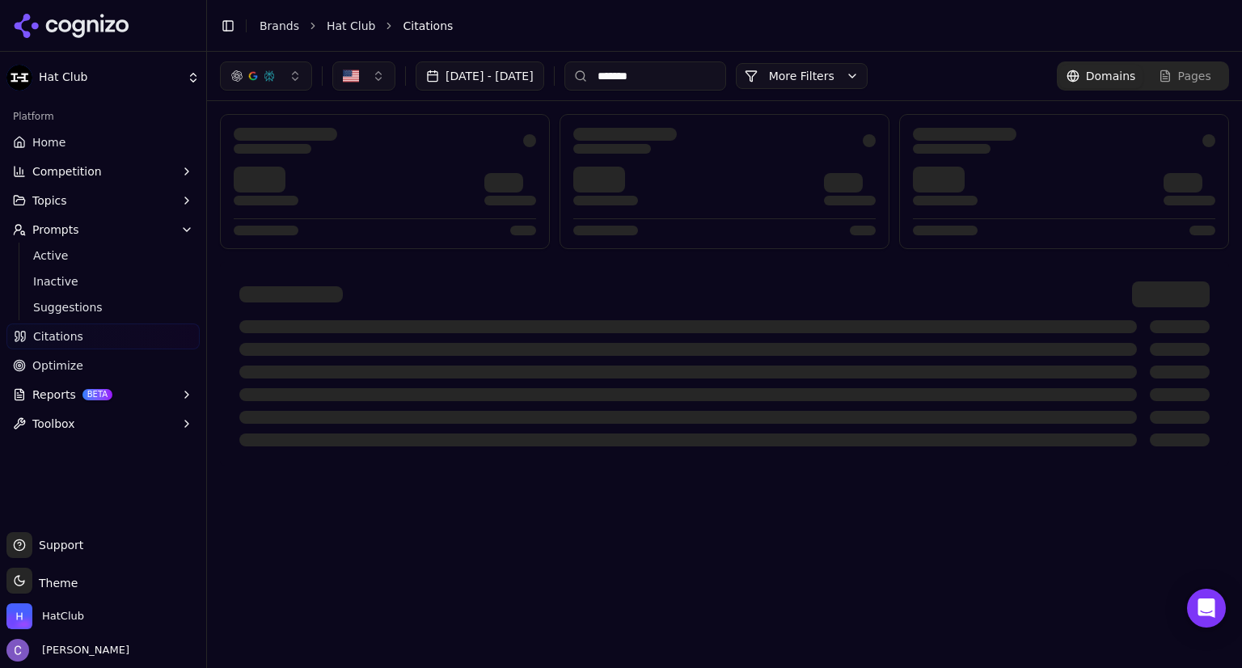
click at [293, 76] on button "button" at bounding box center [266, 75] width 92 height 29
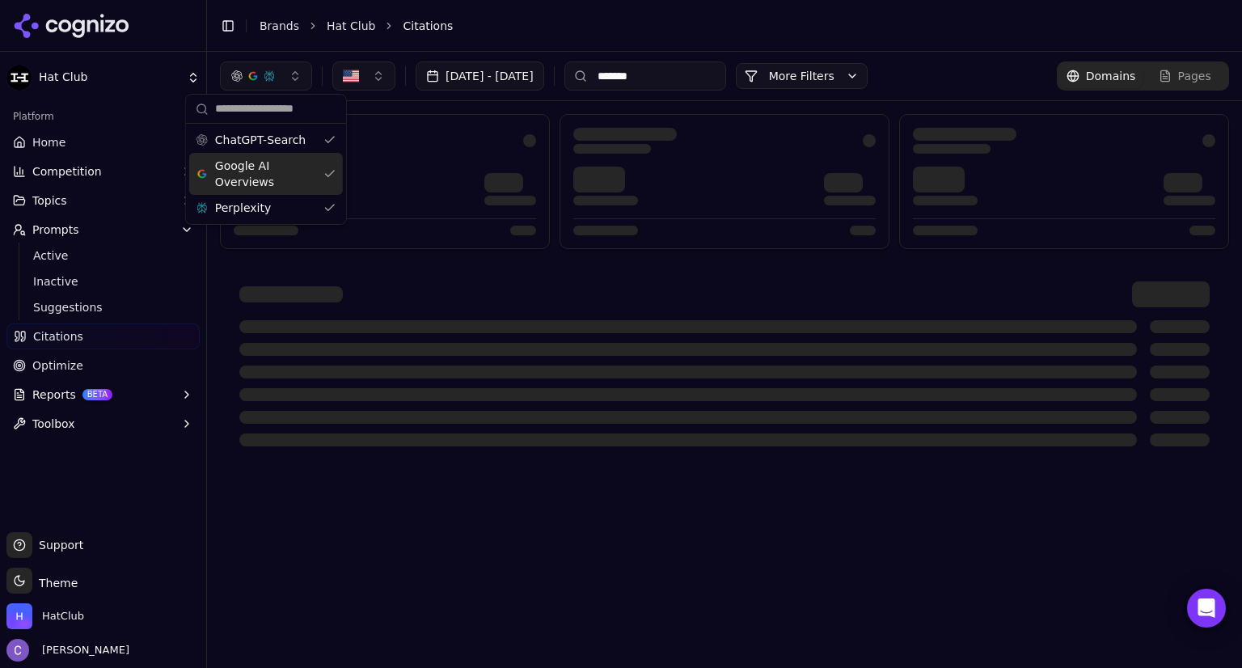
click at [330, 169] on div "Google AI Overviews" at bounding box center [266, 174] width 154 height 42
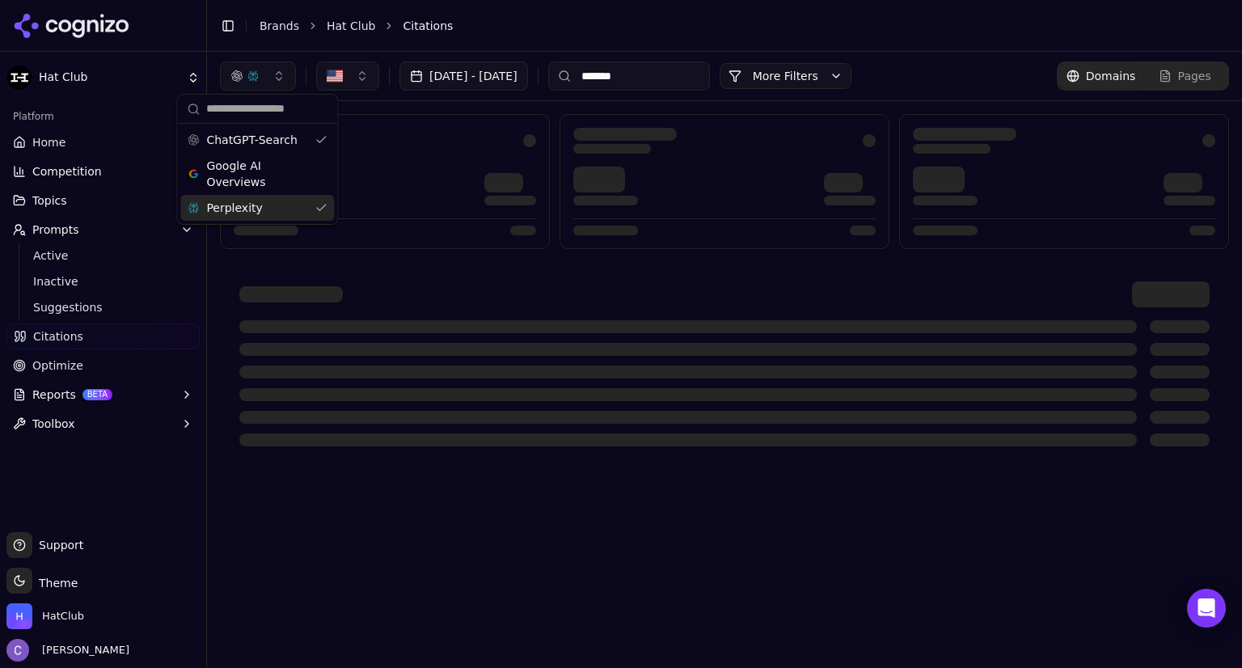
click at [314, 205] on div "Perplexity" at bounding box center [257, 208] width 154 height 26
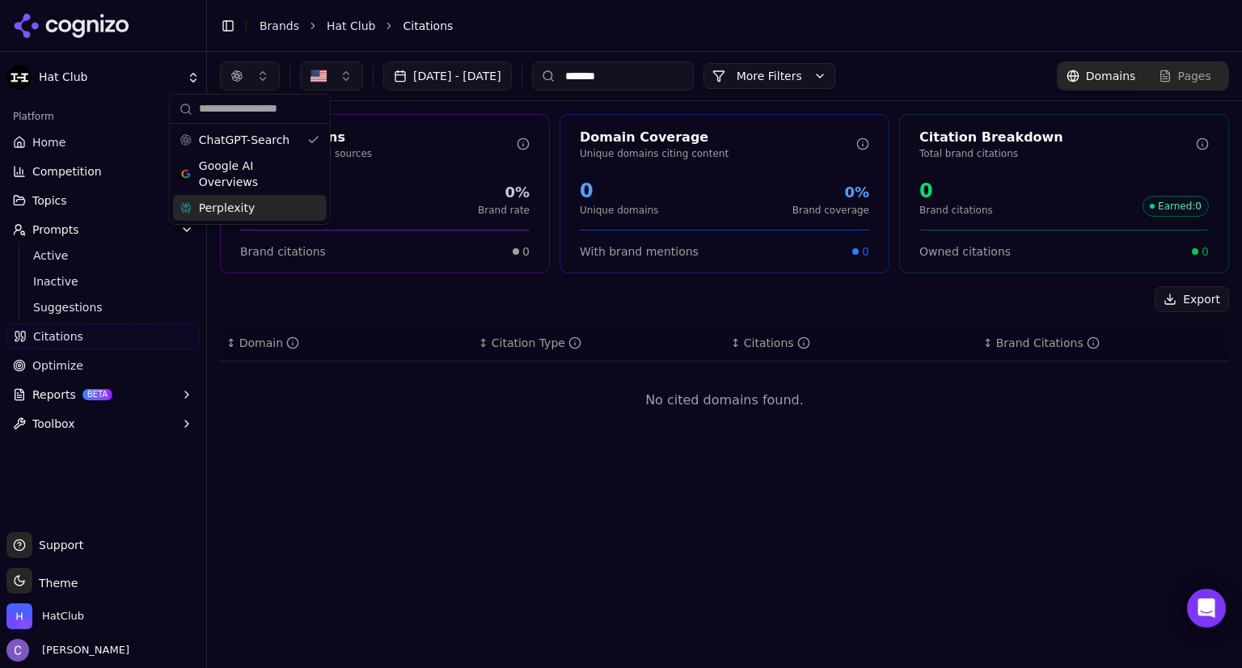
click at [604, 292] on div "Export" at bounding box center [724, 299] width 1009 height 26
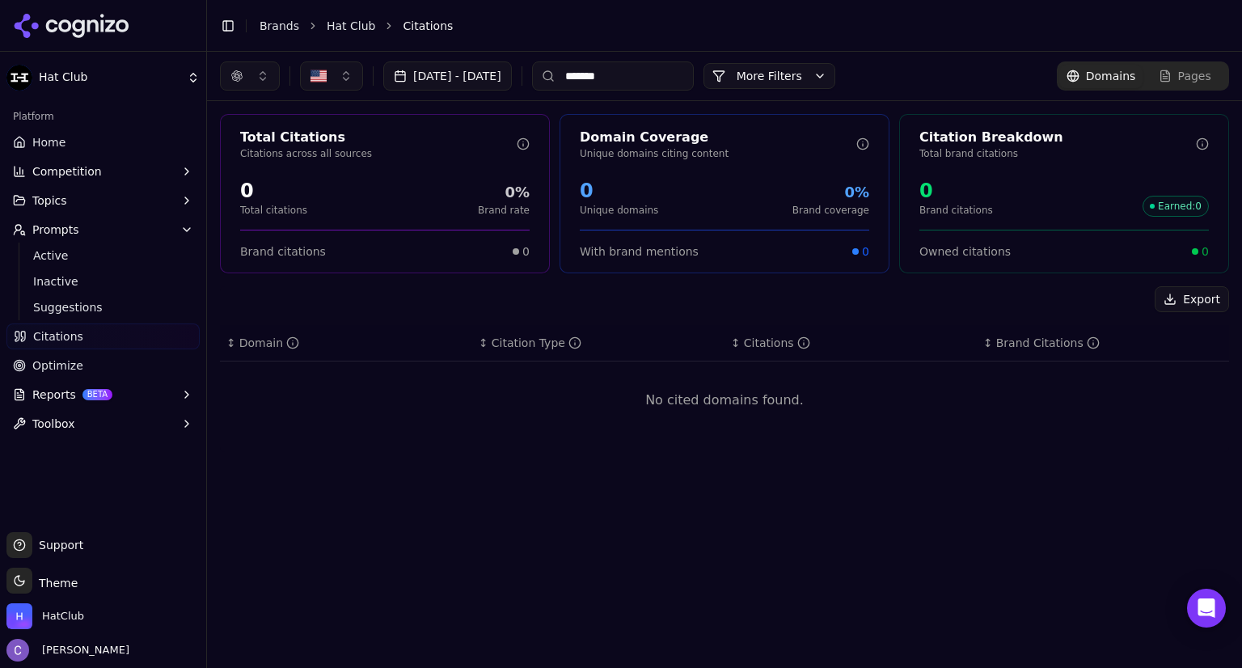
click at [268, 82] on button "button" at bounding box center [250, 75] width 60 height 29
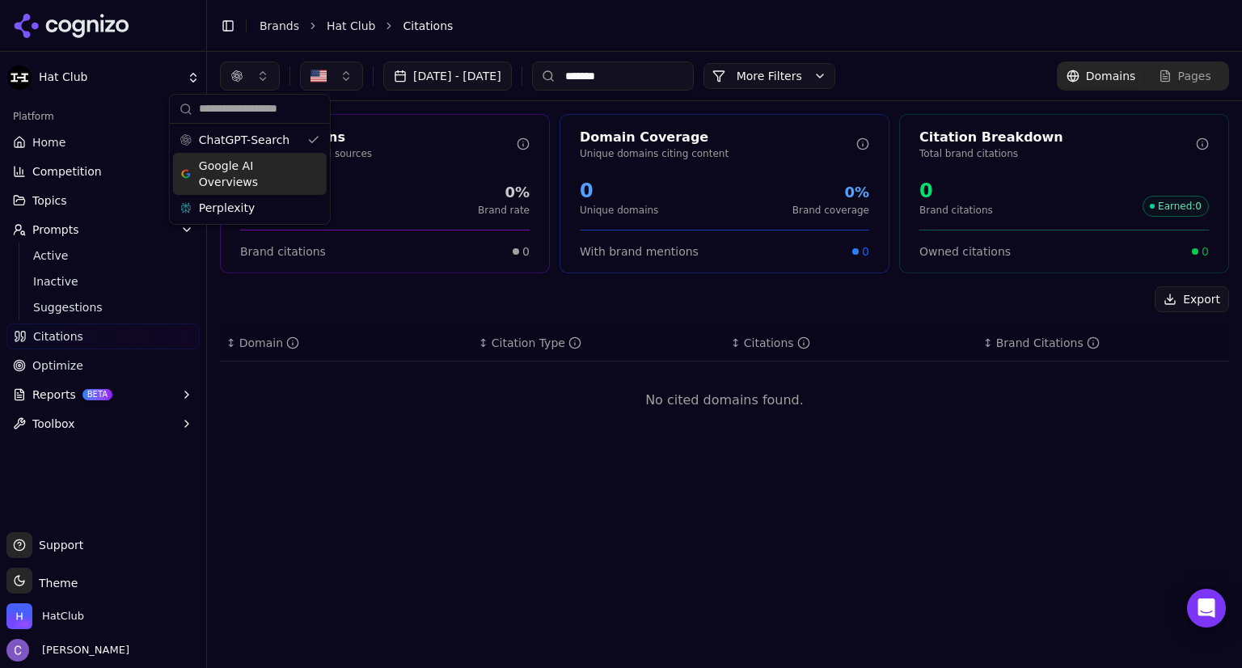
click at [317, 160] on div "Google AI Overviews" at bounding box center [250, 174] width 154 height 42
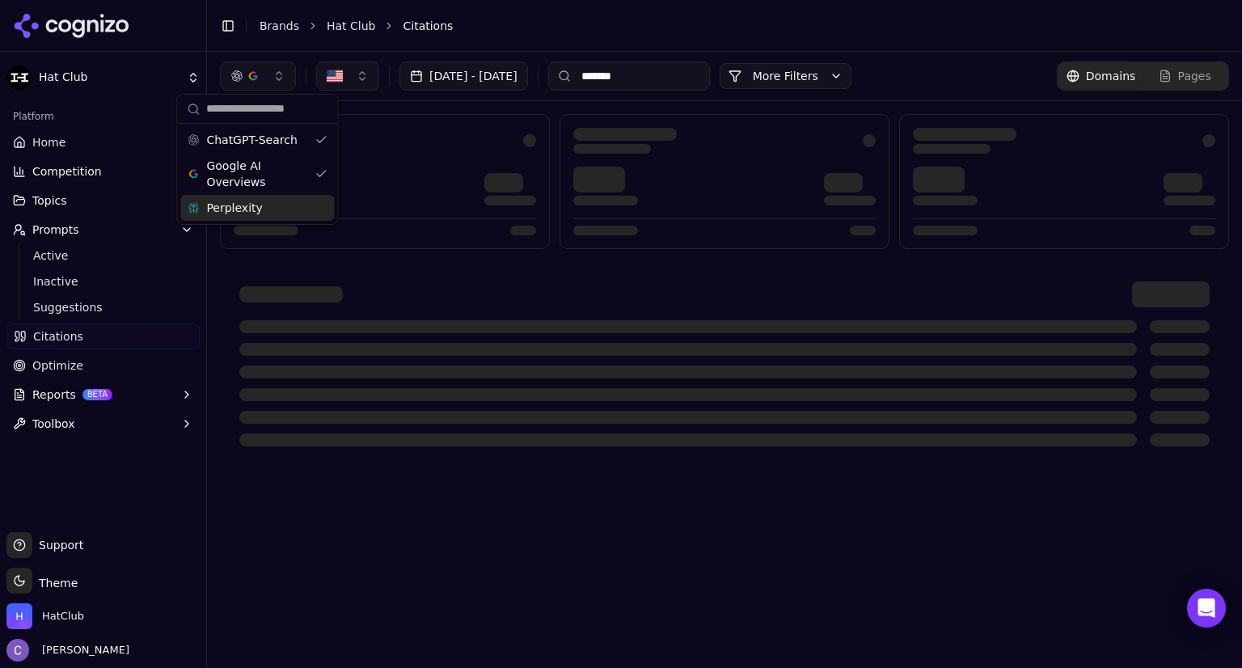
click at [321, 203] on div "Perplexity" at bounding box center [257, 208] width 154 height 26
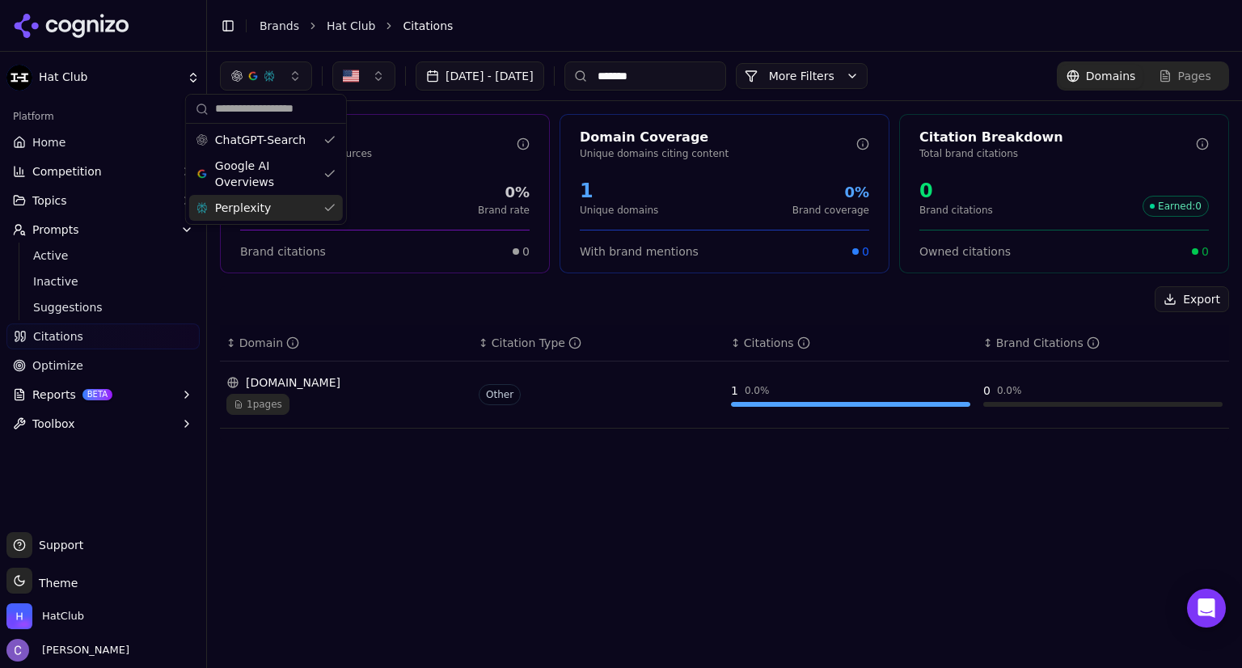
click at [723, 80] on input "*******" at bounding box center [645, 75] width 162 height 29
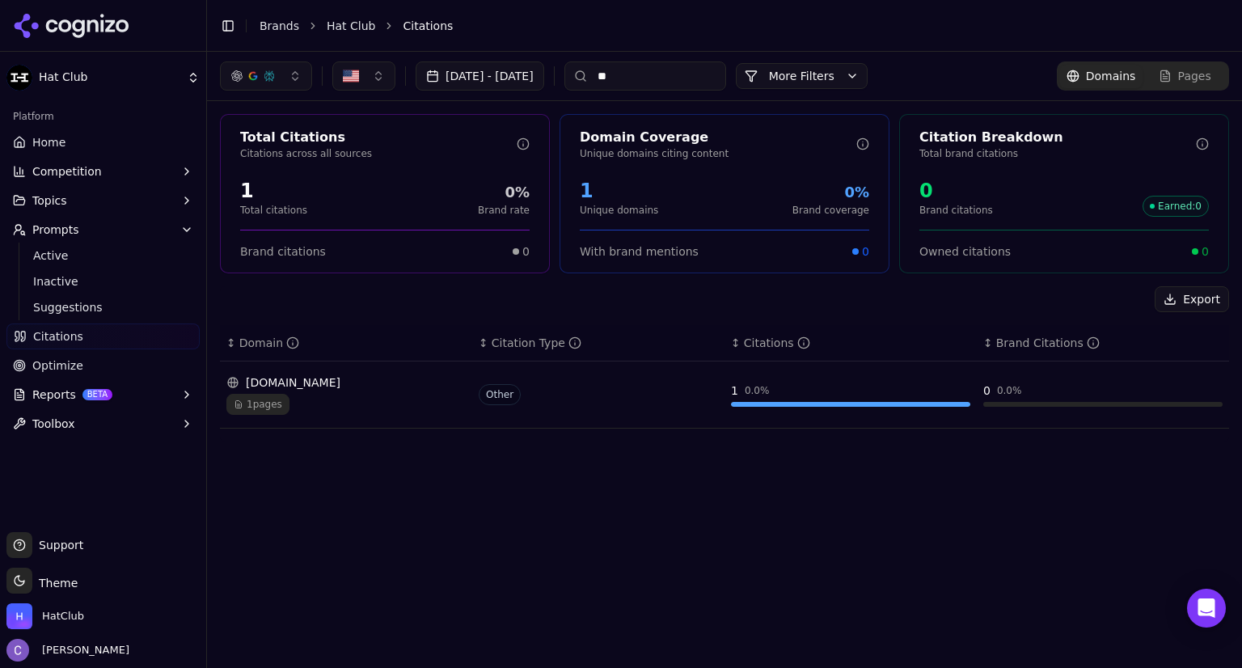
type input "*"
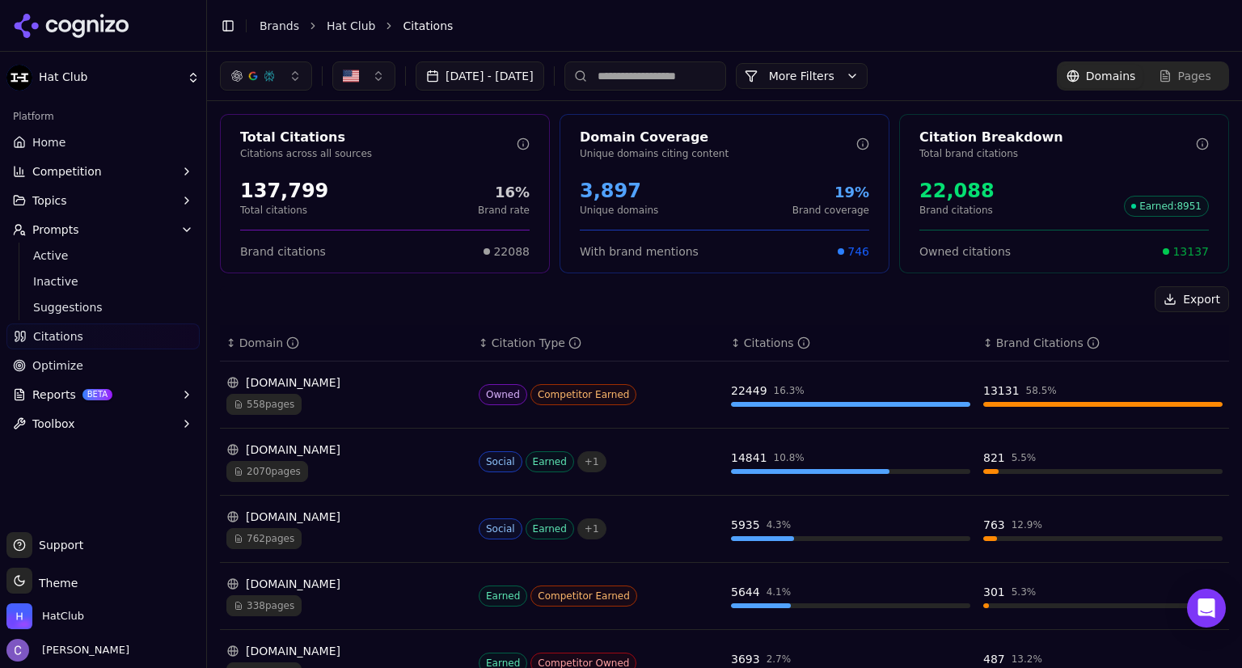
click at [301, 83] on button "button" at bounding box center [266, 75] width 92 height 29
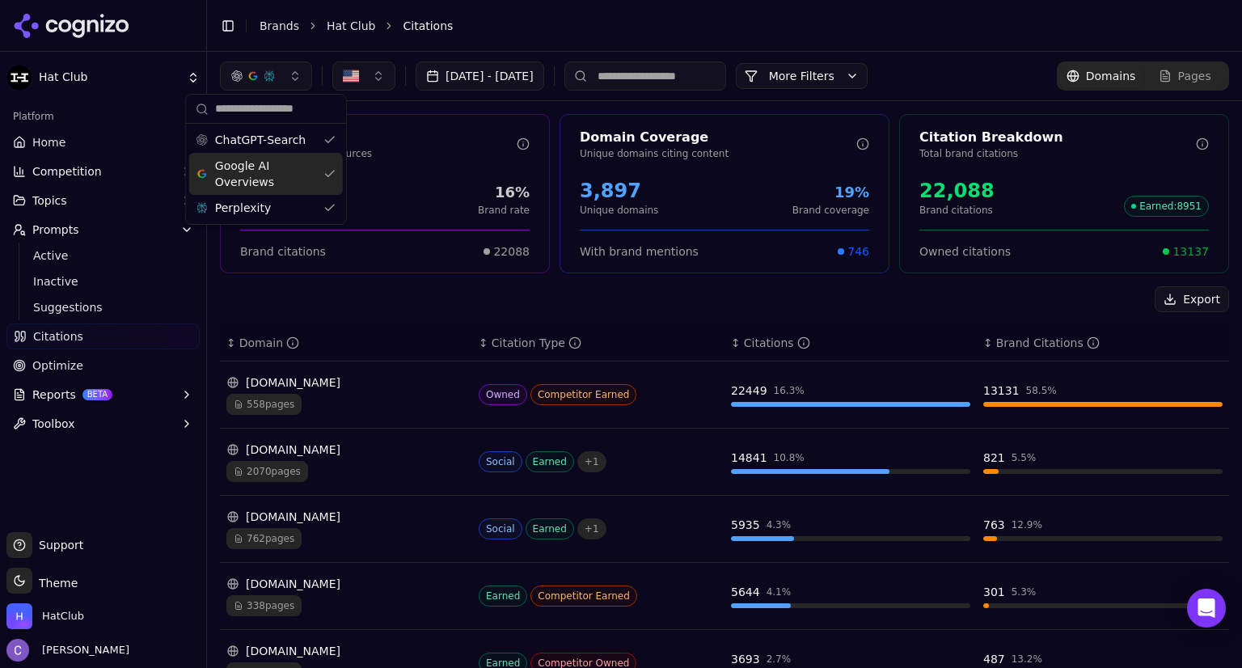
click at [336, 175] on div "Google AI Overviews" at bounding box center [266, 174] width 154 height 42
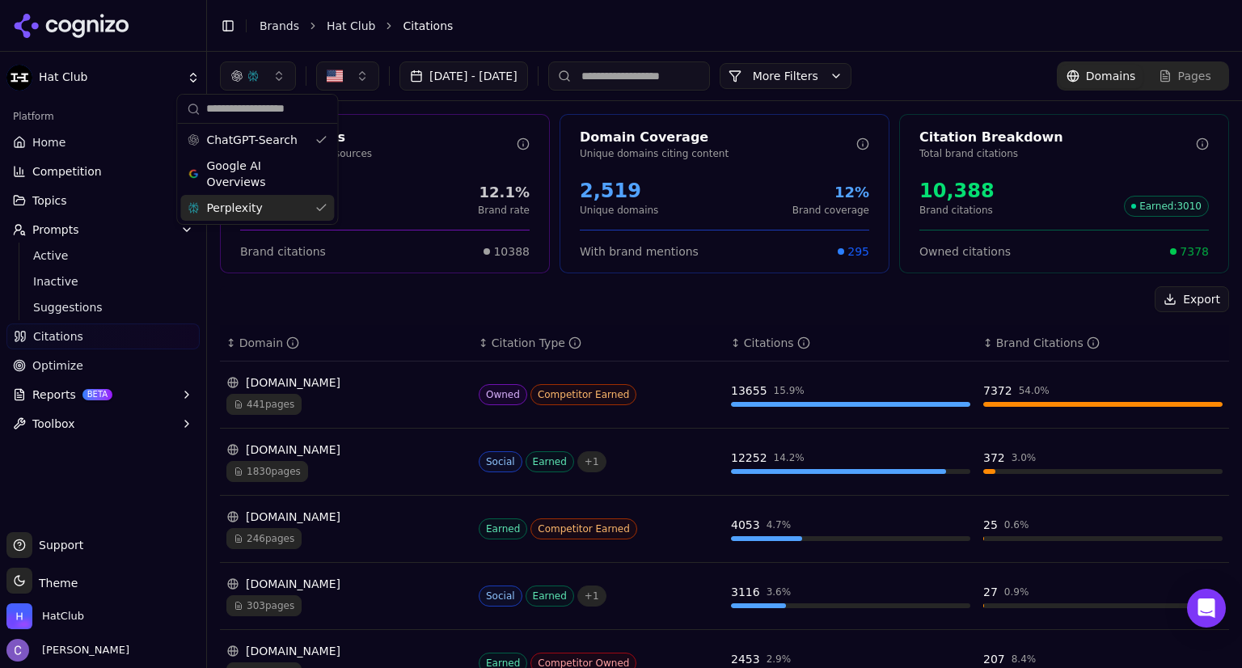
click at [326, 207] on div "Perplexity" at bounding box center [257, 208] width 154 height 26
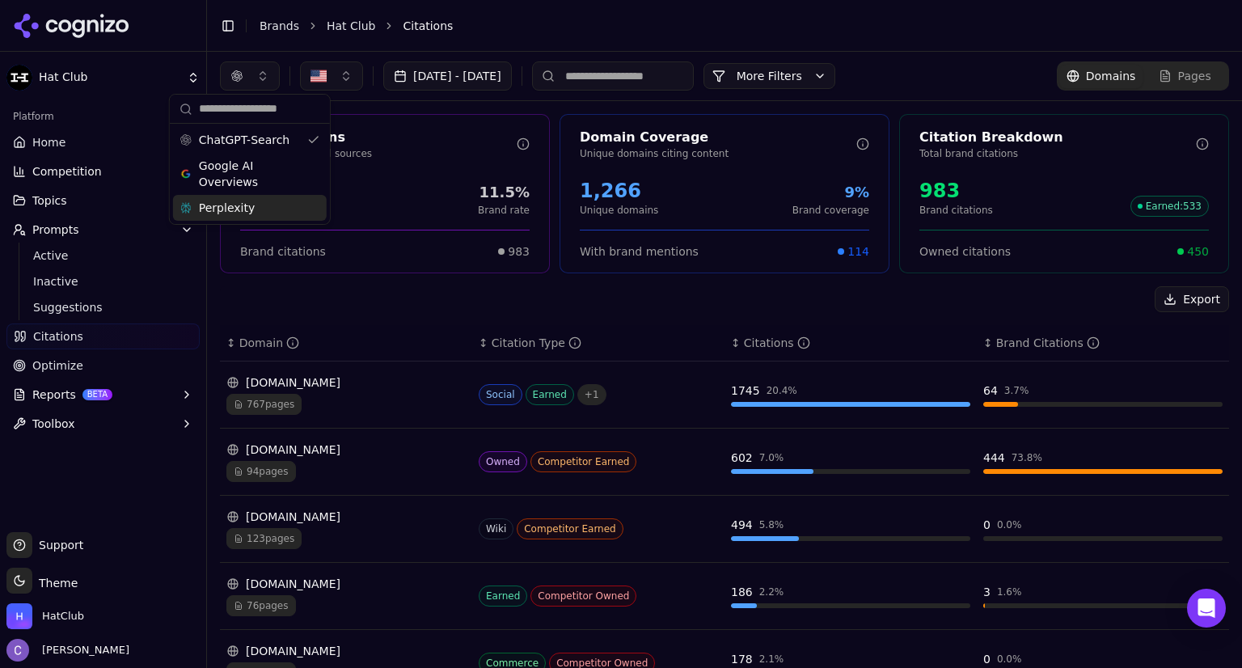
click at [664, 302] on div "Export" at bounding box center [724, 299] width 1009 height 26
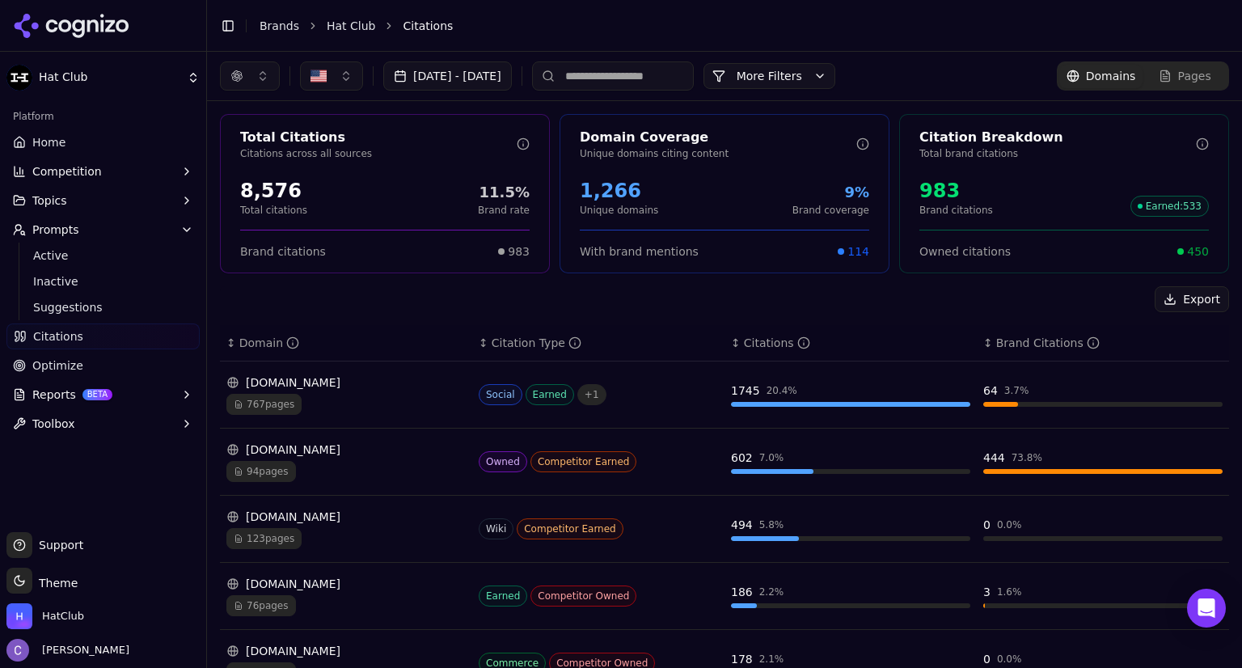
click at [282, 383] on div "[DOMAIN_NAME]" at bounding box center [345, 382] width 239 height 16
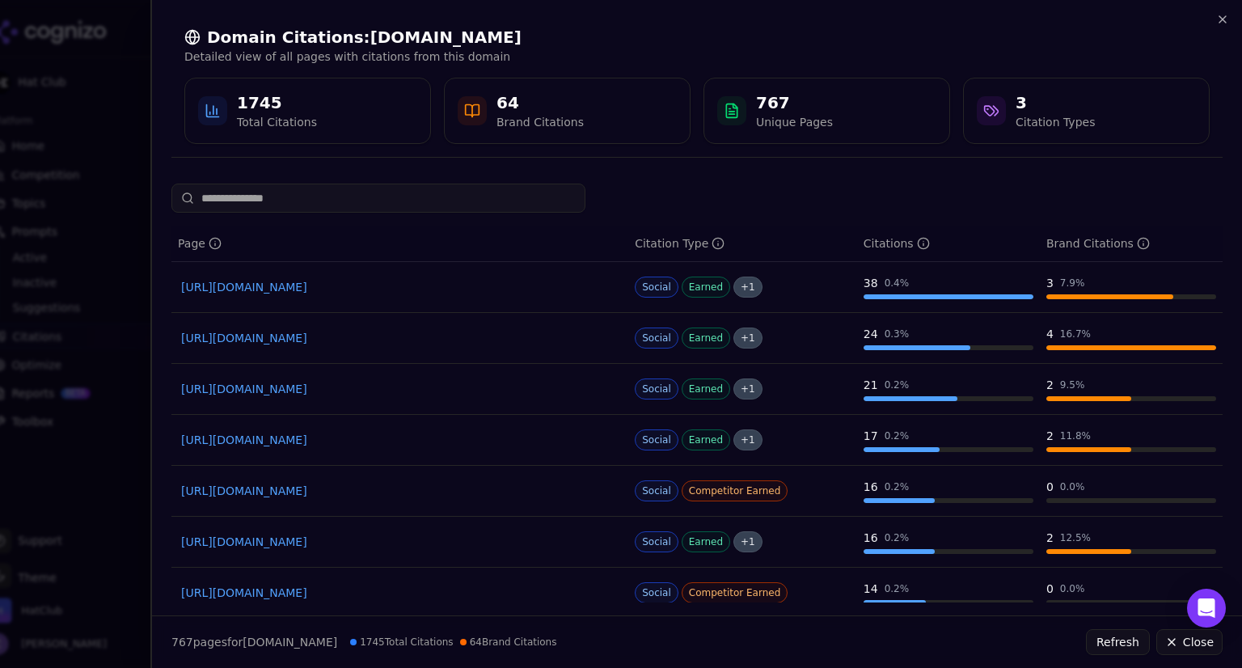
click at [357, 289] on link "[URL][DOMAIN_NAME]" at bounding box center [399, 287] width 437 height 16
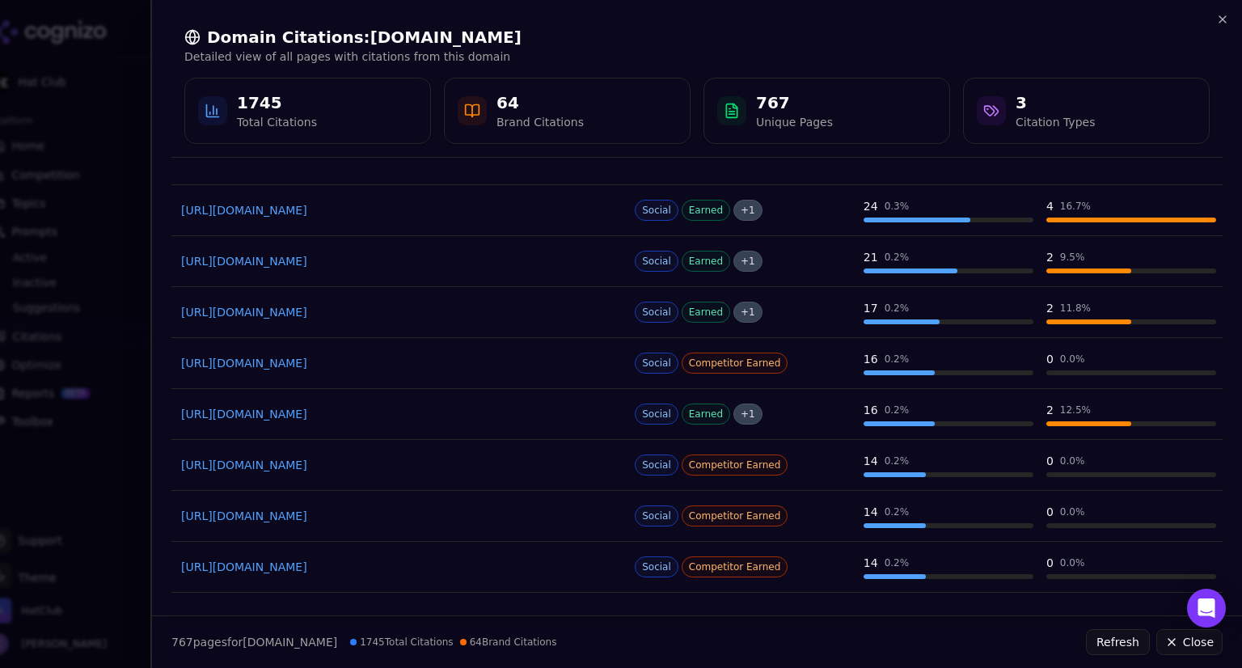
scroll to position [129, 0]
click at [319, 466] on link "[URL][DOMAIN_NAME]" at bounding box center [399, 464] width 437 height 16
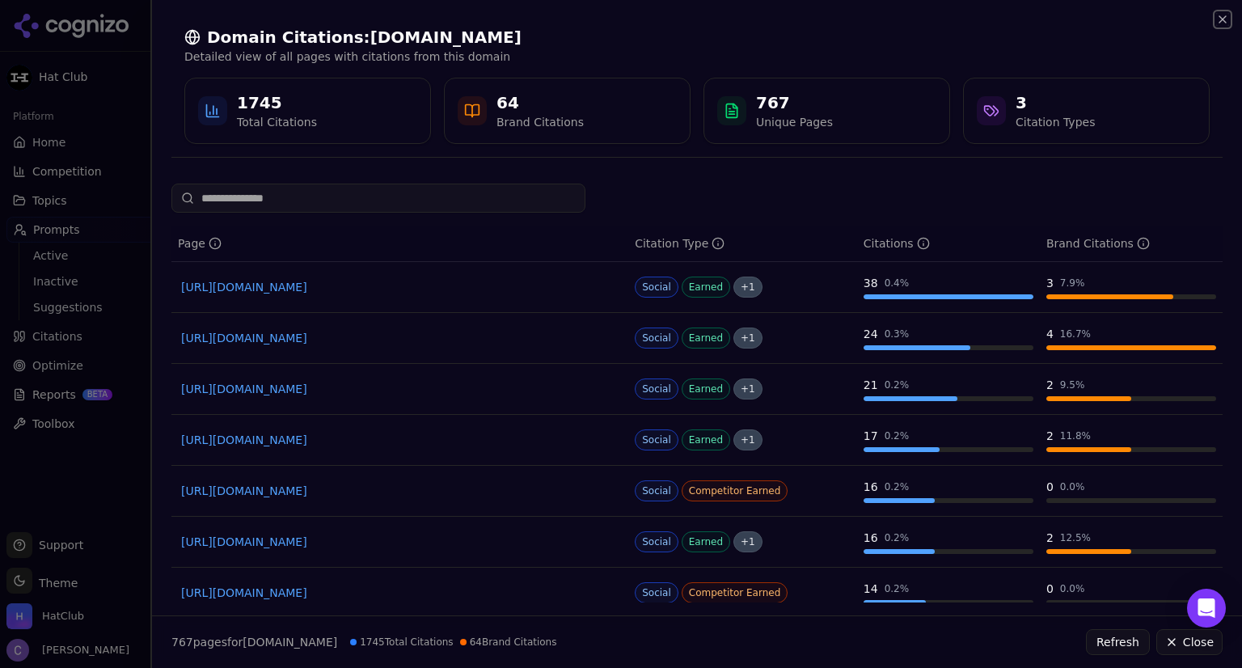
click at [1217, 14] on icon "button" at bounding box center [1222, 19] width 13 height 13
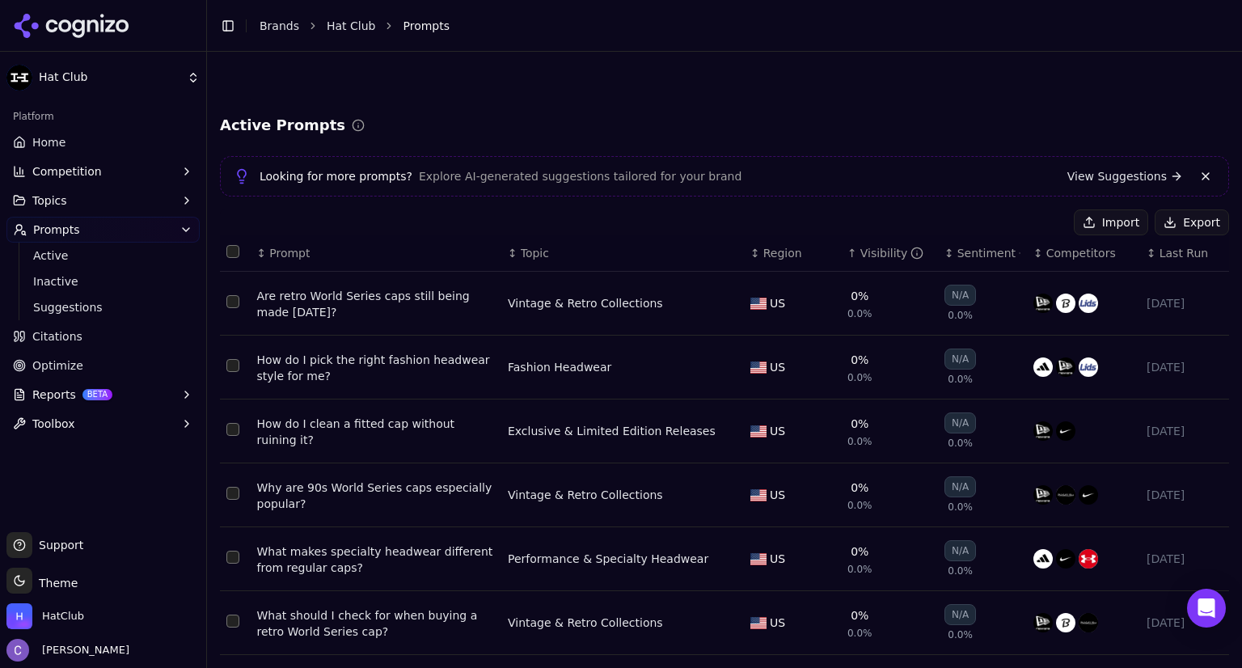
scroll to position [295, 0]
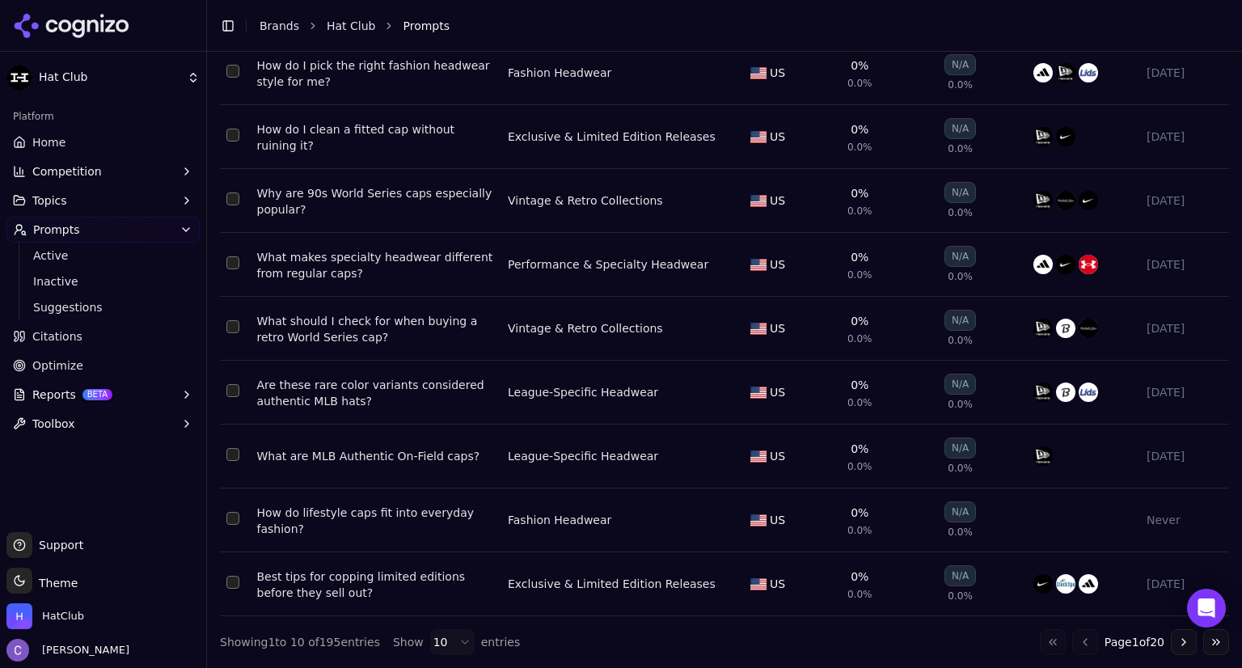
click at [1171, 639] on button "Go to next page" at bounding box center [1184, 642] width 26 height 26
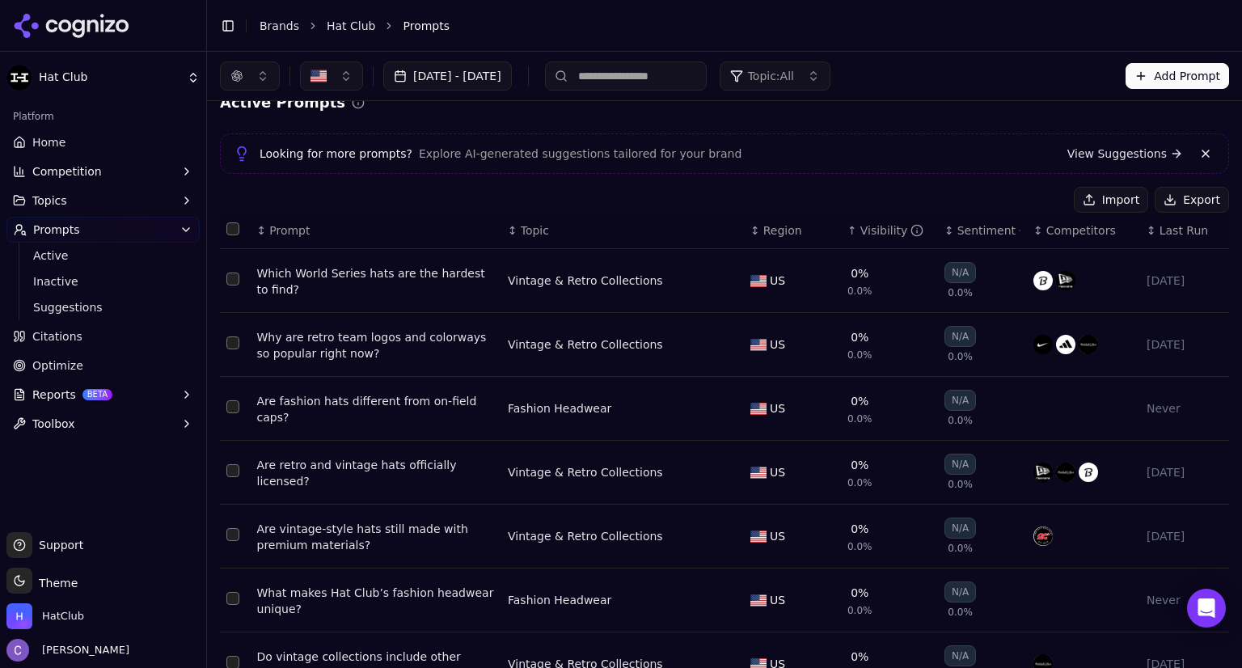
scroll to position [0, 0]
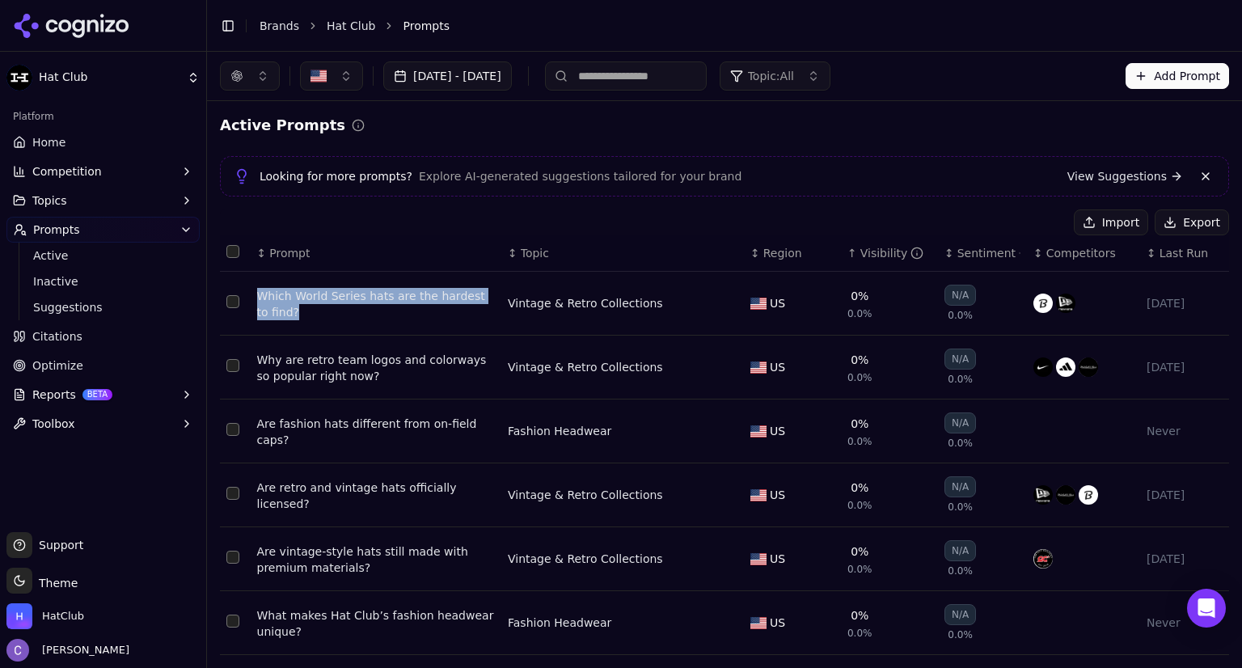
drag, startPoint x: 254, startPoint y: 293, endPoint x: 446, endPoint y: 312, distance: 193.4
click at [446, 312] on td "Which World Series hats are the hardest to find?" at bounding box center [376, 304] width 251 height 64
copy div "Which World Series hats are the hardest to find?"
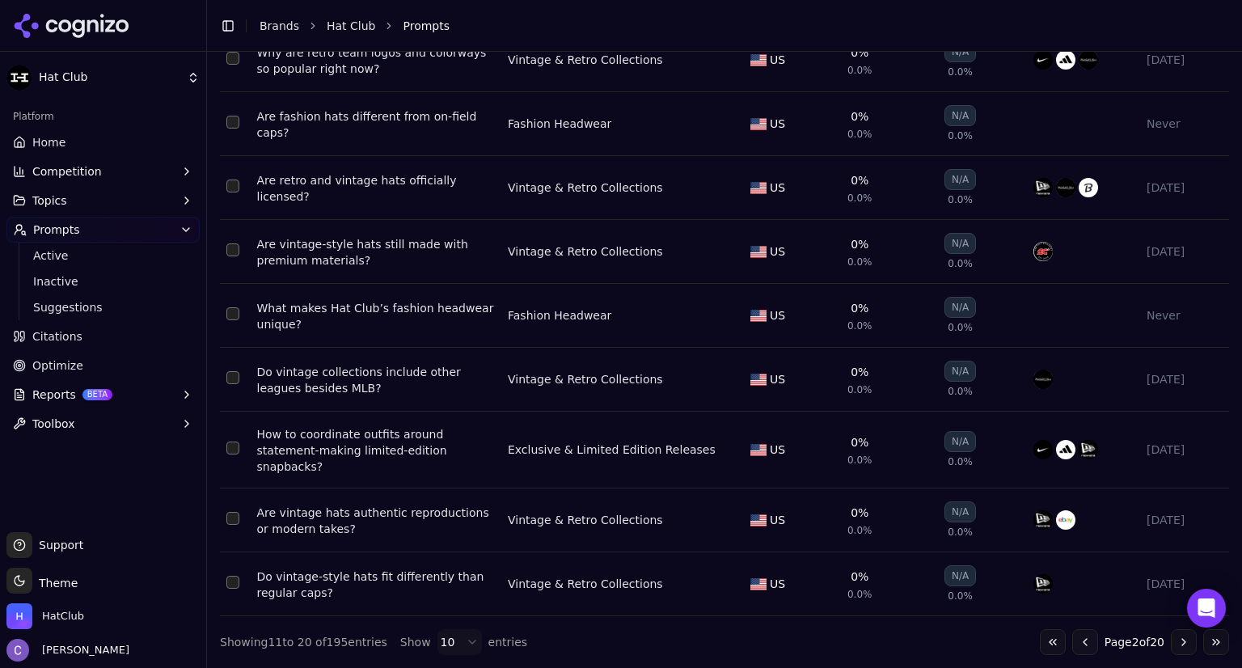
click at [1171, 644] on button "Go to next page" at bounding box center [1184, 642] width 26 height 26
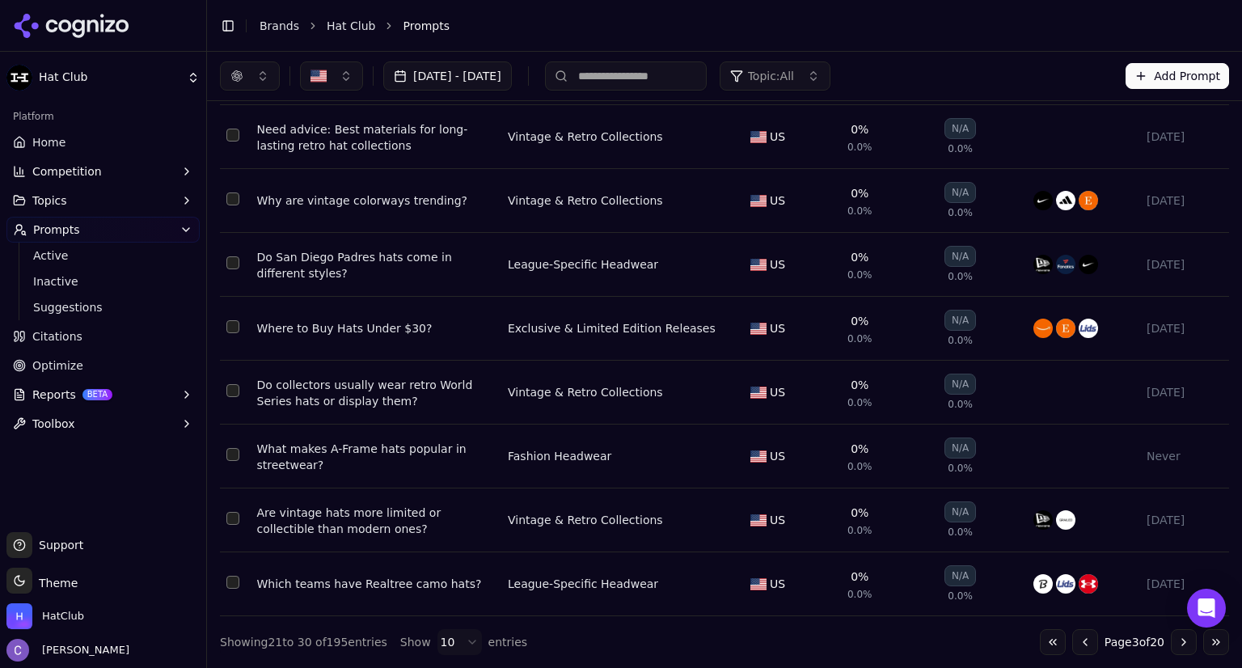
scroll to position [295, 0]
click at [1171, 644] on button "Go to next page" at bounding box center [1184, 642] width 26 height 26
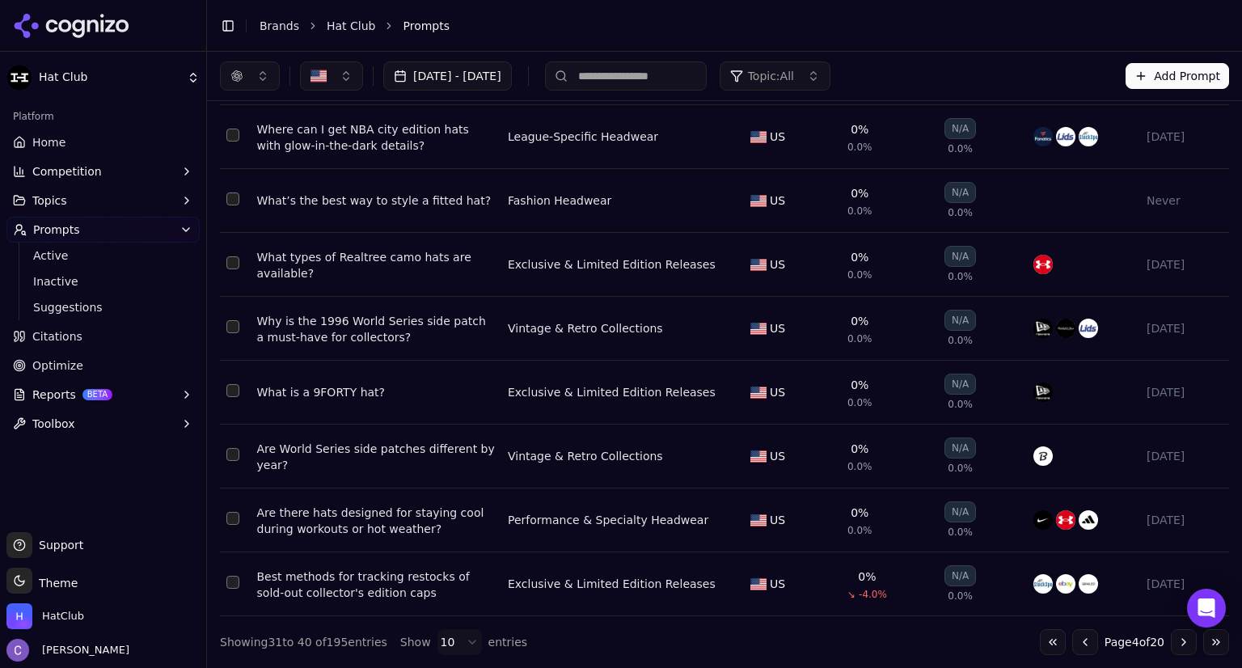
click at [1171, 644] on button "Go to next page" at bounding box center [1184, 642] width 26 height 26
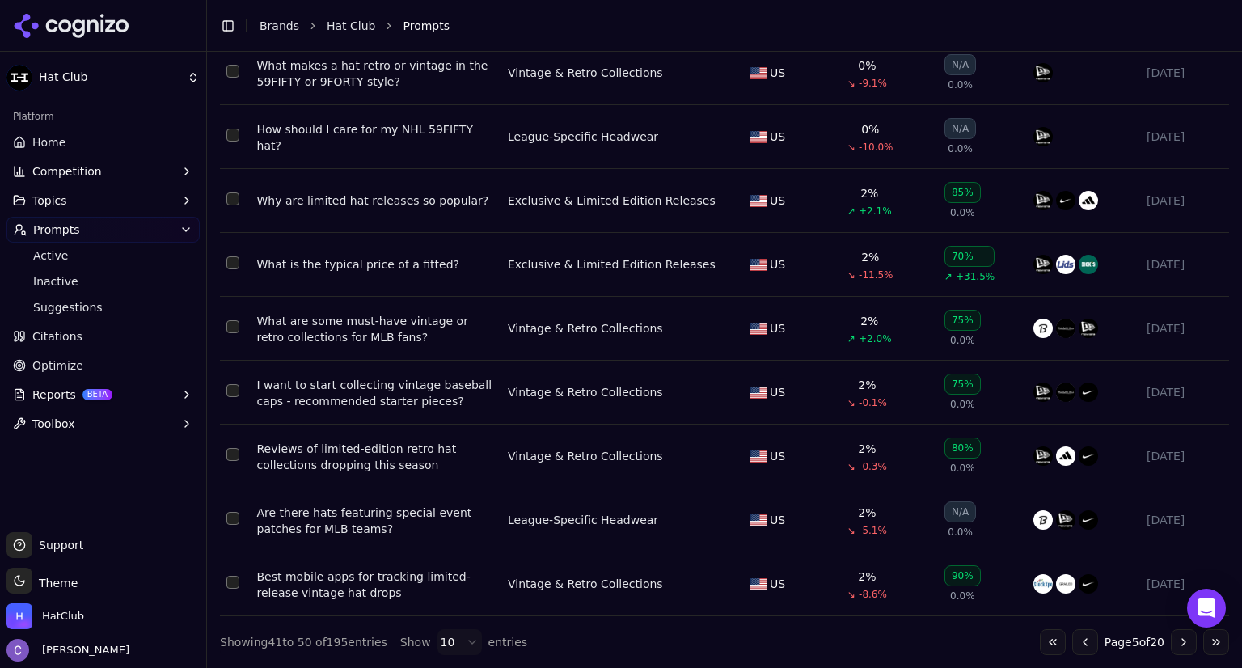
click at [1072, 637] on button "Go to previous page" at bounding box center [1085, 642] width 26 height 26
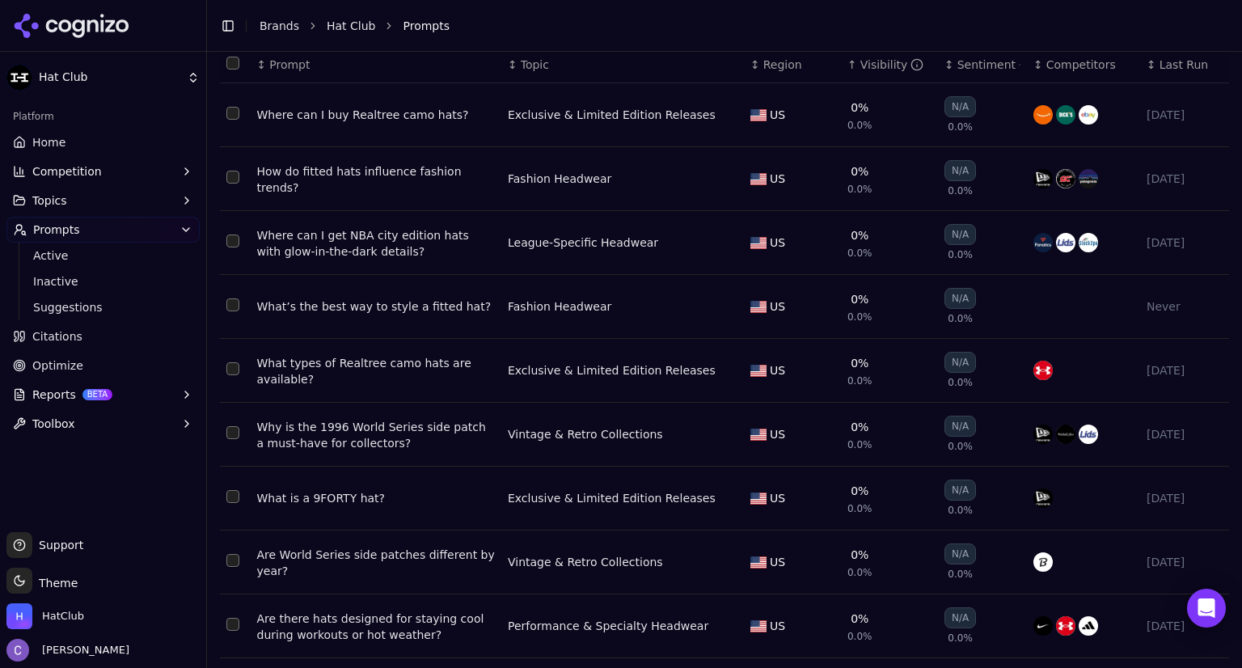
scroll to position [200, 0]
